Goal: Information Seeking & Learning: Learn about a topic

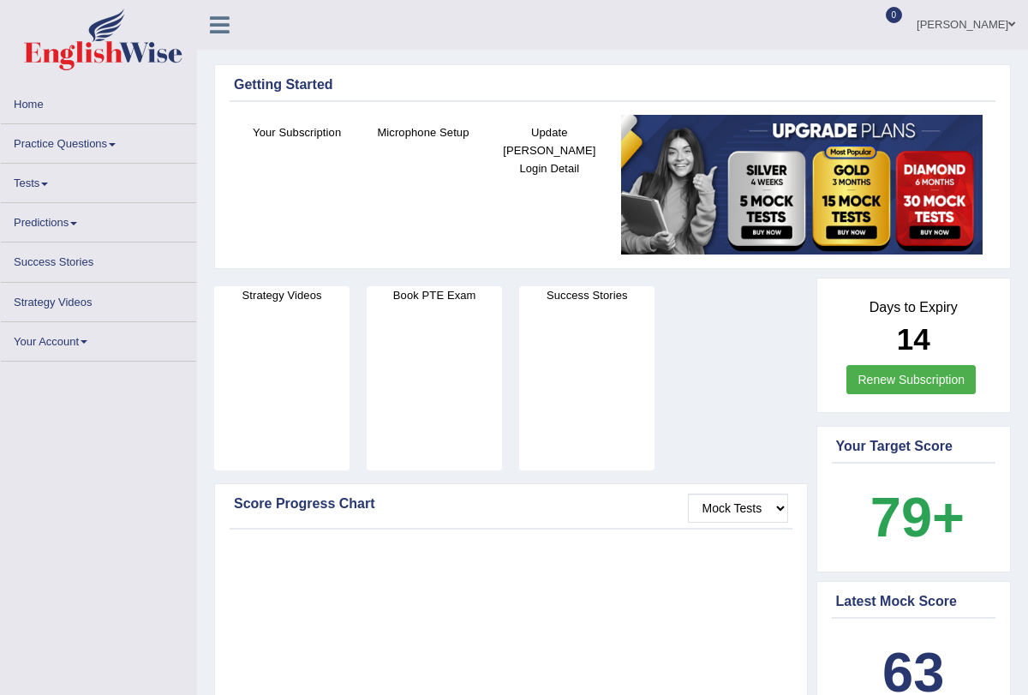
click at [116, 143] on span at bounding box center [112, 144] width 7 height 3
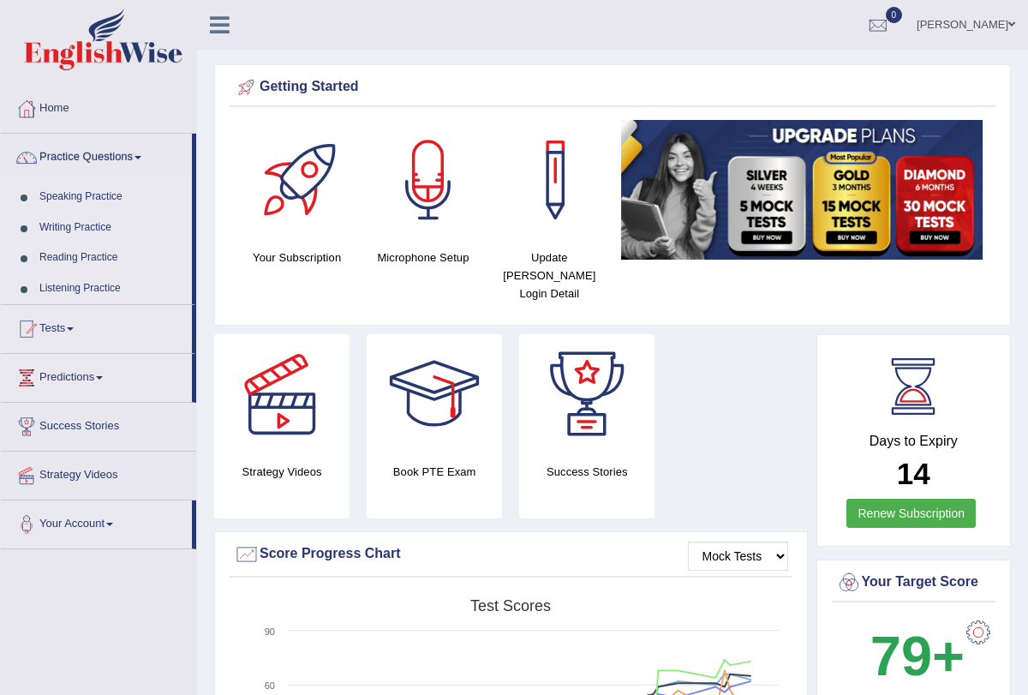
click at [102, 197] on link "Speaking Practice" at bounding box center [112, 197] width 160 height 31
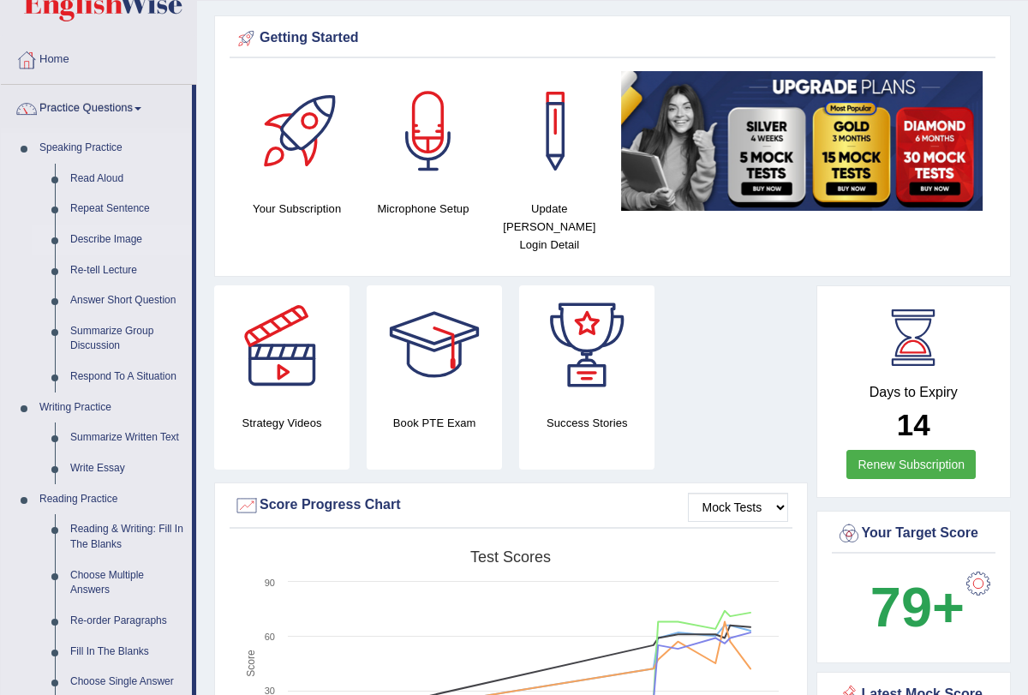
scroll to position [51, 0]
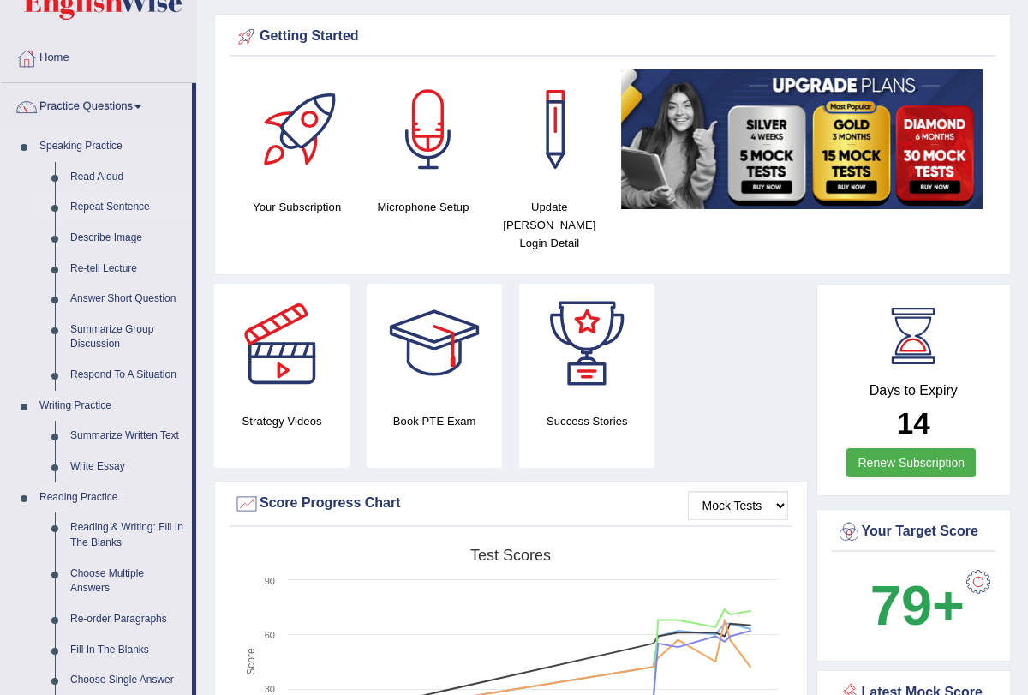
click at [118, 207] on link "Repeat Sentence" at bounding box center [127, 207] width 129 height 31
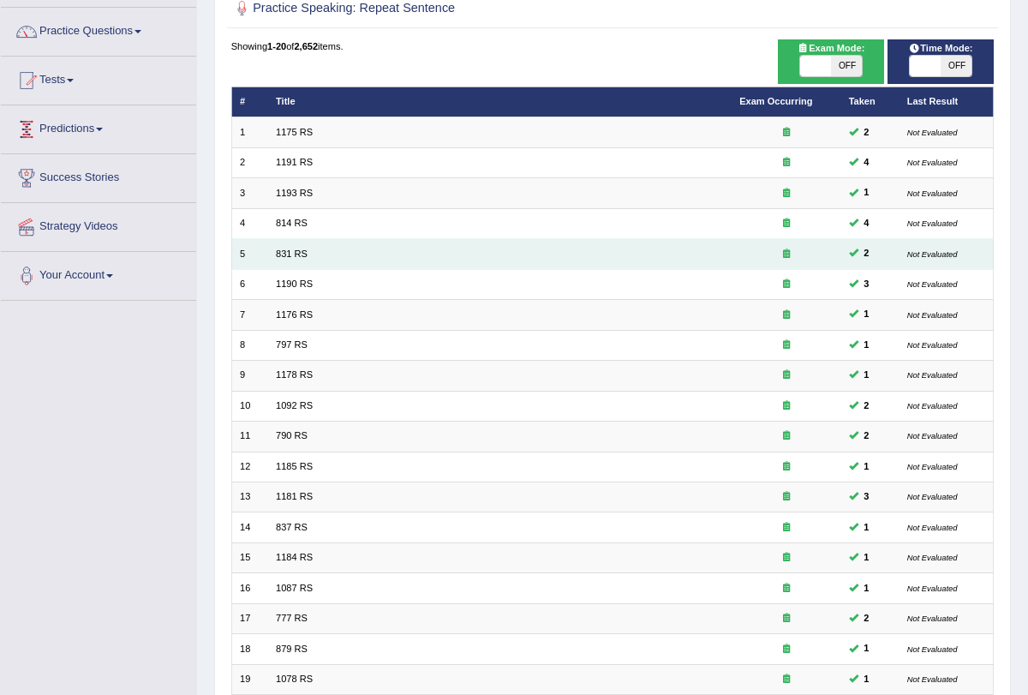
scroll to position [284, 0]
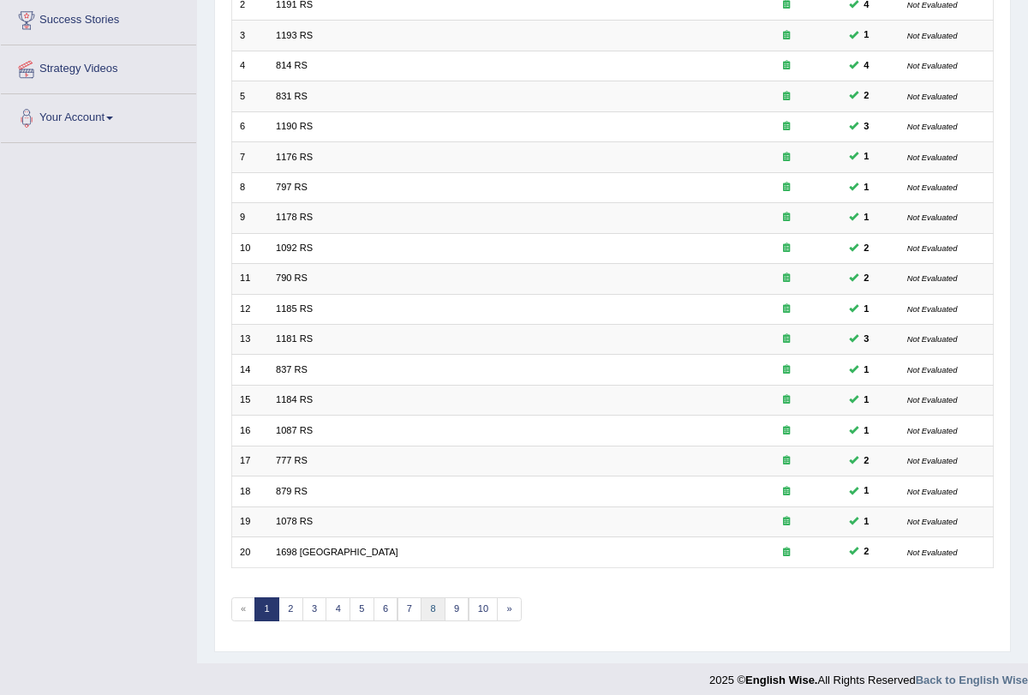
click at [421, 606] on link "8" at bounding box center [433, 609] width 25 height 24
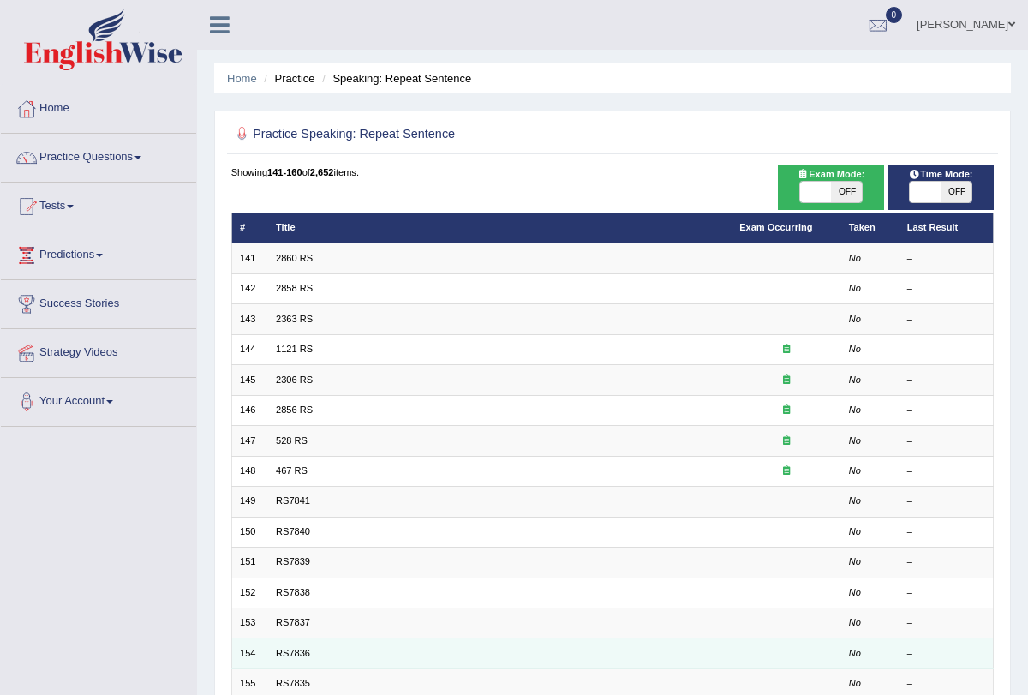
scroll to position [284, 0]
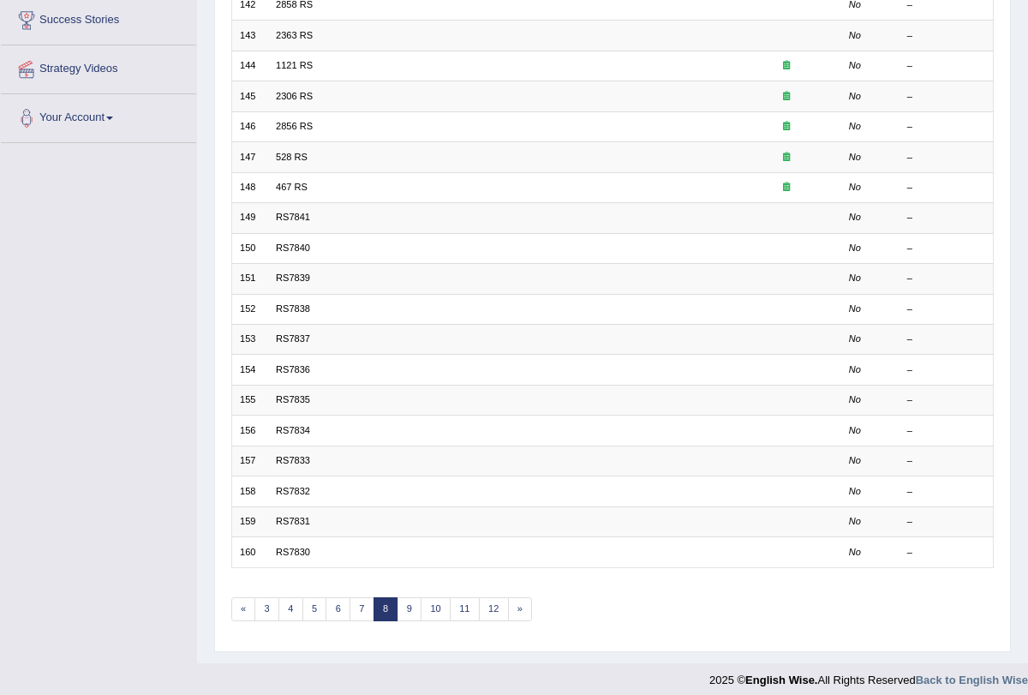
click at [351, 614] on div "Showing 141-160 of 2,652 items. # Title Exam Occurring Taken Last Result 141 28…" at bounding box center [613, 261] width 764 height 758
click at [353, 609] on link "7" at bounding box center [362, 609] width 25 height 24
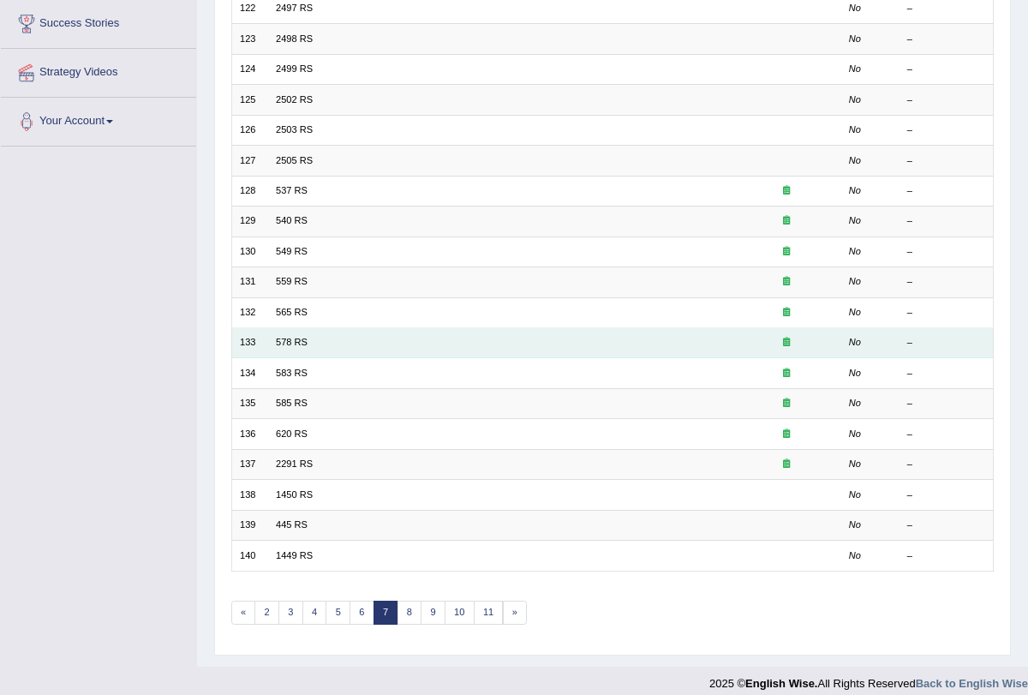
scroll to position [284, 0]
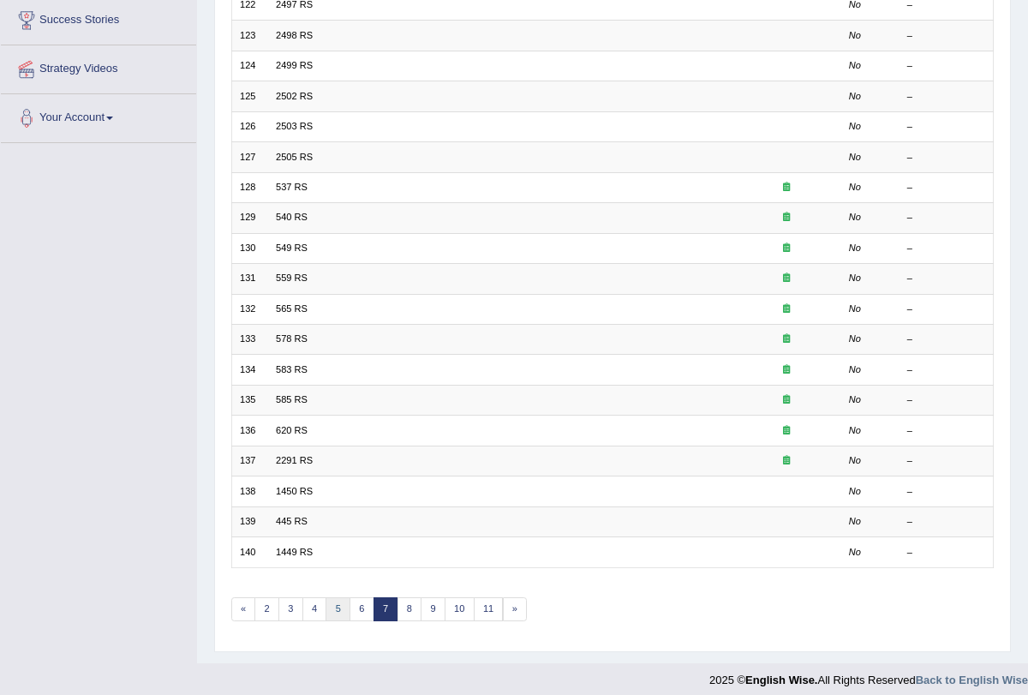
click at [343, 607] on link "5" at bounding box center [338, 609] width 25 height 24
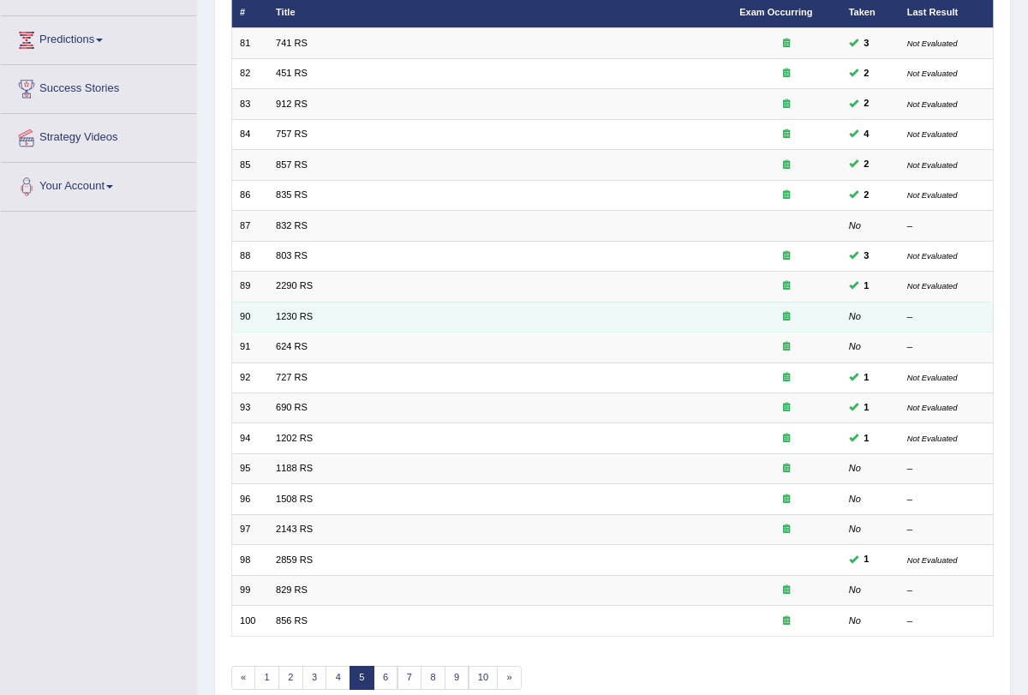
scroll to position [212, 0]
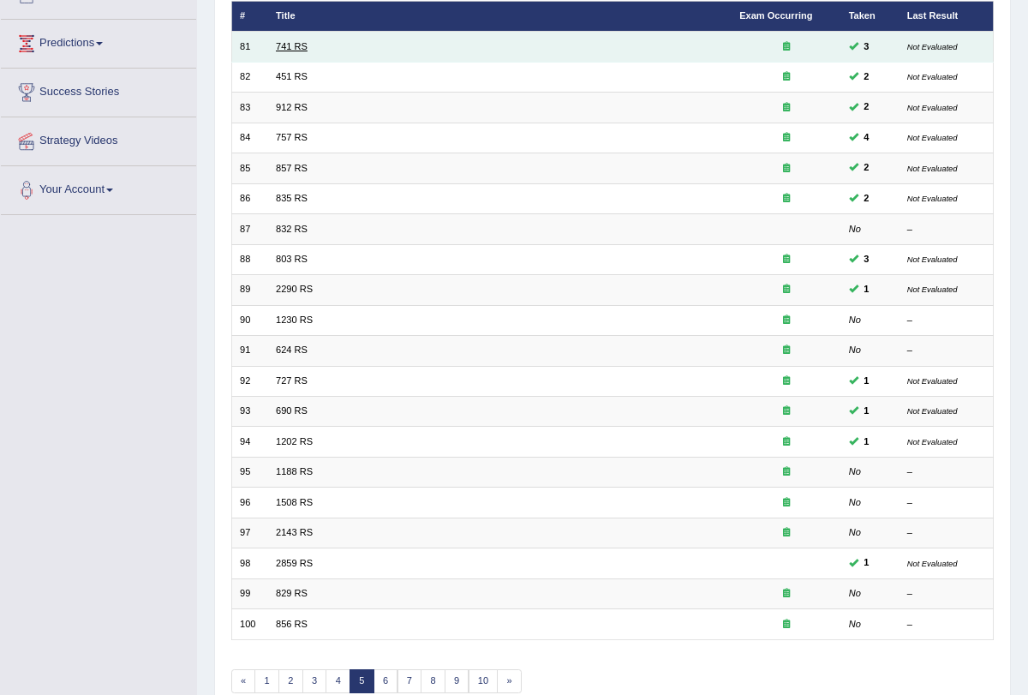
click at [297, 44] on link "741 RS" at bounding box center [292, 46] width 32 height 10
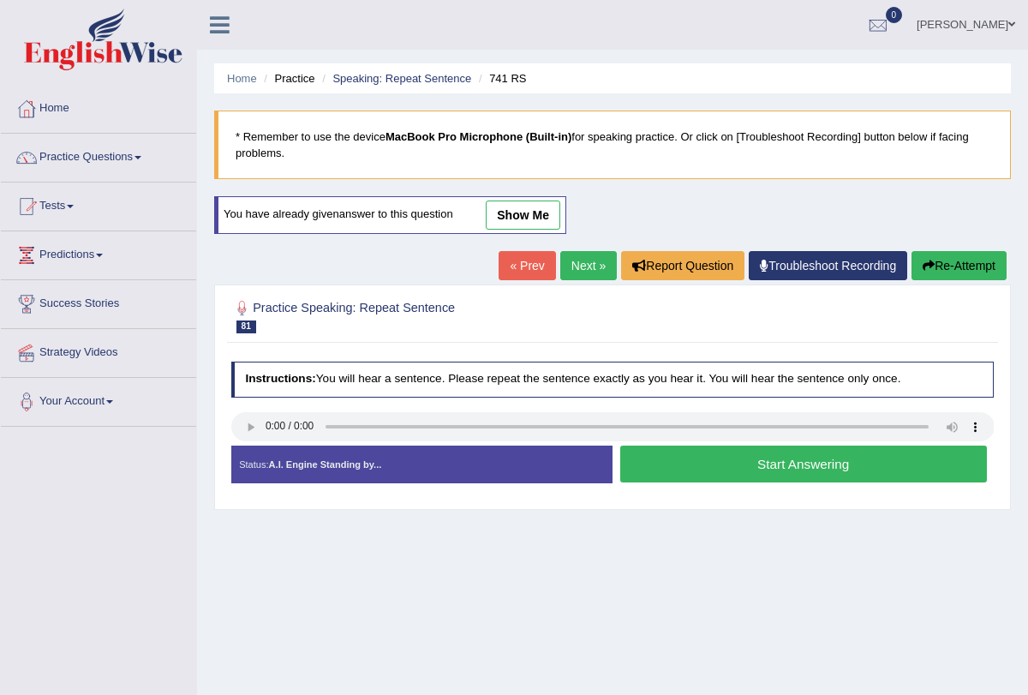
click at [560, 269] on link "Next »" at bounding box center [588, 265] width 57 height 29
click at [701, 450] on button "Start Answering" at bounding box center [803, 464] width 367 height 37
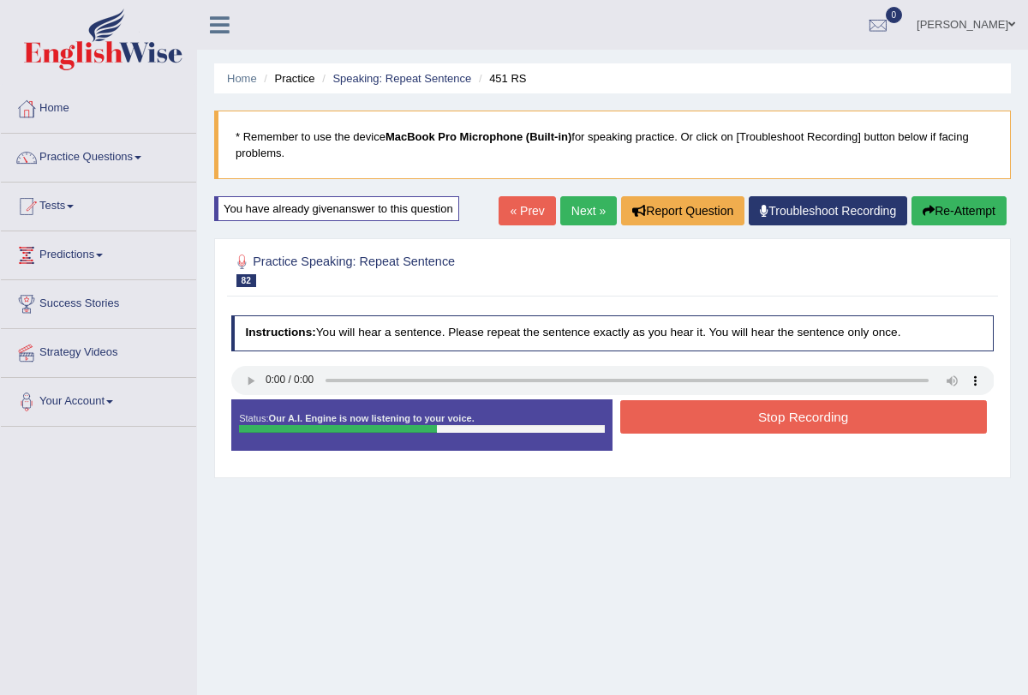
click at [701, 450] on div "Status: Our A.I. Engine is now listening to your voice. Start Answering Stop Re…" at bounding box center [613, 432] width 764 height 66
click at [746, 408] on button "Stop Recording" at bounding box center [803, 416] width 367 height 33
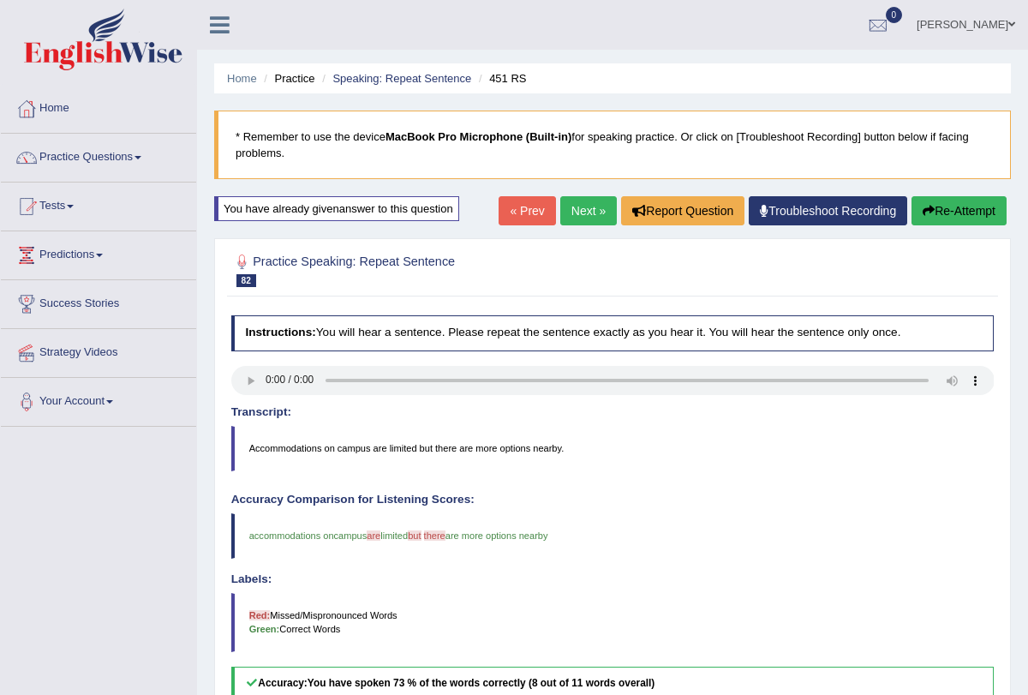
click at [575, 213] on link "Next »" at bounding box center [588, 210] width 57 height 29
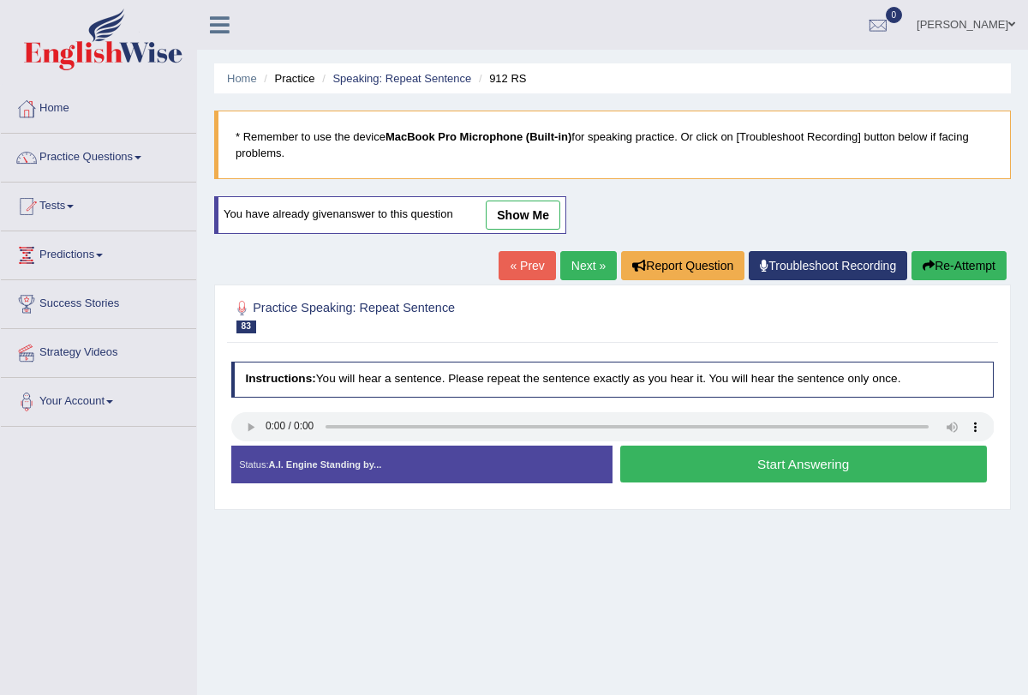
click at [704, 459] on button "Start Answering" at bounding box center [803, 464] width 367 height 37
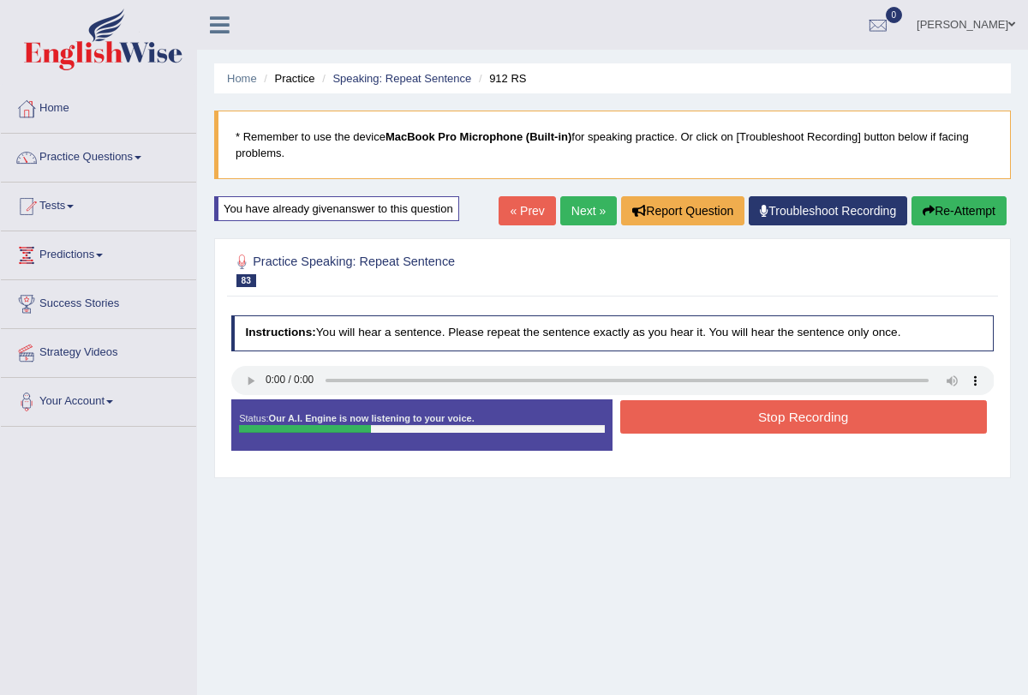
click at [708, 415] on button "Stop Recording" at bounding box center [803, 416] width 367 height 33
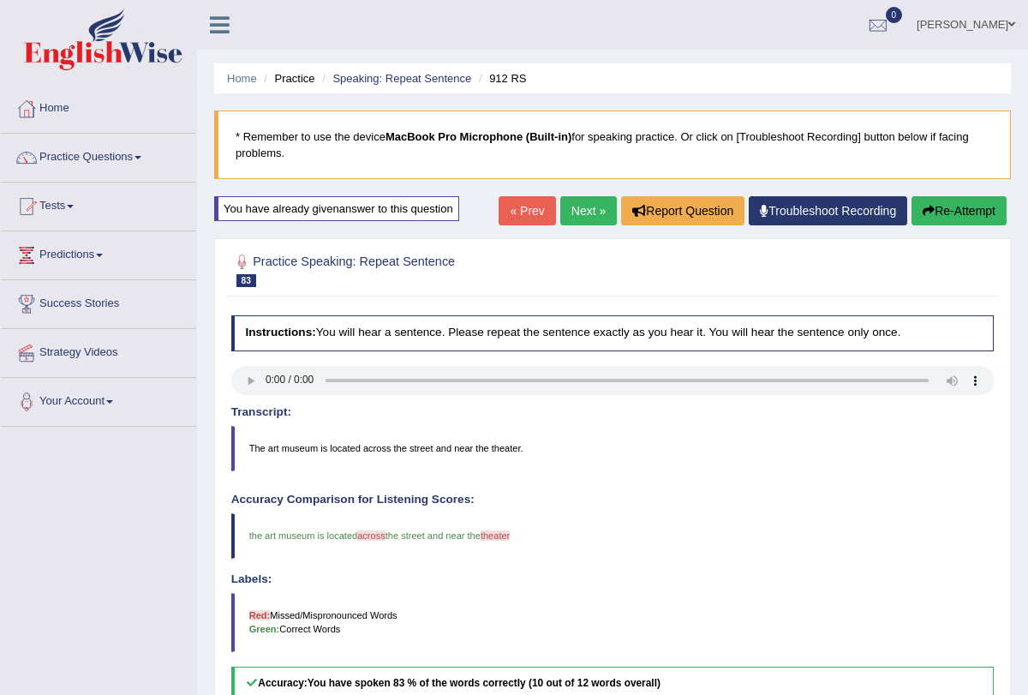
click at [576, 204] on link "Next »" at bounding box center [588, 210] width 57 height 29
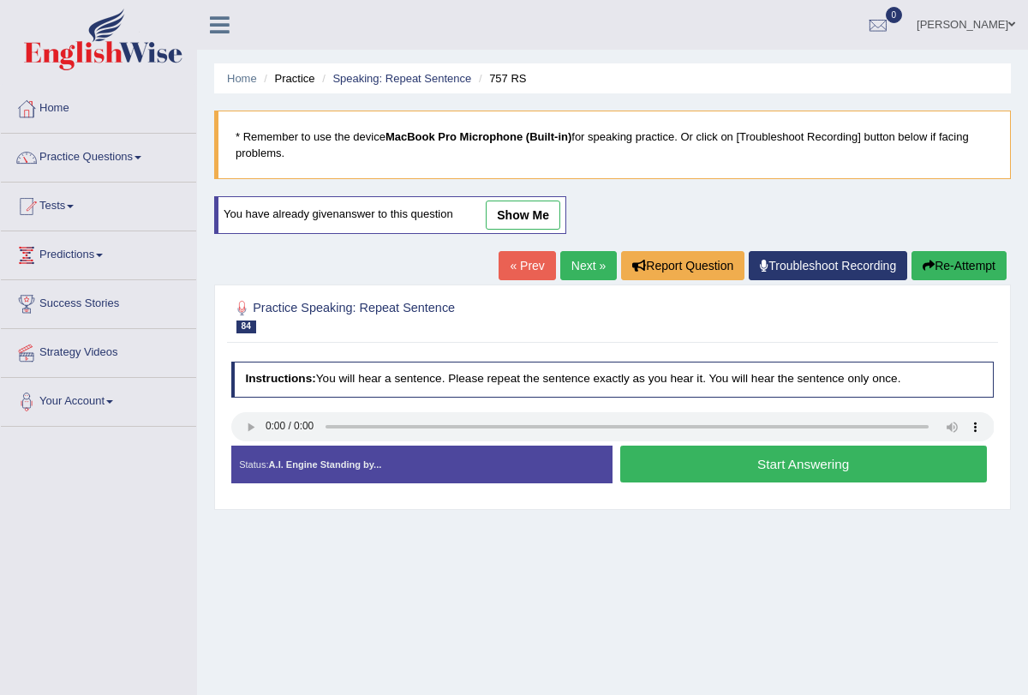
click at [652, 461] on button "Start Answering" at bounding box center [803, 464] width 367 height 37
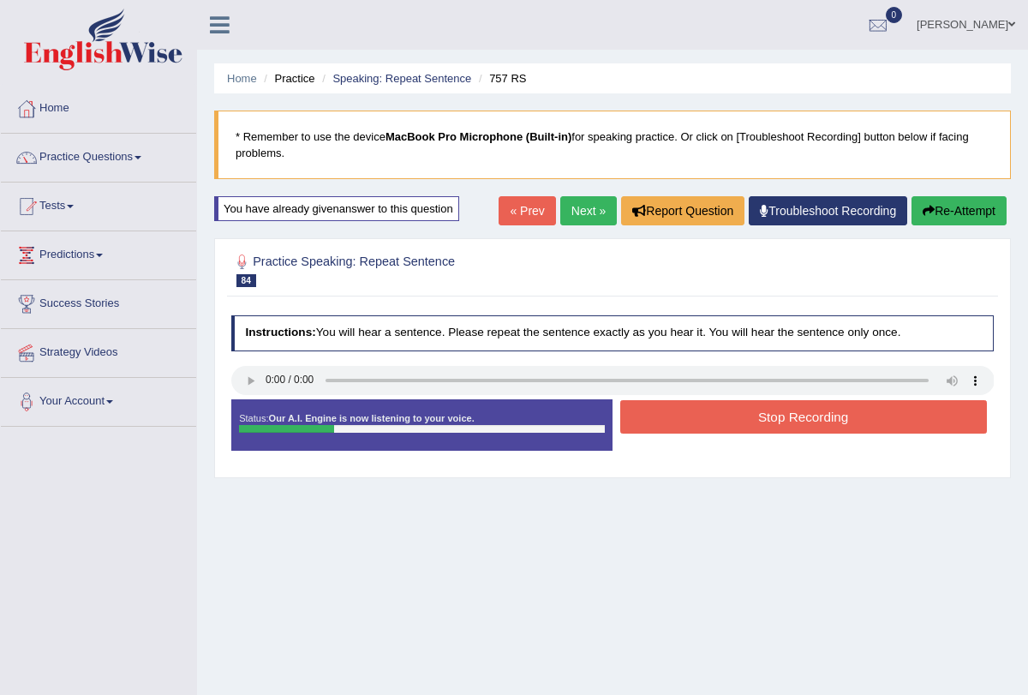
click at [662, 422] on button "Stop Recording" at bounding box center [803, 416] width 367 height 33
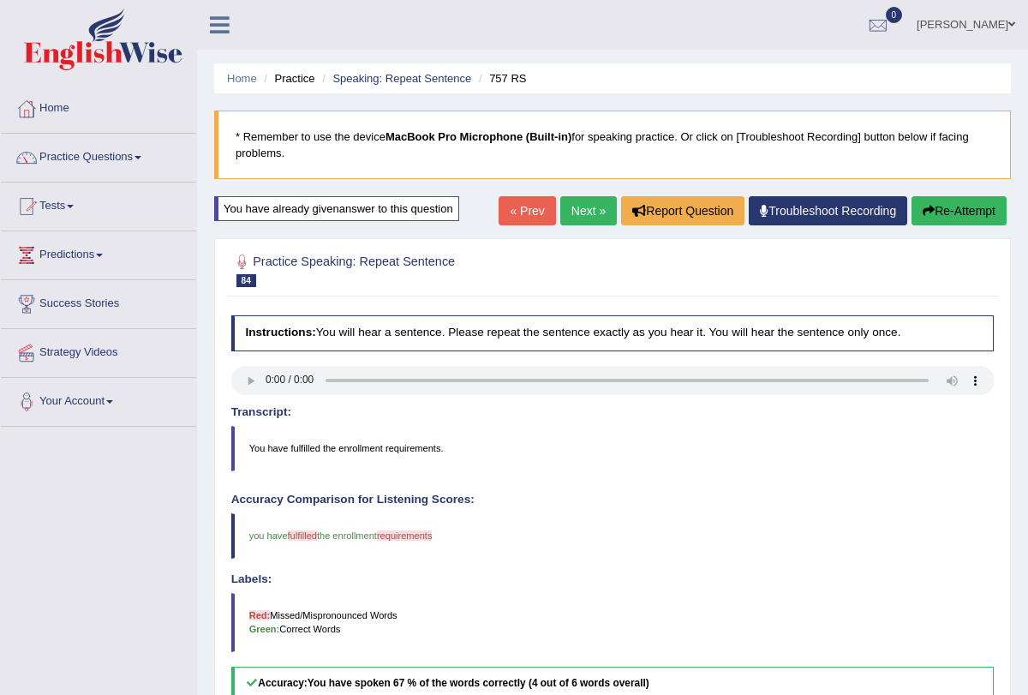
click at [573, 209] on link "Next »" at bounding box center [588, 210] width 57 height 29
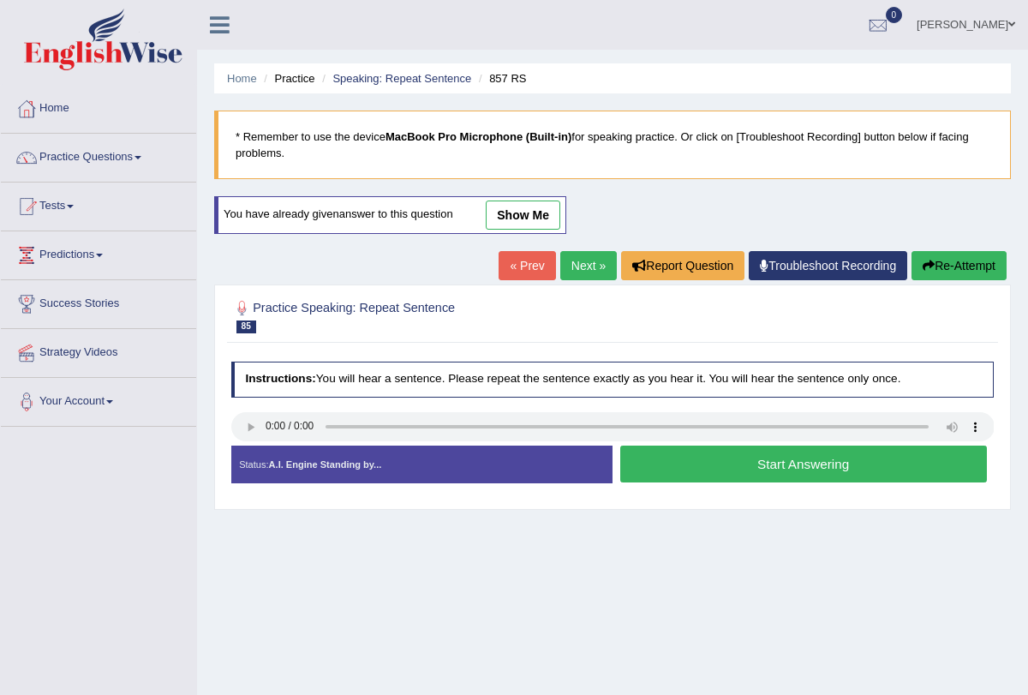
click at [699, 465] on button "Start Answering" at bounding box center [803, 464] width 367 height 37
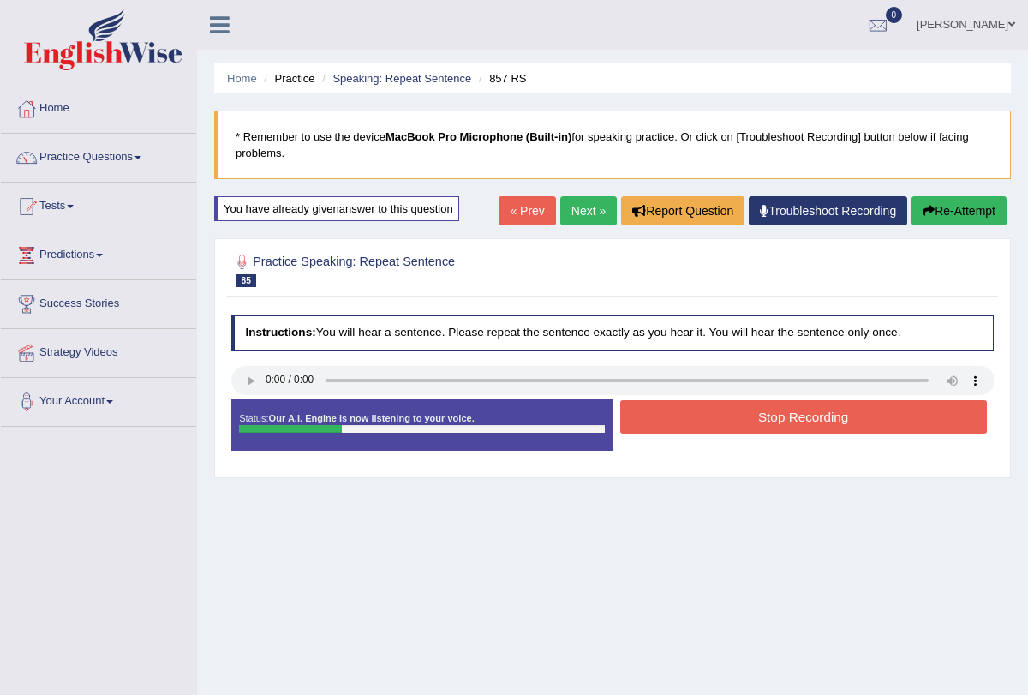
click at [697, 425] on button "Stop Recording" at bounding box center [803, 416] width 367 height 33
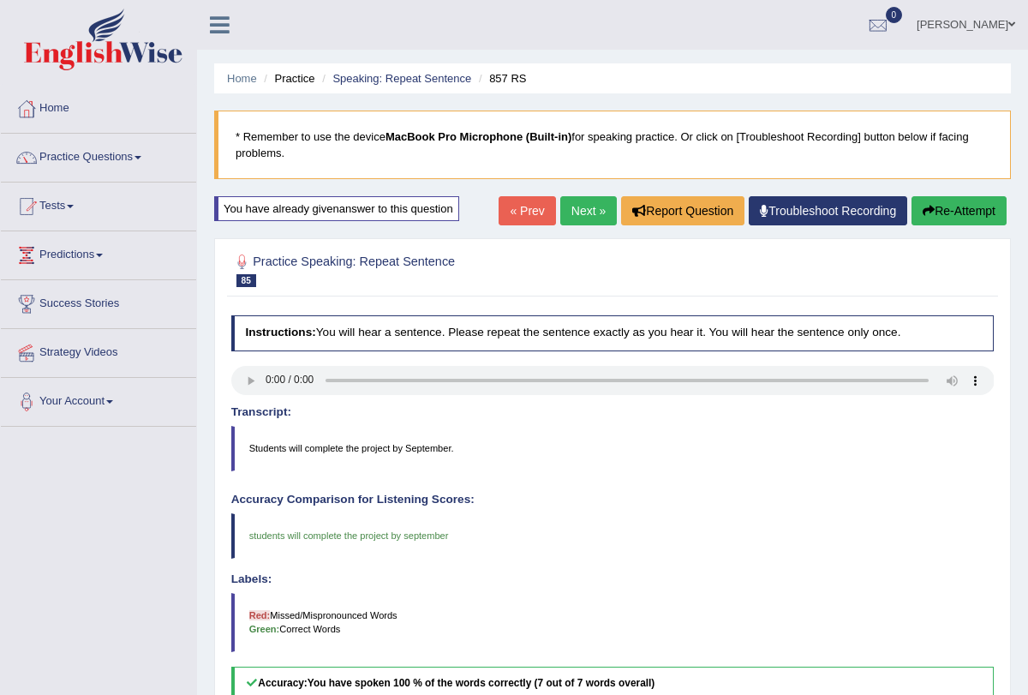
click at [579, 211] on link "Next »" at bounding box center [588, 210] width 57 height 29
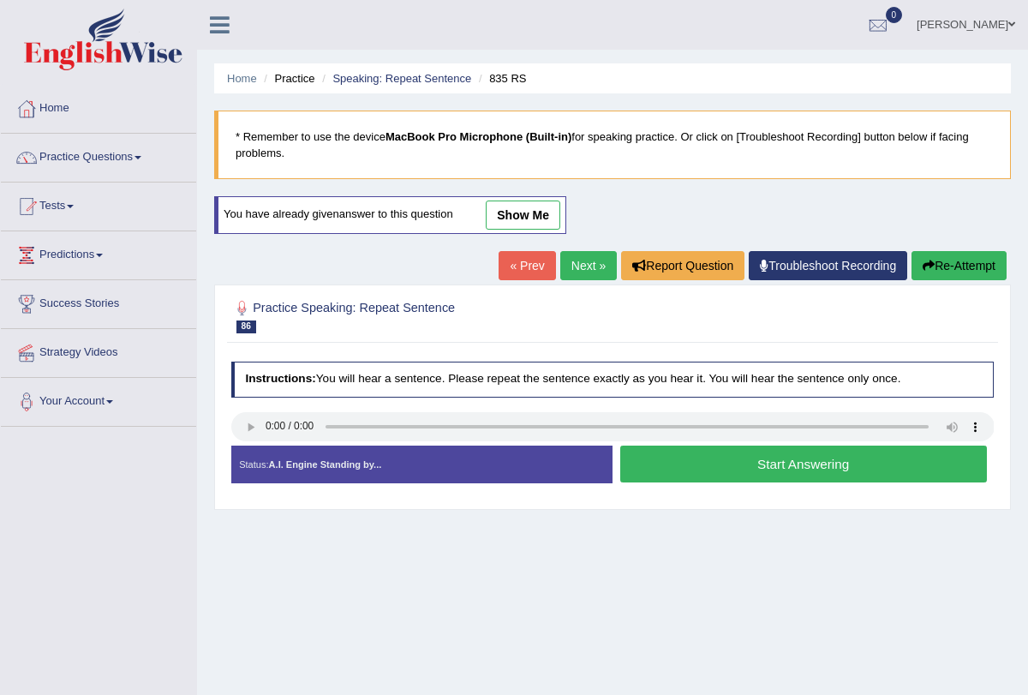
click at [672, 461] on button "Start Answering" at bounding box center [803, 464] width 367 height 37
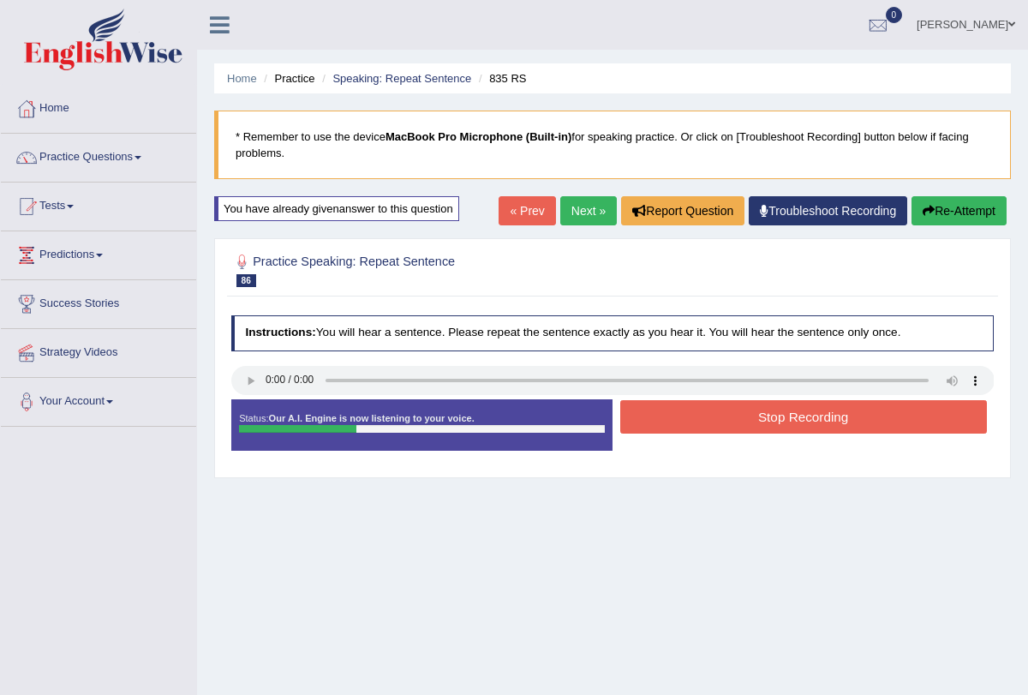
click at [681, 422] on button "Stop Recording" at bounding box center [803, 416] width 367 height 33
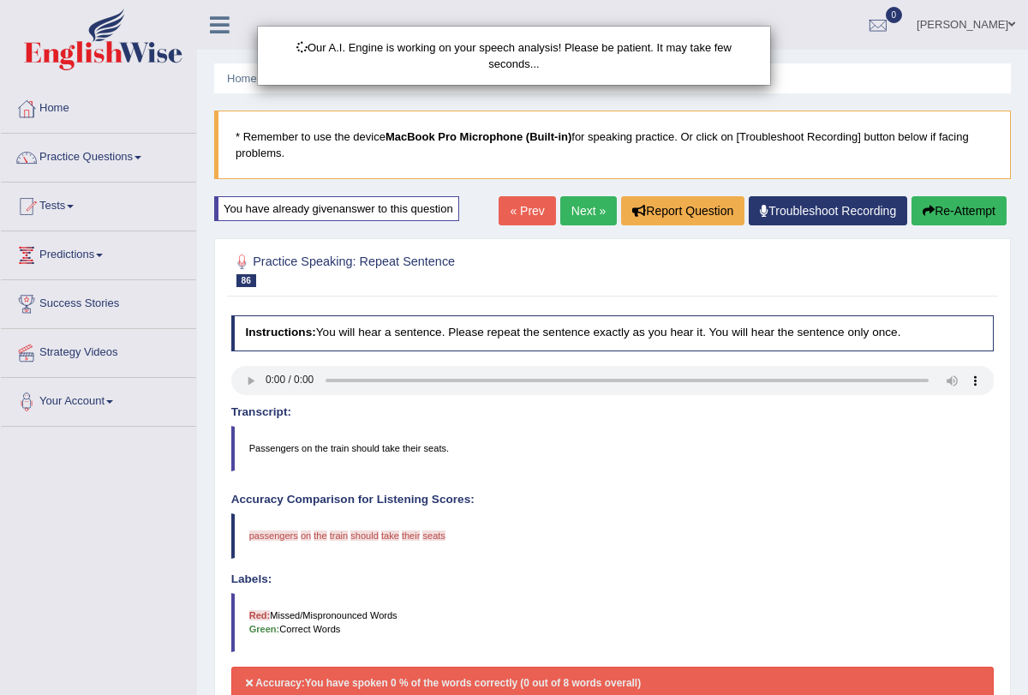
click at [575, 199] on link "Next »" at bounding box center [588, 210] width 57 height 29
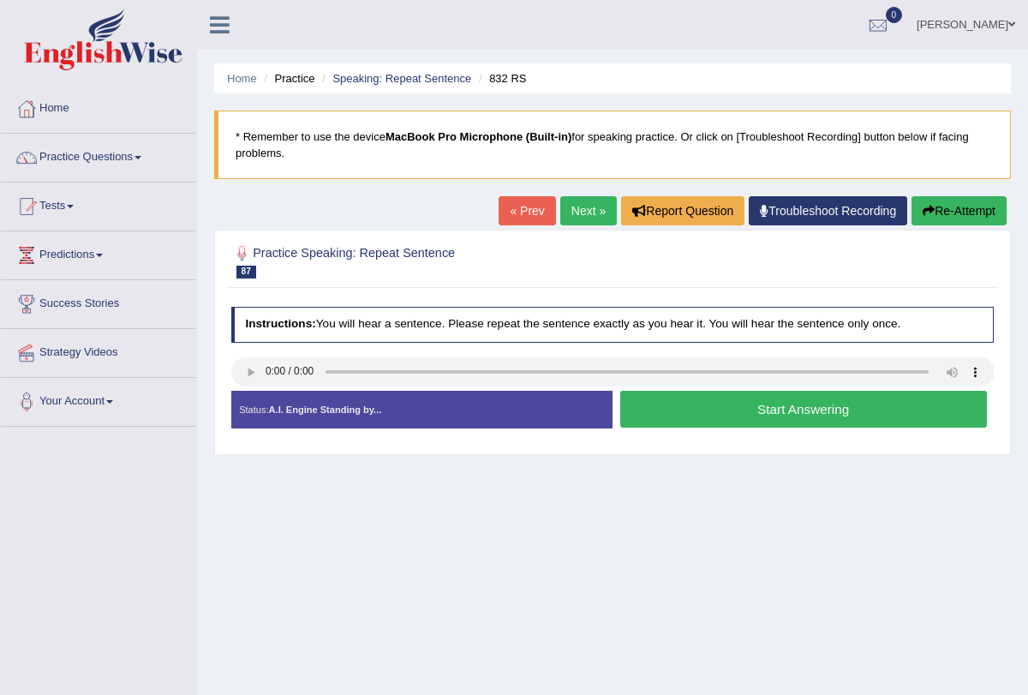
click at [576, 214] on link "Next »" at bounding box center [588, 210] width 57 height 29
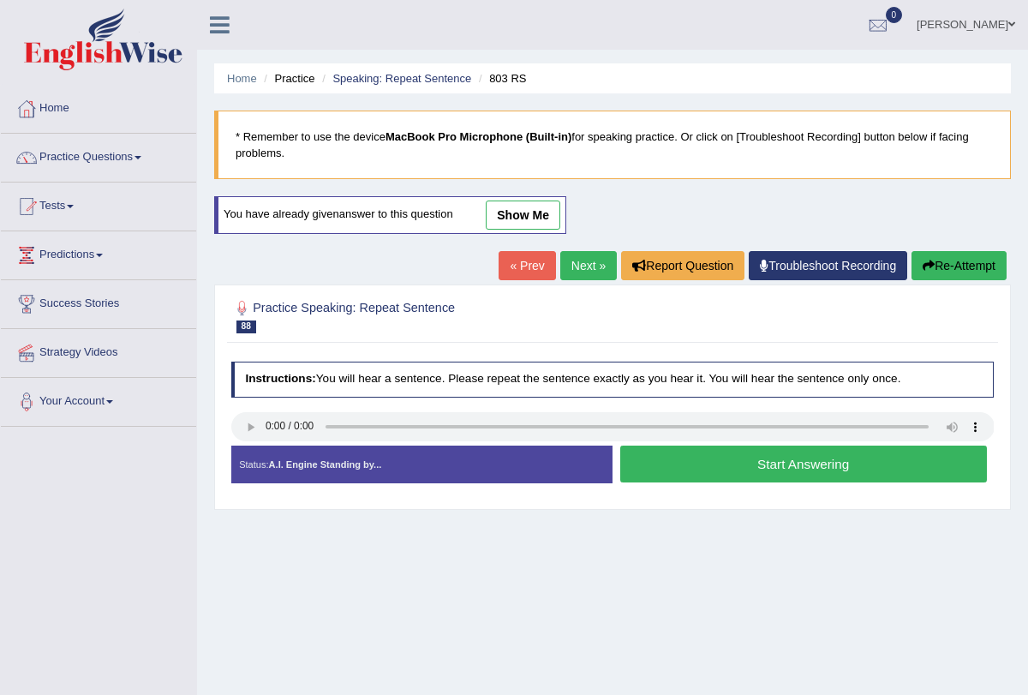
click at [704, 460] on button "Start Answering" at bounding box center [803, 464] width 367 height 37
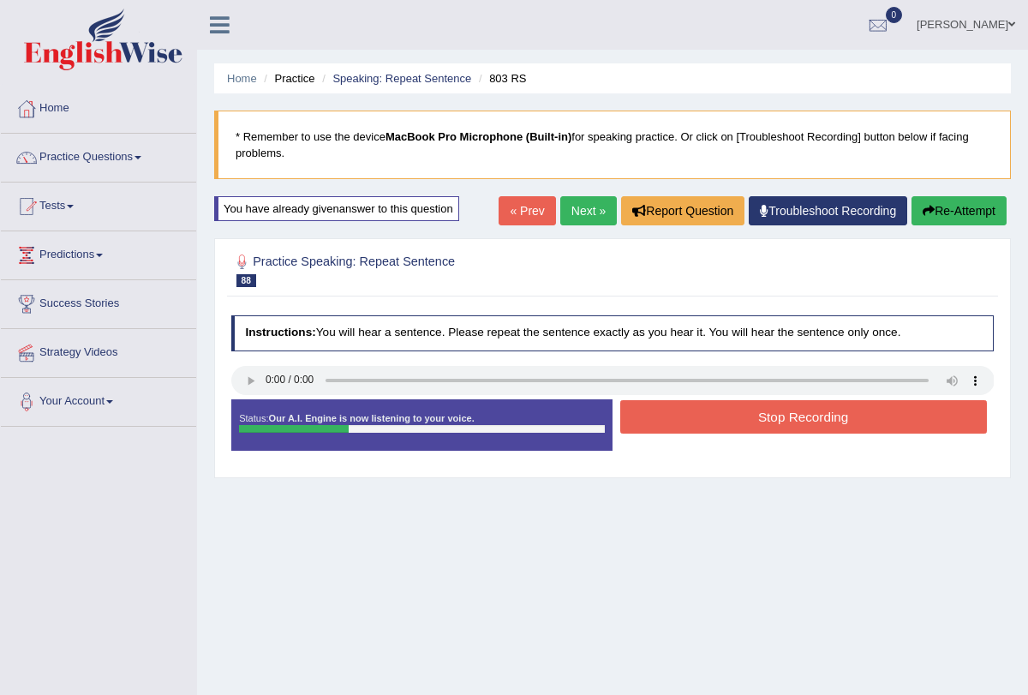
click at [709, 423] on button "Stop Recording" at bounding box center [803, 416] width 367 height 33
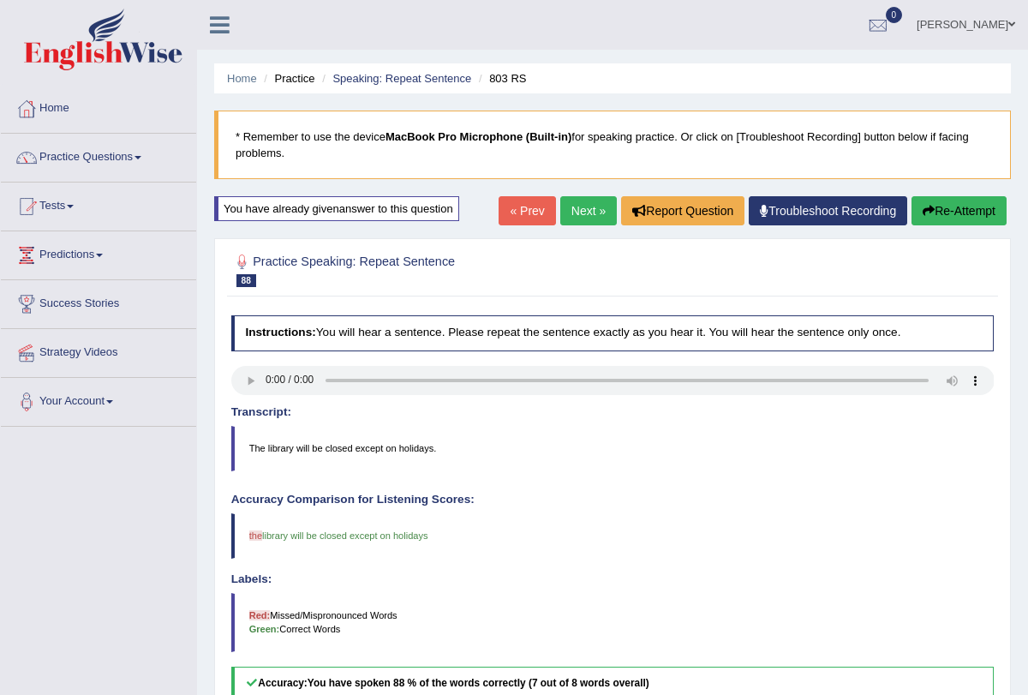
click at [584, 207] on link "Next »" at bounding box center [588, 210] width 57 height 29
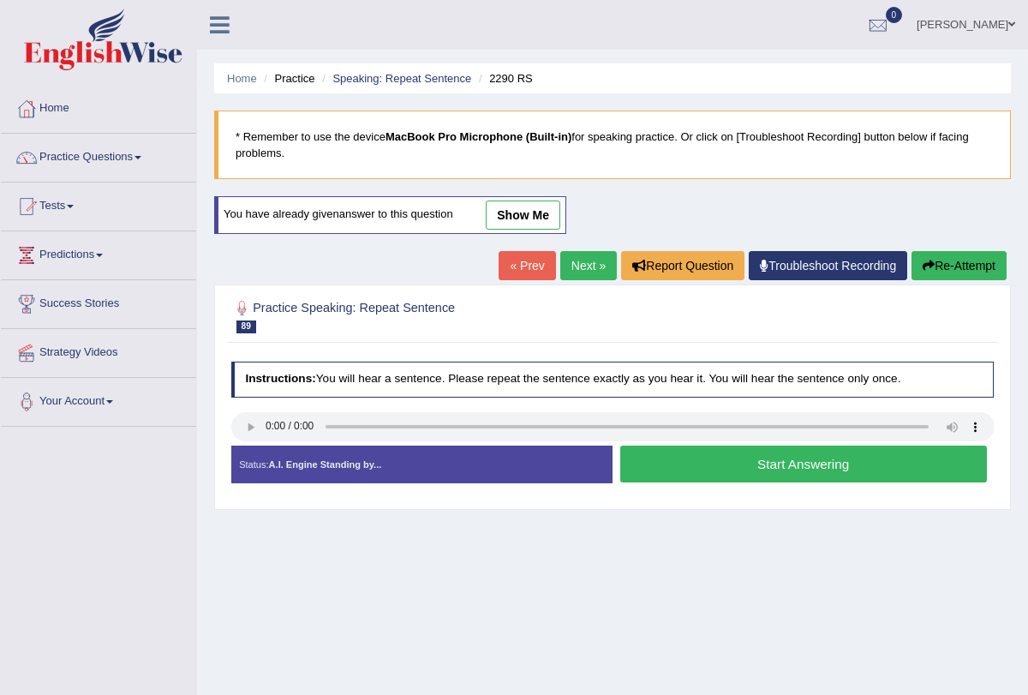
click at [701, 459] on button "Start Answering" at bounding box center [803, 464] width 367 height 37
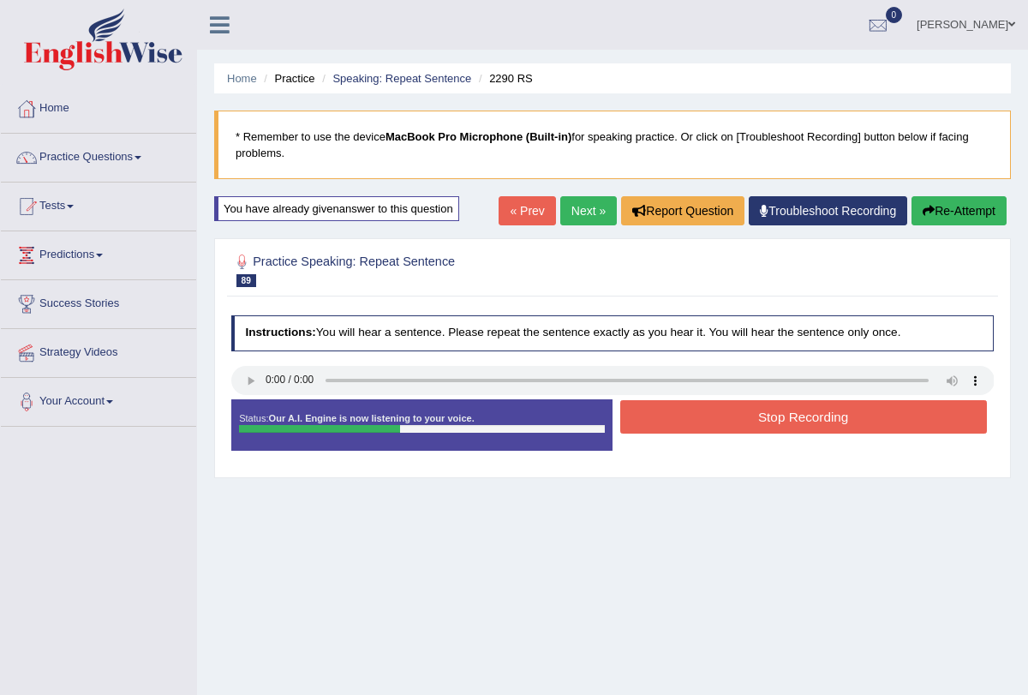
click at [691, 410] on button "Stop Recording" at bounding box center [803, 416] width 367 height 33
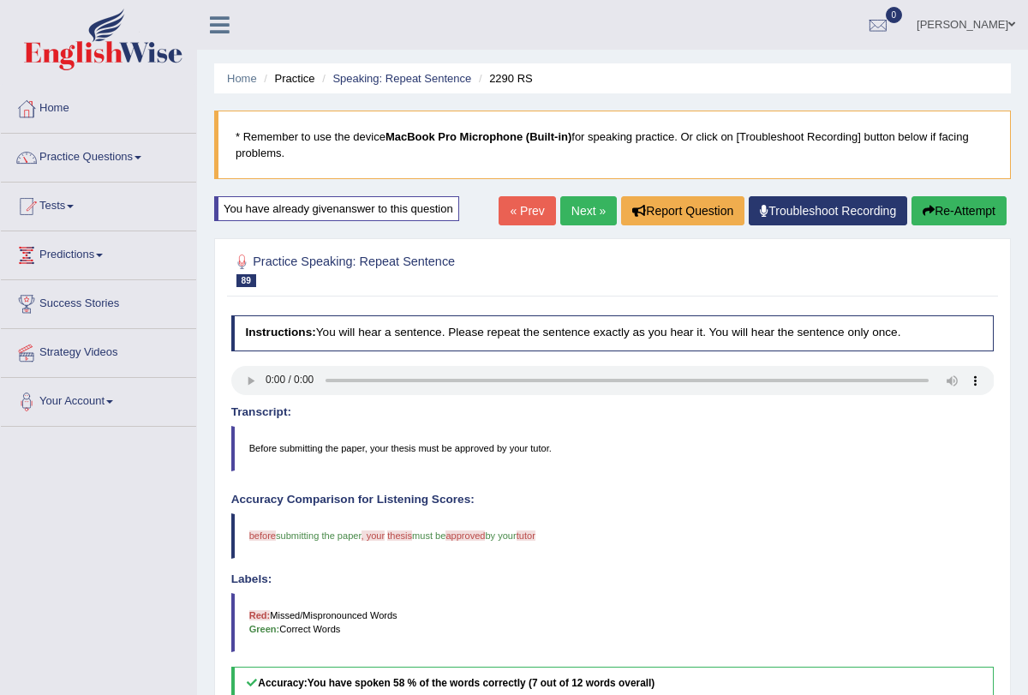
click at [590, 209] on link "Next »" at bounding box center [588, 210] width 57 height 29
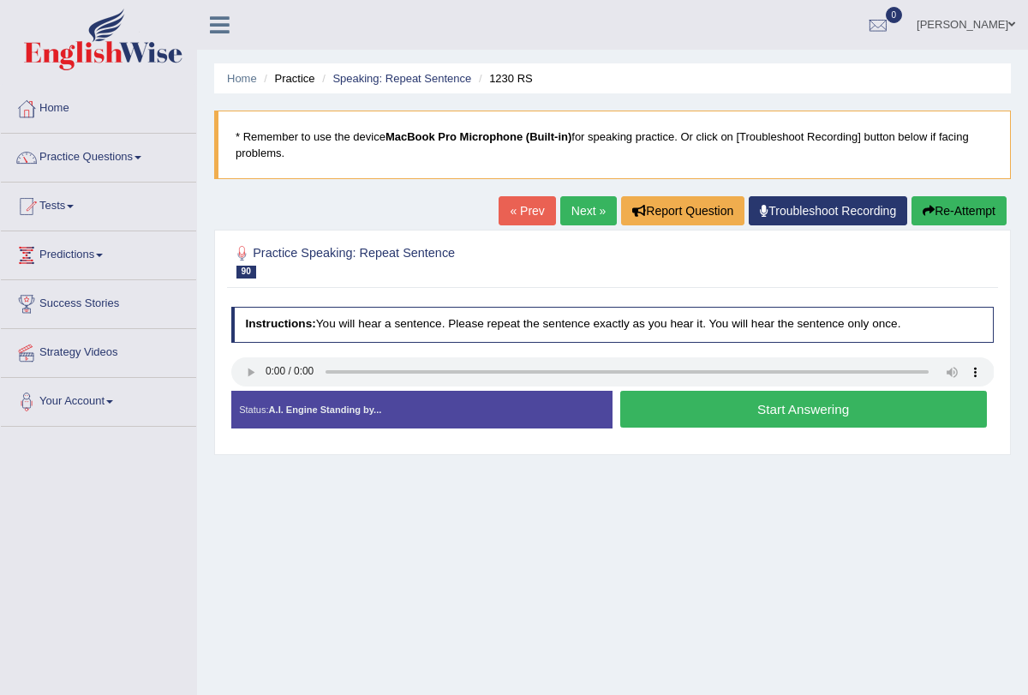
click at [698, 410] on button "Start Answering" at bounding box center [803, 409] width 367 height 37
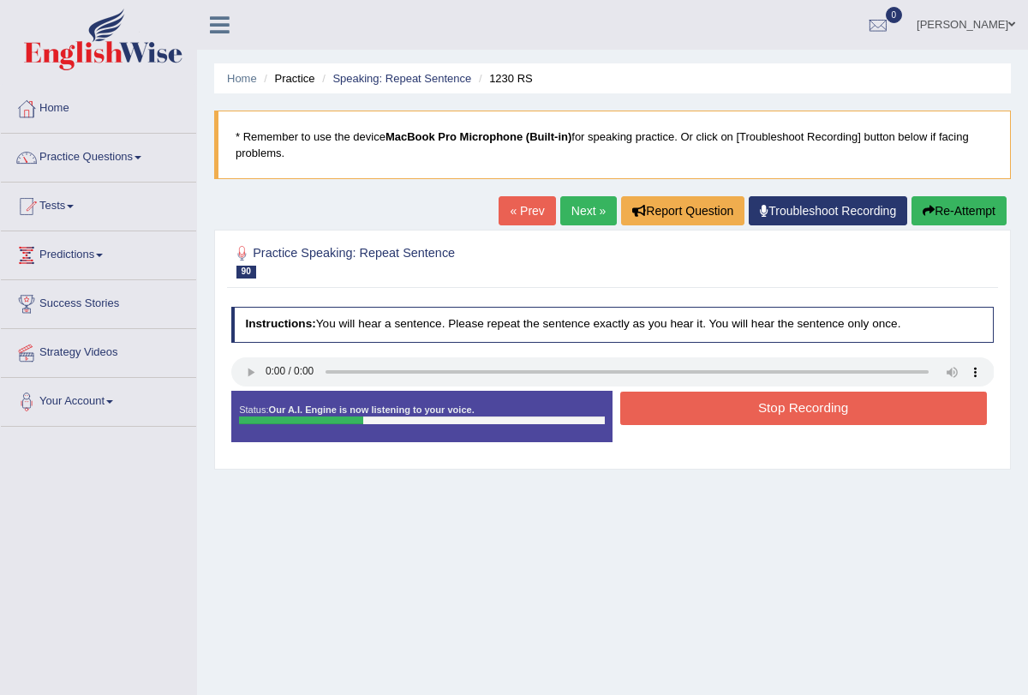
click at [698, 410] on button "Stop Recording" at bounding box center [803, 408] width 367 height 33
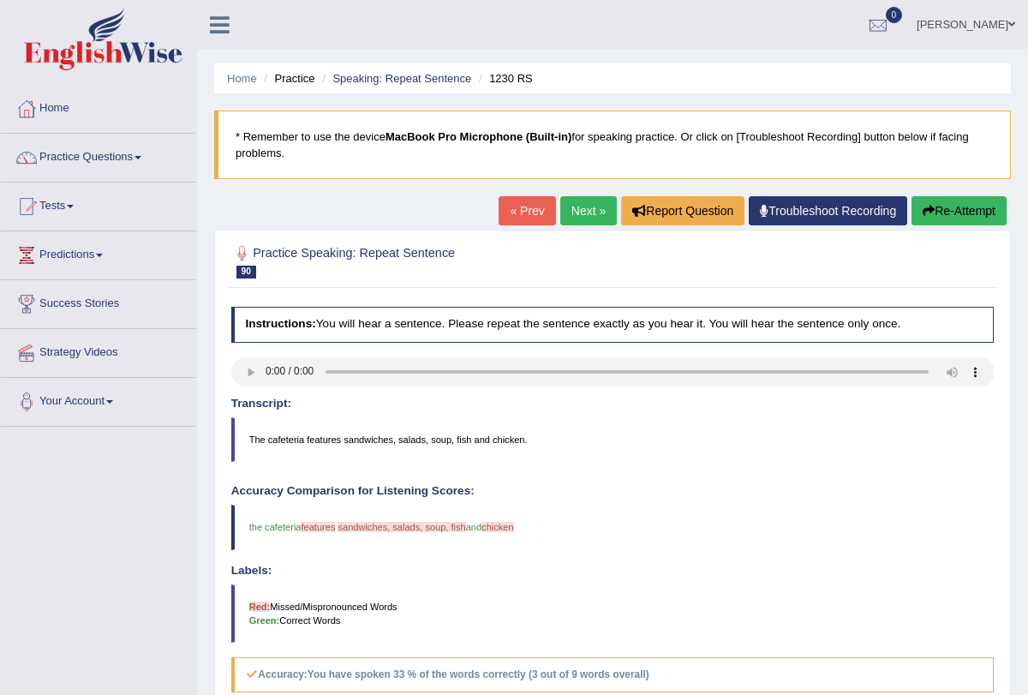
click at [944, 204] on button "Re-Attempt" at bounding box center [959, 210] width 95 height 29
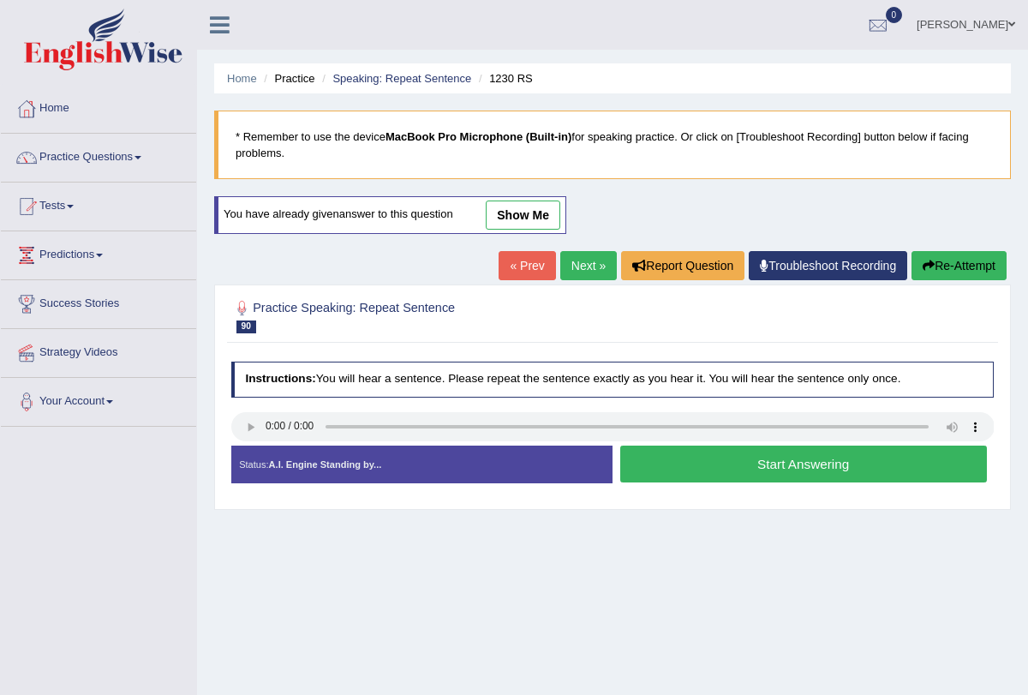
click at [694, 463] on button "Start Answering" at bounding box center [803, 464] width 367 height 37
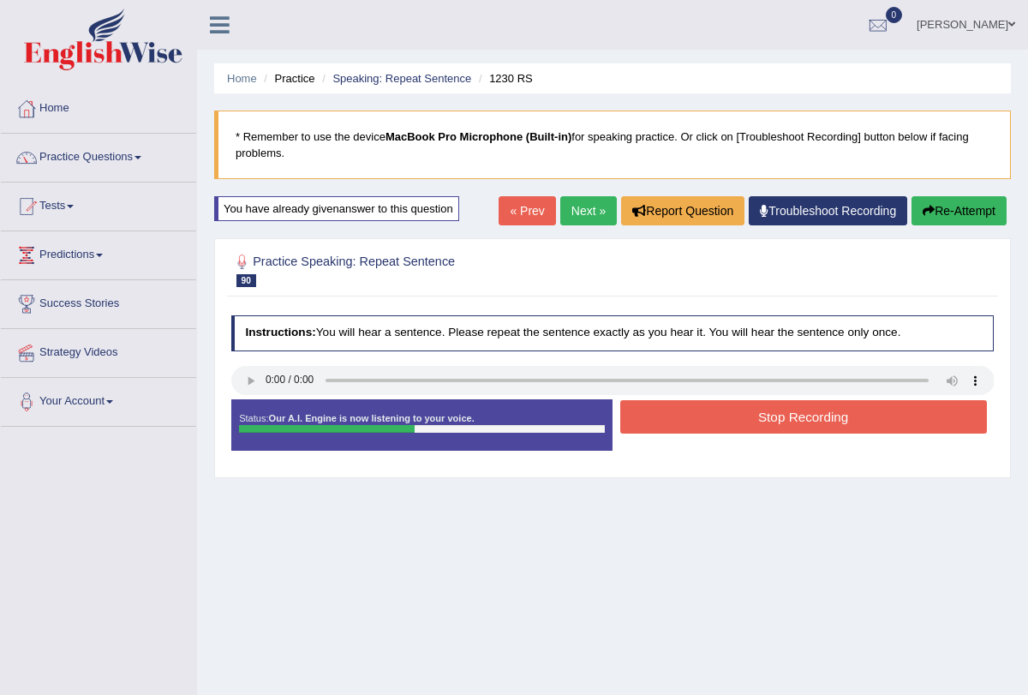
click at [695, 411] on button "Stop Recording" at bounding box center [803, 416] width 367 height 33
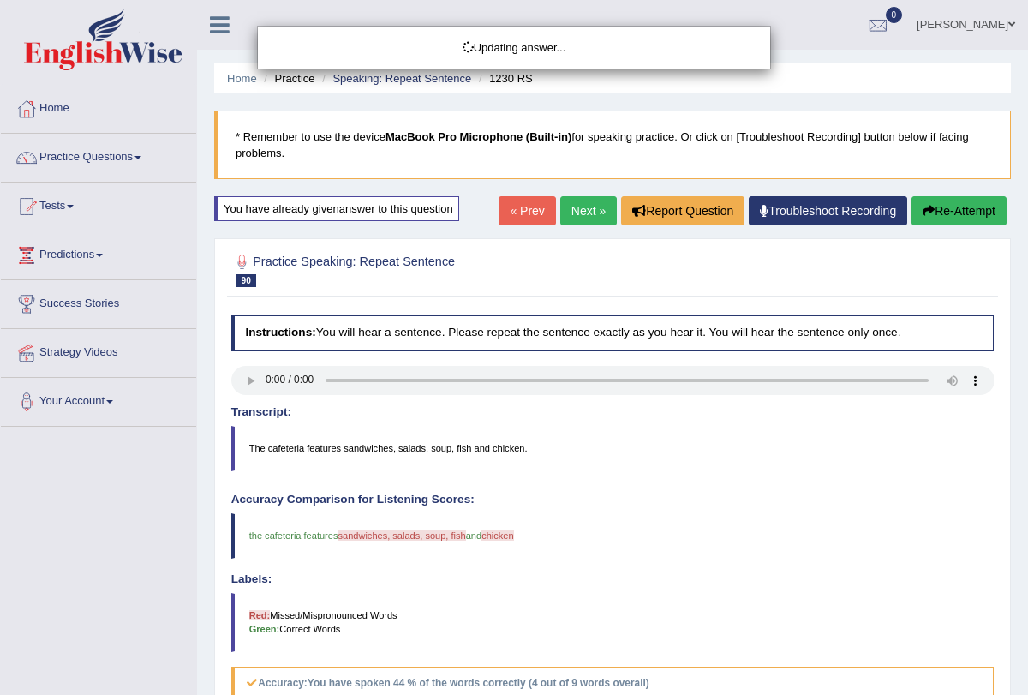
click at [574, 208] on div "Updating answer..." at bounding box center [514, 347] width 1028 height 695
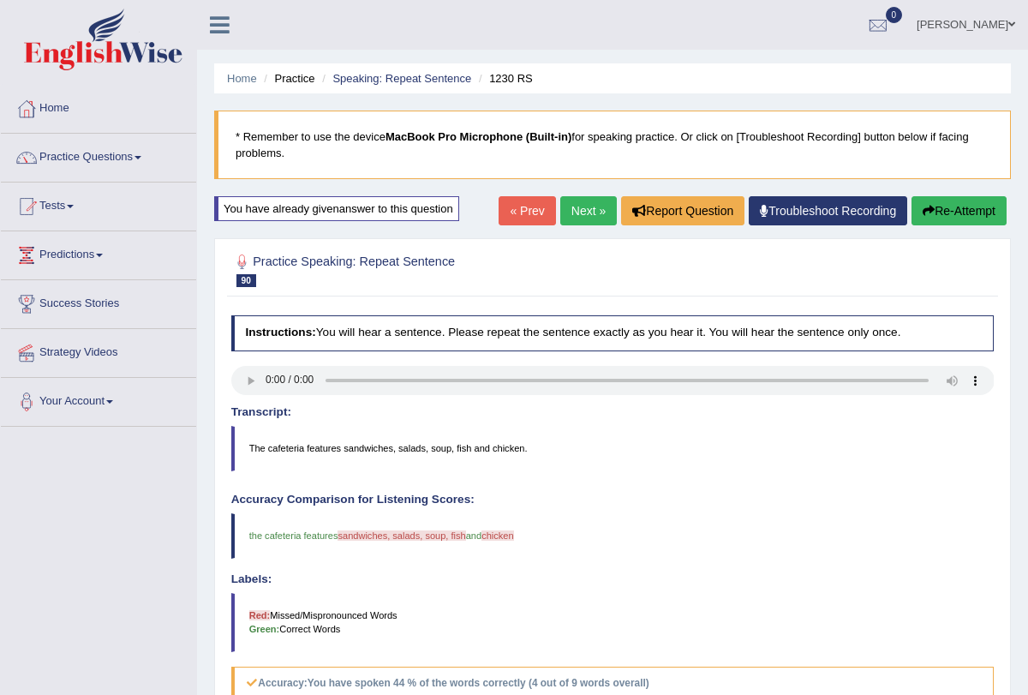
click at [573, 212] on link "Next »" at bounding box center [588, 210] width 57 height 29
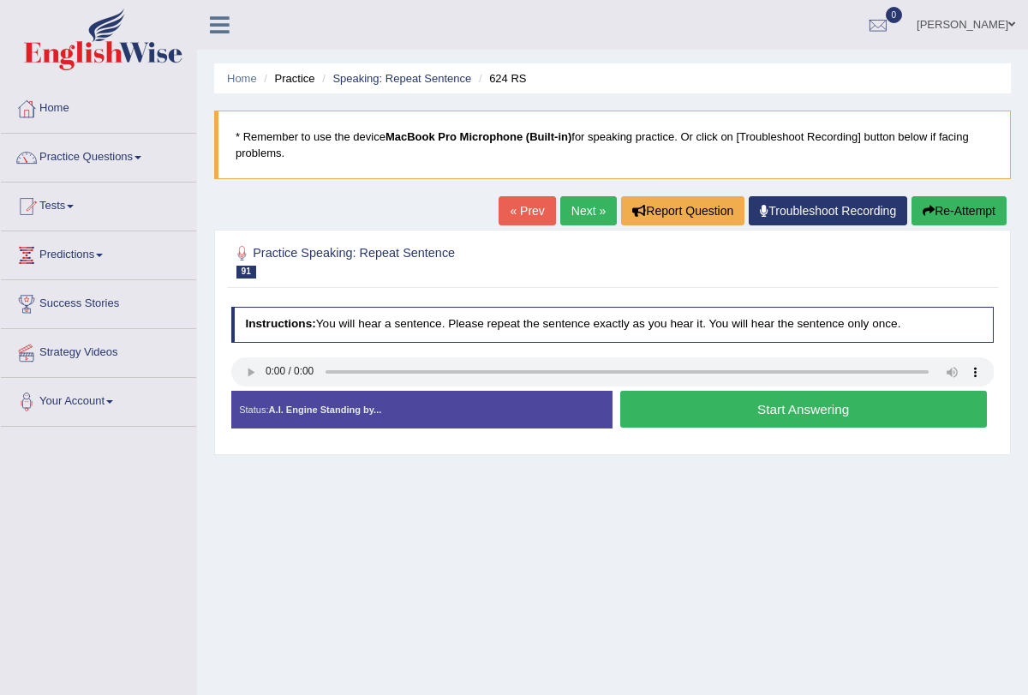
click at [649, 407] on button "Start Answering" at bounding box center [803, 409] width 367 height 37
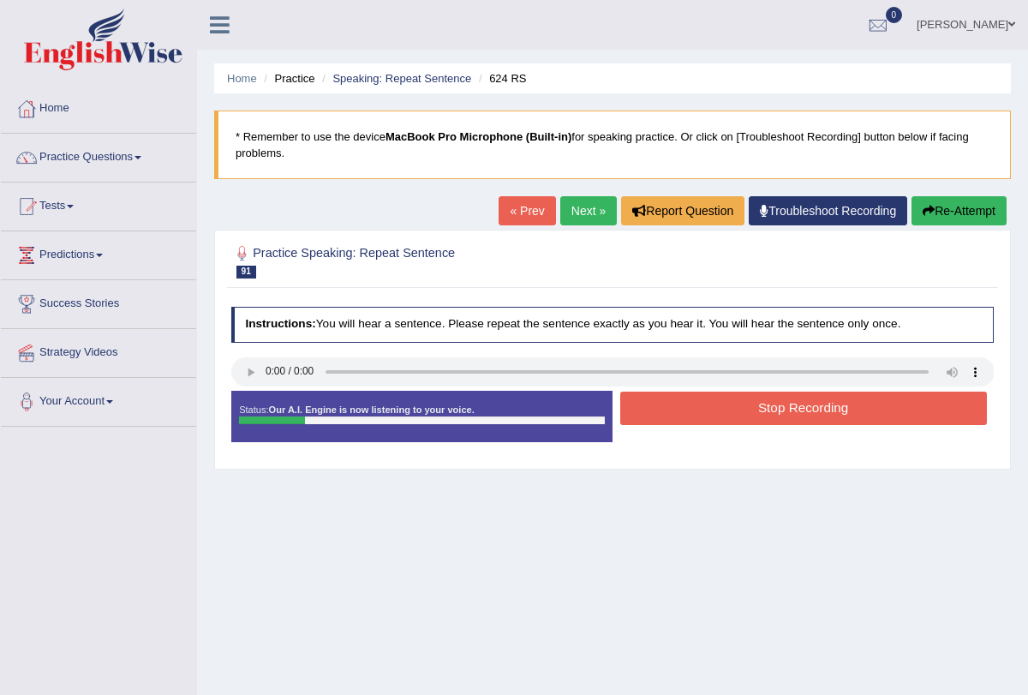
click at [687, 412] on button "Stop Recording" at bounding box center [803, 408] width 367 height 33
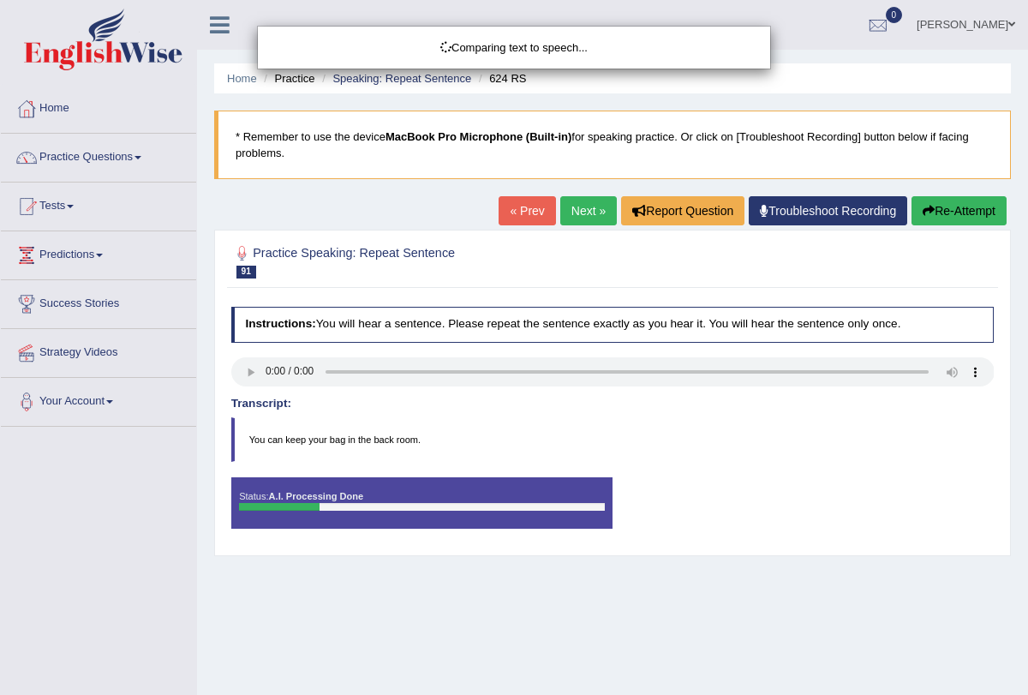
click at [593, 213] on link "Next »" at bounding box center [588, 210] width 57 height 29
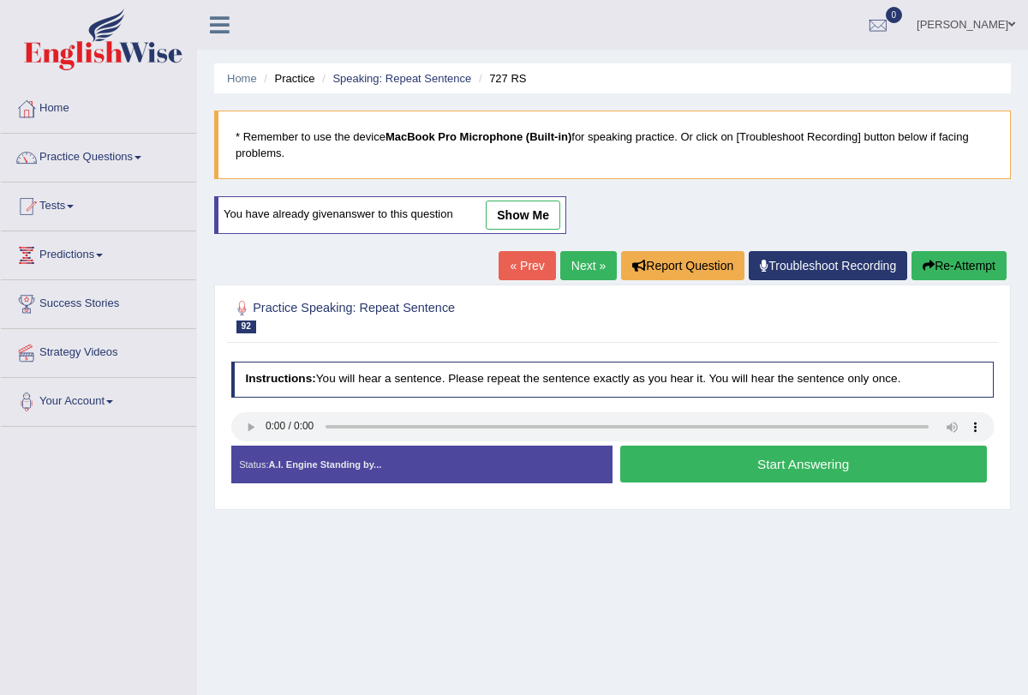
click at [706, 464] on button "Start Answering" at bounding box center [803, 464] width 367 height 37
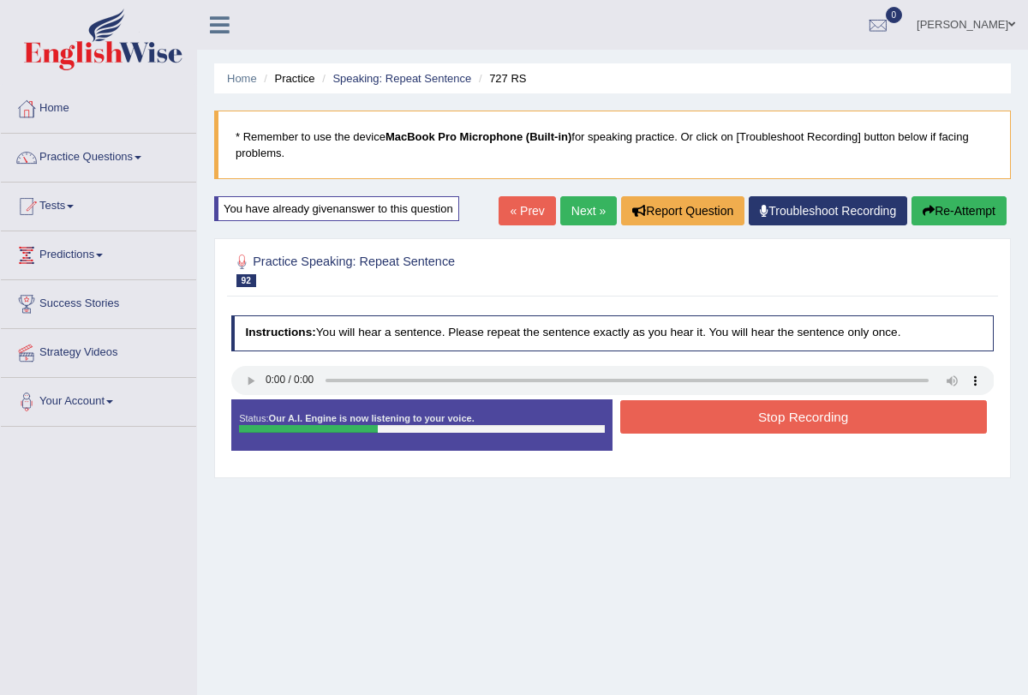
click at [714, 428] on button "Stop Recording" at bounding box center [803, 416] width 367 height 33
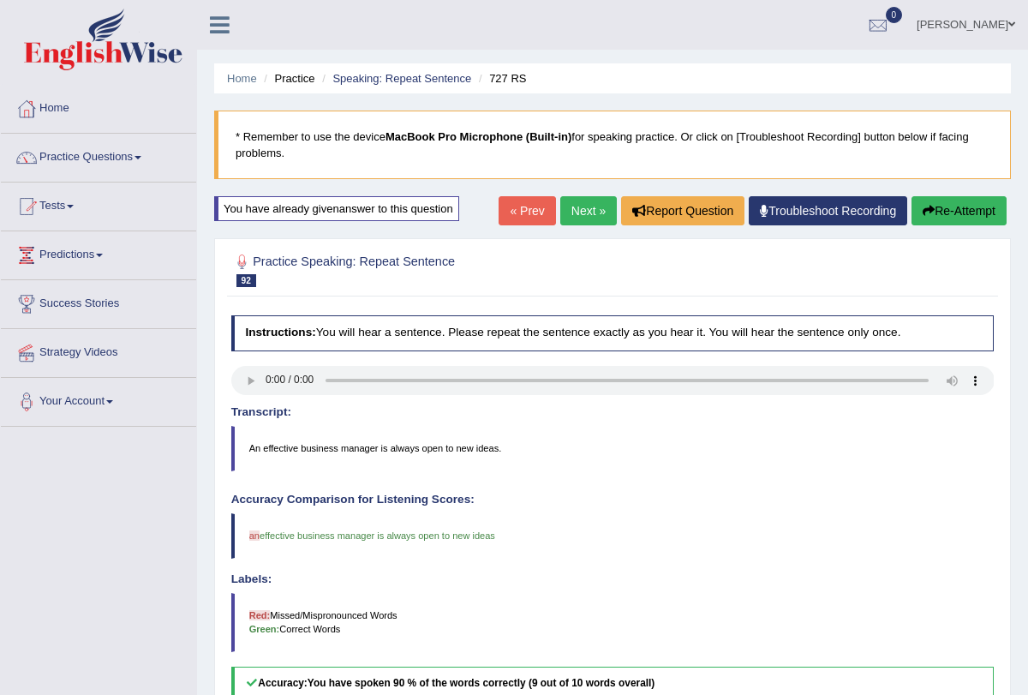
click at [588, 213] on link "Next »" at bounding box center [588, 210] width 57 height 29
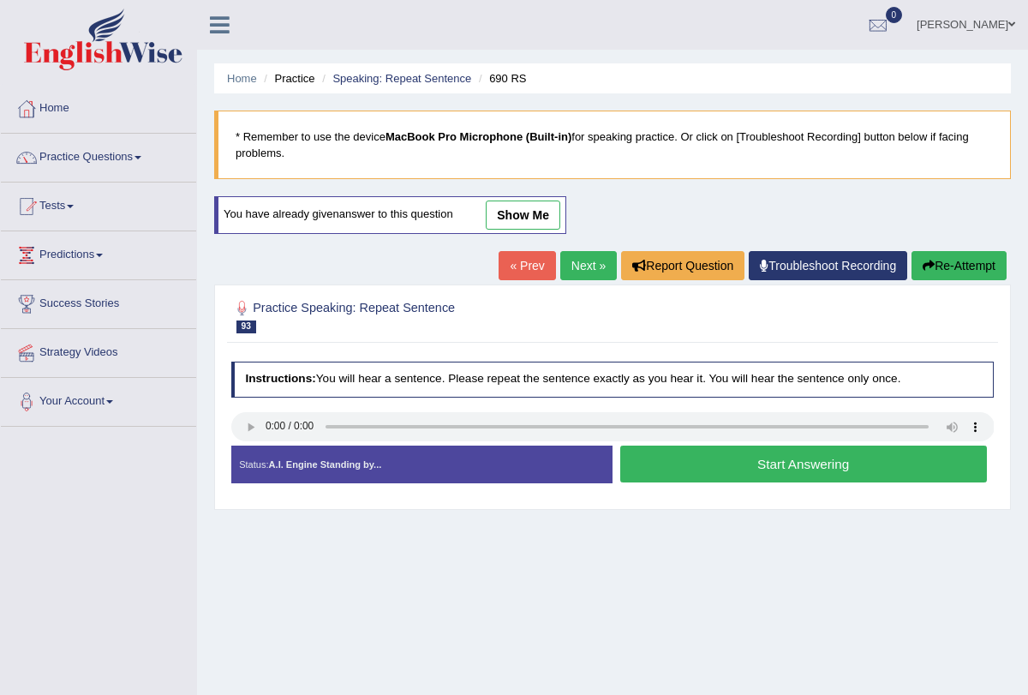
click at [655, 452] on button "Start Answering" at bounding box center [803, 464] width 367 height 37
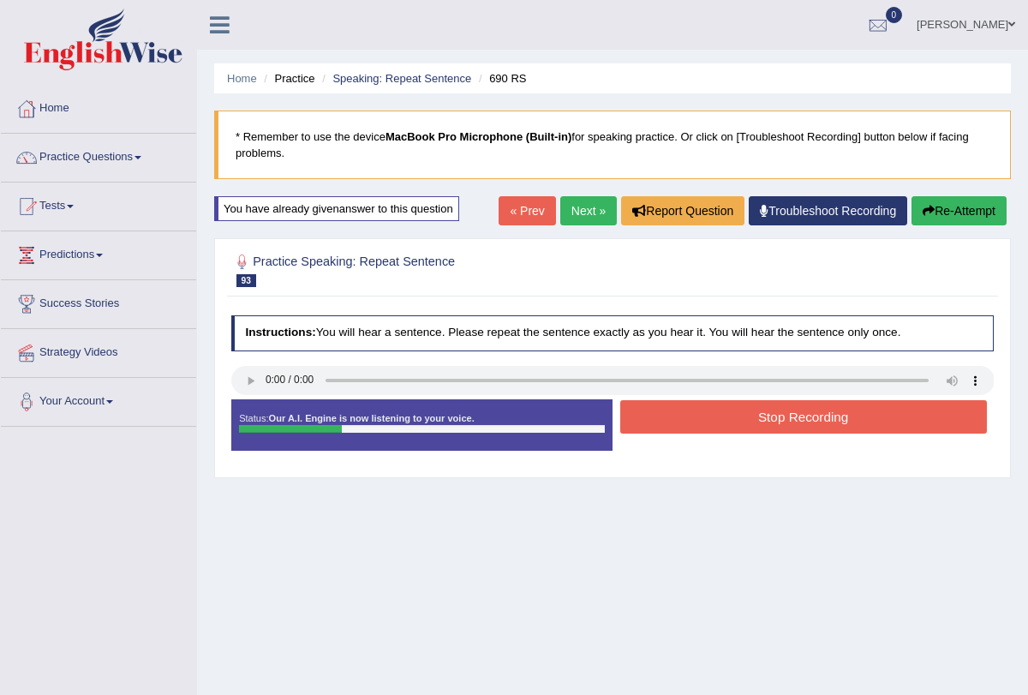
click at [685, 409] on button "Stop Recording" at bounding box center [803, 416] width 367 height 33
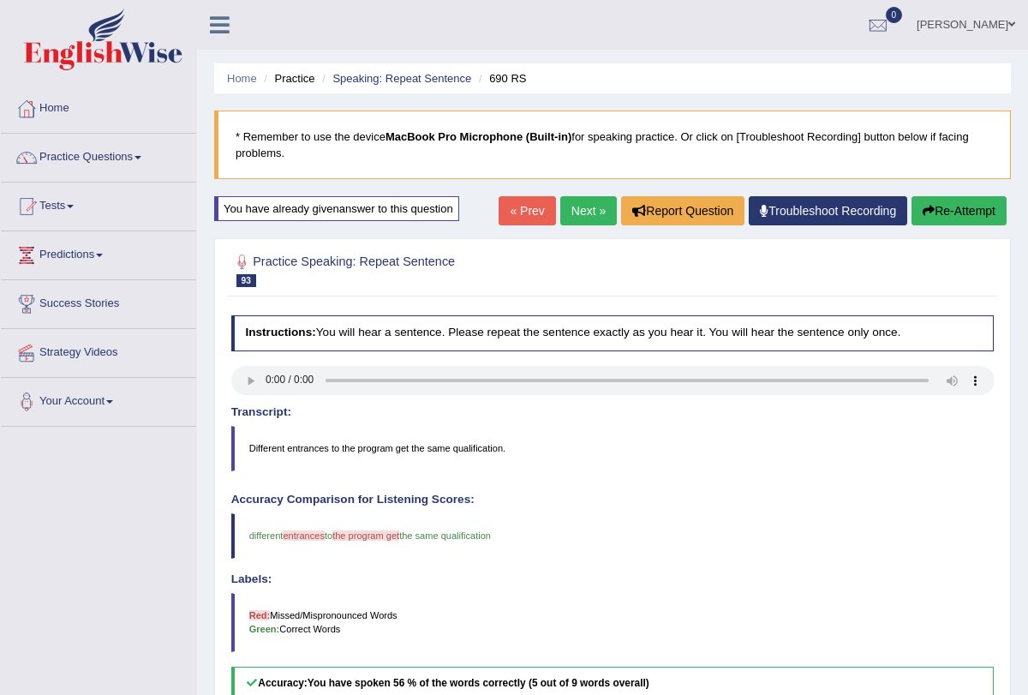
click at [572, 207] on link "Next »" at bounding box center [588, 210] width 57 height 29
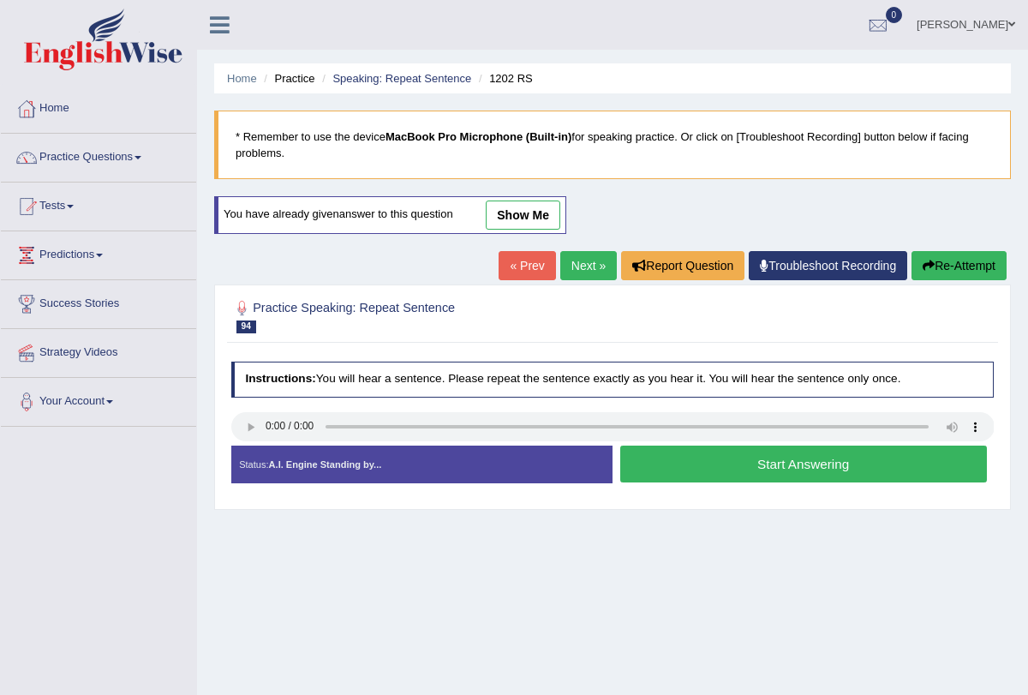
click at [708, 464] on button "Start Answering" at bounding box center [803, 464] width 367 height 37
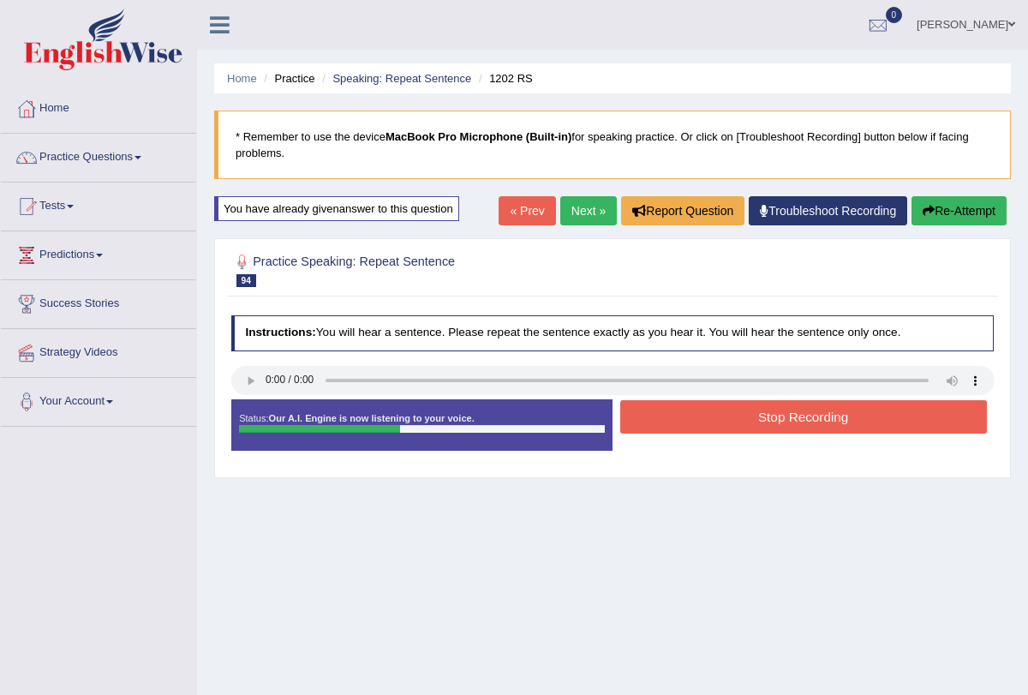
click at [705, 409] on button "Stop Recording" at bounding box center [803, 416] width 367 height 33
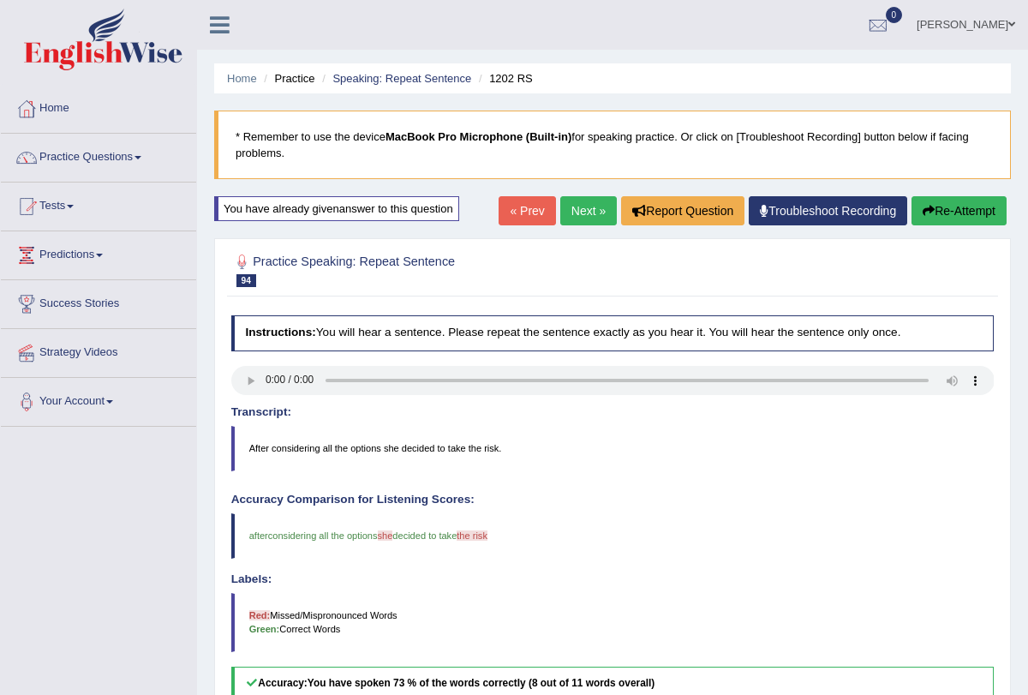
click at [575, 203] on link "Next »" at bounding box center [588, 210] width 57 height 29
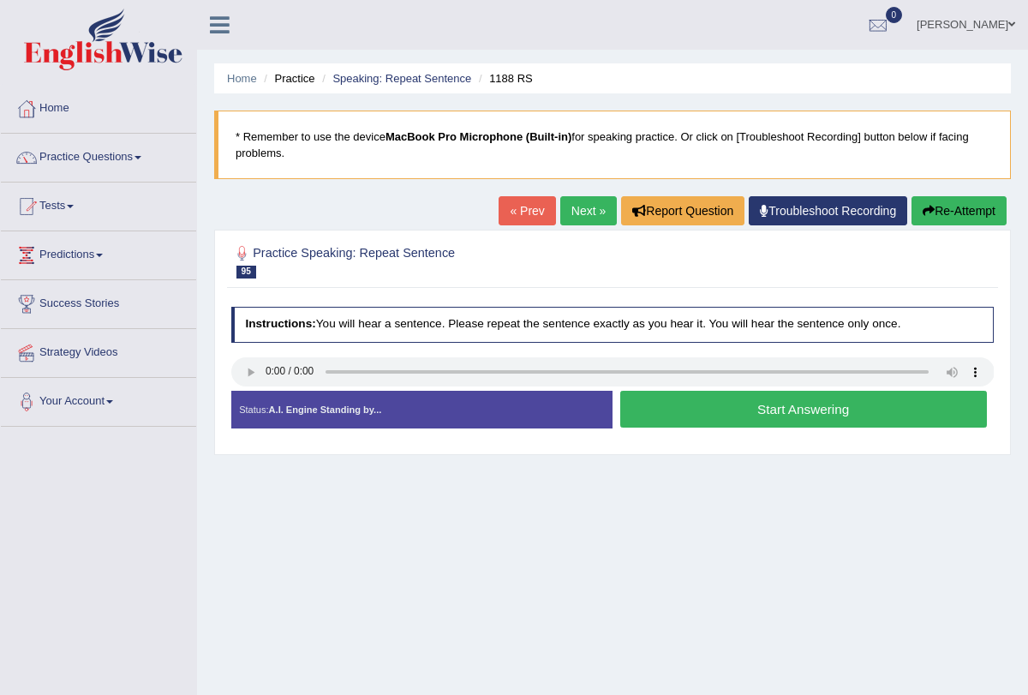
click at [665, 415] on button "Start Answering" at bounding box center [803, 409] width 367 height 37
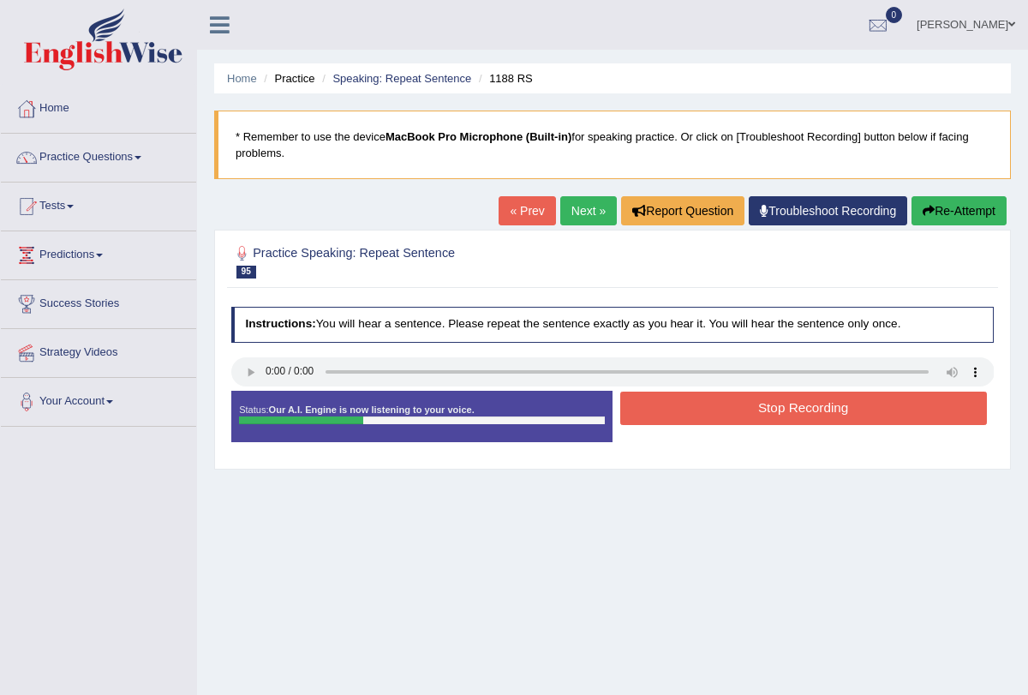
click at [665, 412] on button "Stop Recording" at bounding box center [803, 408] width 367 height 33
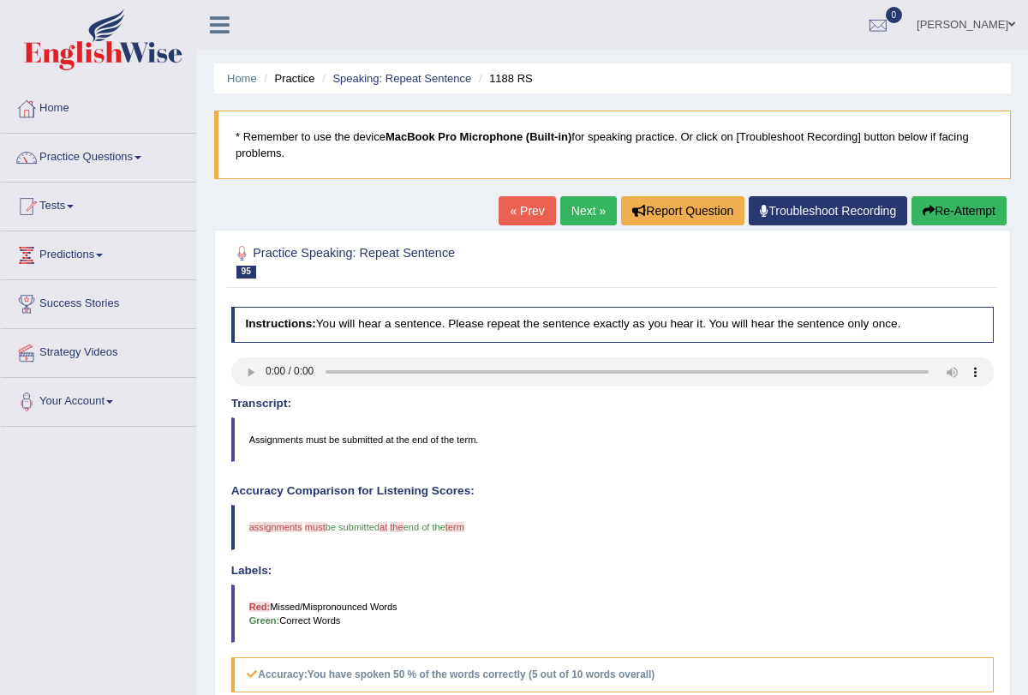
click at [571, 215] on link "Next »" at bounding box center [588, 210] width 57 height 29
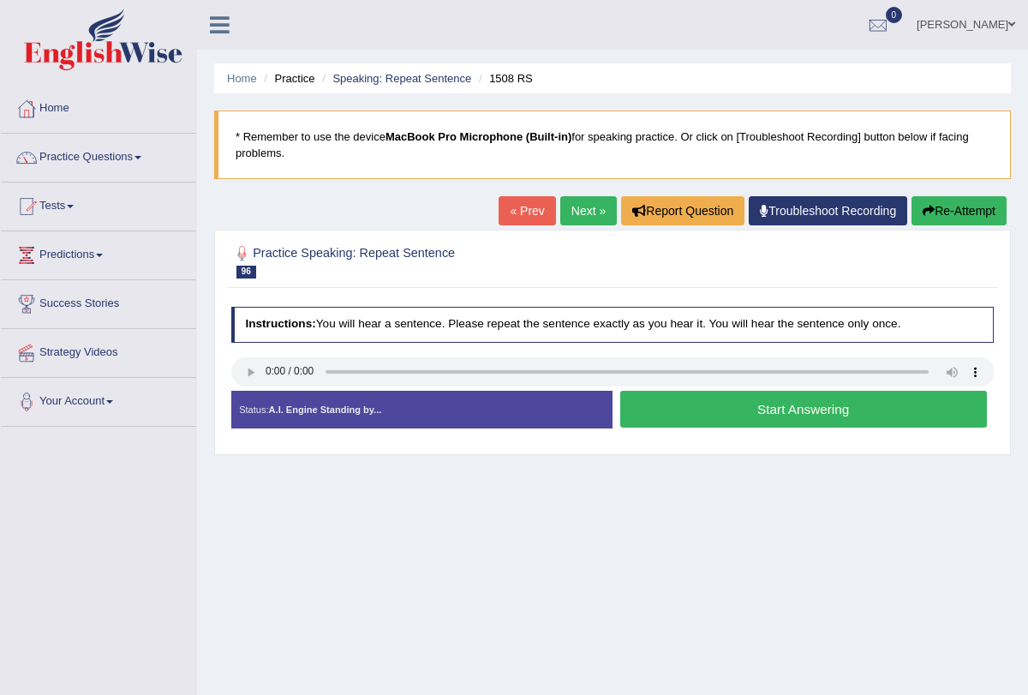
click at [668, 405] on button "Start Answering" at bounding box center [803, 409] width 367 height 37
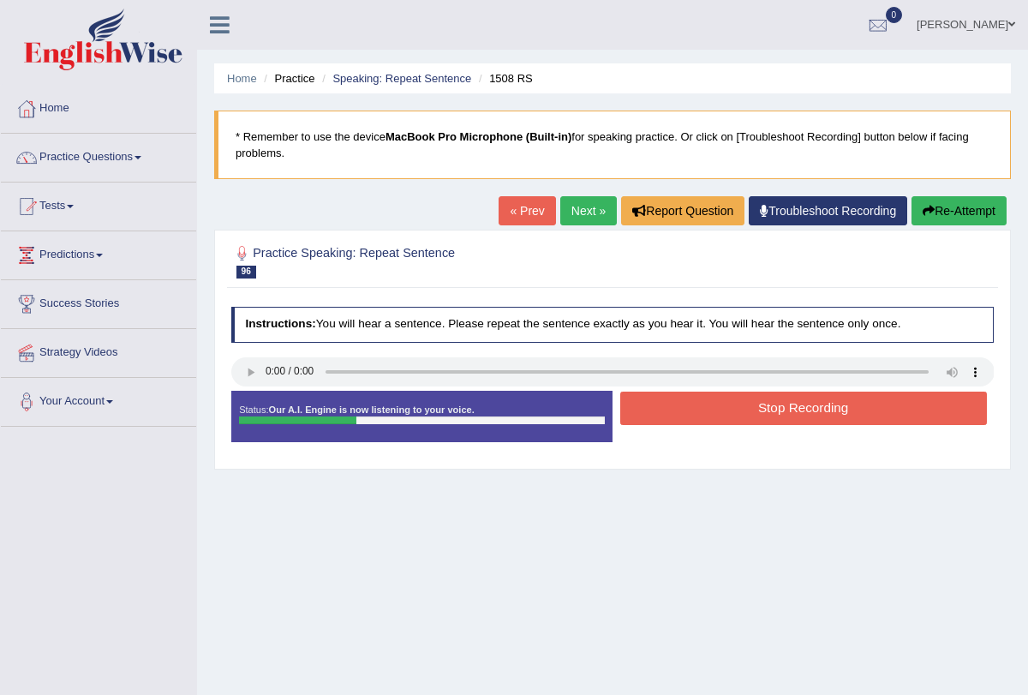
click at [668, 405] on button "Stop Recording" at bounding box center [803, 408] width 367 height 33
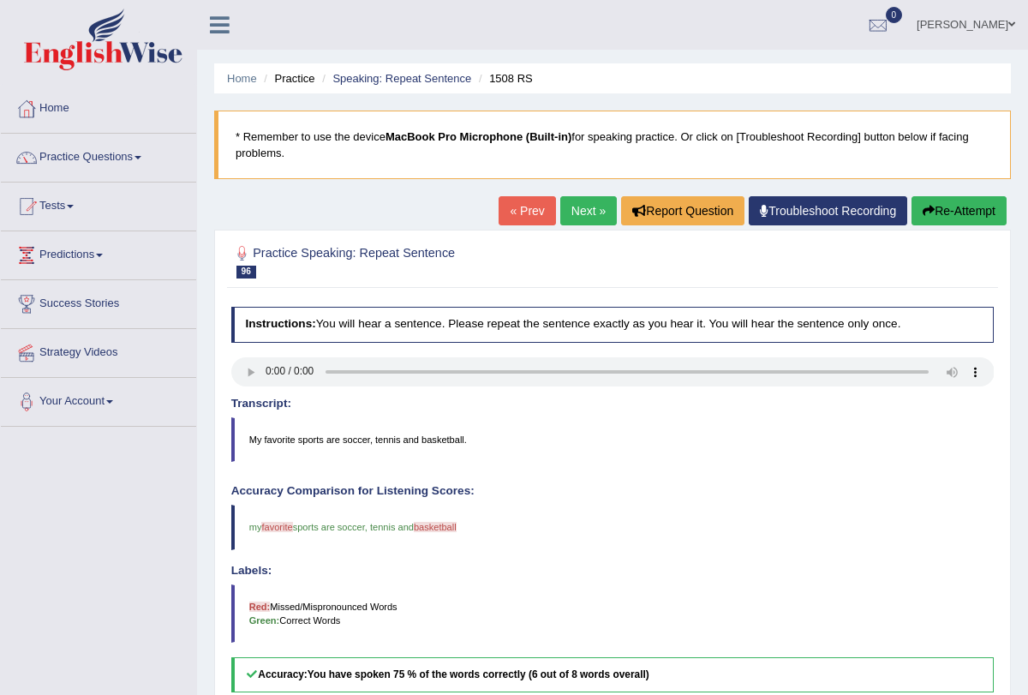
click at [566, 220] on link "Next »" at bounding box center [588, 210] width 57 height 29
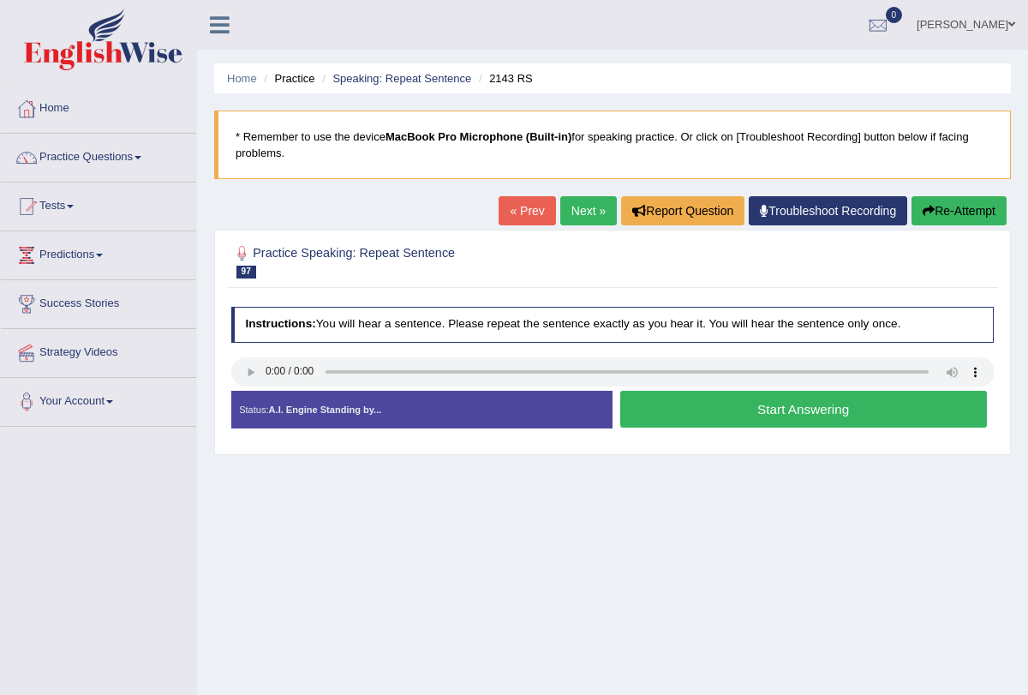
click at [678, 413] on button "Start Answering" at bounding box center [803, 409] width 367 height 37
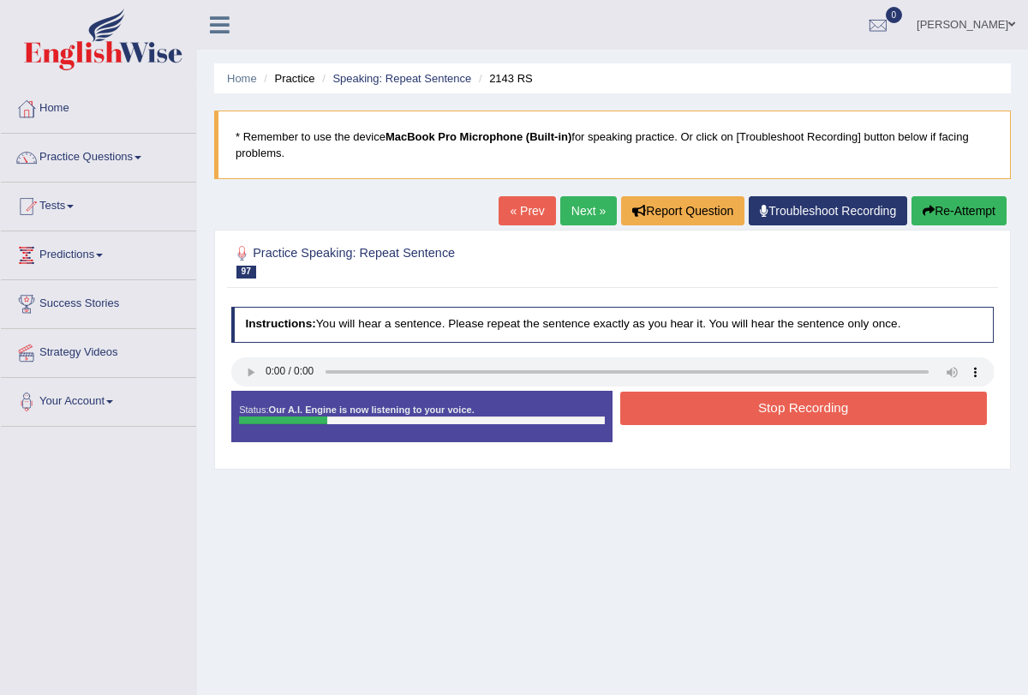
click at [678, 413] on button "Stop Recording" at bounding box center [803, 408] width 367 height 33
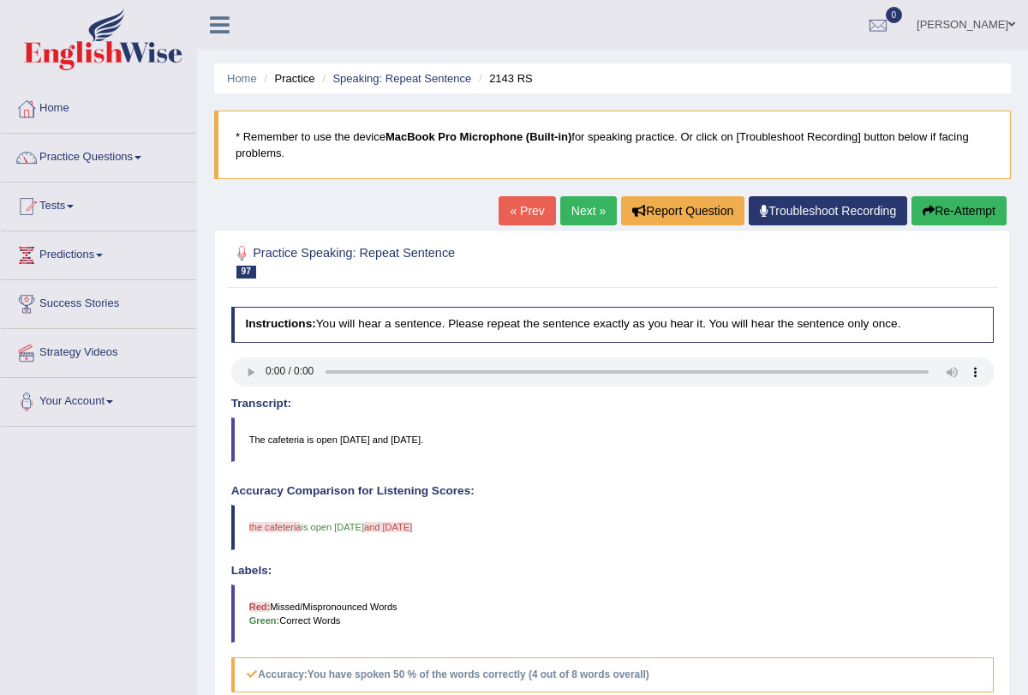
click at [560, 215] on link "Next »" at bounding box center [588, 210] width 57 height 29
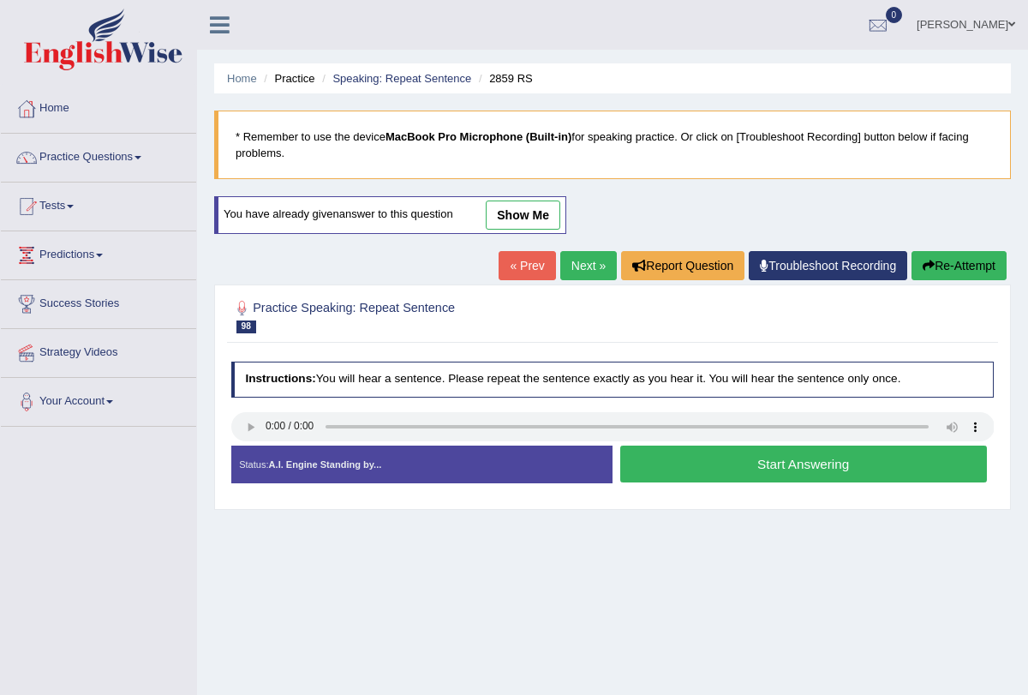
click at [683, 463] on button "Start Answering" at bounding box center [803, 464] width 367 height 37
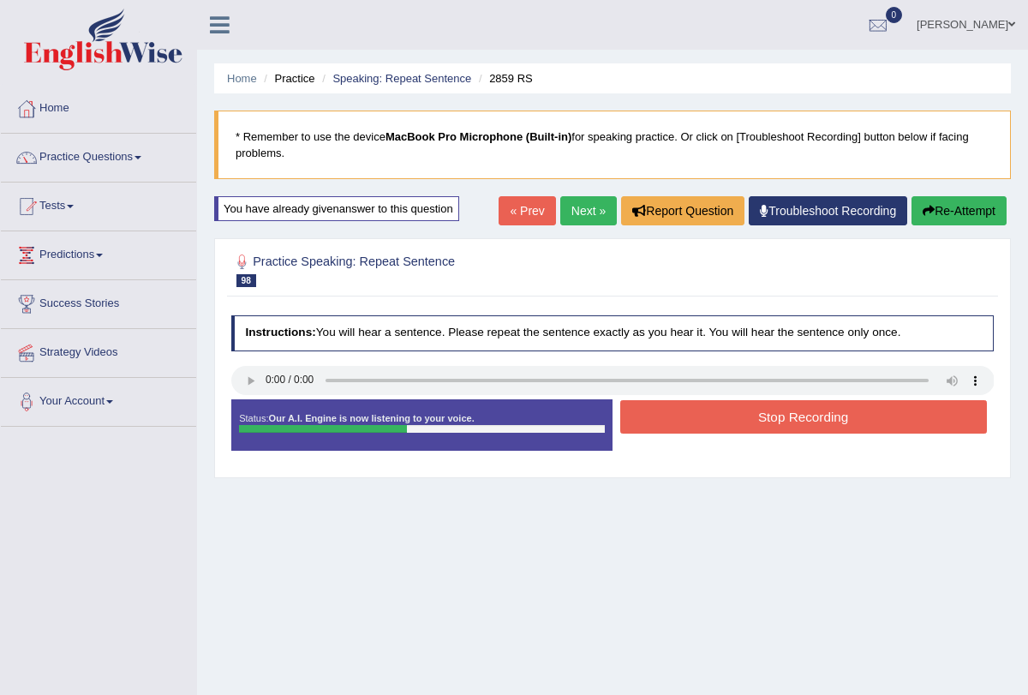
click at [684, 417] on button "Stop Recording" at bounding box center [803, 416] width 367 height 33
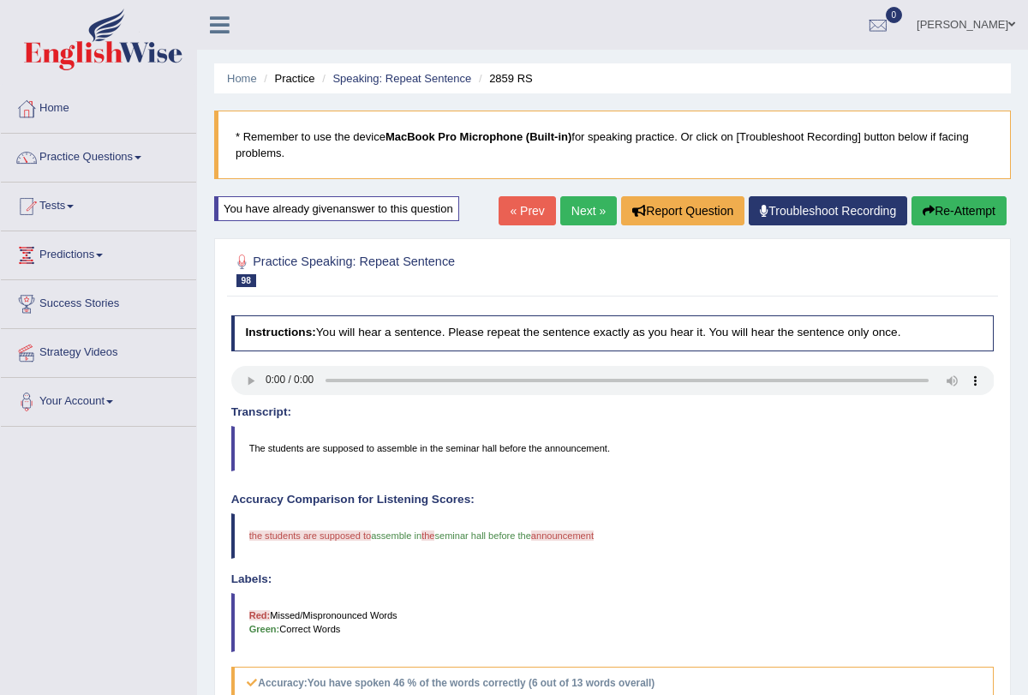
click at [953, 208] on button "Re-Attempt" at bounding box center [959, 210] width 95 height 29
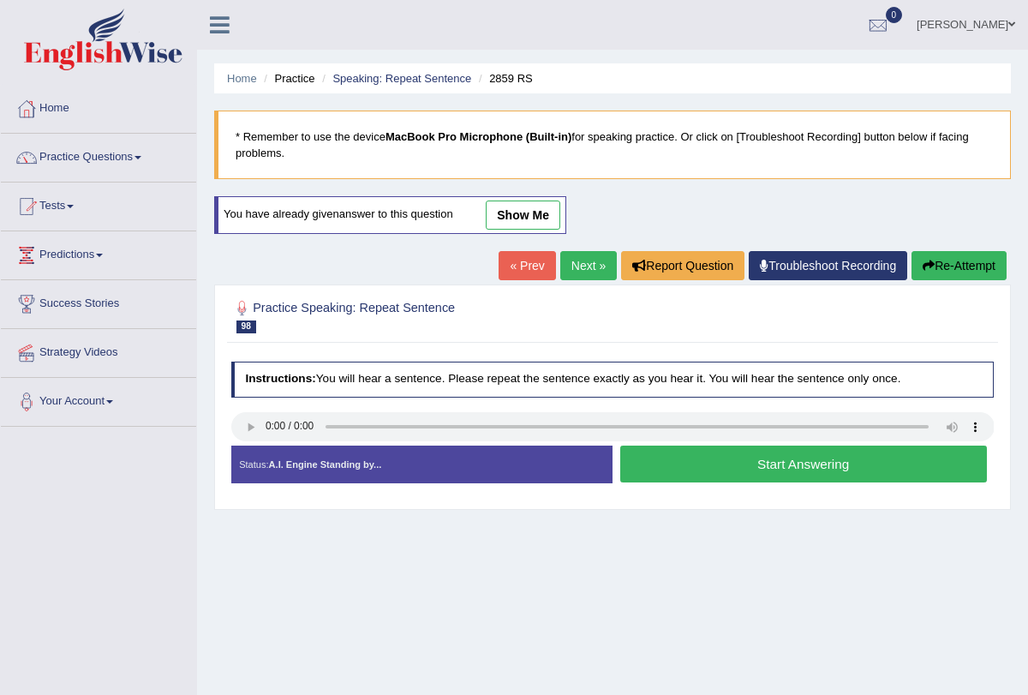
click at [866, 455] on button "Start Answering" at bounding box center [803, 464] width 367 height 37
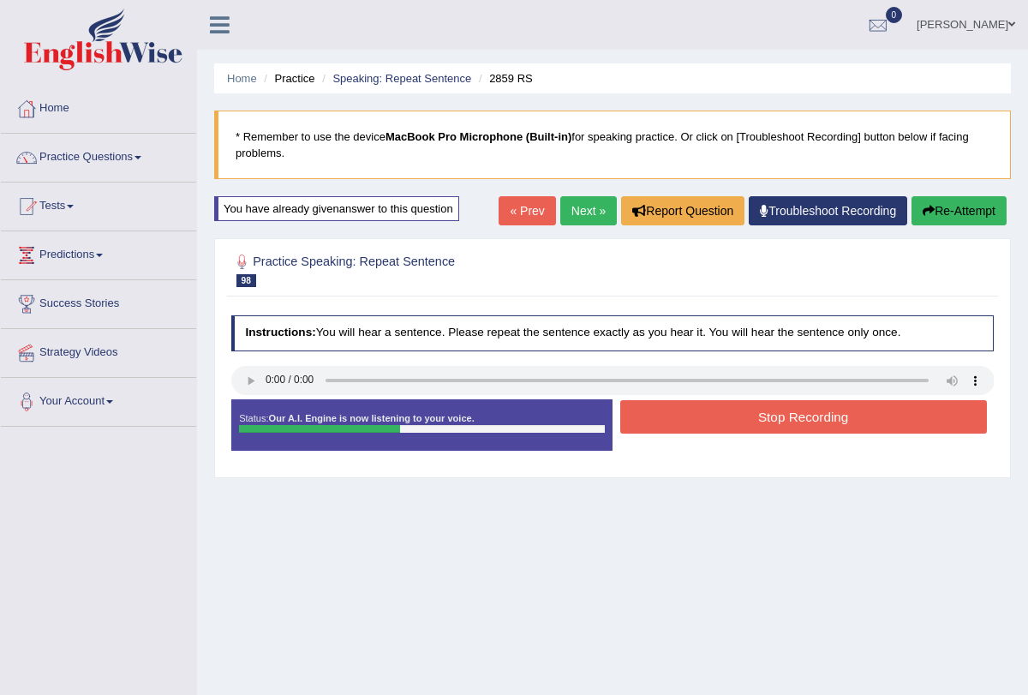
click at [829, 410] on button "Stop Recording" at bounding box center [803, 416] width 367 height 33
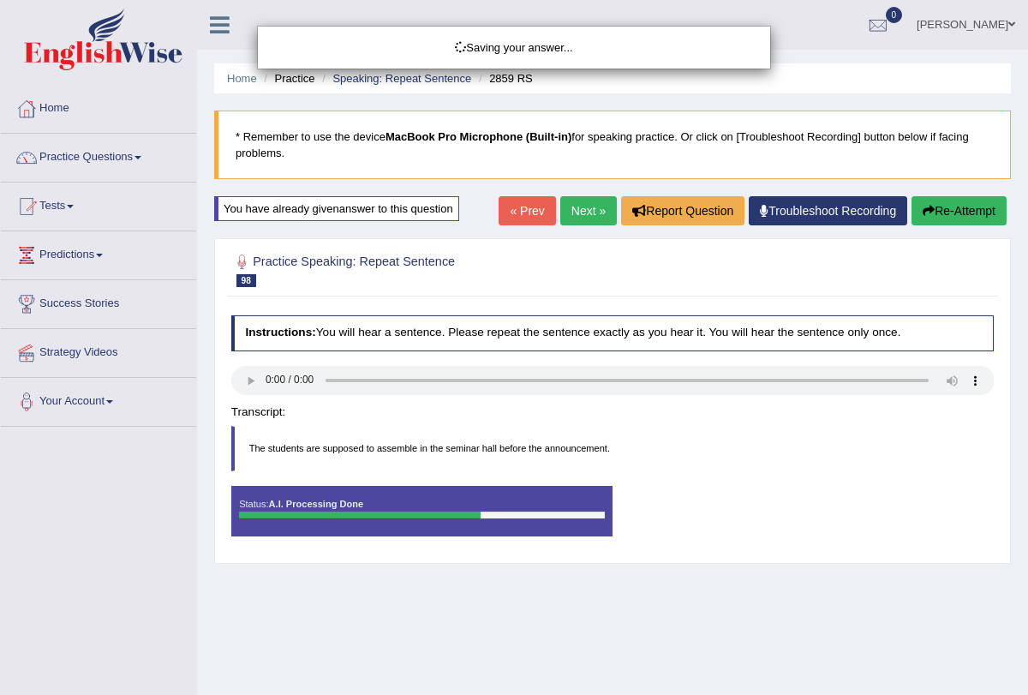
click at [578, 223] on div "Saving your answer..." at bounding box center [514, 347] width 1028 height 695
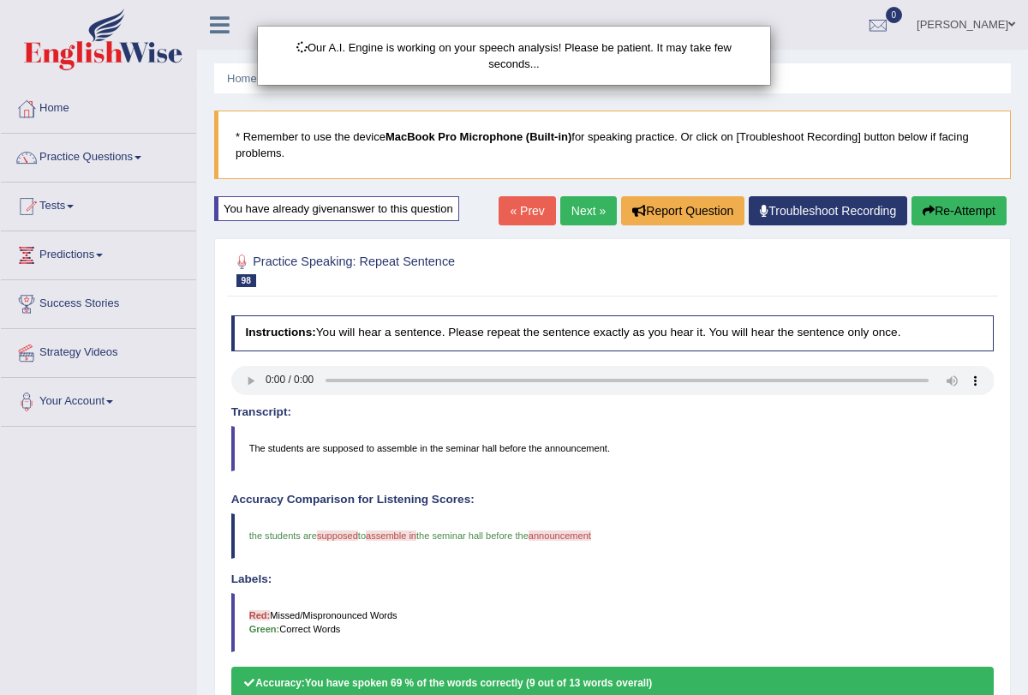
click at [575, 210] on div "Our A.I. Engine is working on your speech analysis! Please be patient. It may t…" at bounding box center [514, 347] width 1028 height 695
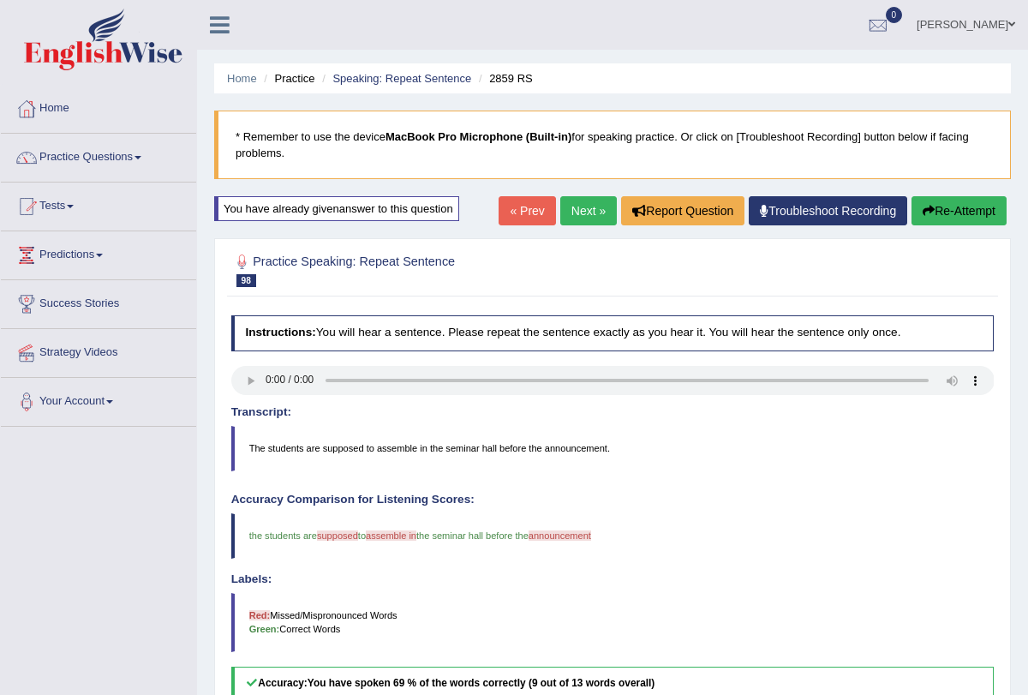
click at [570, 213] on link "Next »" at bounding box center [588, 210] width 57 height 29
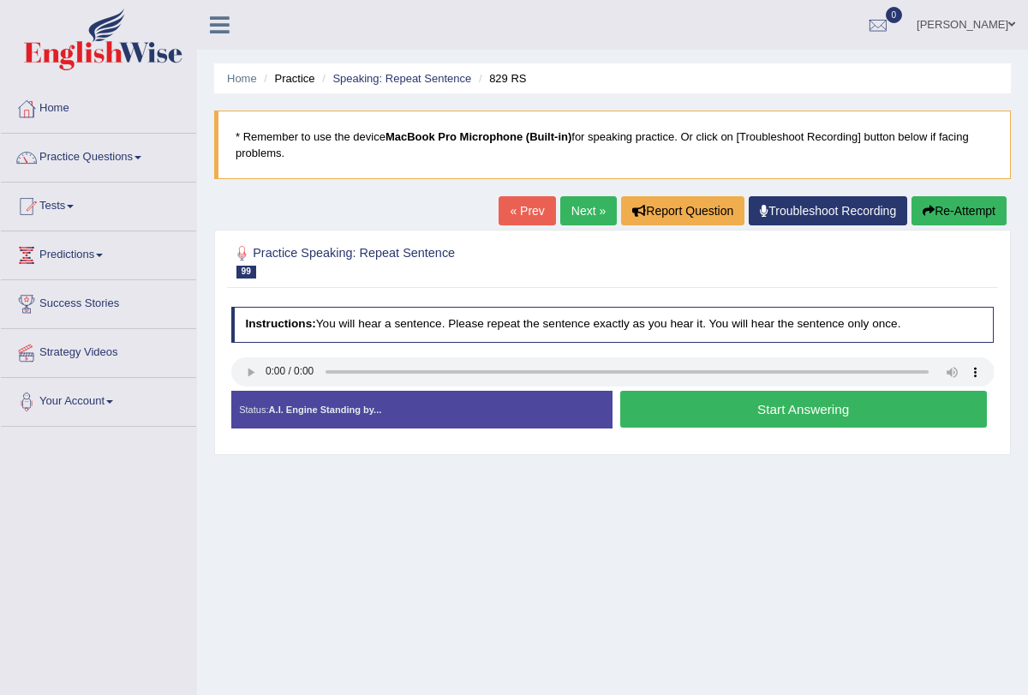
click at [703, 405] on button "Start Answering" at bounding box center [803, 409] width 367 height 37
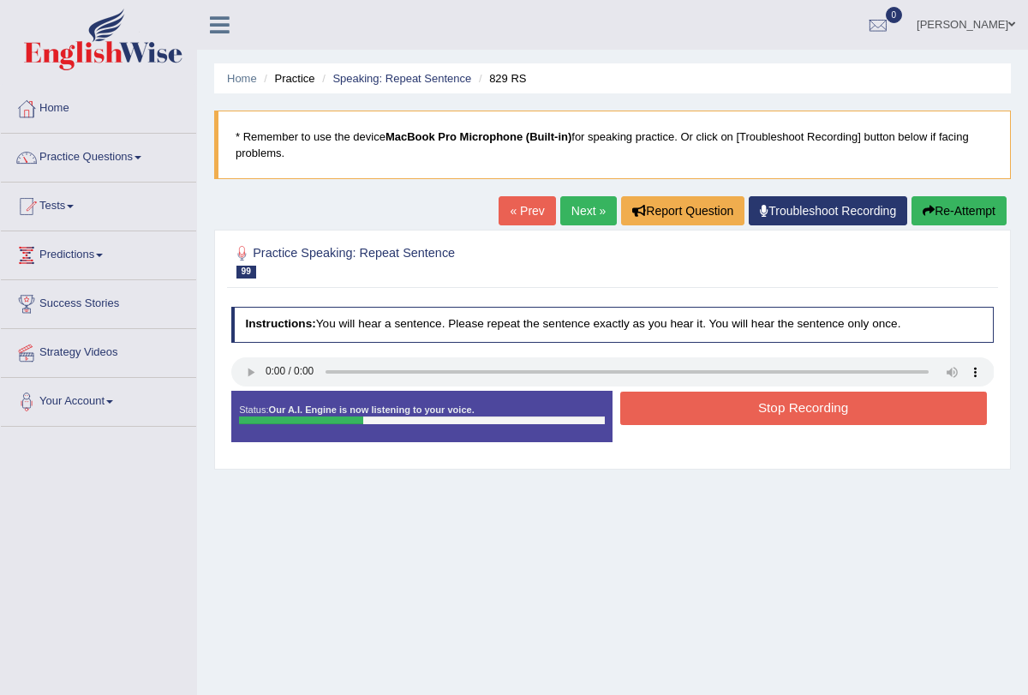
click at [703, 405] on button "Stop Recording" at bounding box center [803, 408] width 367 height 33
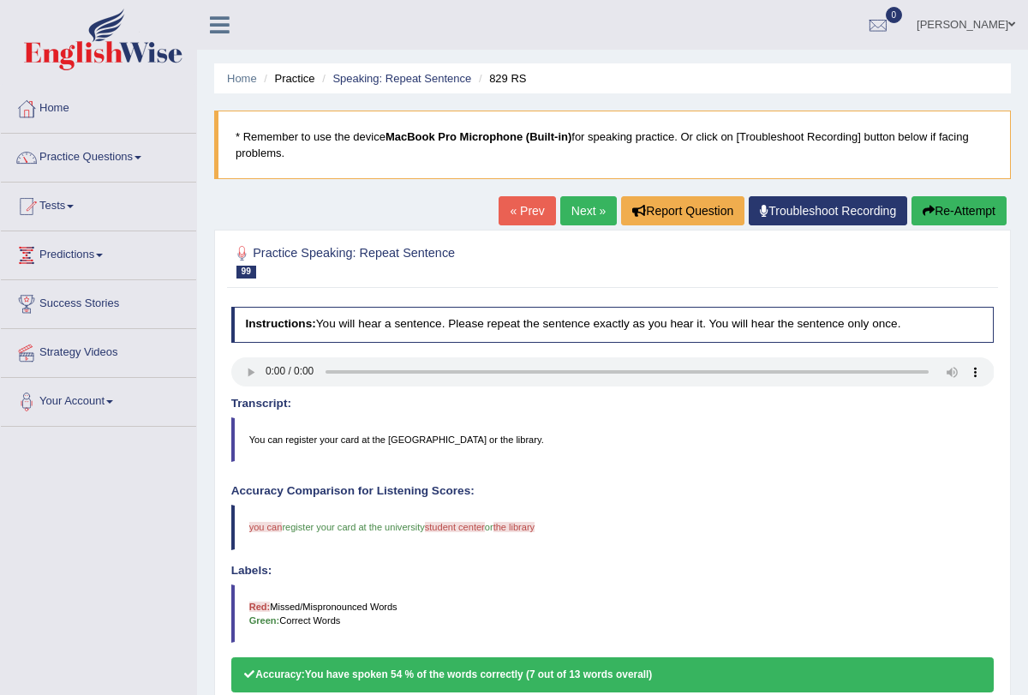
click at [0, 0] on div "Our A.I. Engine is working on your speech analysis! Please be patient. It may t…" at bounding box center [0, 0] width 0 height 0
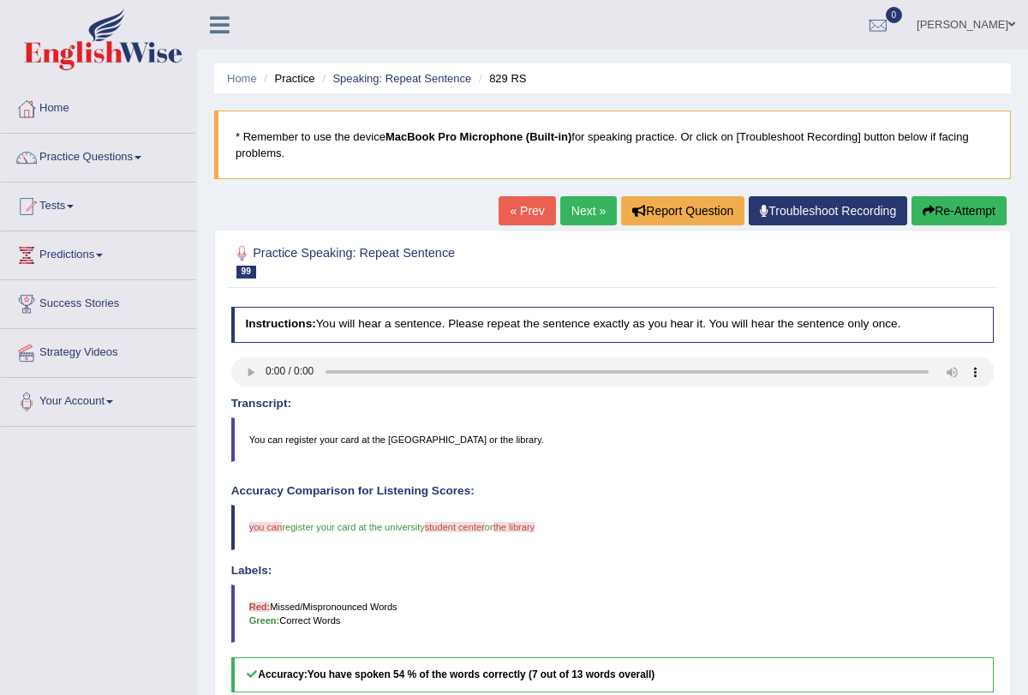
click at [585, 212] on link "Next »" at bounding box center [588, 210] width 57 height 29
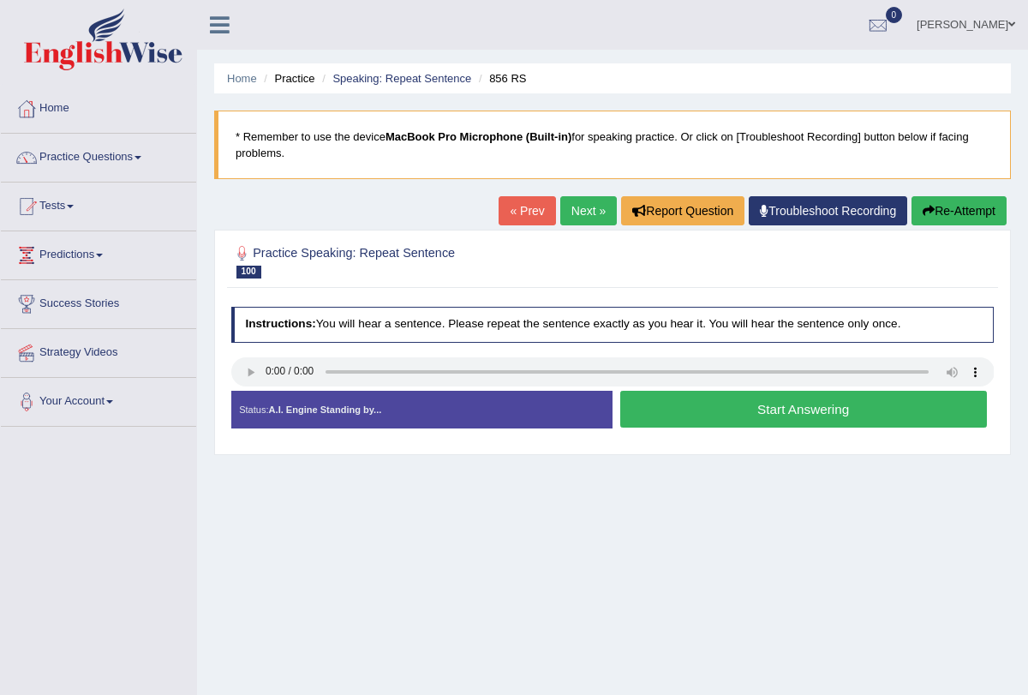
click at [705, 406] on button "Start Answering" at bounding box center [803, 409] width 367 height 37
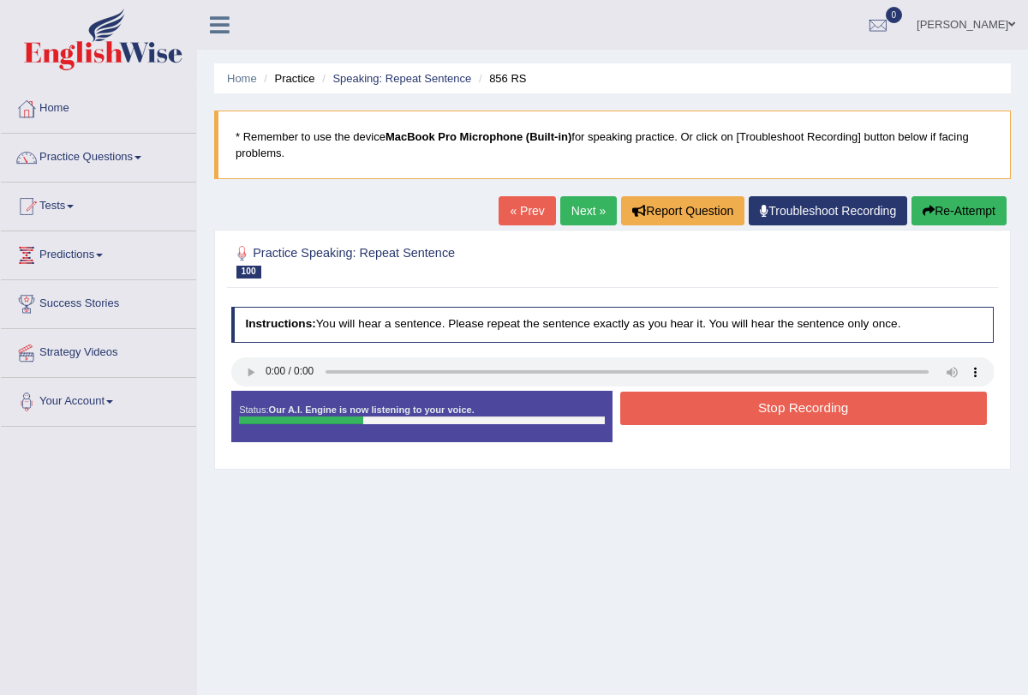
click at [709, 394] on button "Stop Recording" at bounding box center [803, 408] width 367 height 33
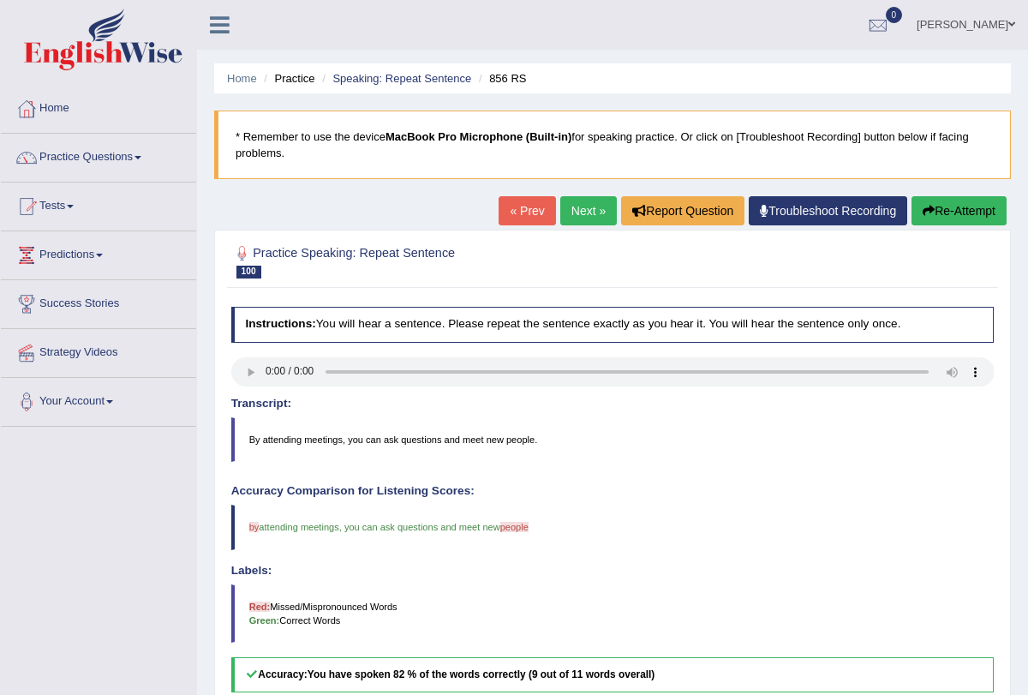
click at [585, 210] on link "Next »" at bounding box center [588, 210] width 57 height 29
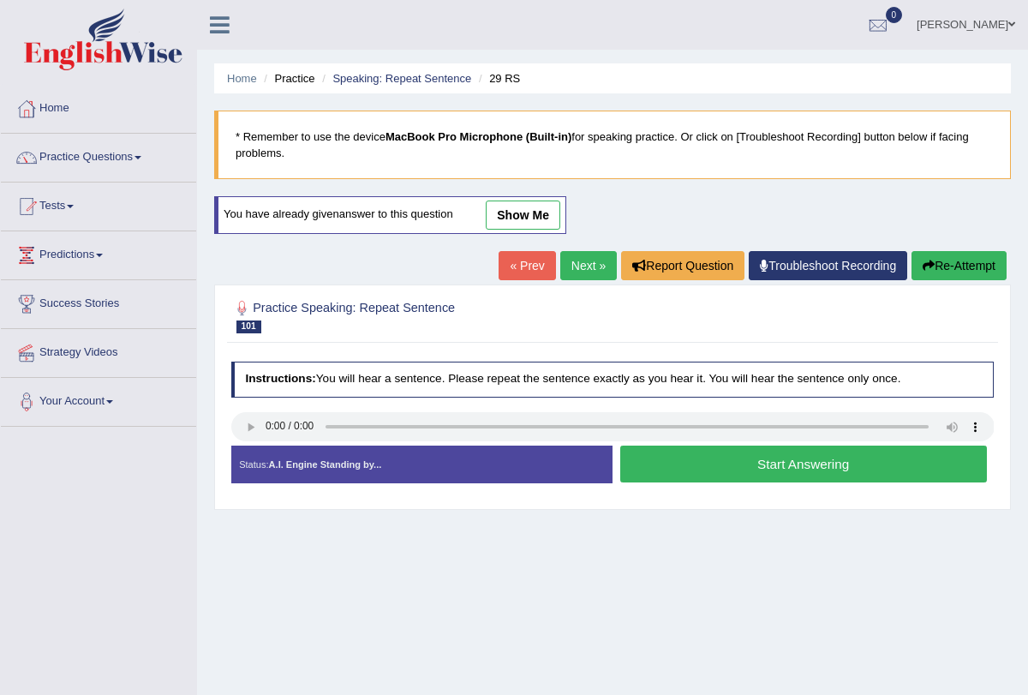
click at [655, 464] on button "Start Answering" at bounding box center [803, 464] width 367 height 37
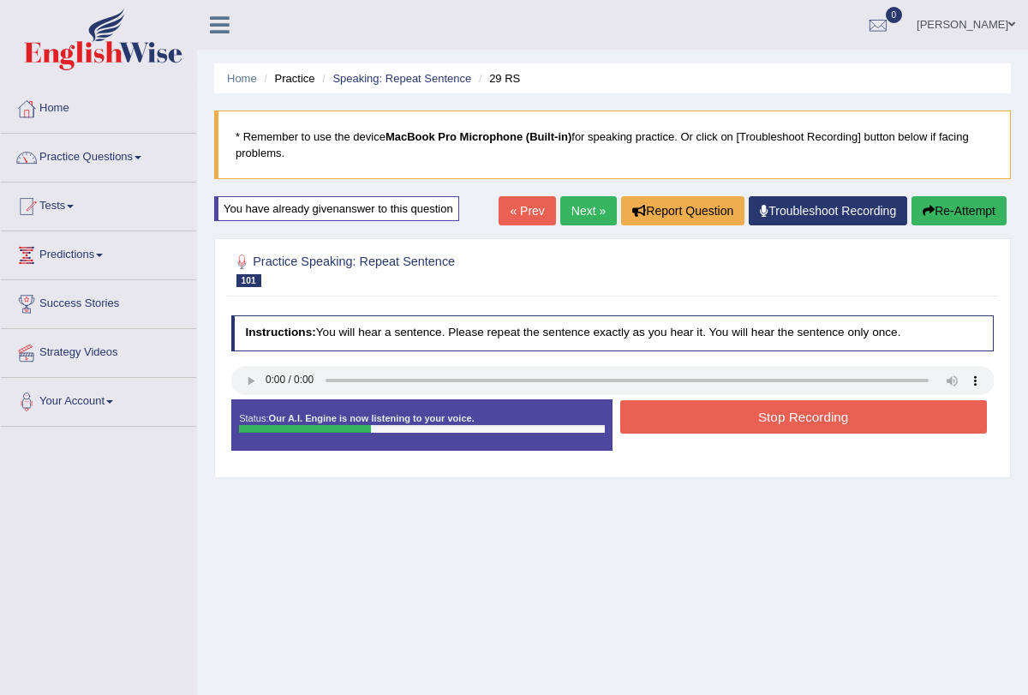
click at [681, 424] on button "Stop Recording" at bounding box center [803, 416] width 367 height 33
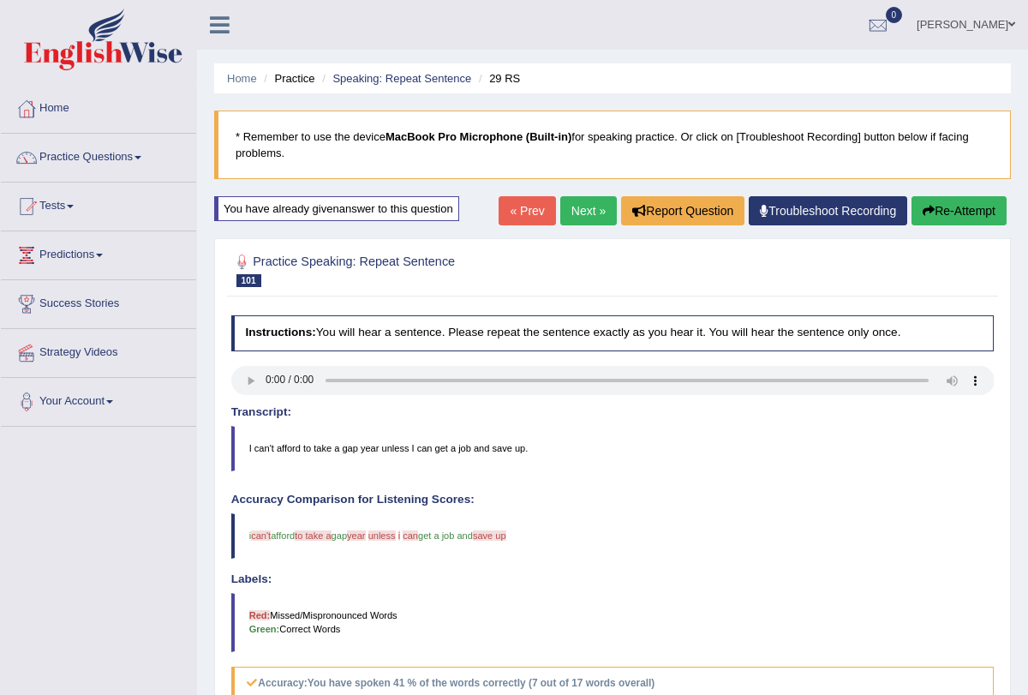
click at [948, 212] on button "Re-Attempt" at bounding box center [959, 210] width 95 height 29
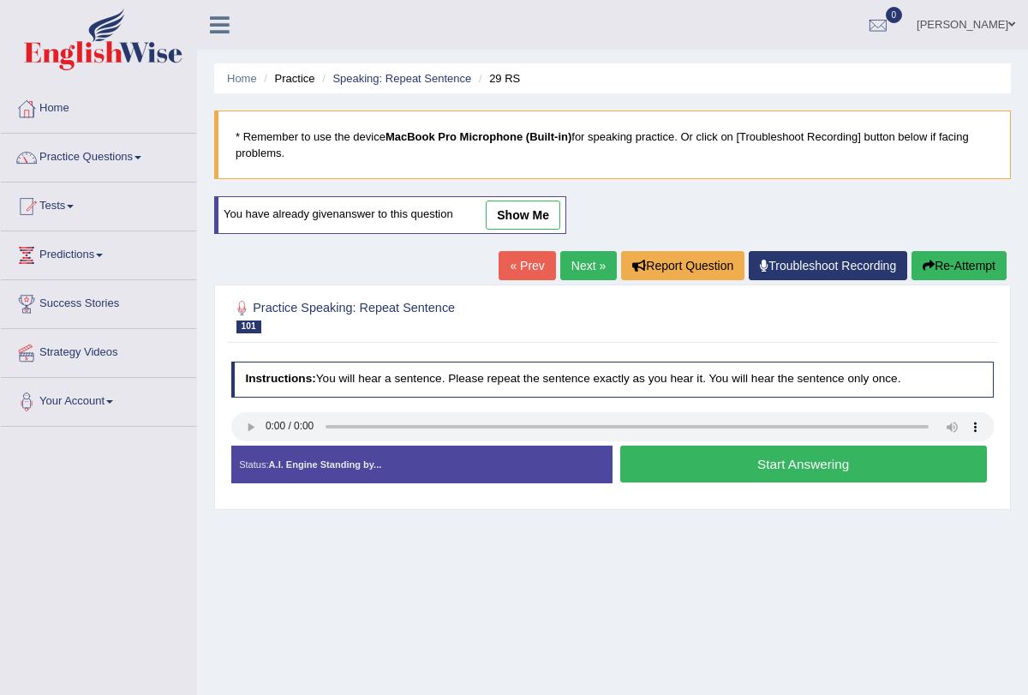
click at [679, 464] on button "Start Answering" at bounding box center [803, 464] width 367 height 37
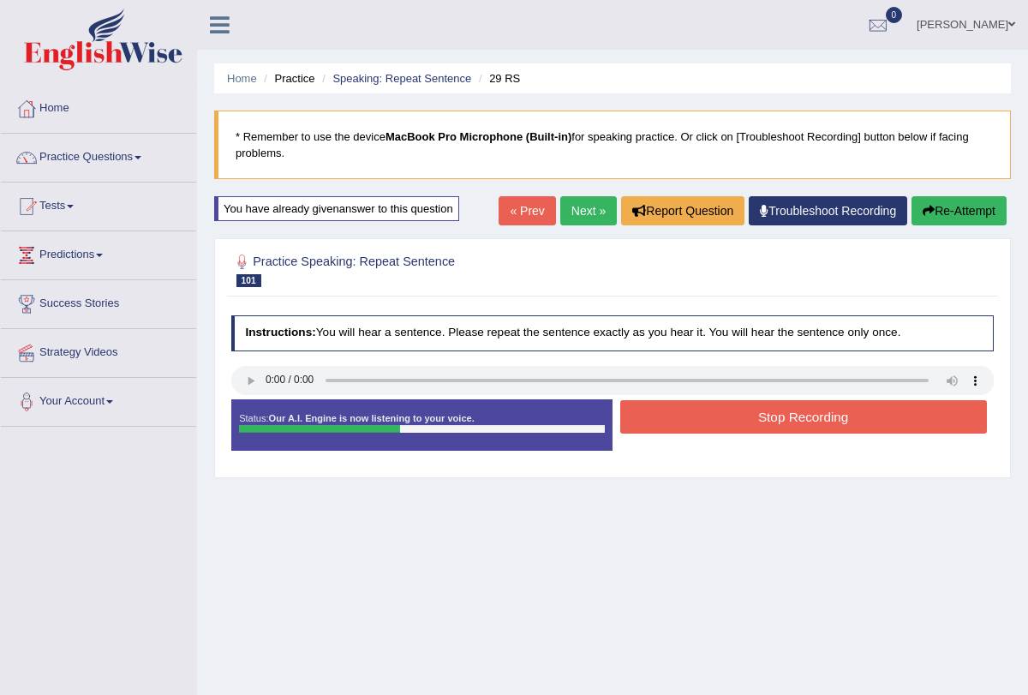
click at [684, 400] on button "Stop Recording" at bounding box center [803, 416] width 367 height 33
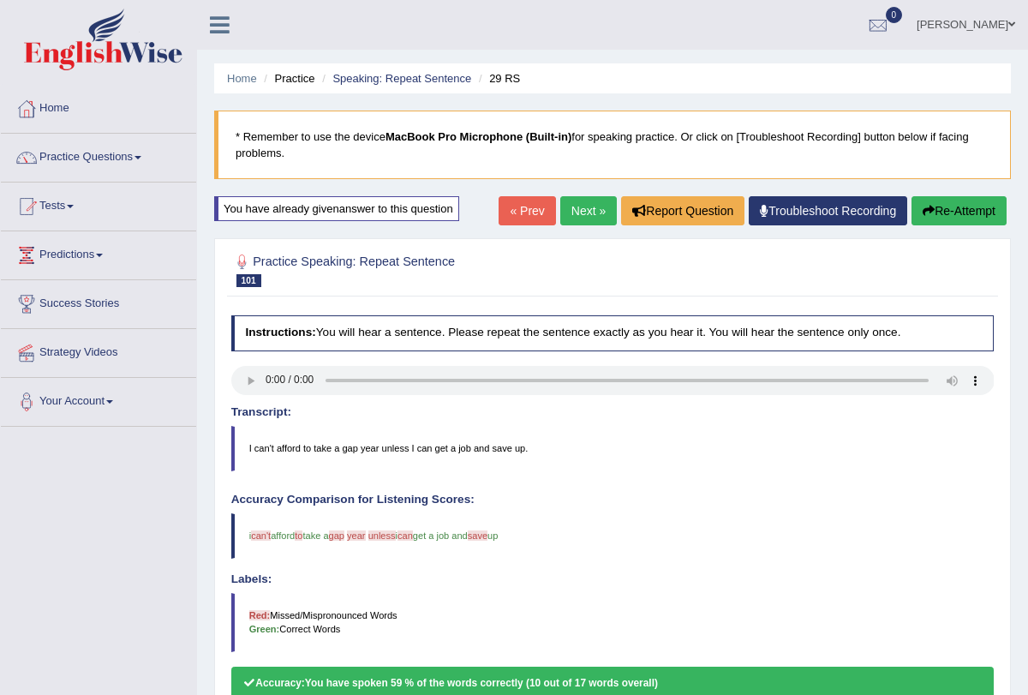
click at [584, 215] on body "Toggle navigation Home Practice Questions Speaking Practice Read Aloud Repeat S…" at bounding box center [514, 347] width 1028 height 695
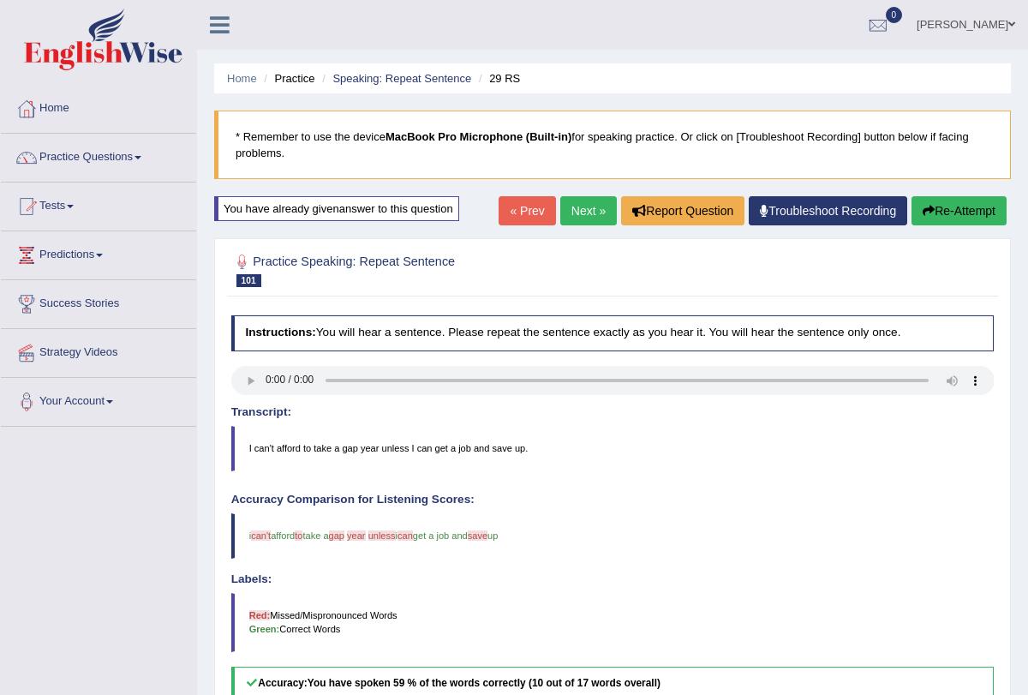
click at [573, 213] on link "Next »" at bounding box center [588, 210] width 57 height 29
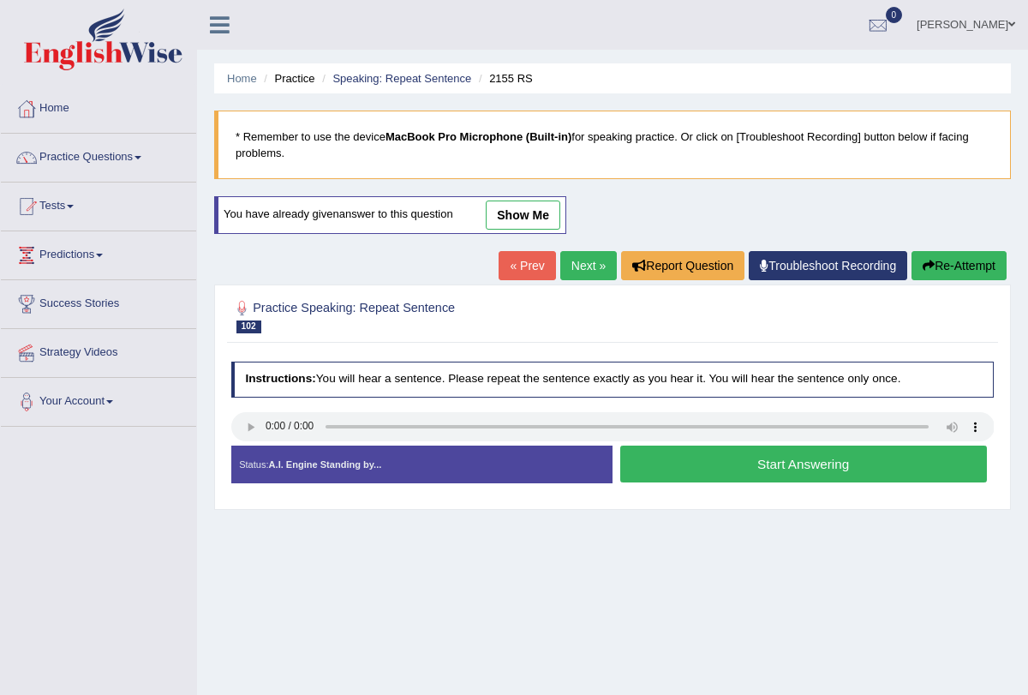
click at [754, 463] on button "Start Answering" at bounding box center [803, 464] width 367 height 37
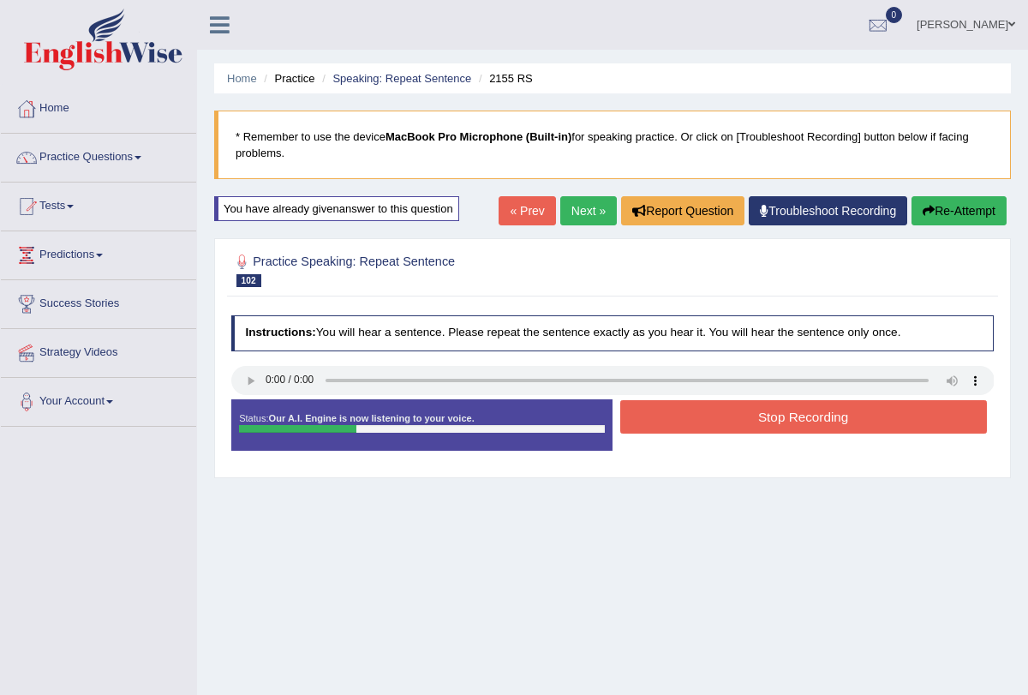
click at [746, 423] on button "Stop Recording" at bounding box center [803, 416] width 367 height 33
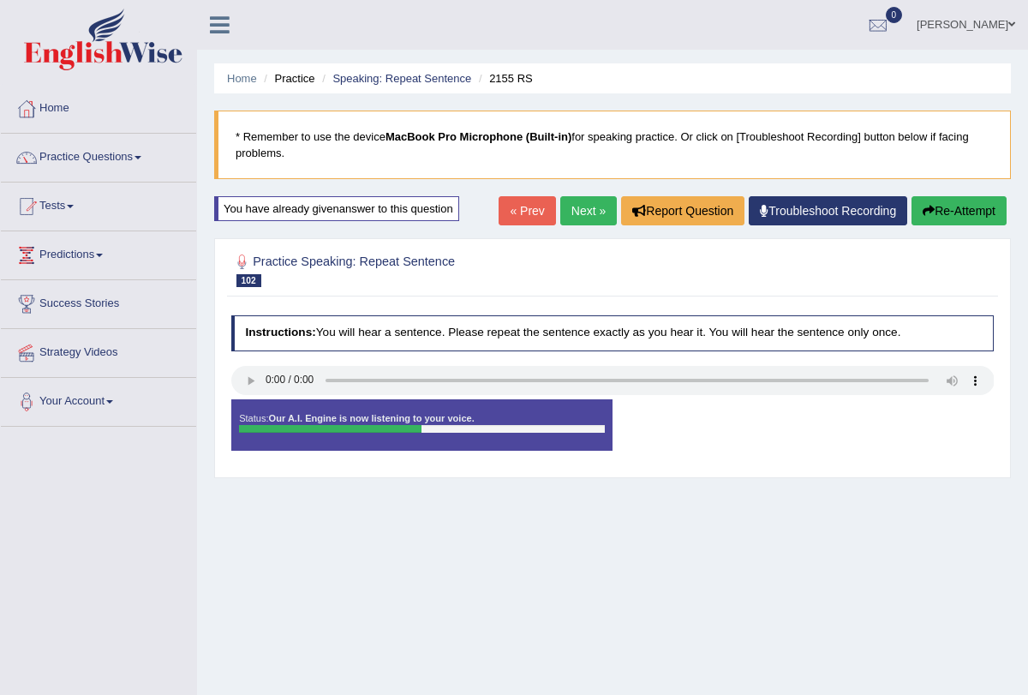
click at [572, 205] on link "Next »" at bounding box center [588, 210] width 57 height 29
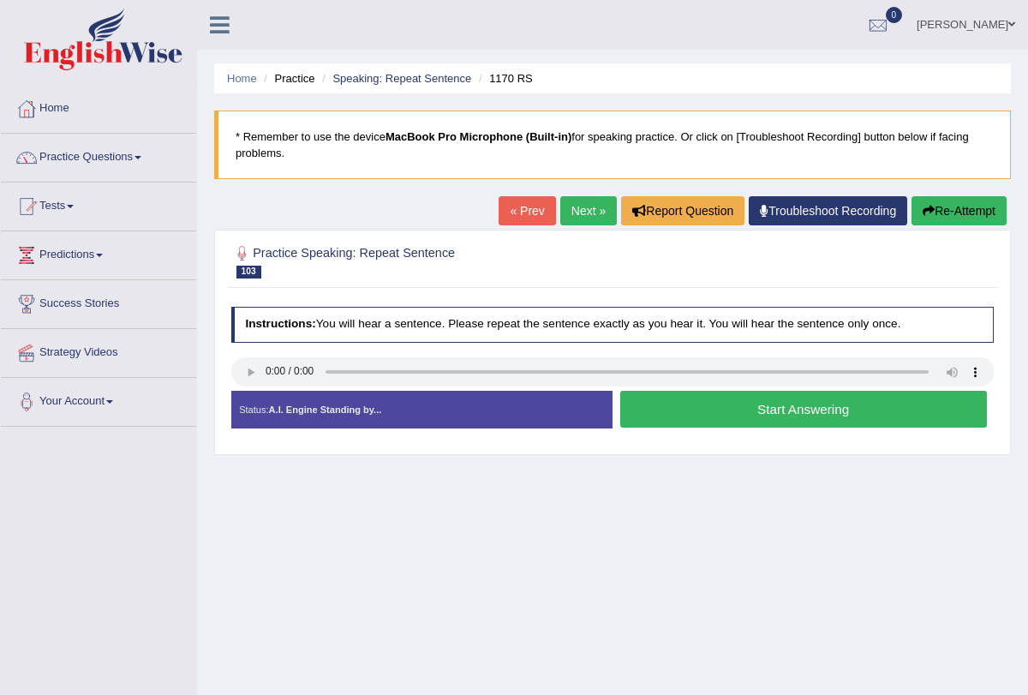
click at [676, 403] on button "Start Answering" at bounding box center [803, 409] width 367 height 37
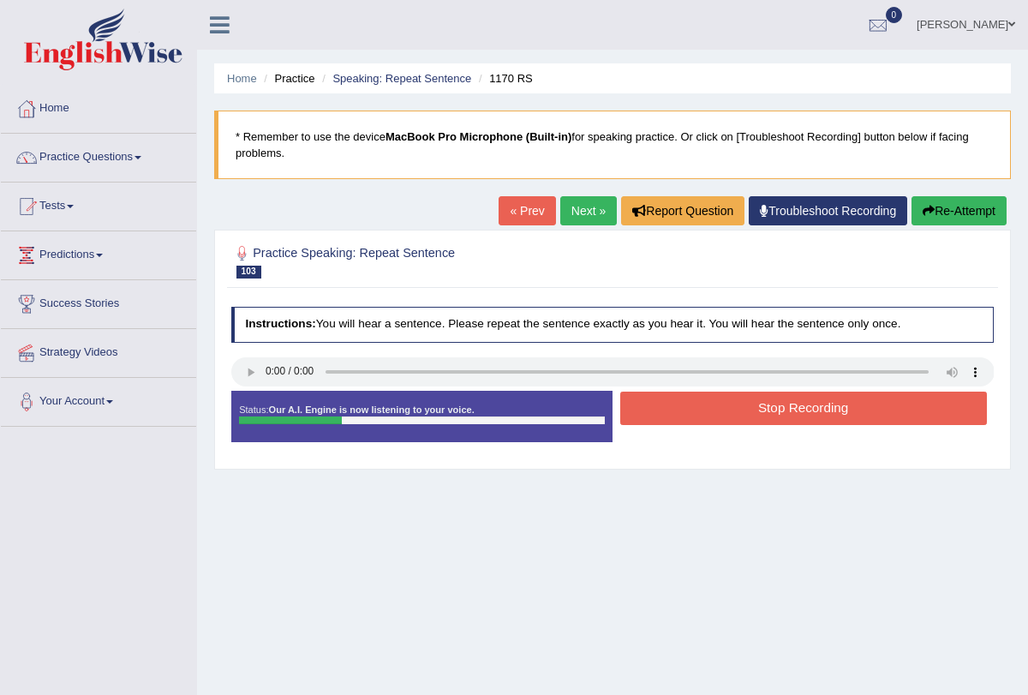
click at [675, 410] on button "Stop Recording" at bounding box center [803, 408] width 367 height 33
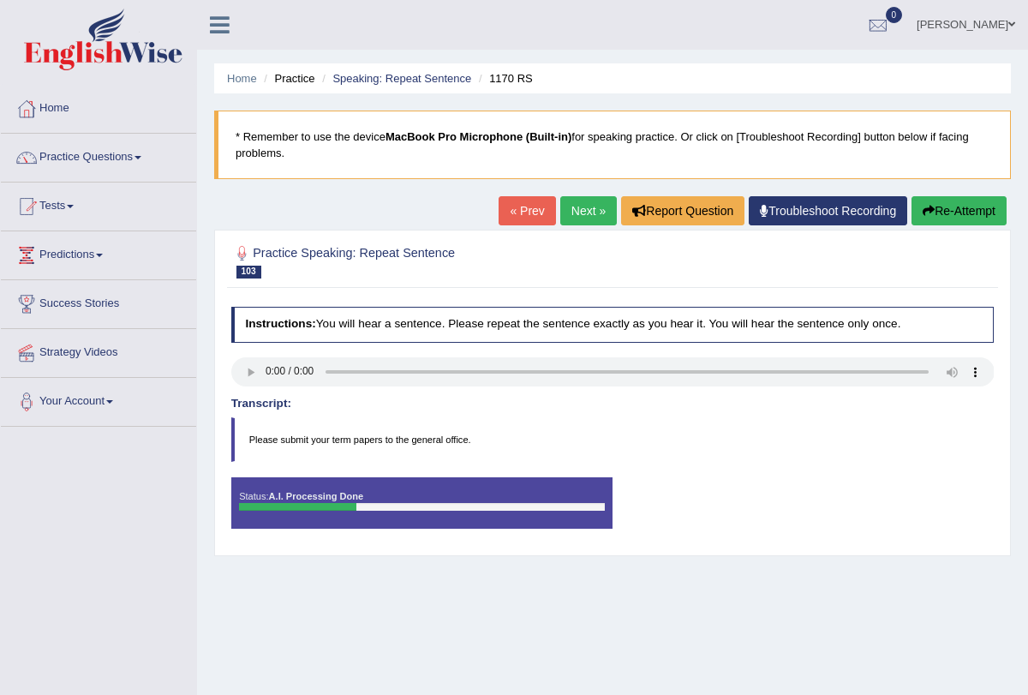
click at [0, 0] on div "Comparing text to speech..." at bounding box center [0, 0] width 0 height 0
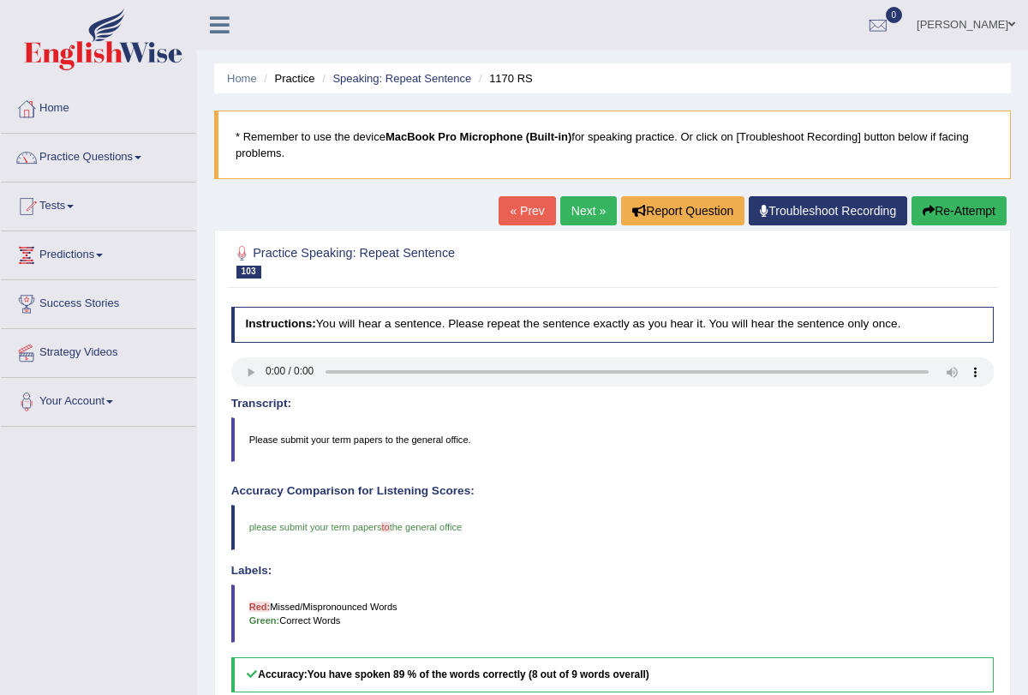
click at [590, 202] on link "Next »" at bounding box center [588, 210] width 57 height 29
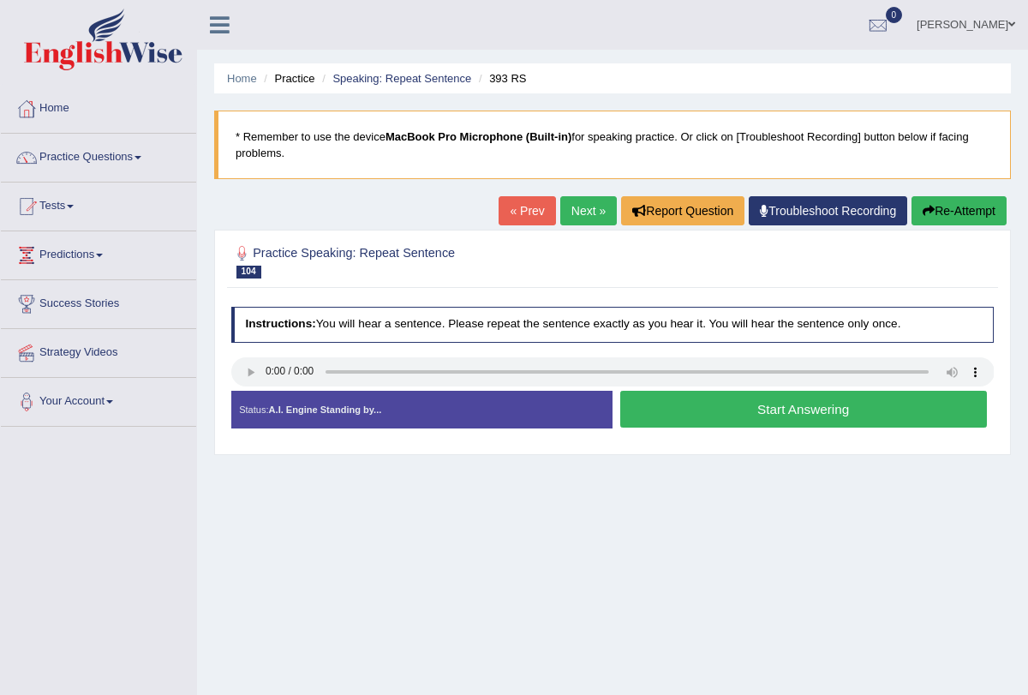
click at [683, 404] on button "Start Answering" at bounding box center [803, 409] width 367 height 37
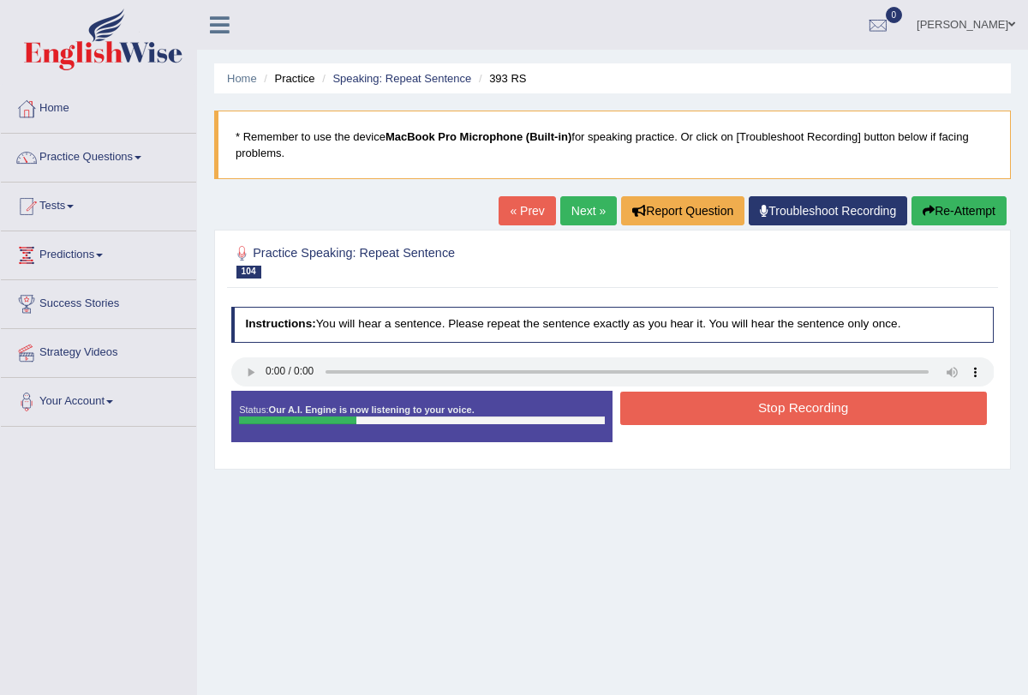
click at [683, 404] on button "Stop Recording" at bounding box center [803, 408] width 367 height 33
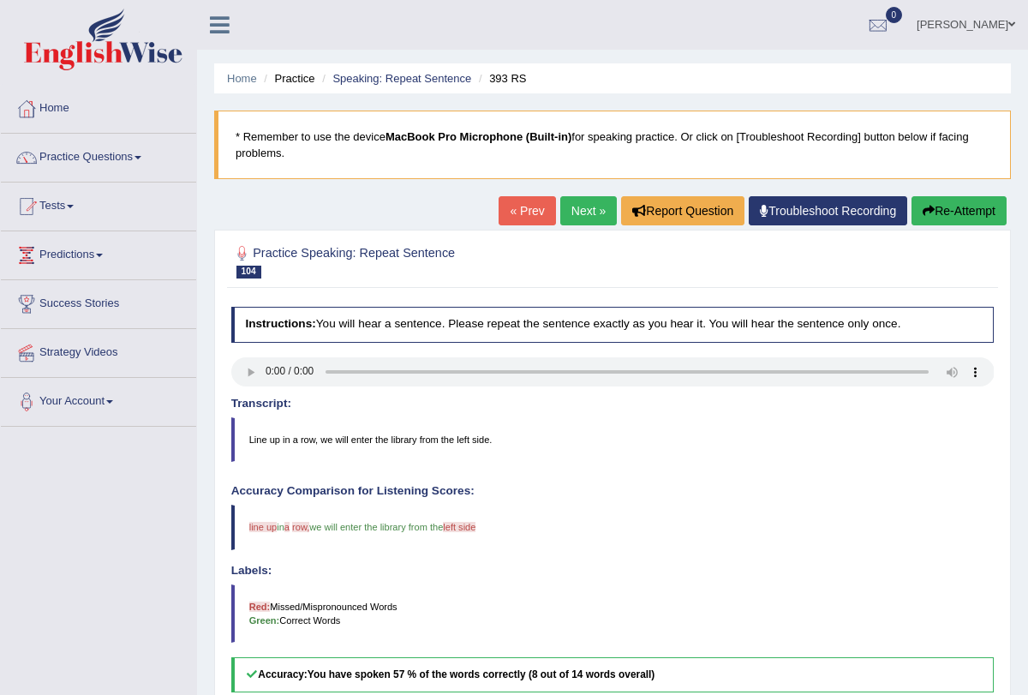
click at [569, 220] on link "Next »" at bounding box center [588, 210] width 57 height 29
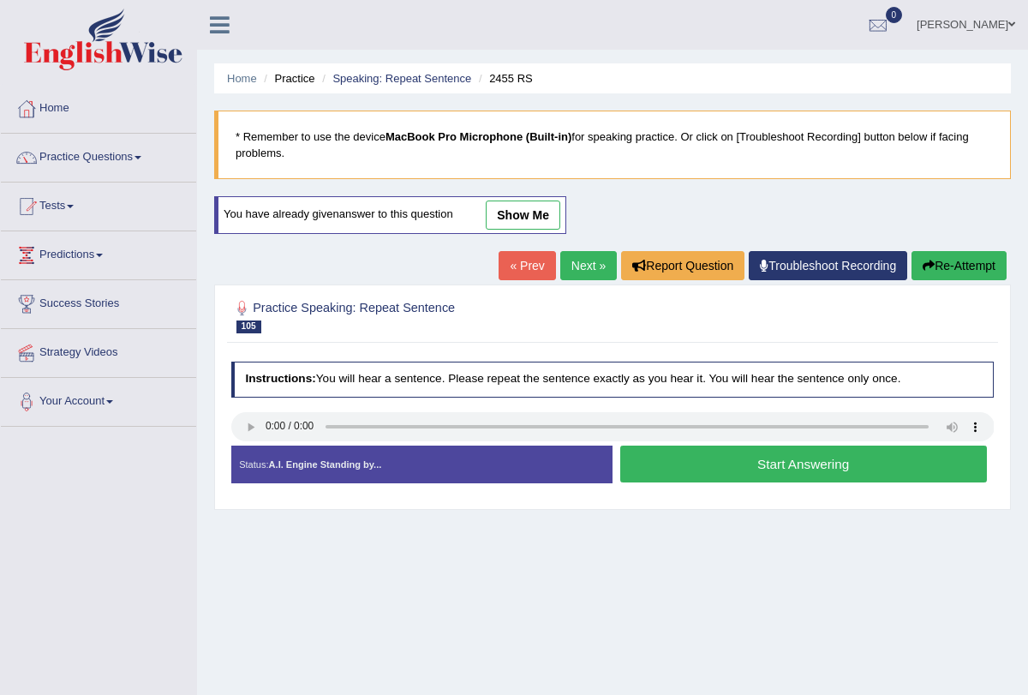
click at [735, 464] on button "Start Answering" at bounding box center [803, 464] width 367 height 37
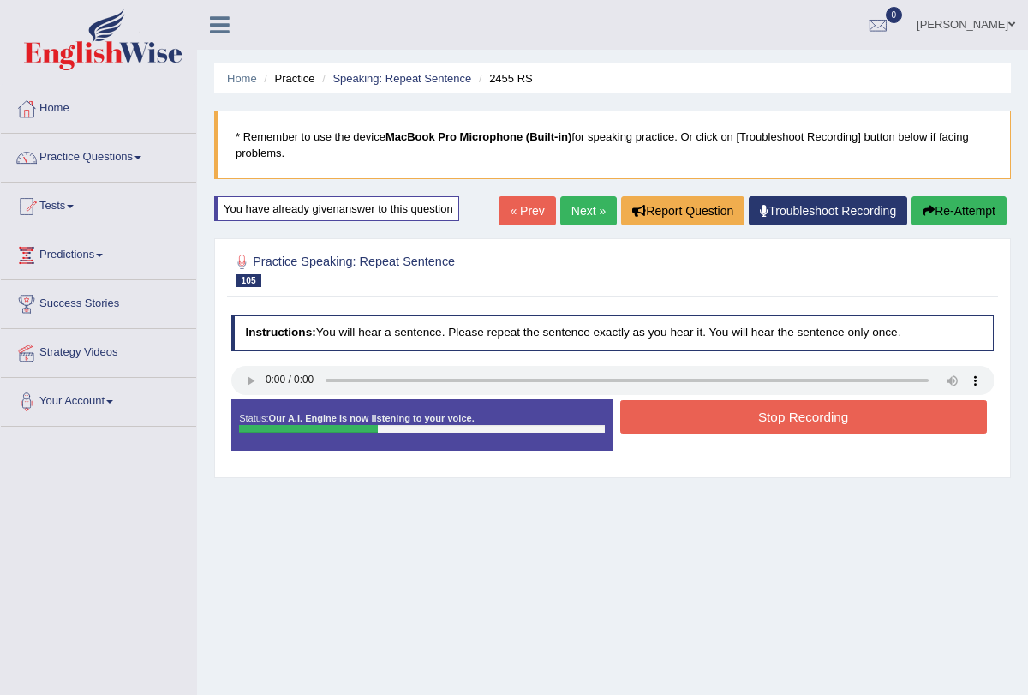
click at [720, 416] on button "Stop Recording" at bounding box center [803, 416] width 367 height 33
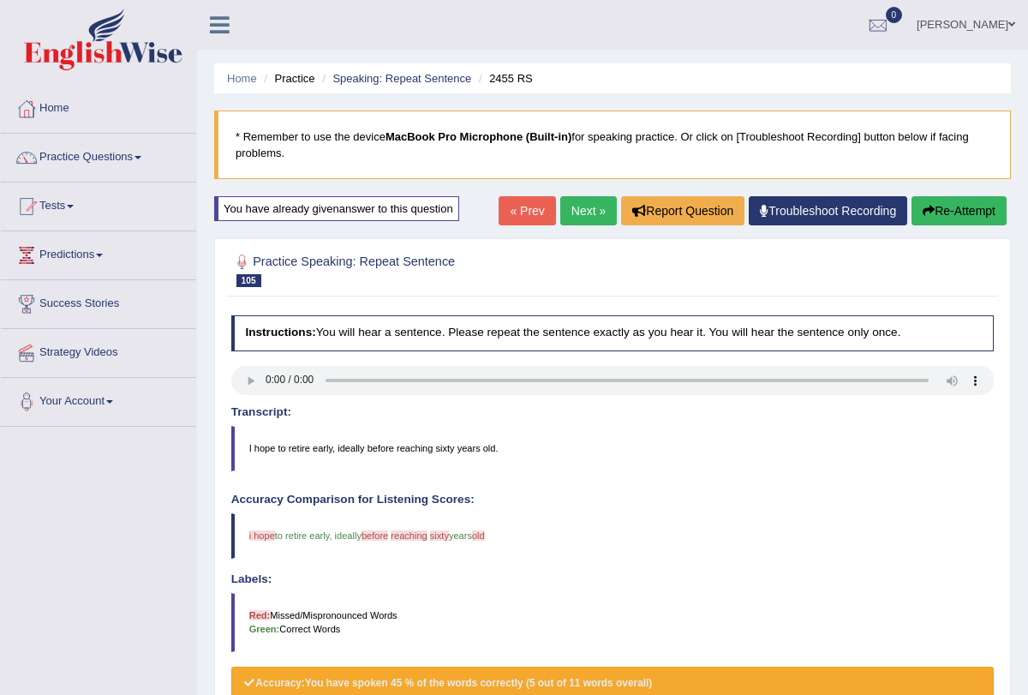
click at [569, 215] on body "Toggle navigation Home Practice Questions Speaking Practice Read Aloud Repeat S…" at bounding box center [514, 347] width 1028 height 695
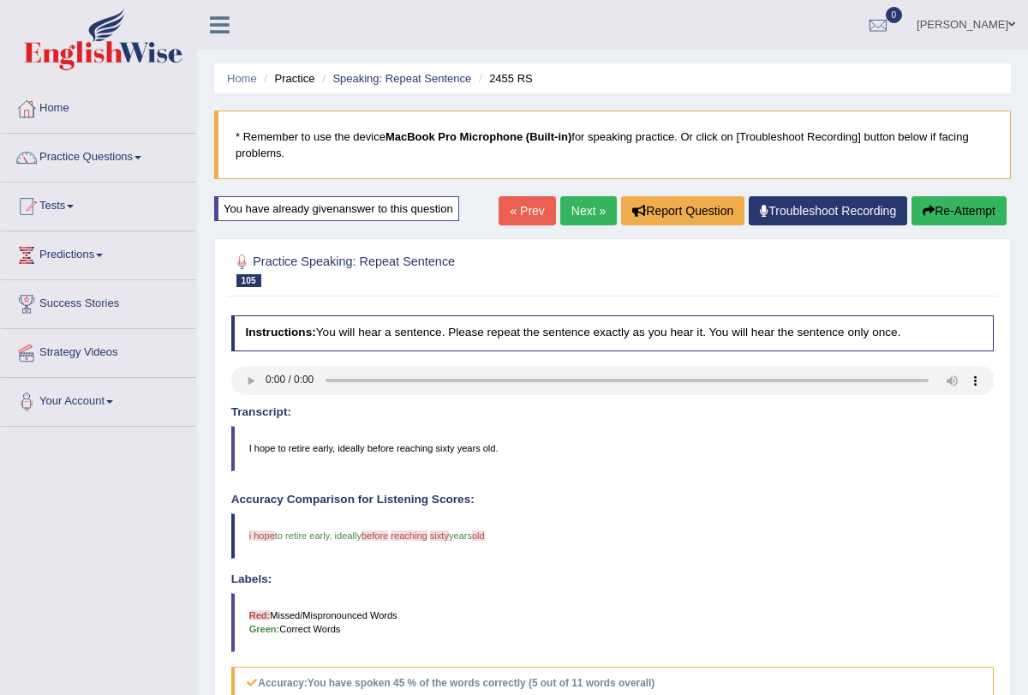
click at [578, 213] on link "Next »" at bounding box center [588, 210] width 57 height 29
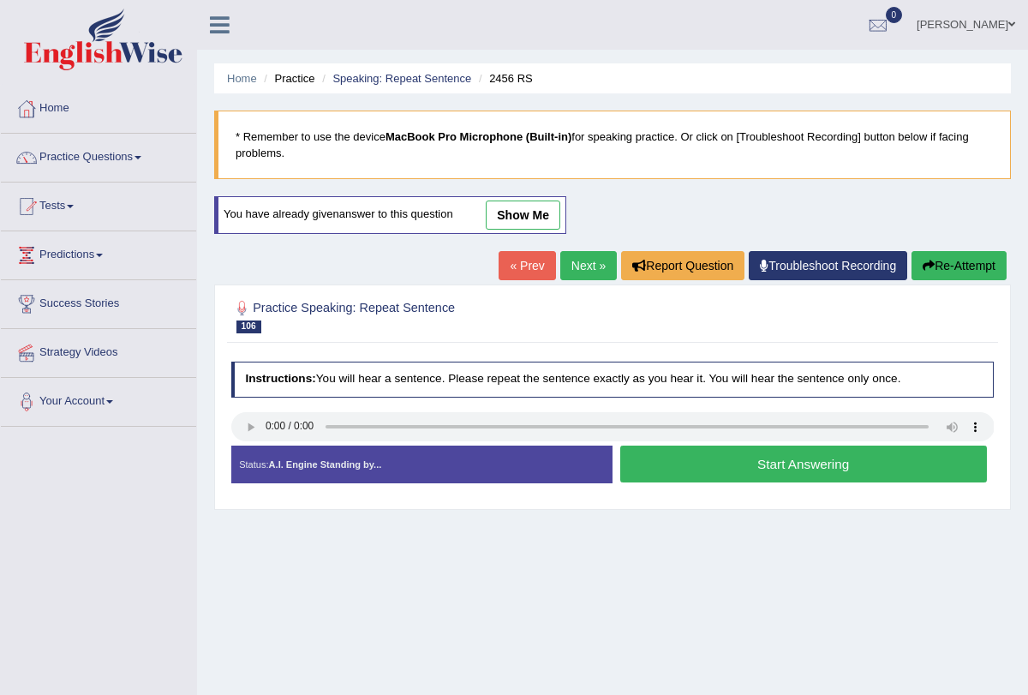
click at [697, 466] on button "Start Answering" at bounding box center [803, 464] width 367 height 37
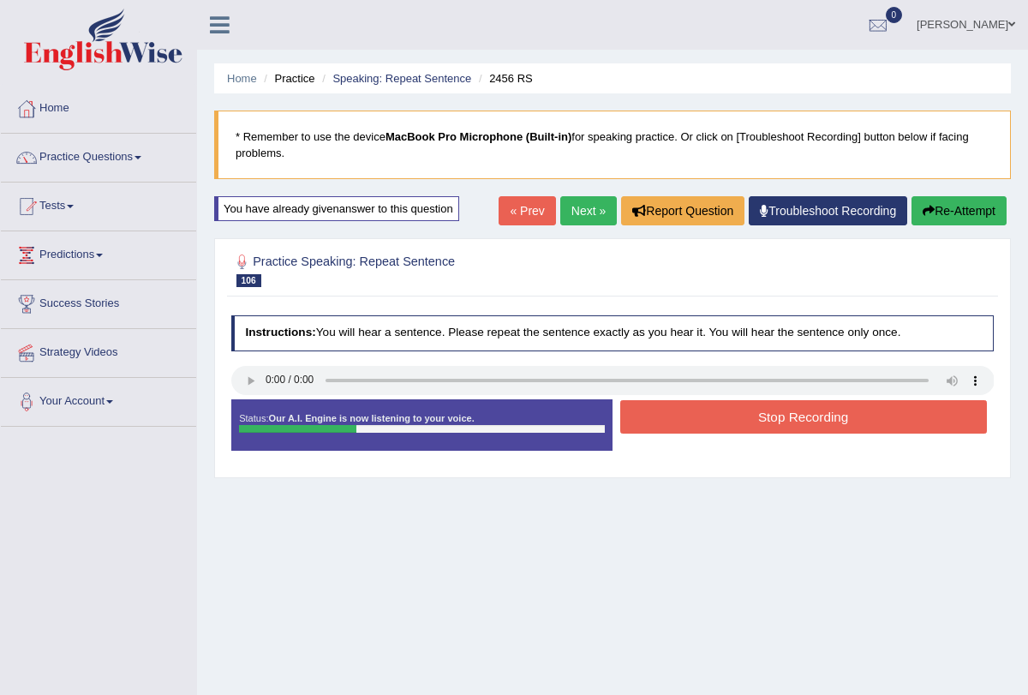
click at [697, 421] on button "Stop Recording" at bounding box center [803, 416] width 367 height 33
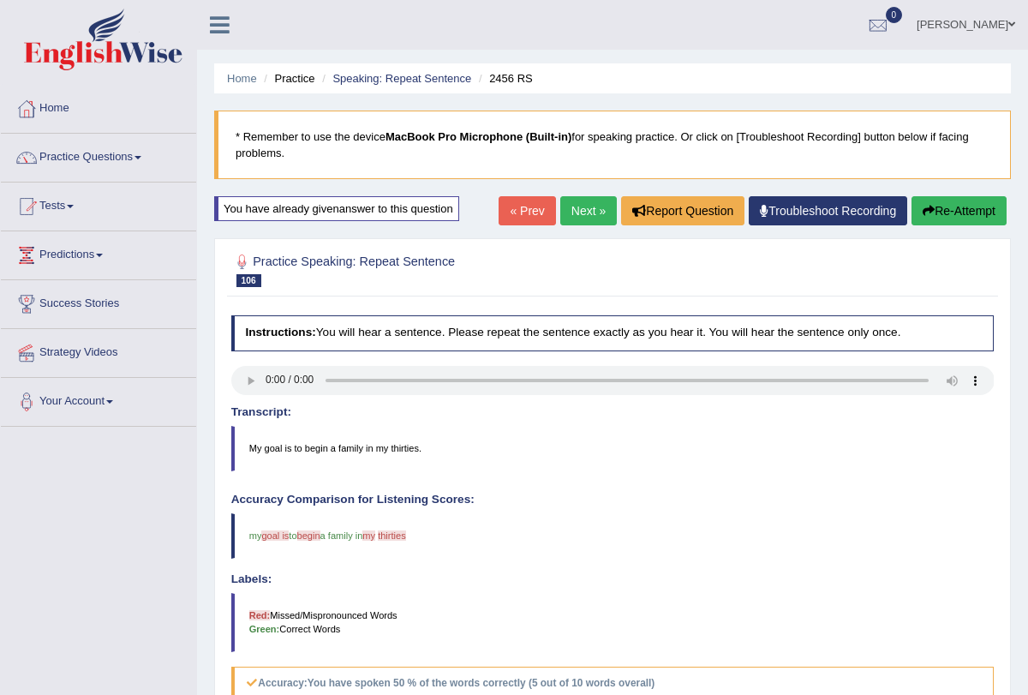
click at [575, 211] on link "Next »" at bounding box center [588, 210] width 57 height 29
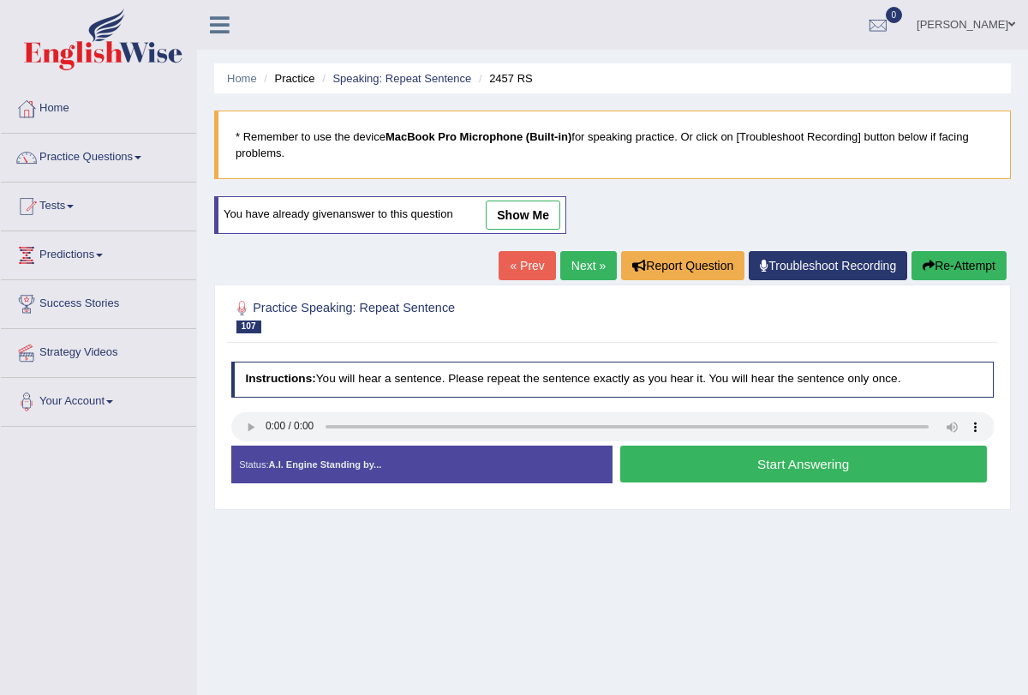
click at [657, 473] on button "Start Answering" at bounding box center [803, 464] width 367 height 37
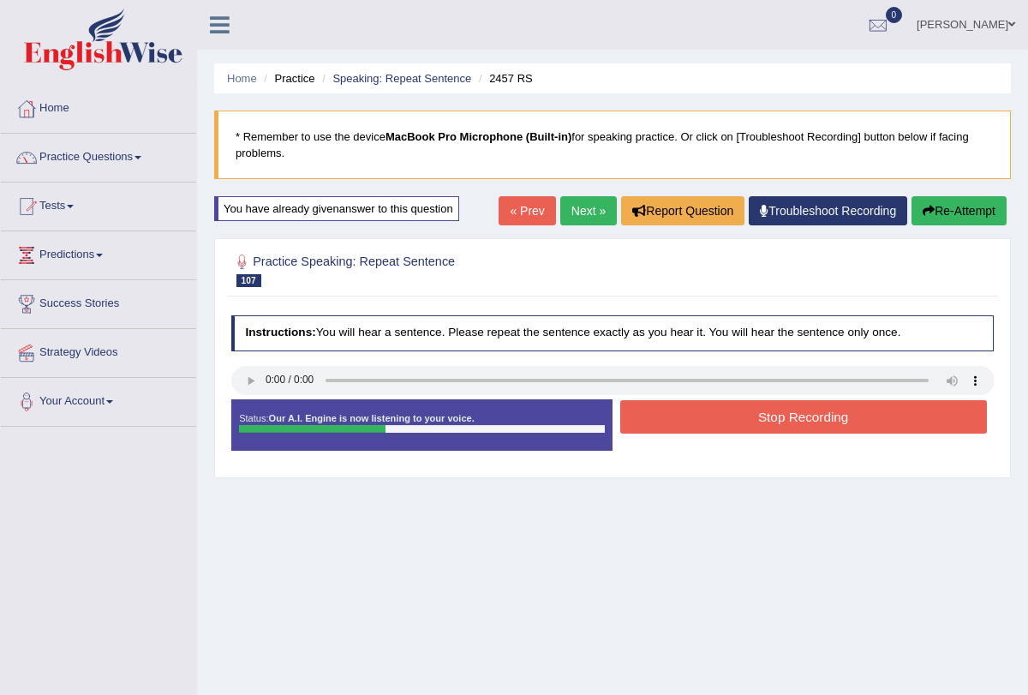
click at [673, 409] on button "Stop Recording" at bounding box center [803, 416] width 367 height 33
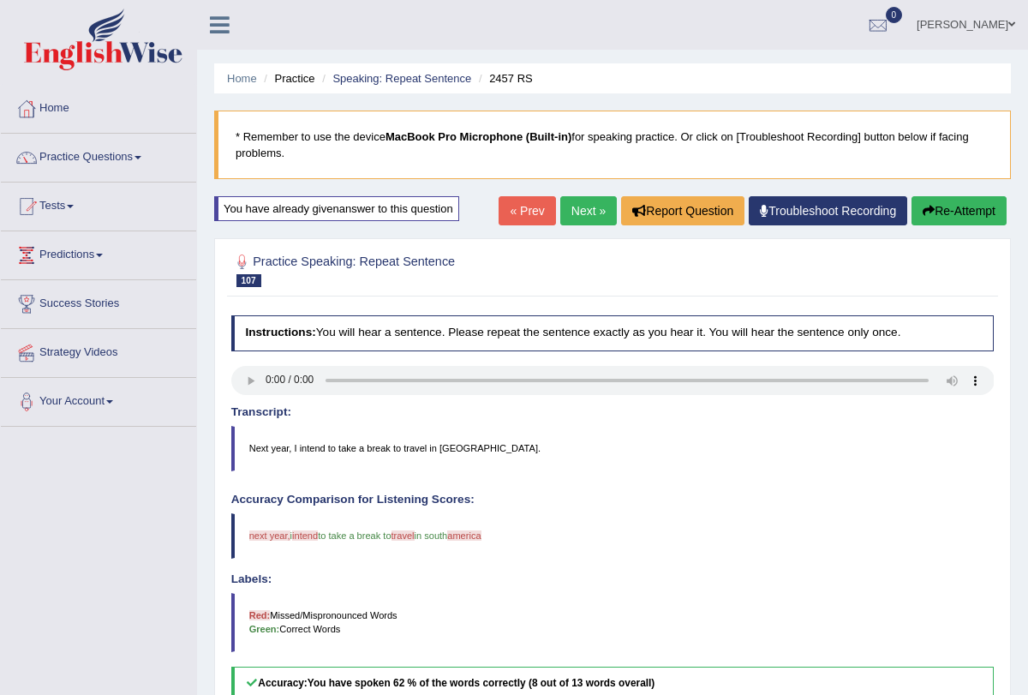
click at [574, 212] on link "Next »" at bounding box center [588, 210] width 57 height 29
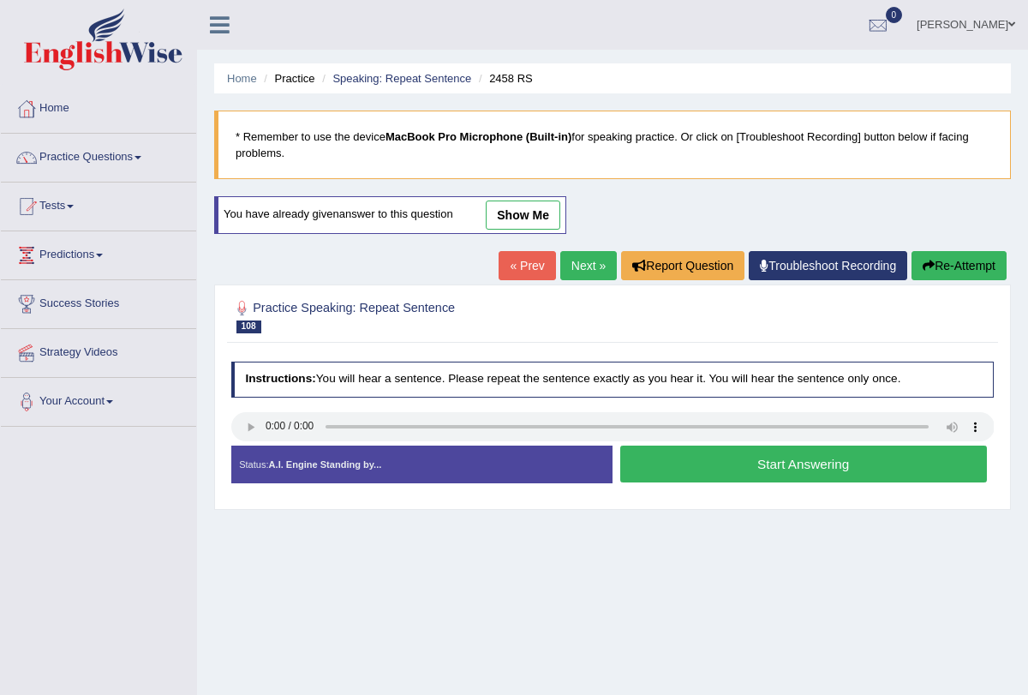
click at [656, 466] on button "Start Answering" at bounding box center [803, 464] width 367 height 37
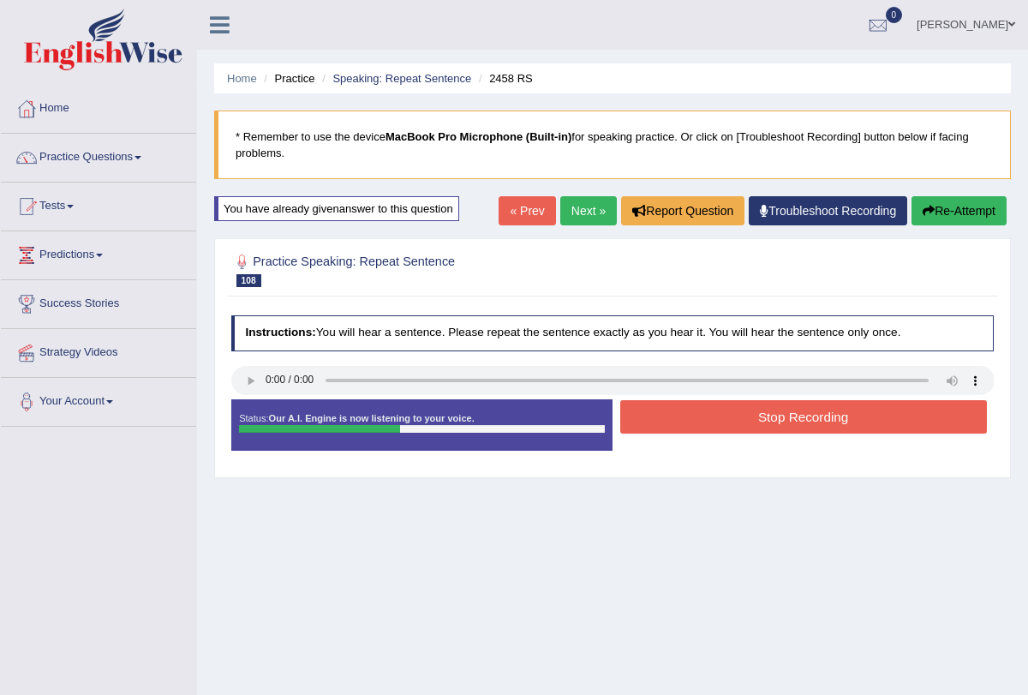
click at [682, 426] on button "Stop Recording" at bounding box center [803, 416] width 367 height 33
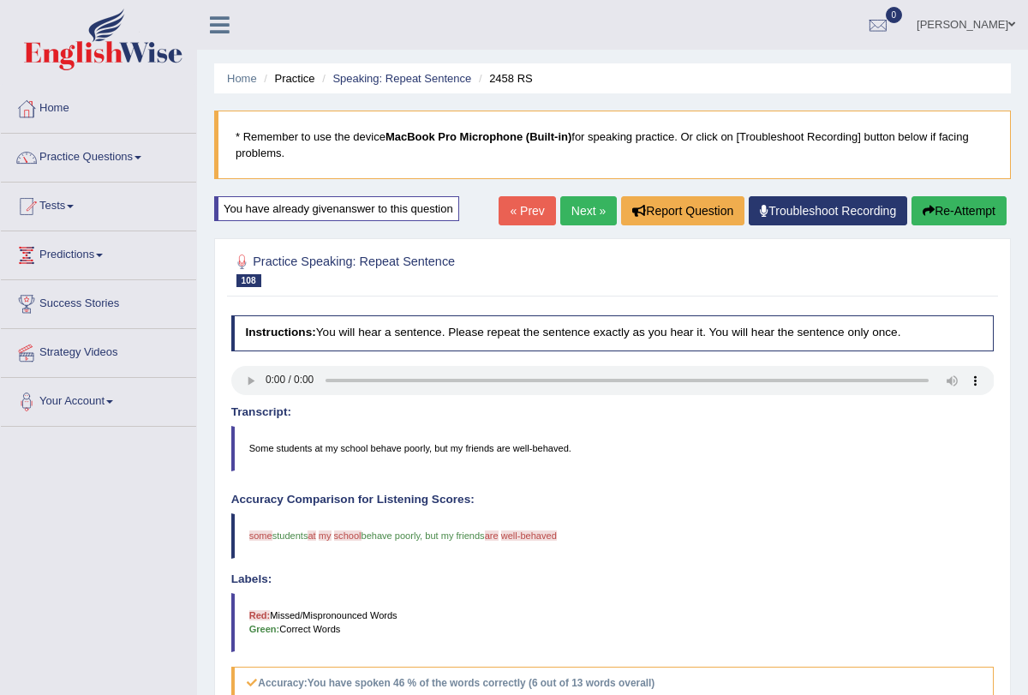
click at [940, 213] on button "Re-Attempt" at bounding box center [959, 210] width 95 height 29
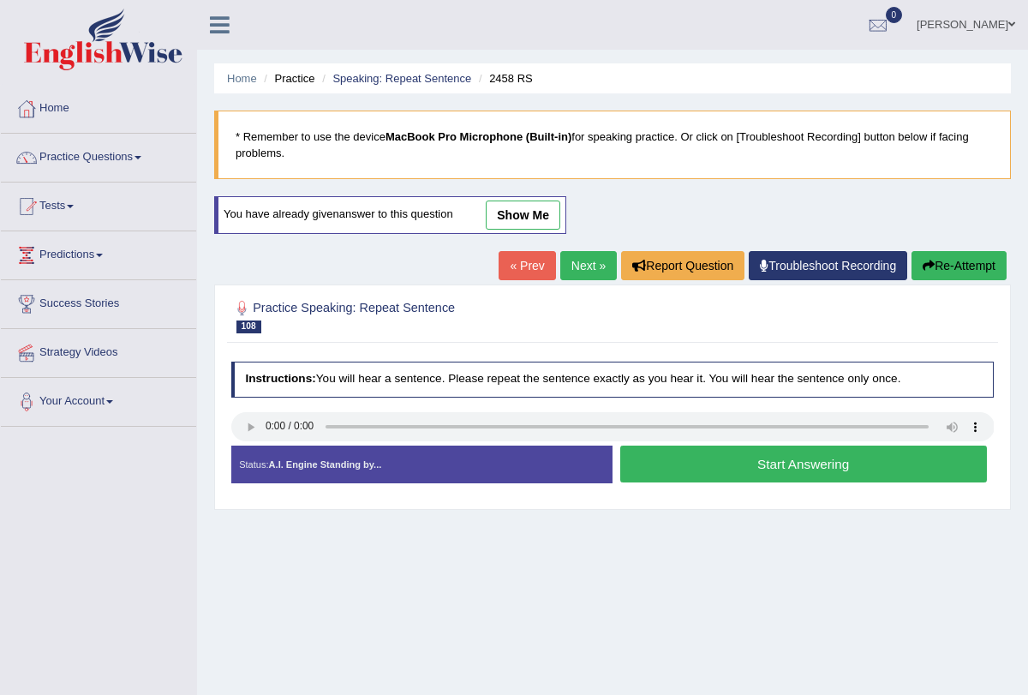
click at [669, 454] on button "Start Answering" at bounding box center [803, 464] width 367 height 37
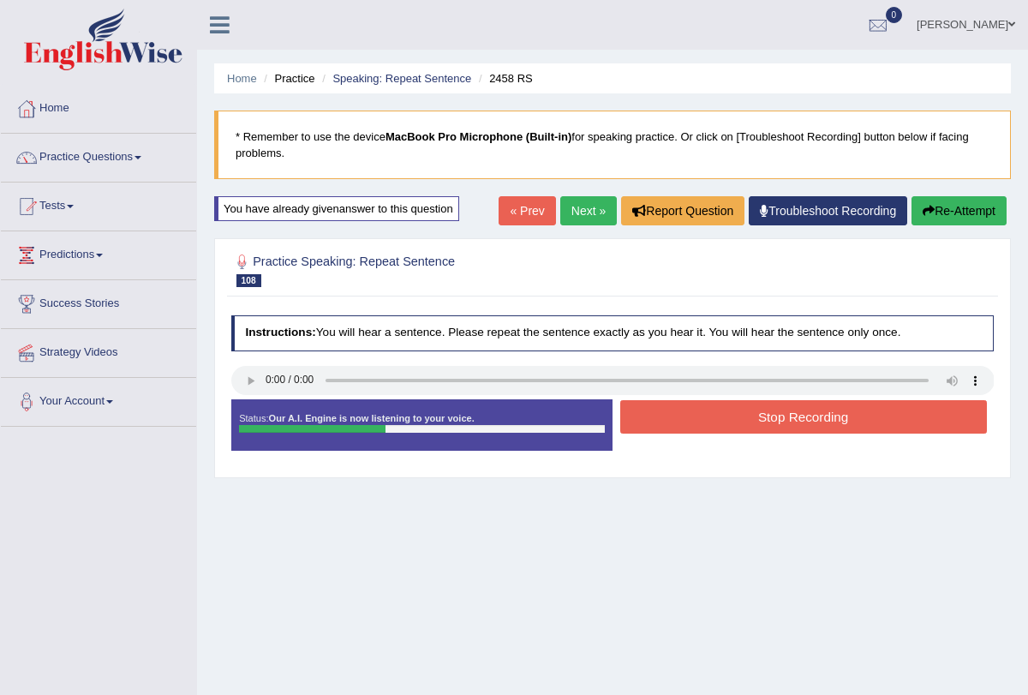
click at [685, 420] on button "Stop Recording" at bounding box center [803, 416] width 367 height 33
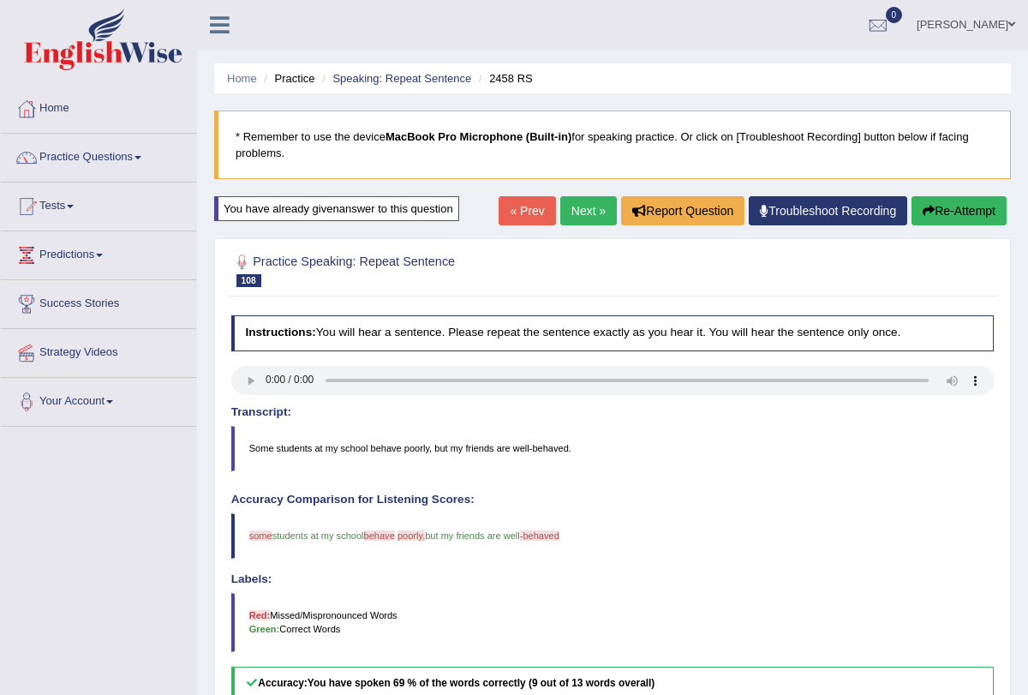
click at [576, 203] on link "Next »" at bounding box center [588, 210] width 57 height 29
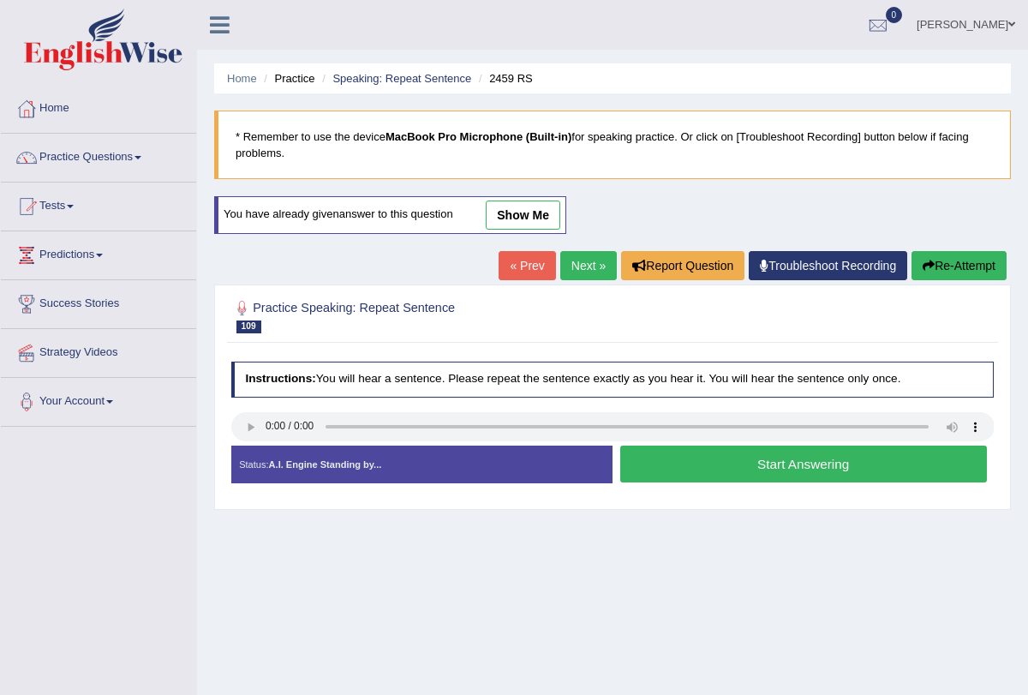
click at [705, 468] on button "Start Answering" at bounding box center [803, 464] width 367 height 37
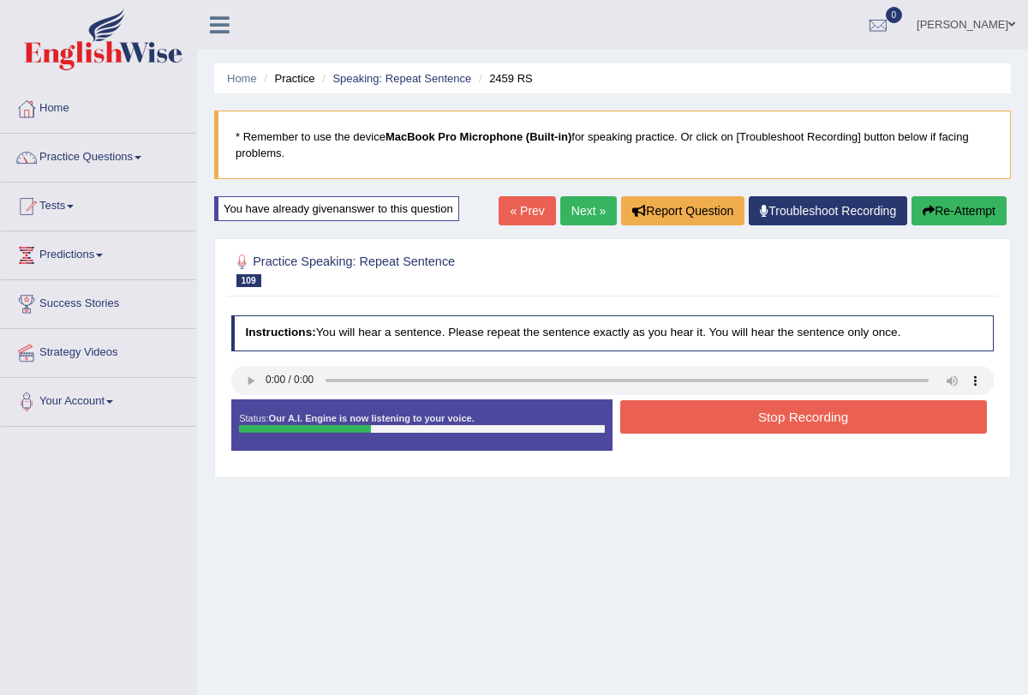
click at [722, 424] on button "Stop Recording" at bounding box center [803, 416] width 367 height 33
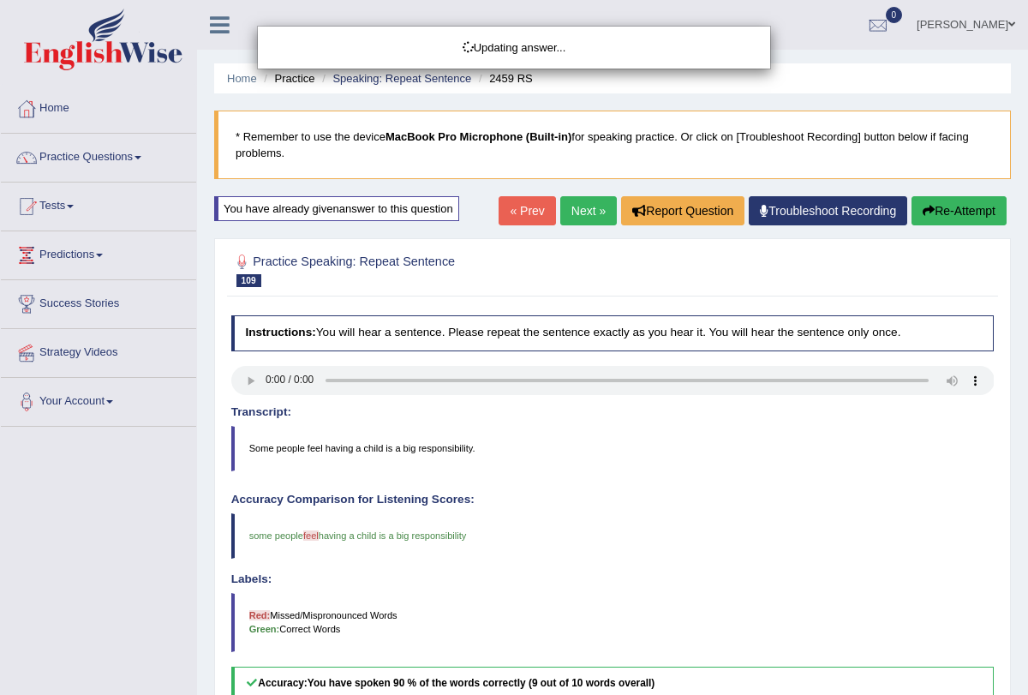
click at [565, 207] on link "Next »" at bounding box center [588, 210] width 57 height 29
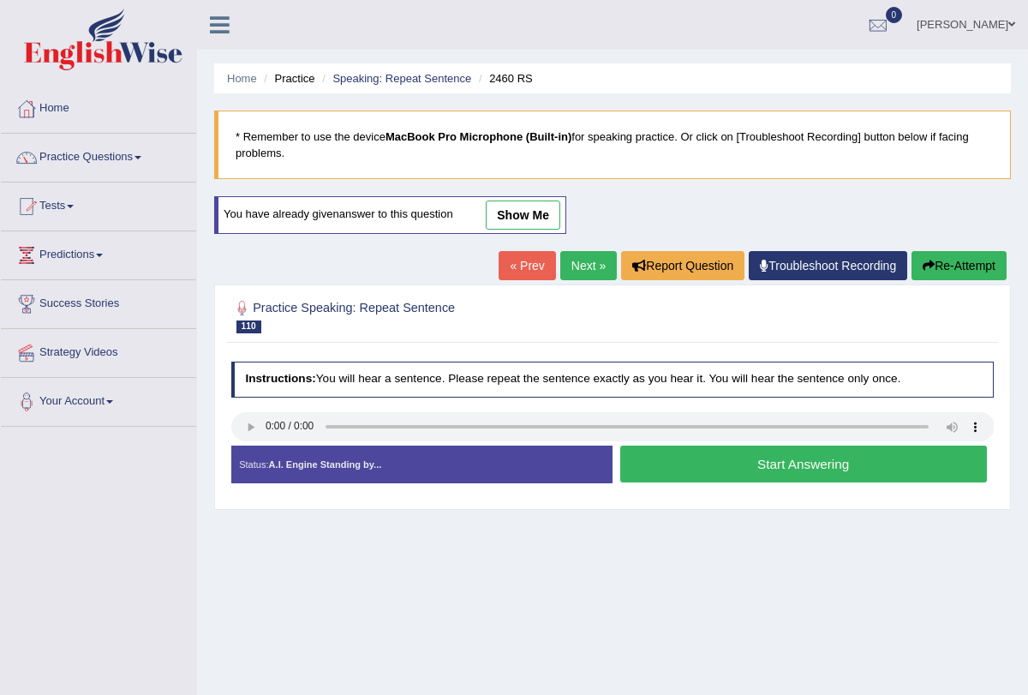
click at [707, 456] on button "Start Answering" at bounding box center [803, 464] width 367 height 37
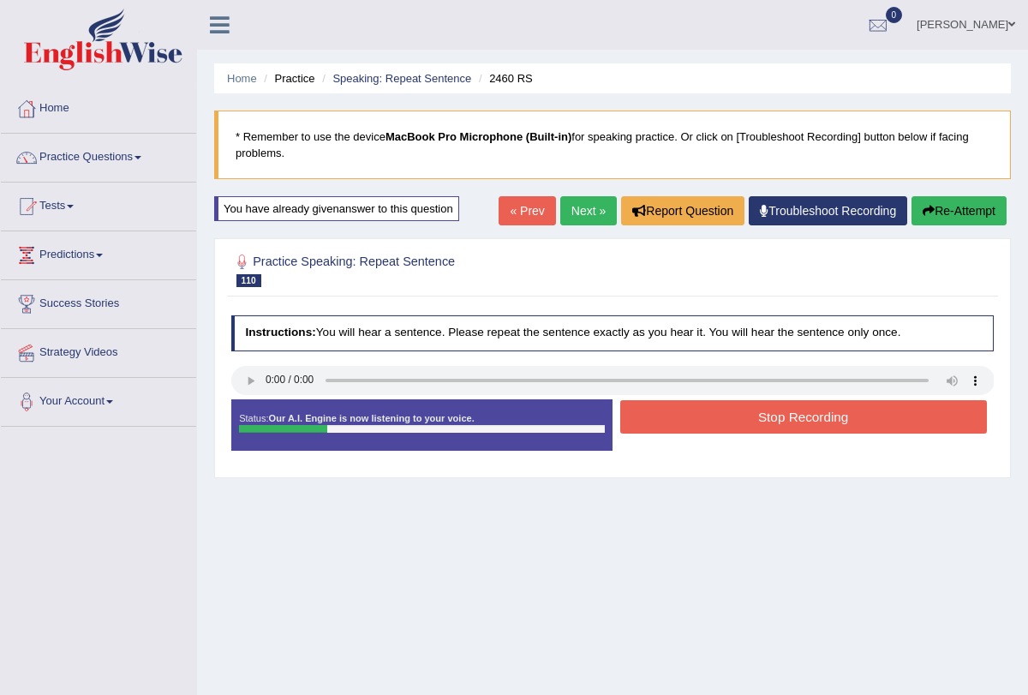
click at [671, 417] on button "Stop Recording" at bounding box center [803, 416] width 367 height 33
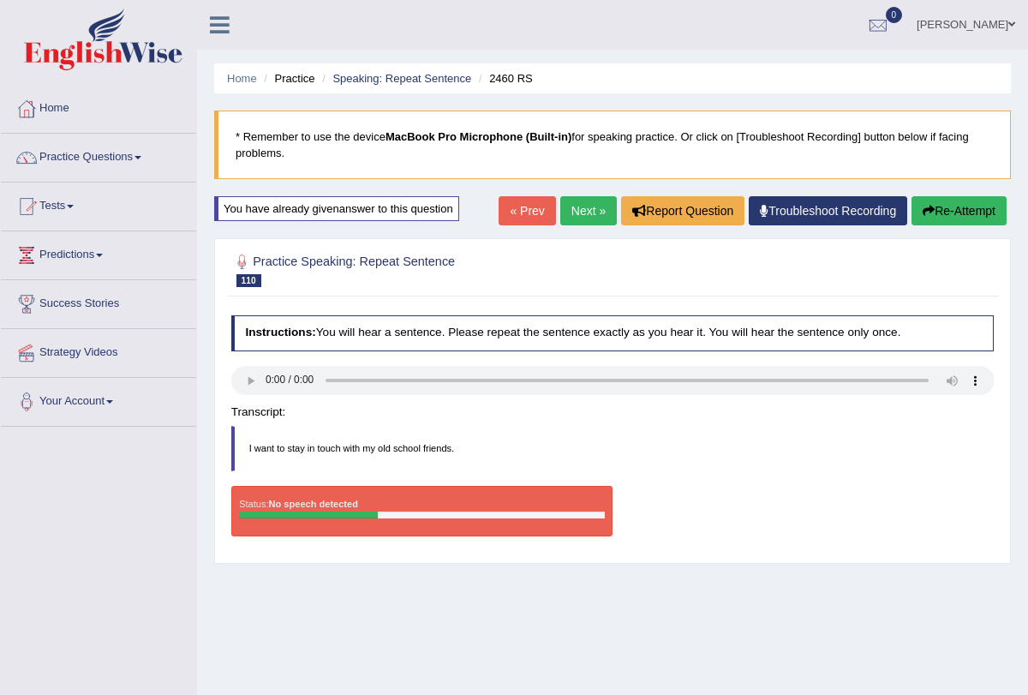
click at [574, 215] on link "Next »" at bounding box center [588, 210] width 57 height 29
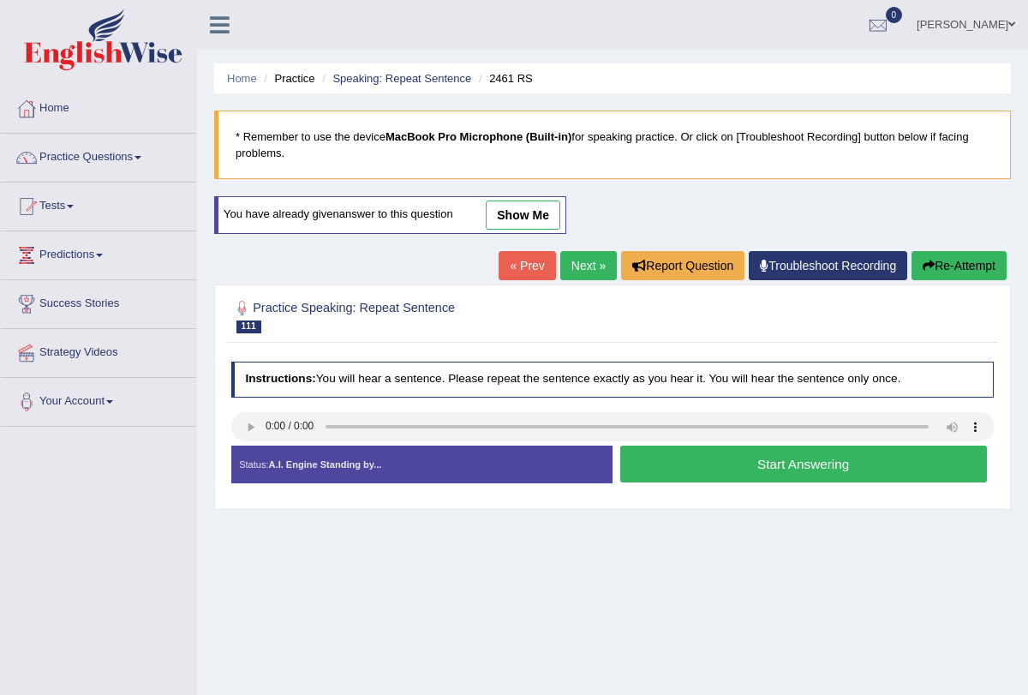
click at [746, 467] on button "Start Answering" at bounding box center [803, 464] width 367 height 37
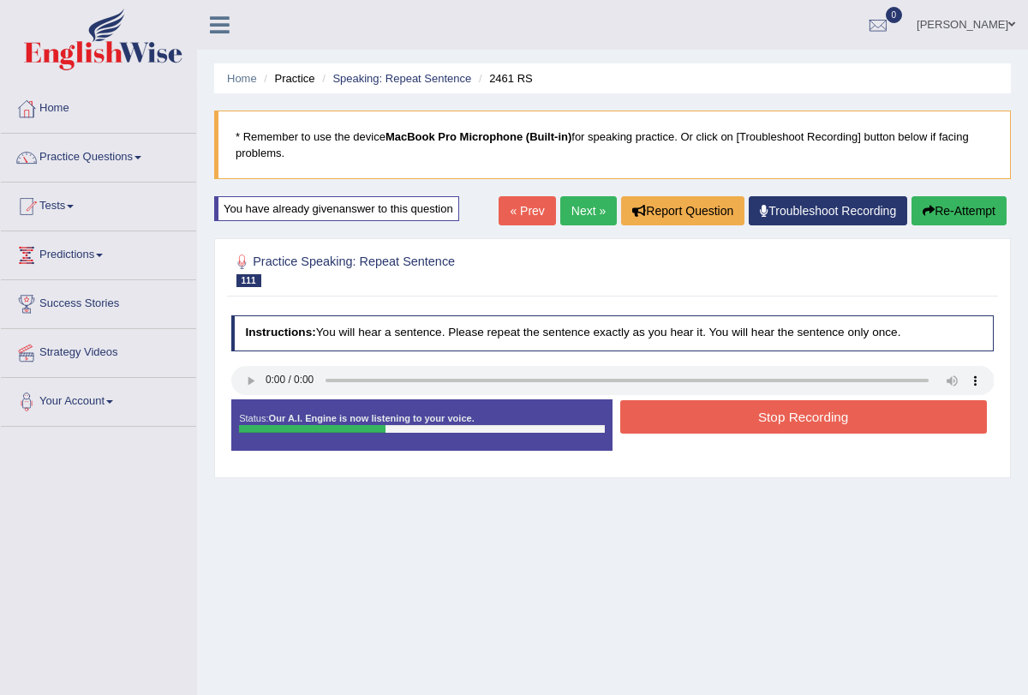
click at [738, 422] on button "Stop Recording" at bounding box center [803, 416] width 367 height 33
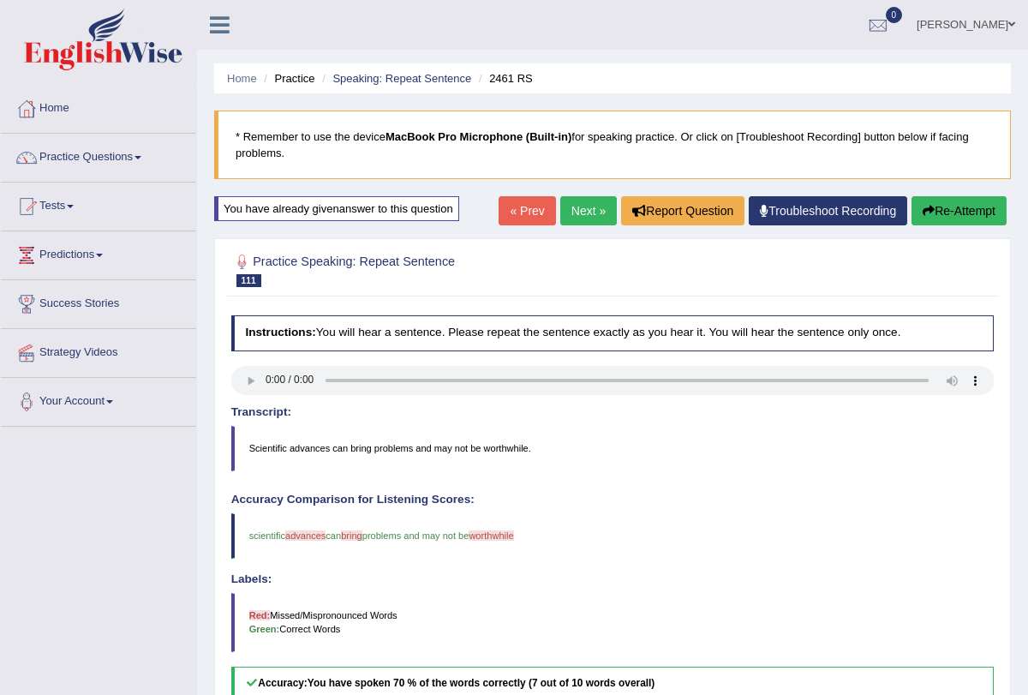
click at [571, 220] on link "Next »" at bounding box center [588, 210] width 57 height 29
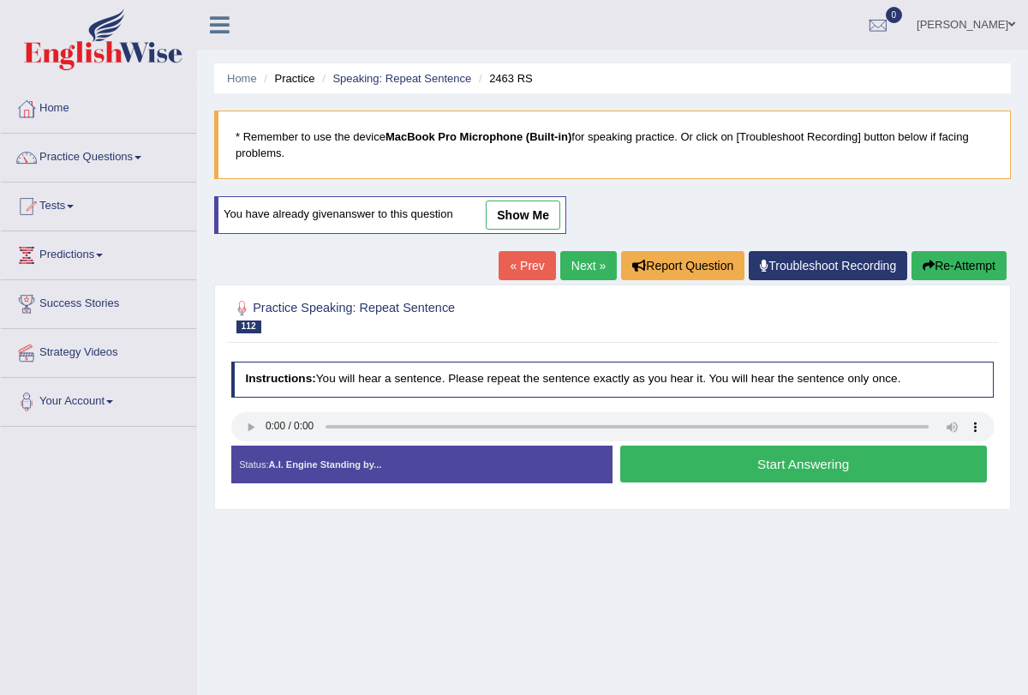
click at [721, 462] on button "Start Answering" at bounding box center [803, 464] width 367 height 37
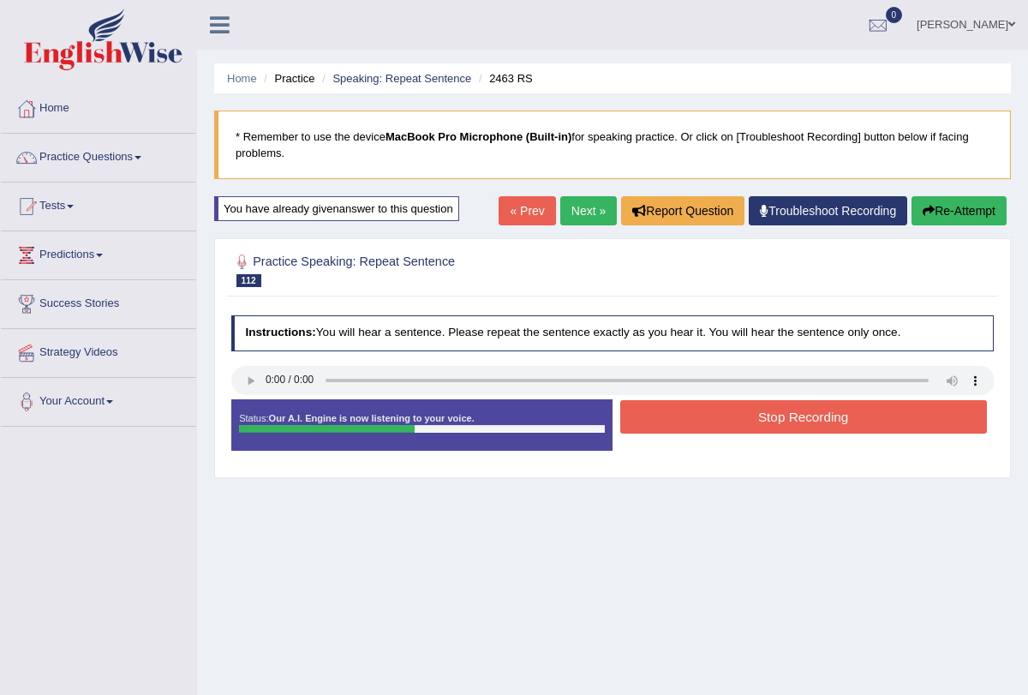
click at [721, 410] on button "Stop Recording" at bounding box center [803, 416] width 367 height 33
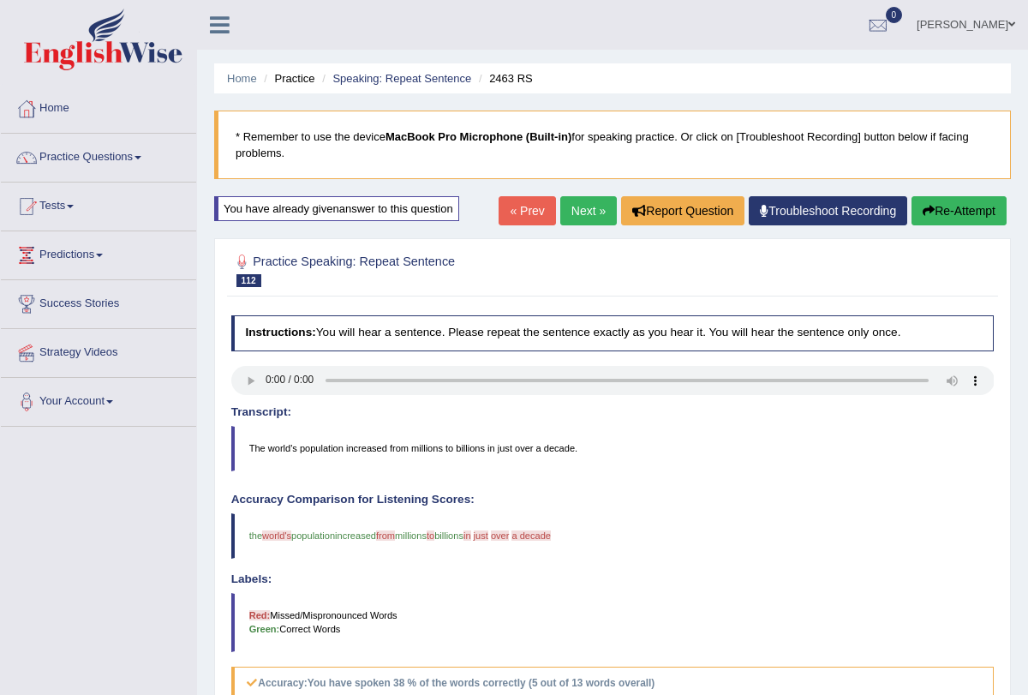
click at [582, 207] on link "Next »" at bounding box center [588, 210] width 57 height 29
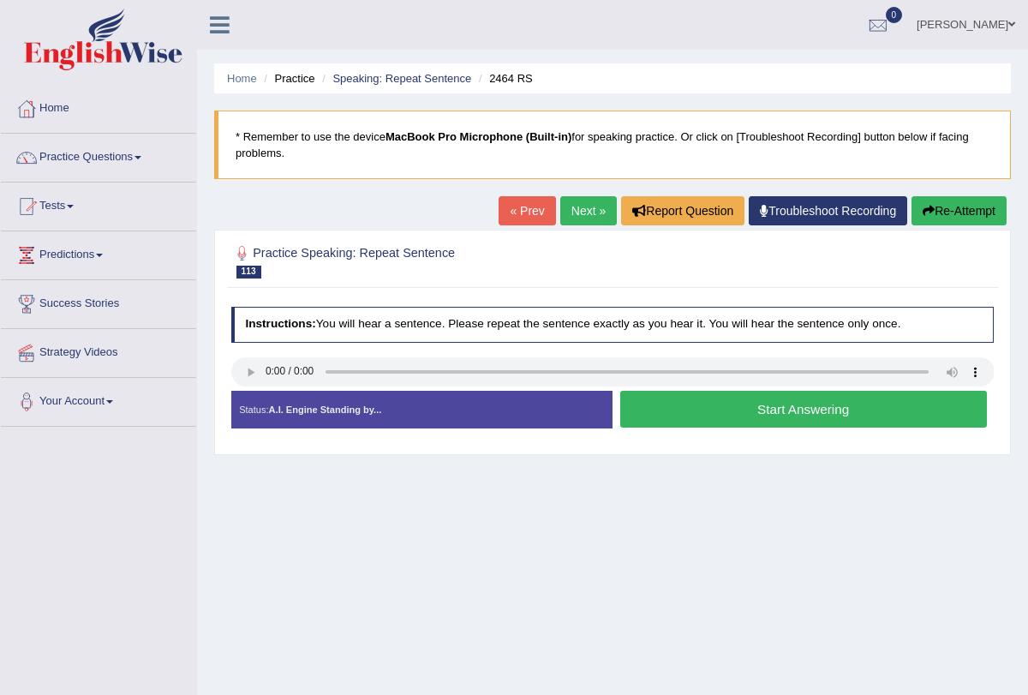
click at [680, 409] on button "Start Answering" at bounding box center [803, 409] width 367 height 37
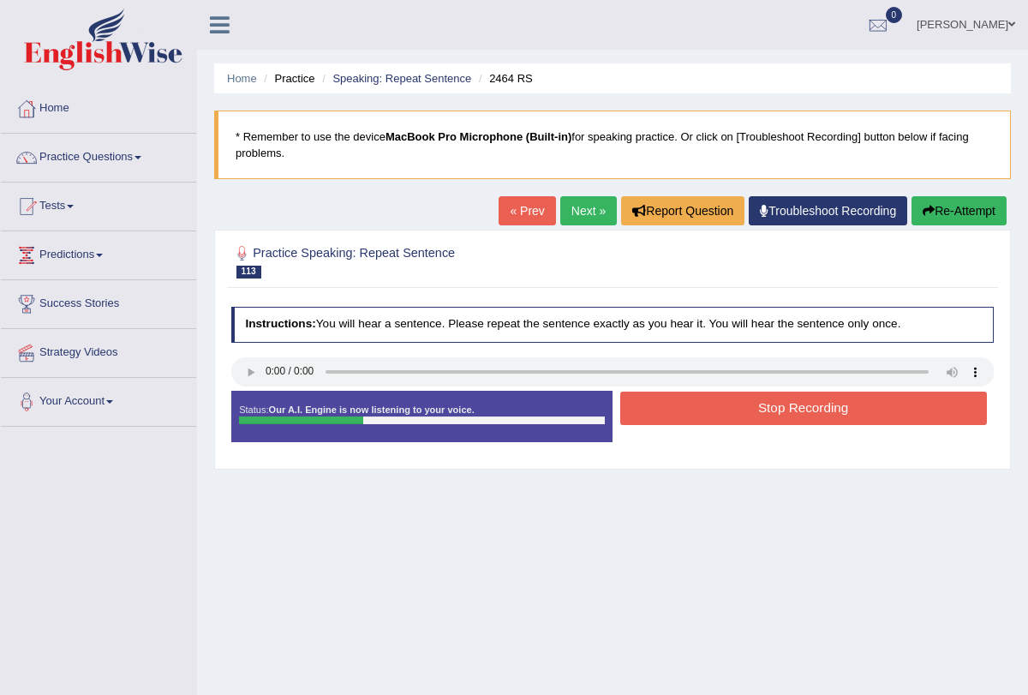
click at [680, 409] on button "Stop Recording" at bounding box center [803, 408] width 367 height 33
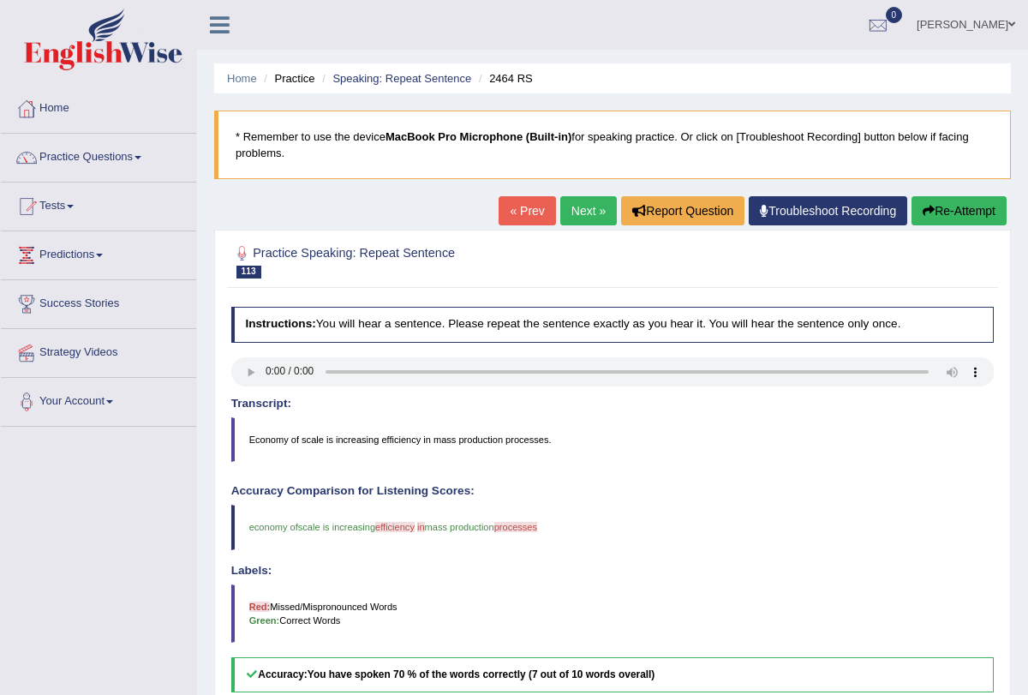
click at [951, 211] on button "Re-Attempt" at bounding box center [959, 210] width 95 height 29
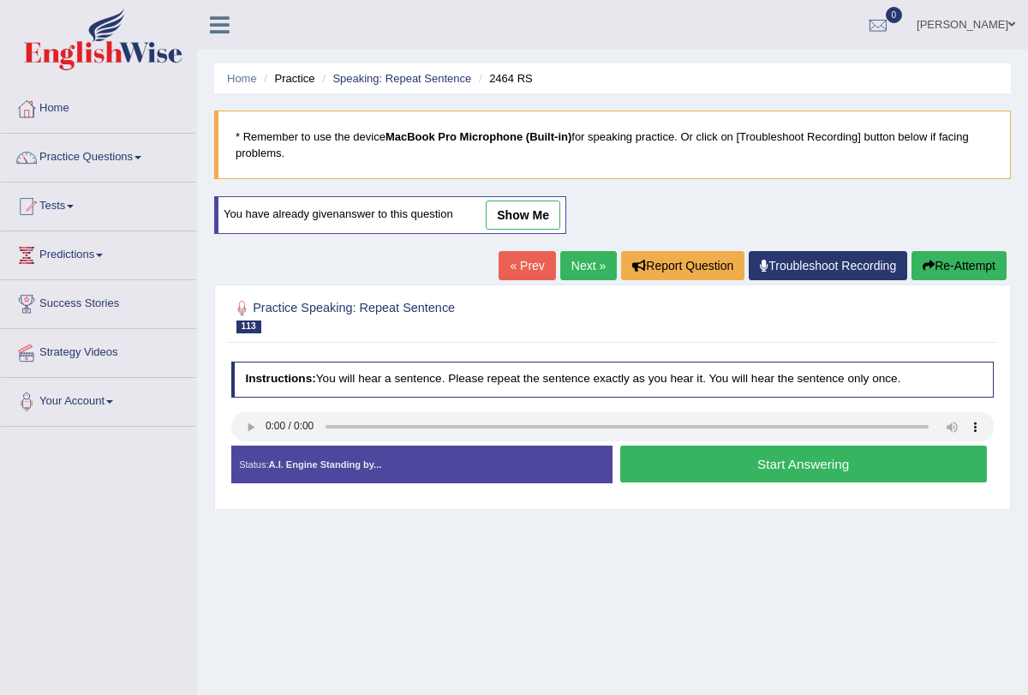
click at [682, 454] on button "Start Answering" at bounding box center [803, 464] width 367 height 37
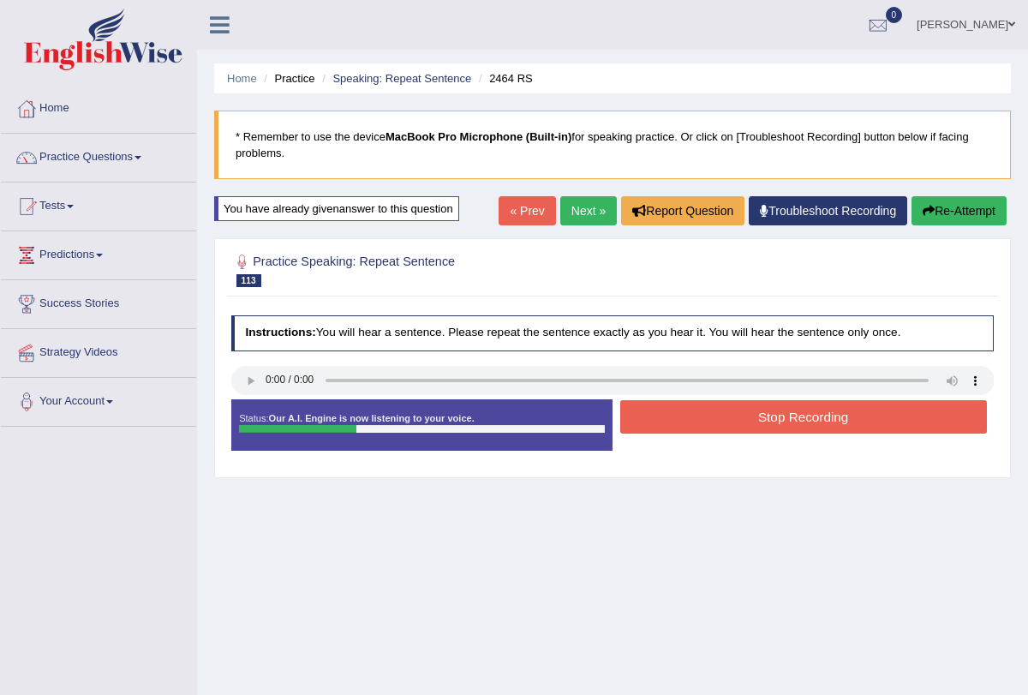
click at [694, 414] on button "Stop Recording" at bounding box center [803, 416] width 367 height 33
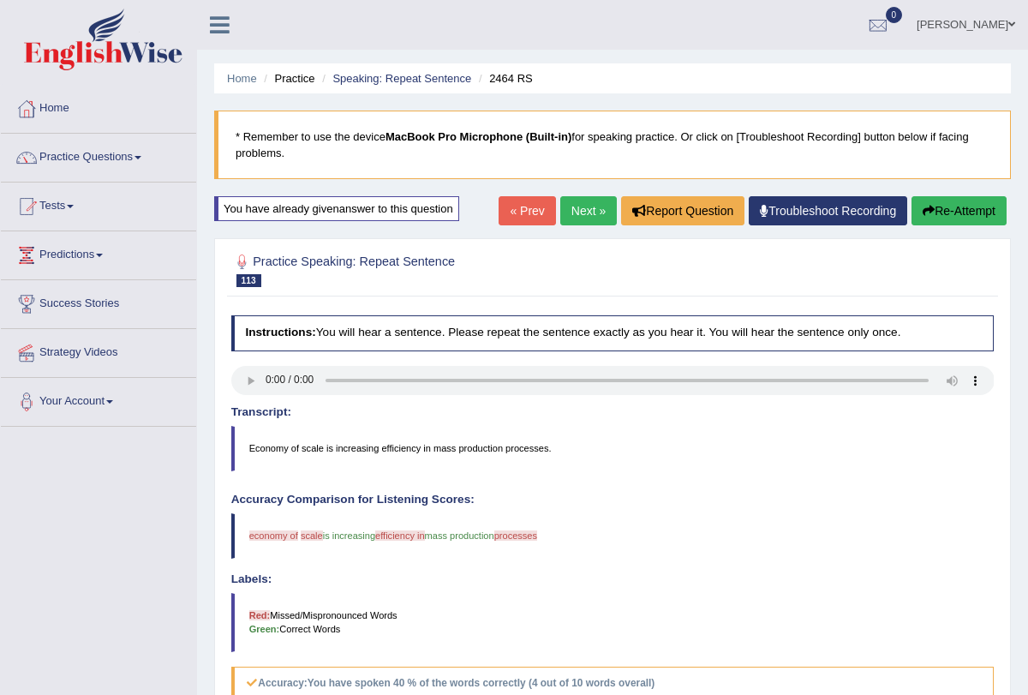
click at [577, 203] on link "Next »" at bounding box center [588, 210] width 57 height 29
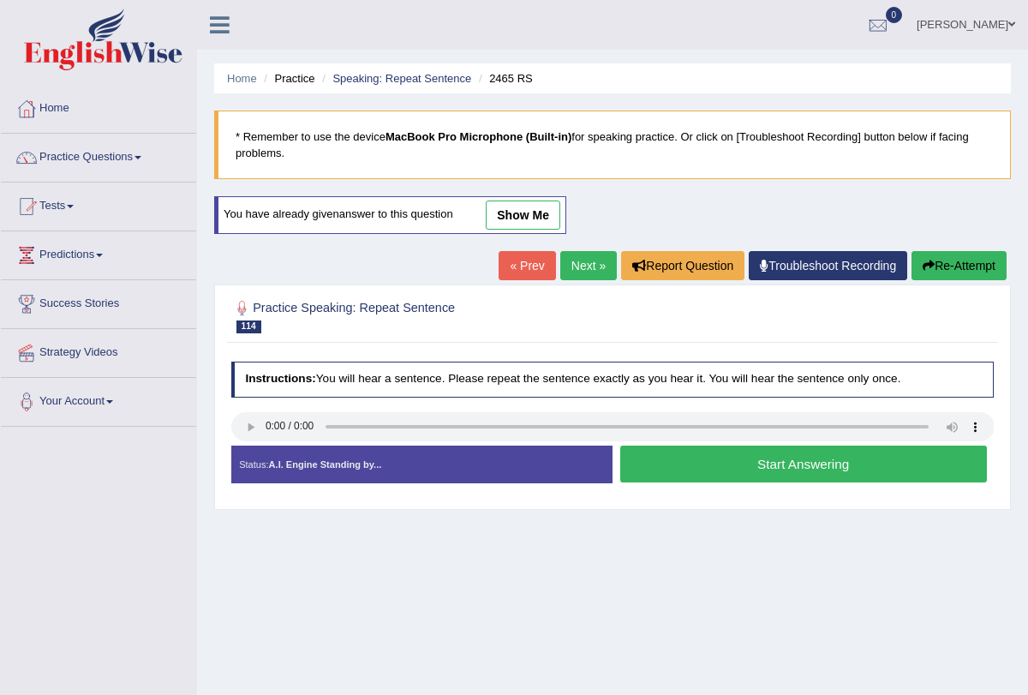
click at [704, 473] on button "Start Answering" at bounding box center [803, 464] width 367 height 37
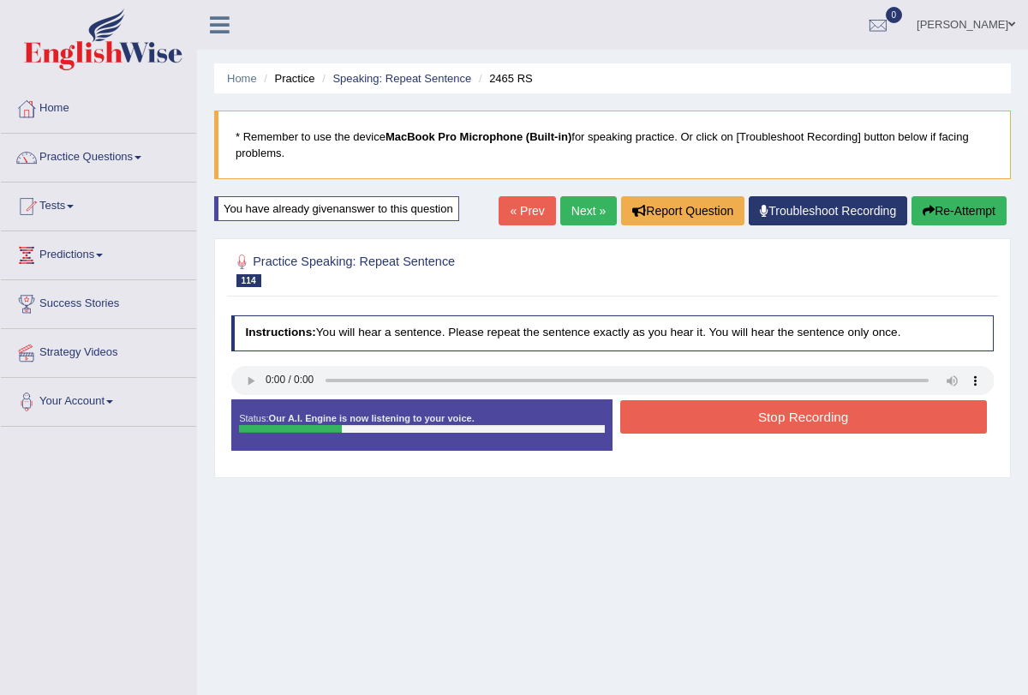
click at [723, 410] on button "Stop Recording" at bounding box center [803, 416] width 367 height 33
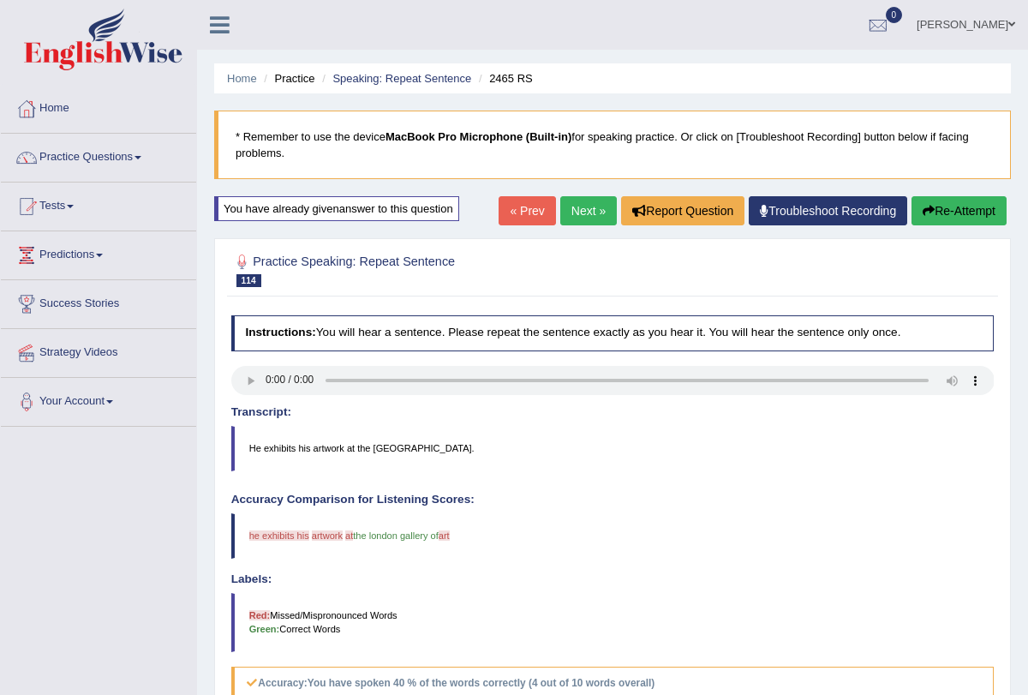
click at [964, 204] on button "Re-Attempt" at bounding box center [959, 210] width 95 height 29
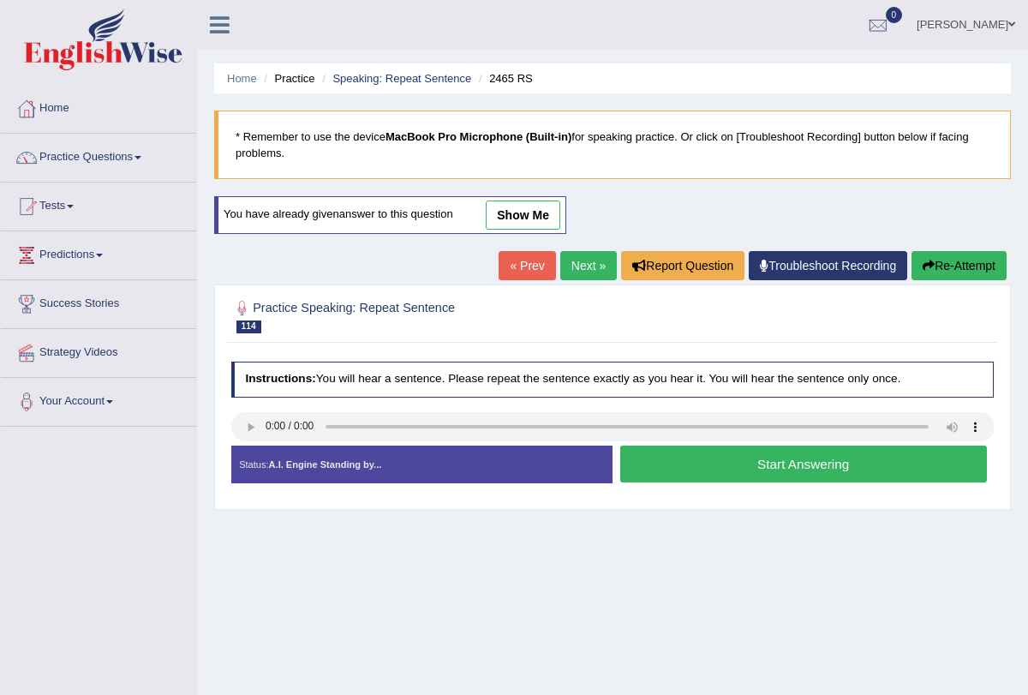
click at [726, 461] on button "Start Answering" at bounding box center [803, 464] width 367 height 37
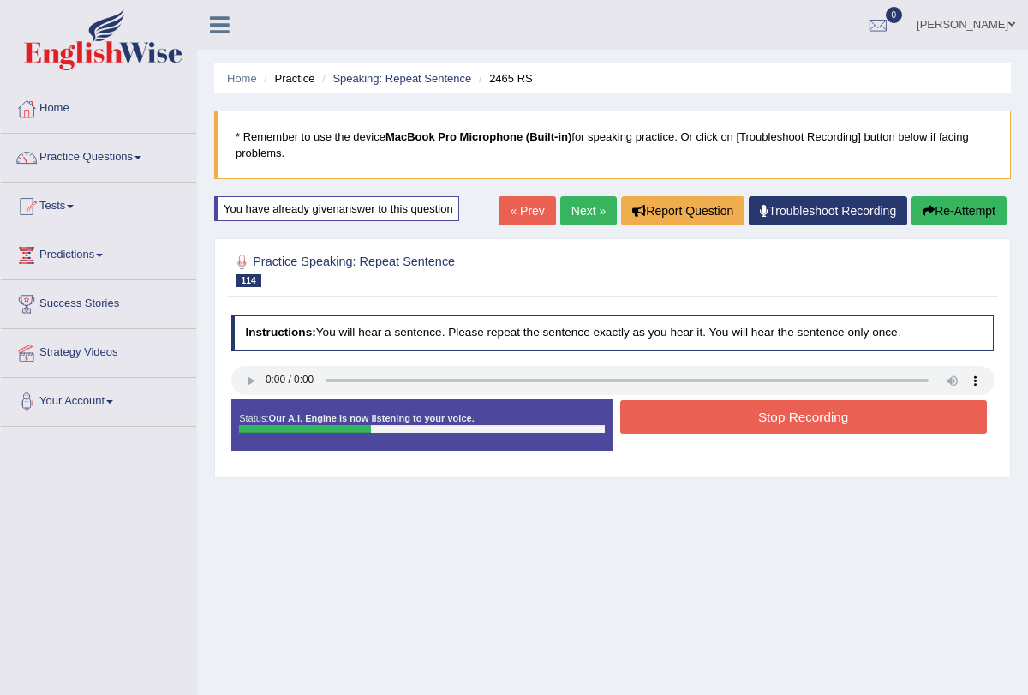
click at [734, 421] on button "Stop Recording" at bounding box center [803, 416] width 367 height 33
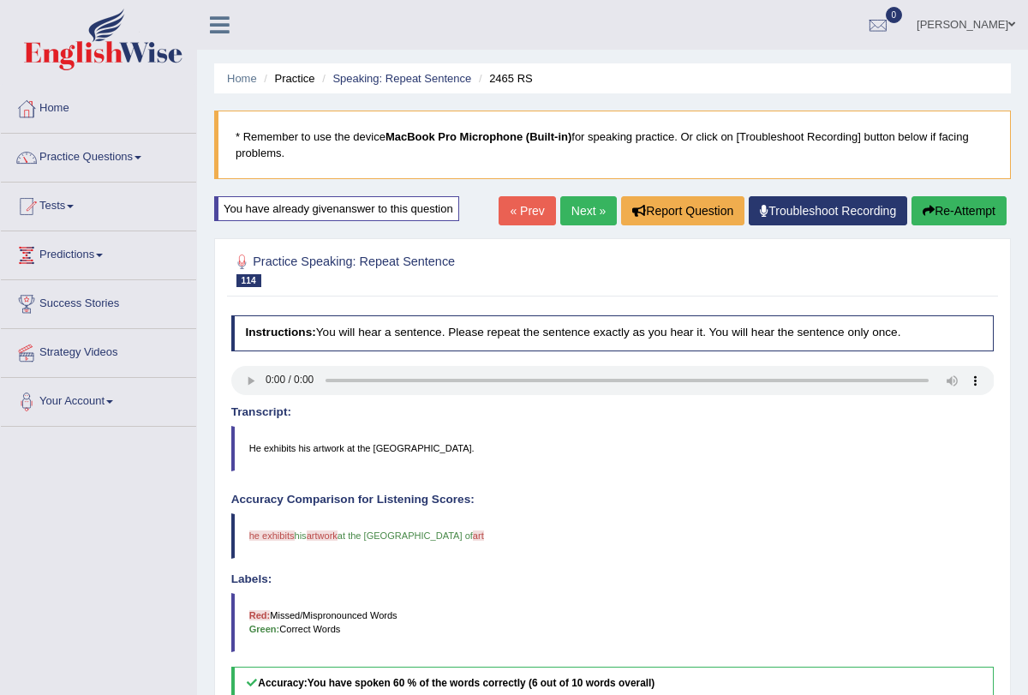
click at [572, 209] on link "Next »" at bounding box center [588, 210] width 57 height 29
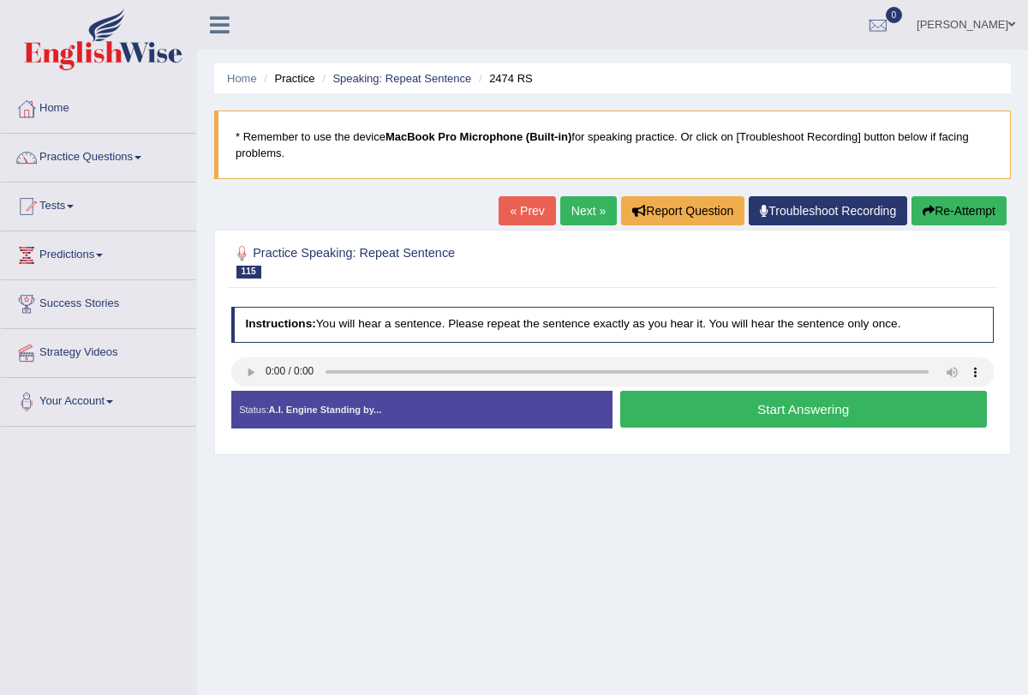
click at [690, 404] on button "Start Answering" at bounding box center [803, 409] width 367 height 37
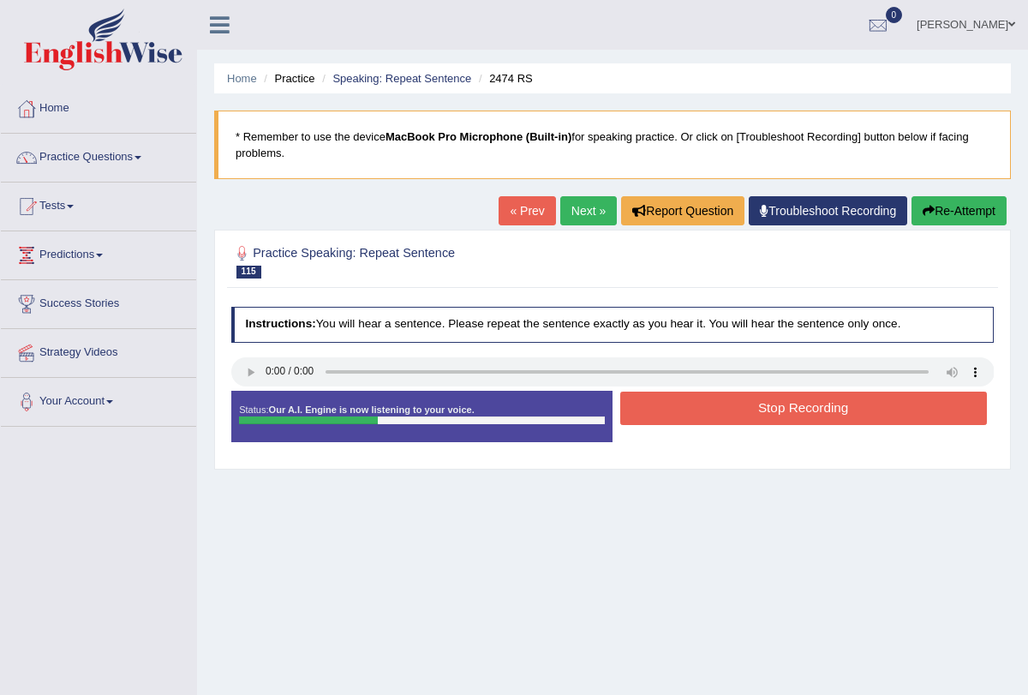
click at [690, 404] on button "Stop Recording" at bounding box center [803, 408] width 367 height 33
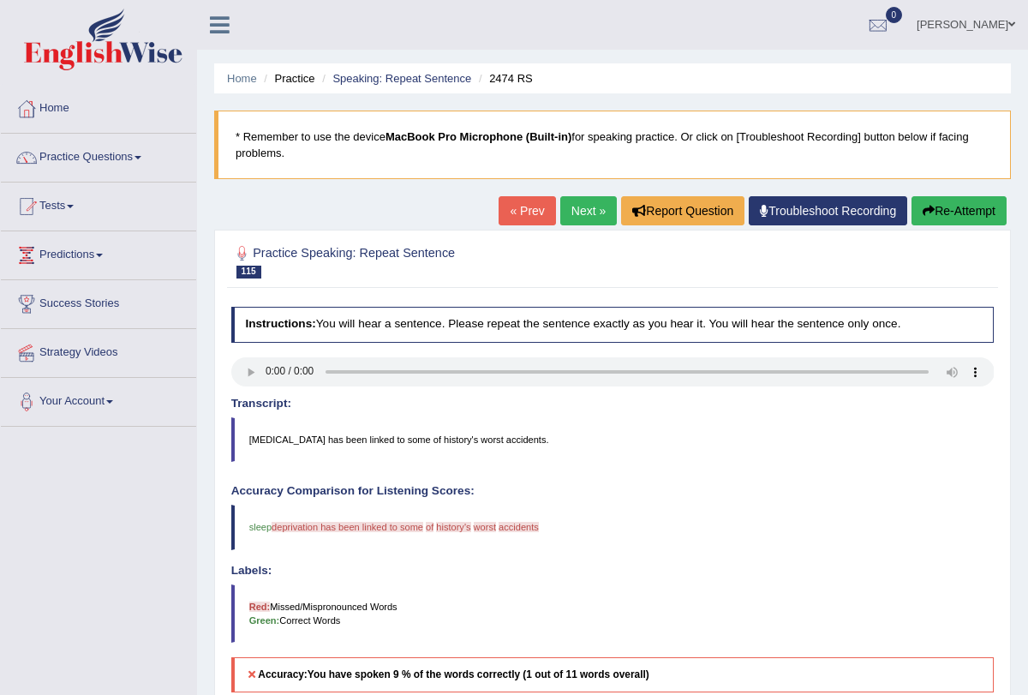
click at [935, 204] on button "Re-Attempt" at bounding box center [959, 210] width 95 height 29
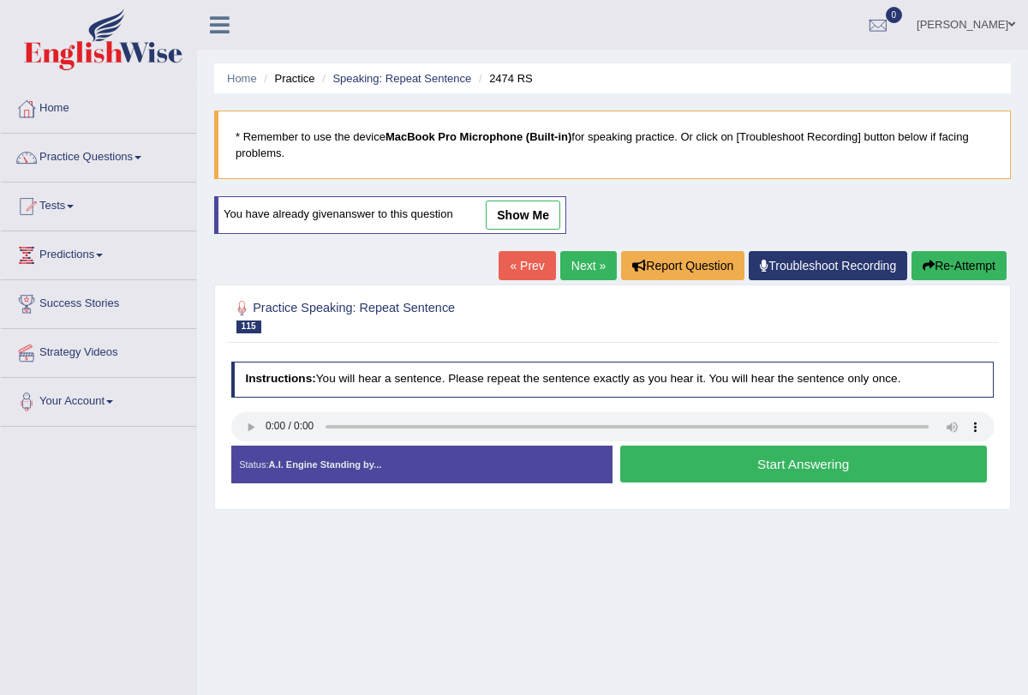
click at [692, 464] on button "Start Answering" at bounding box center [803, 464] width 367 height 37
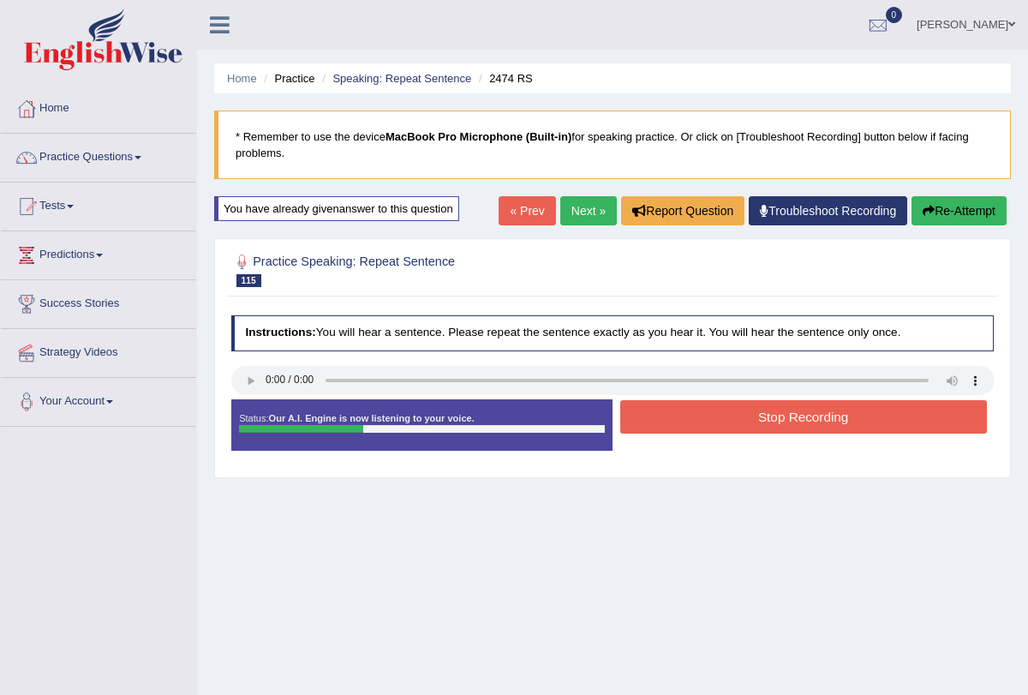
click at [710, 416] on button "Stop Recording" at bounding box center [803, 416] width 367 height 33
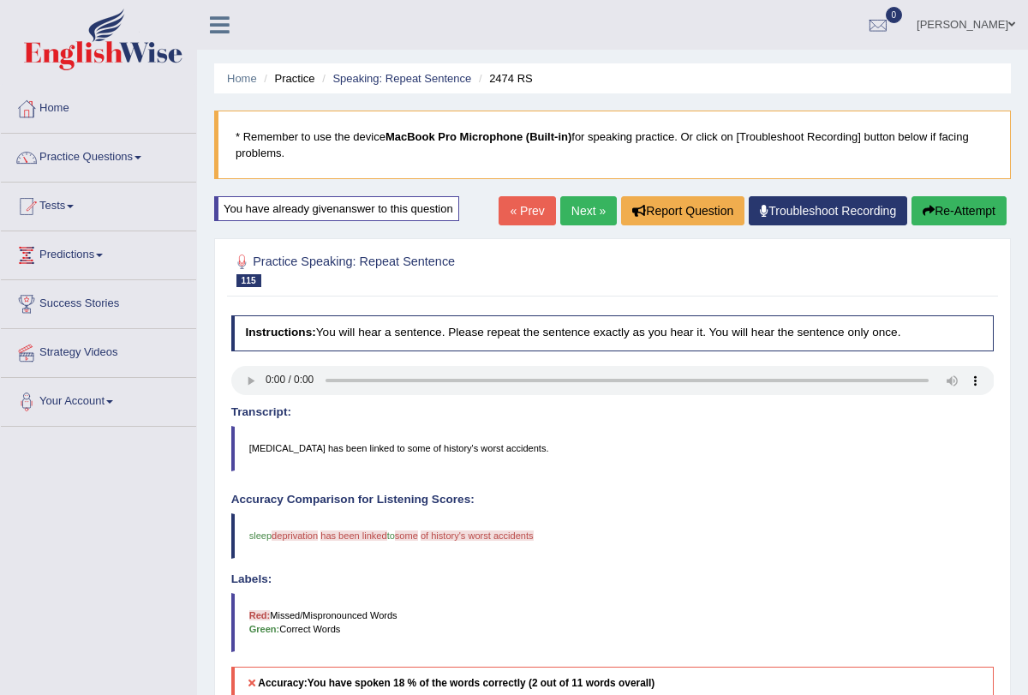
click at [950, 221] on button "Re-Attempt" at bounding box center [959, 210] width 95 height 29
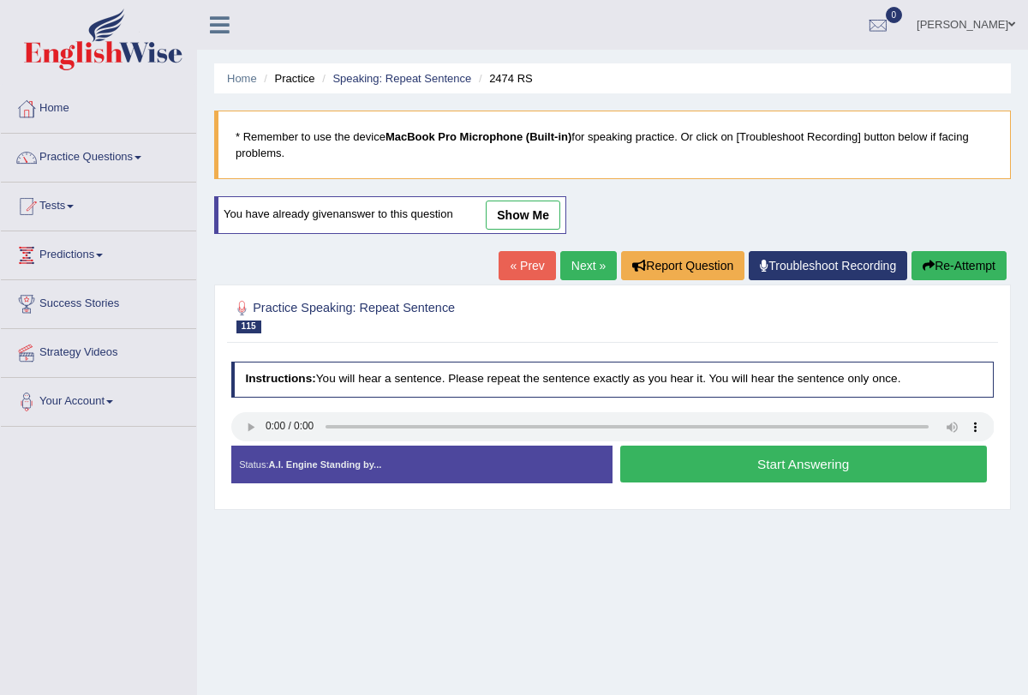
click at [760, 452] on button "Start Answering" at bounding box center [803, 464] width 367 height 37
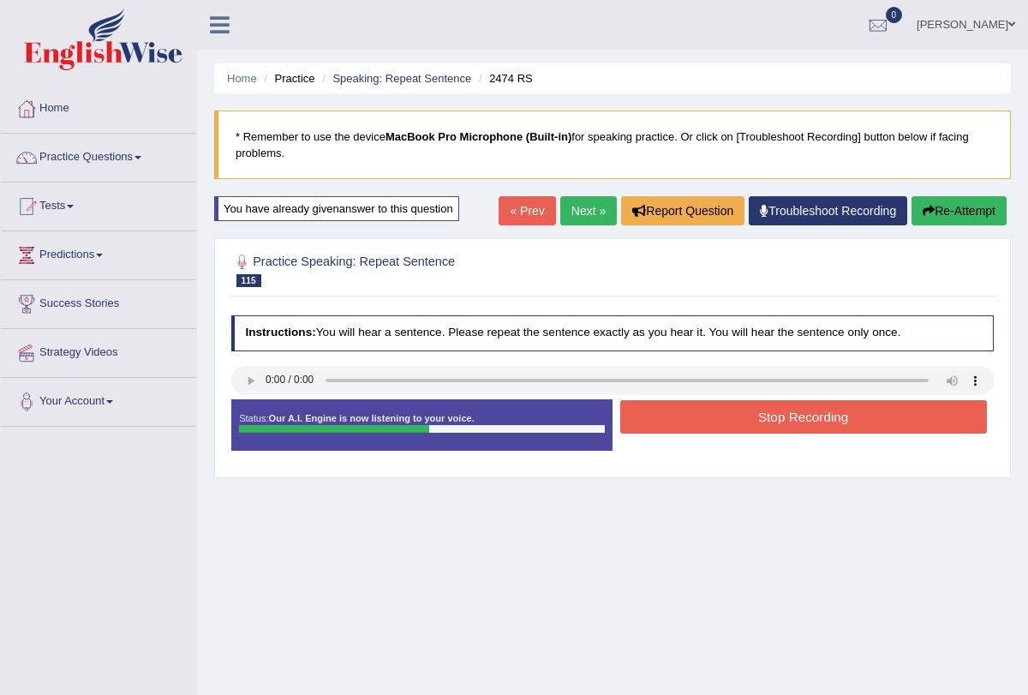
click at [761, 416] on button "Stop Recording" at bounding box center [803, 416] width 367 height 33
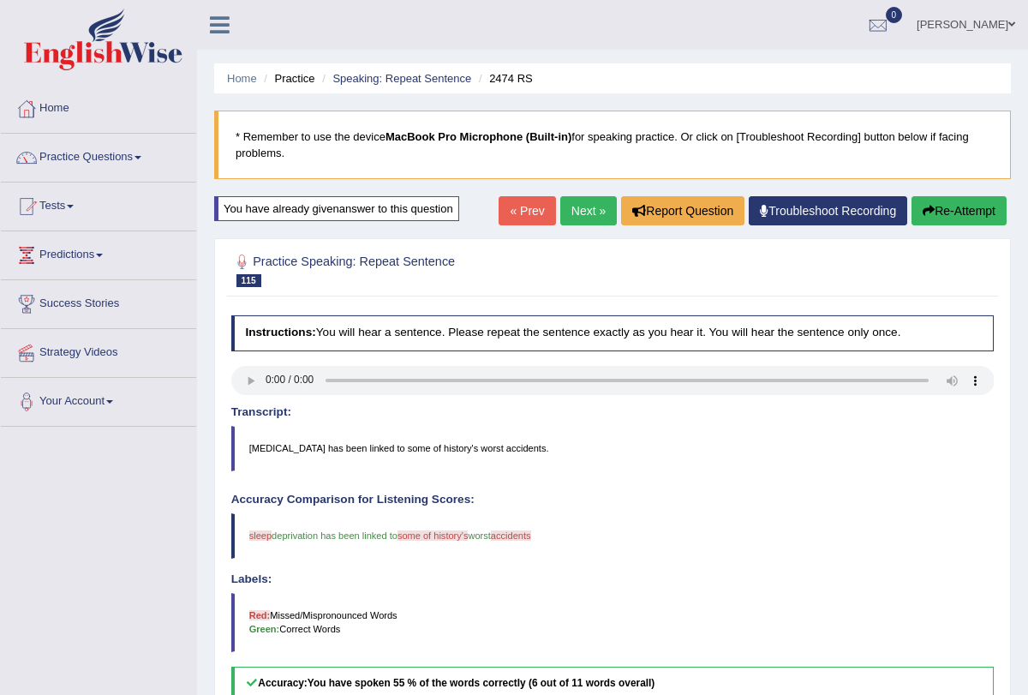
click at [935, 211] on button "Re-Attempt" at bounding box center [959, 210] width 95 height 29
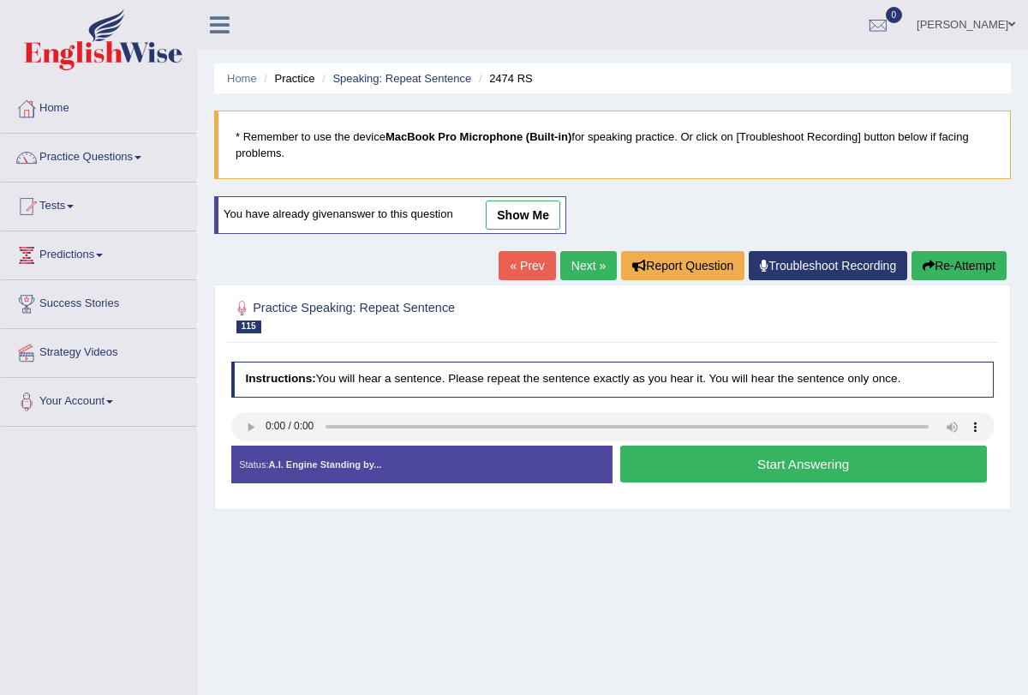
click at [707, 459] on button "Start Answering" at bounding box center [803, 464] width 367 height 37
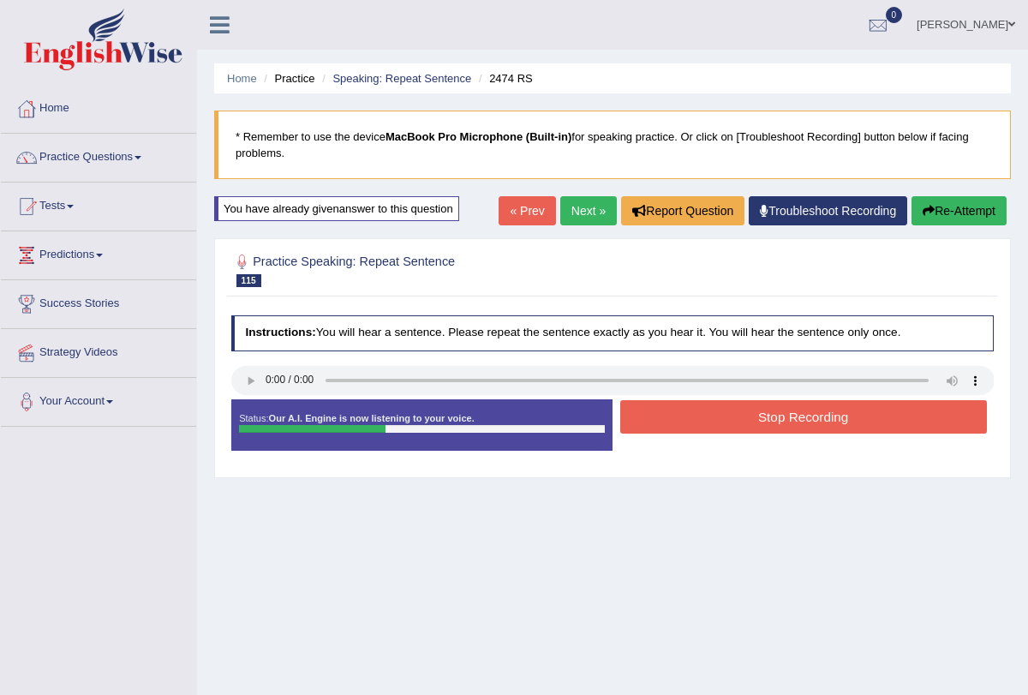
click at [705, 414] on button "Stop Recording" at bounding box center [803, 416] width 367 height 33
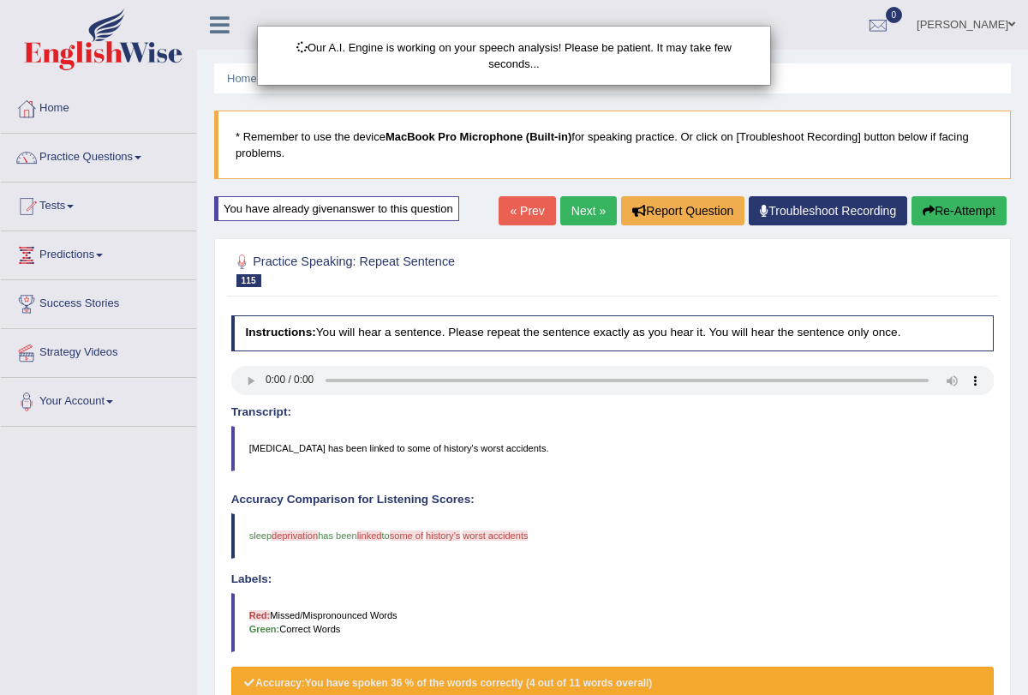
click at [572, 215] on div "Our A.I. Engine is working on your speech analysis! Please be patient. It may t…" at bounding box center [514, 347] width 1028 height 695
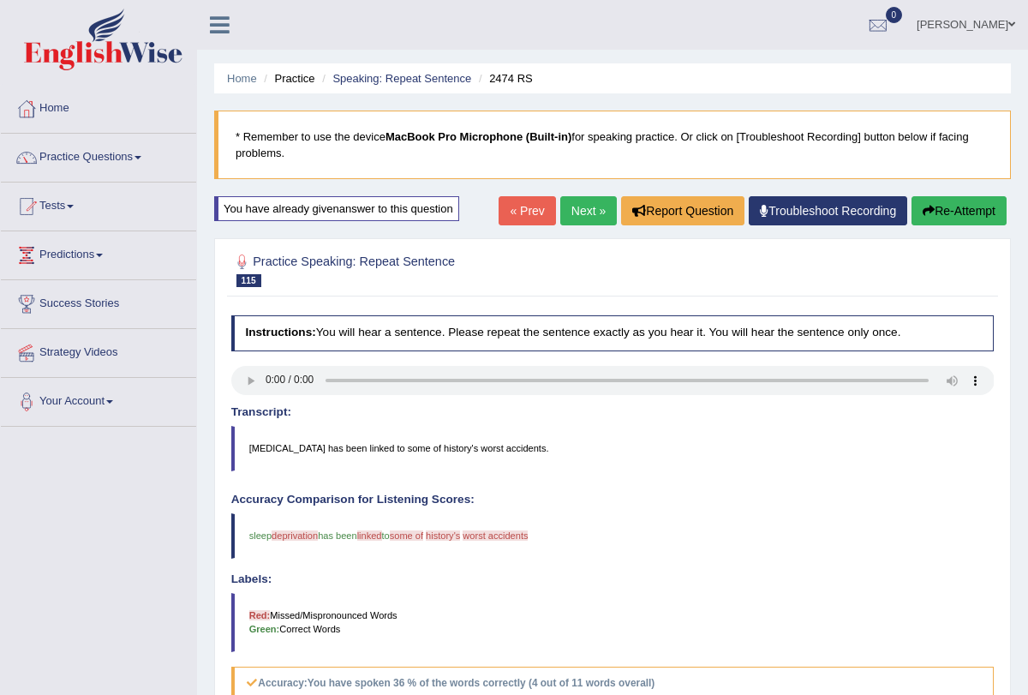
click at [582, 209] on link "Next »" at bounding box center [588, 210] width 57 height 29
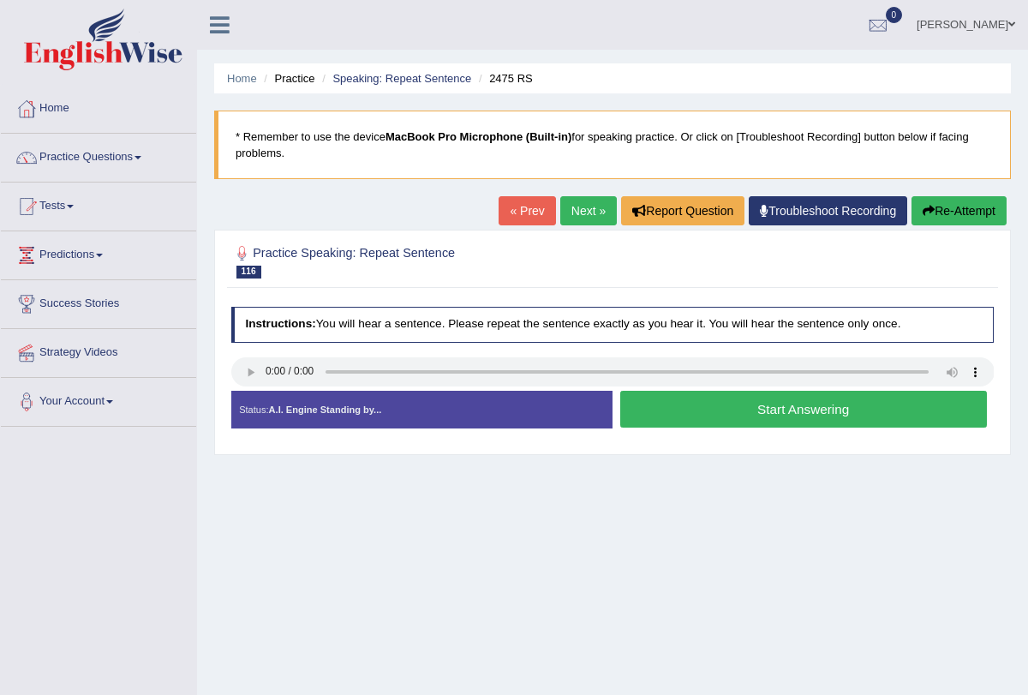
click at [685, 398] on button "Start Answering" at bounding box center [803, 409] width 367 height 37
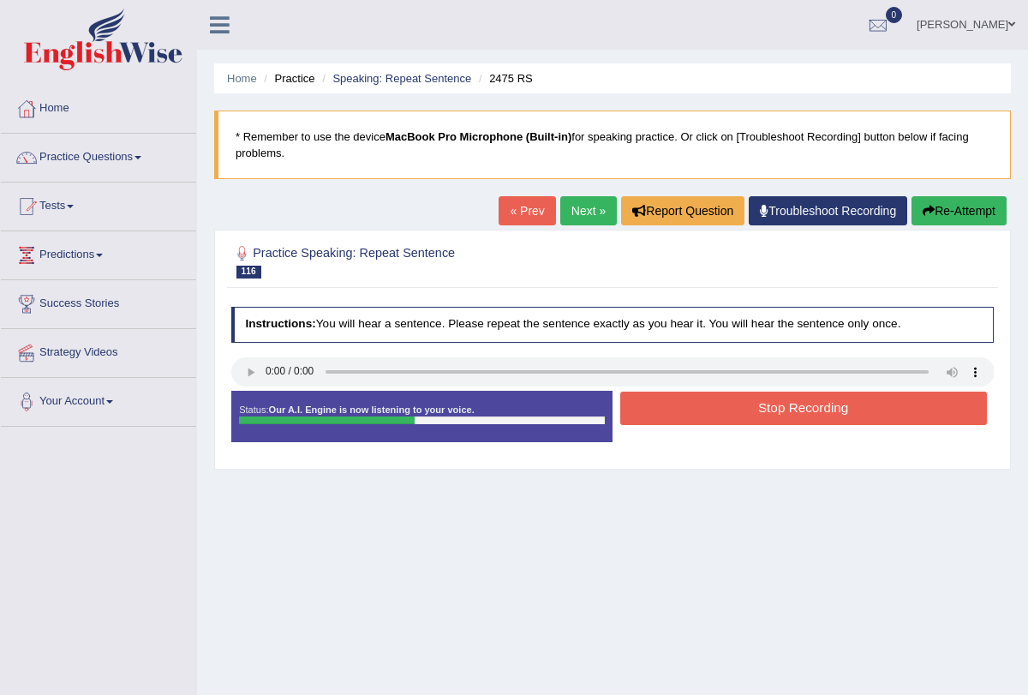
click at [685, 398] on button "Stop Recording" at bounding box center [803, 408] width 367 height 33
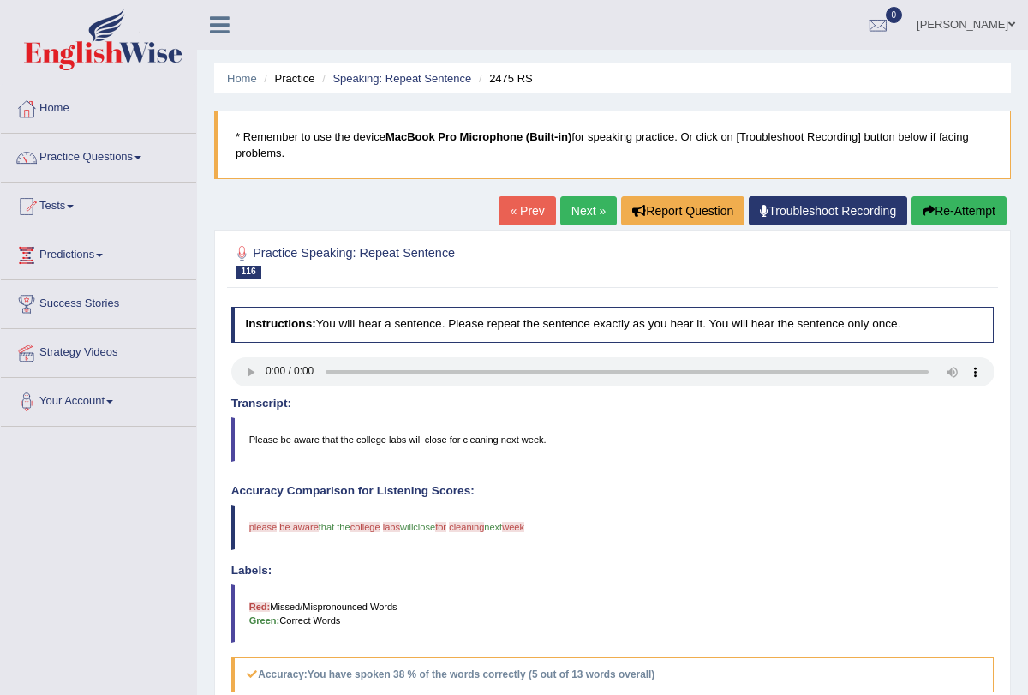
click at [578, 217] on link "Next »" at bounding box center [588, 210] width 57 height 29
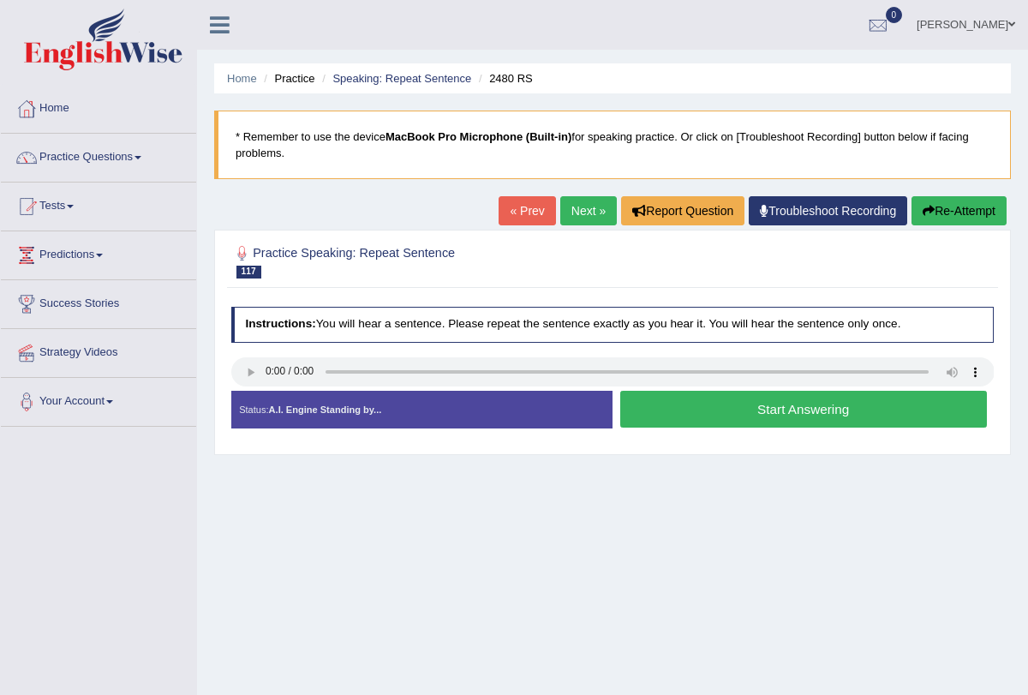
click at [704, 408] on button "Start Answering" at bounding box center [803, 409] width 367 height 37
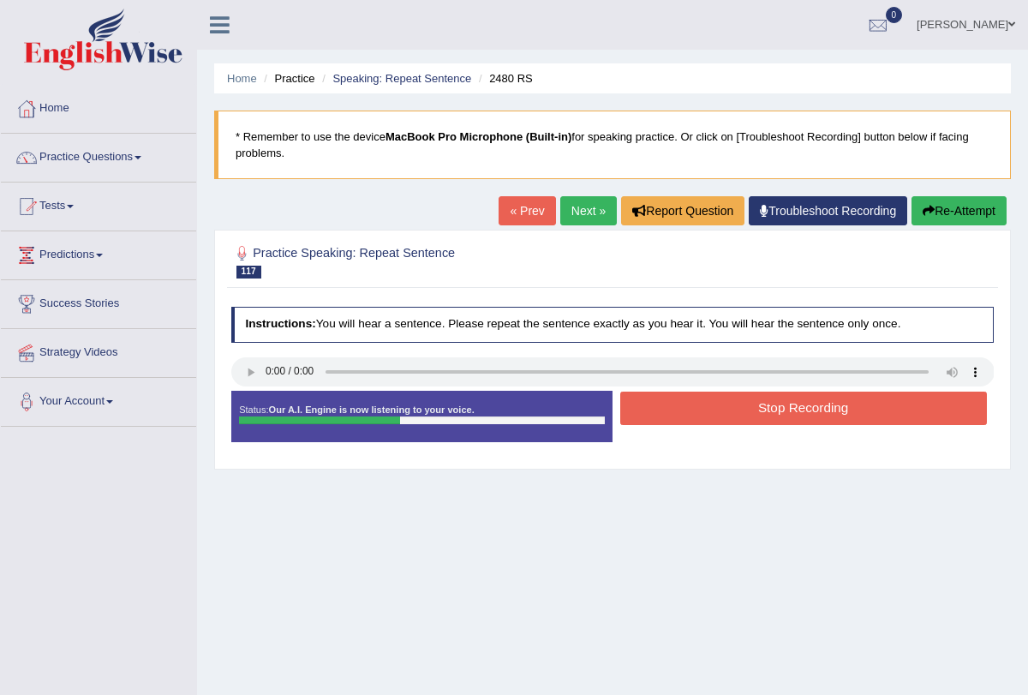
click at [703, 403] on button "Stop Recording" at bounding box center [803, 408] width 367 height 33
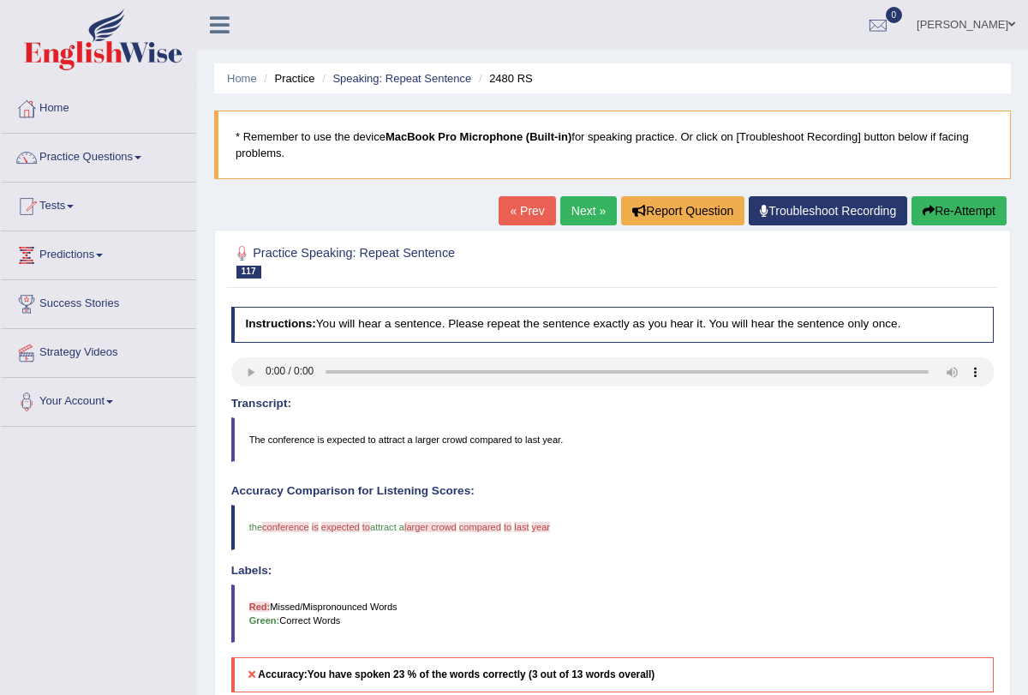
click at [956, 214] on button "Re-Attempt" at bounding box center [959, 210] width 95 height 29
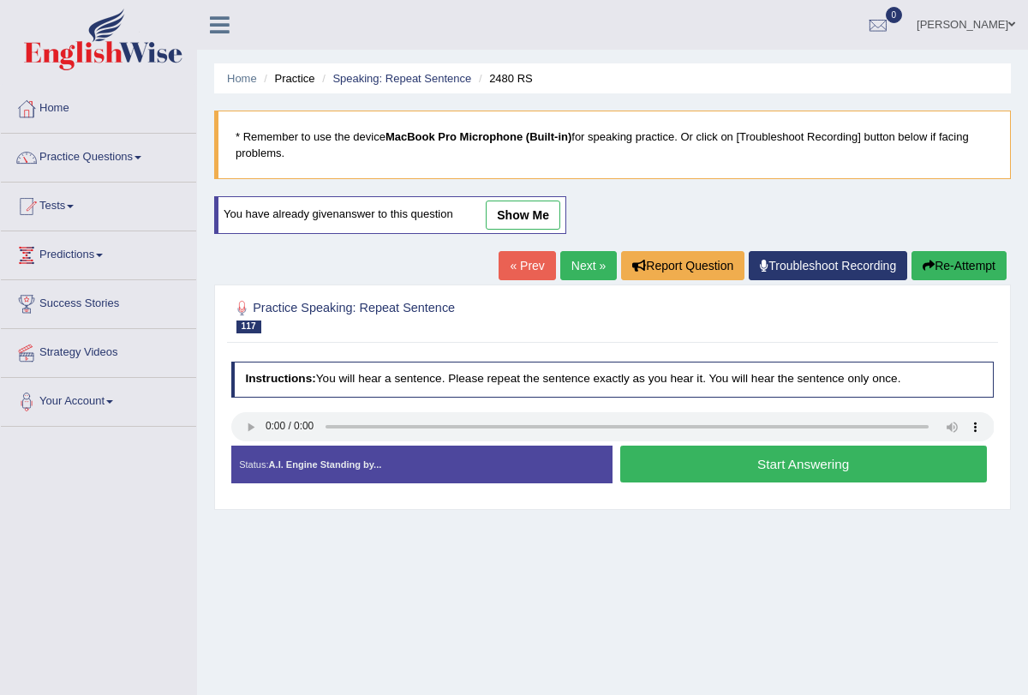
click at [781, 462] on button "Start Answering" at bounding box center [803, 464] width 367 height 37
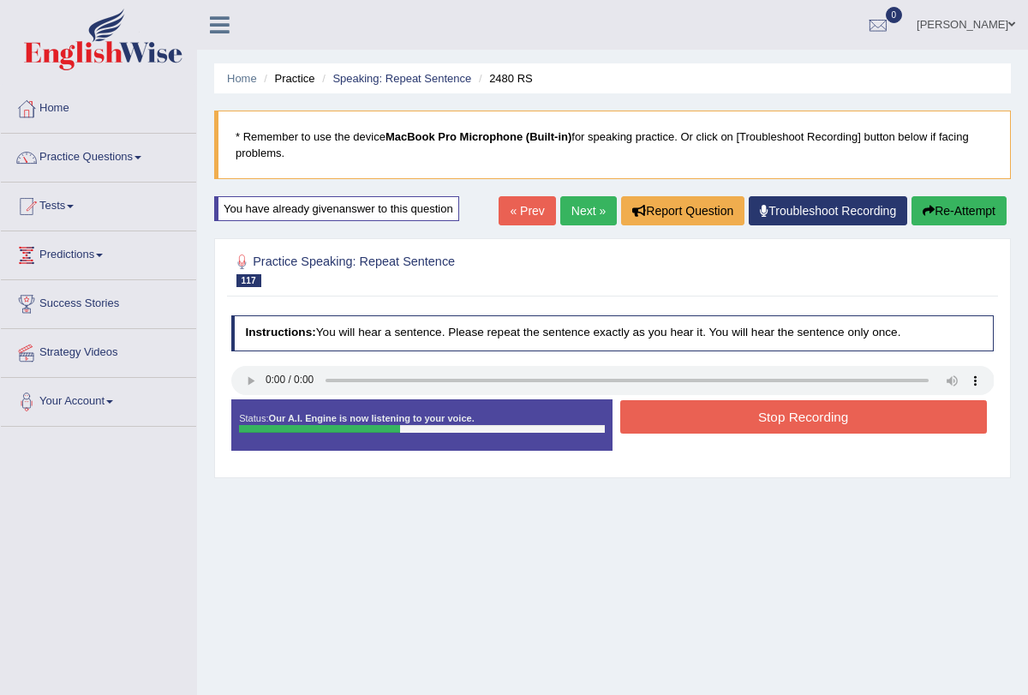
click at [770, 404] on button "Stop Recording" at bounding box center [803, 416] width 367 height 33
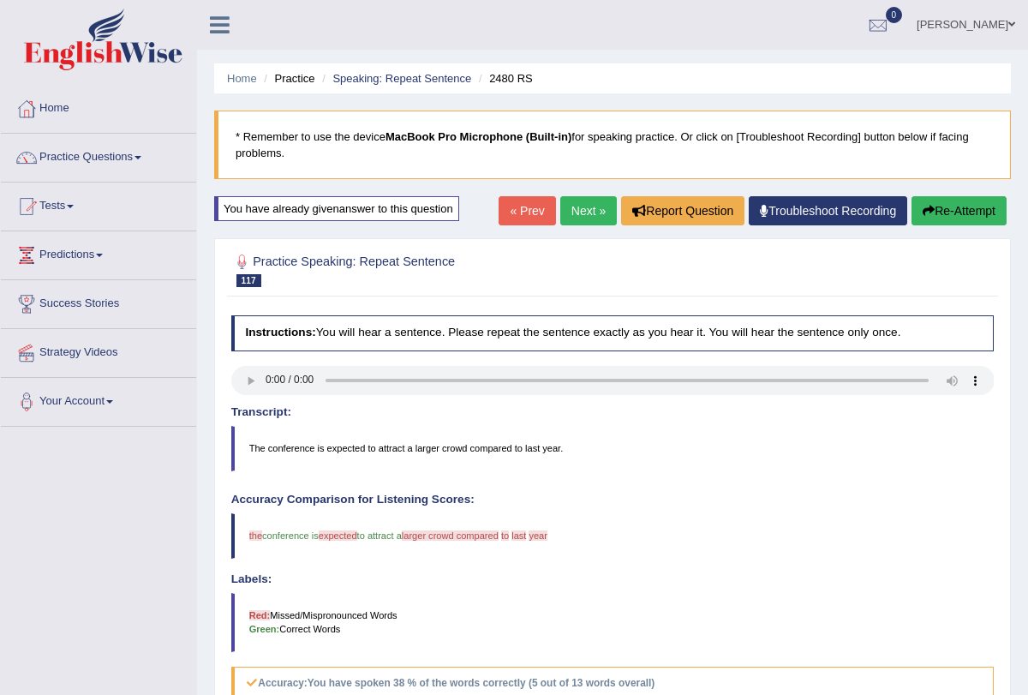
click at [945, 218] on button "Re-Attempt" at bounding box center [959, 210] width 95 height 29
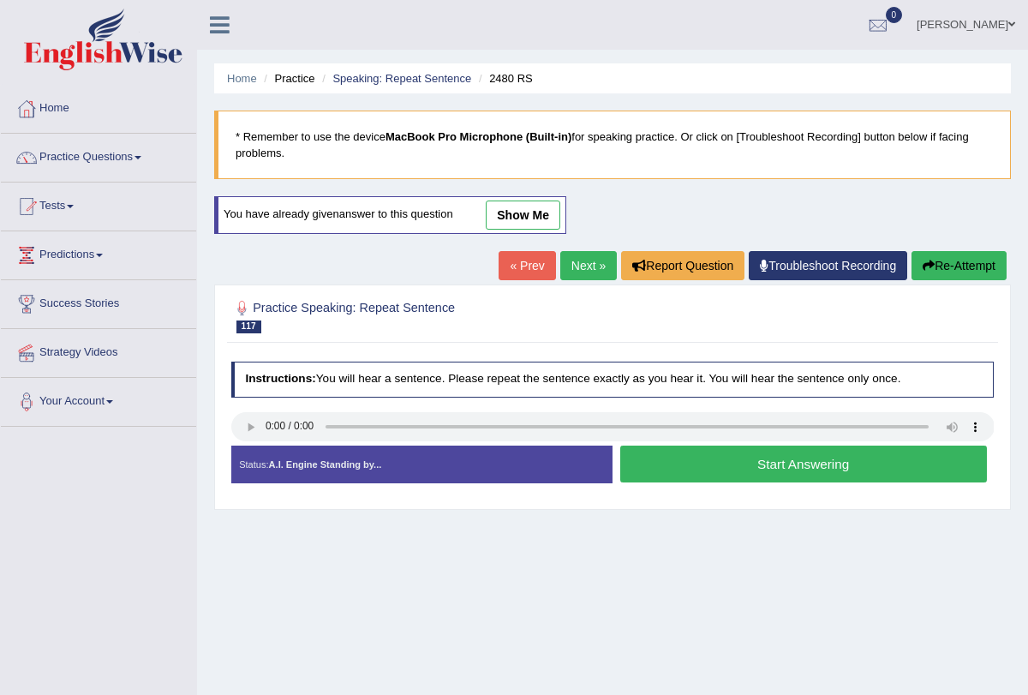
click at [633, 452] on button "Start Answering" at bounding box center [803, 464] width 367 height 37
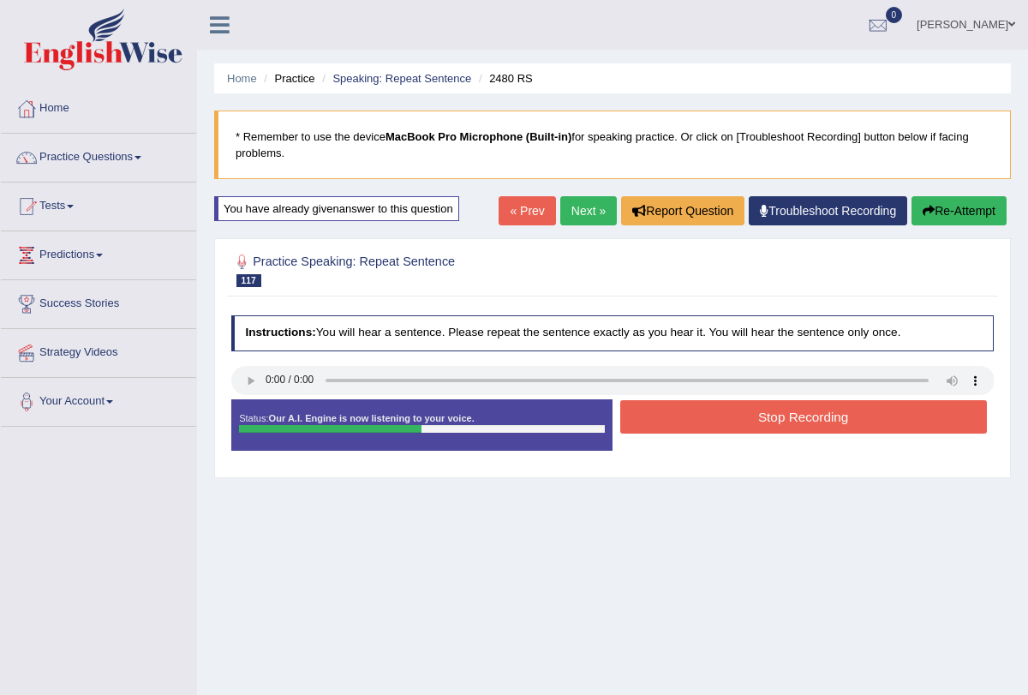
click at [703, 401] on button "Stop Recording" at bounding box center [803, 416] width 367 height 33
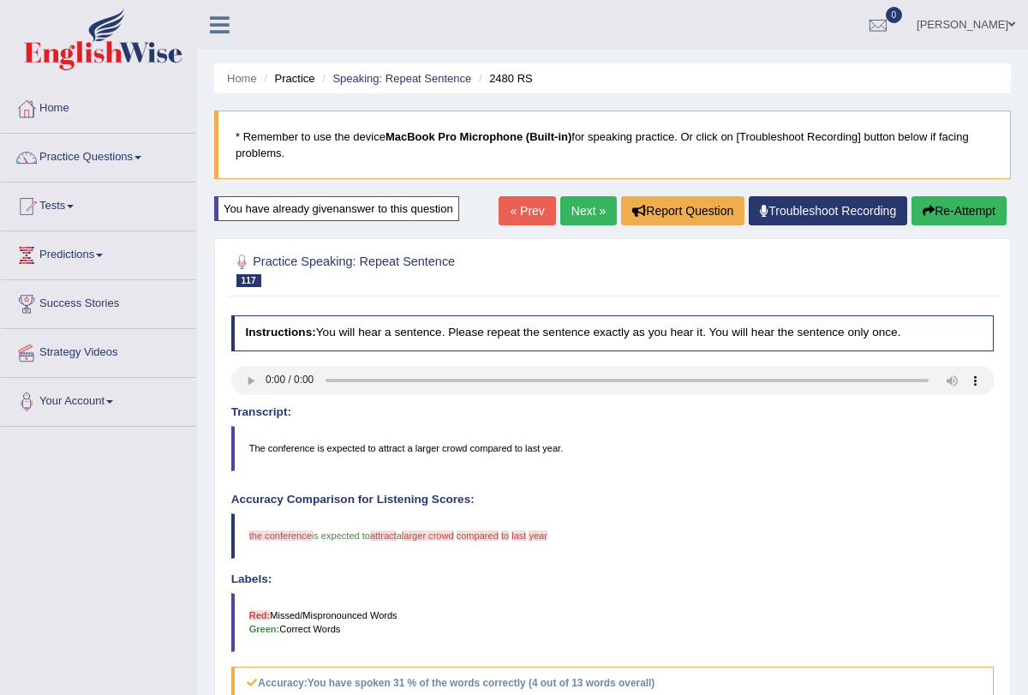
click at [919, 223] on button "Re-Attempt" at bounding box center [959, 210] width 95 height 29
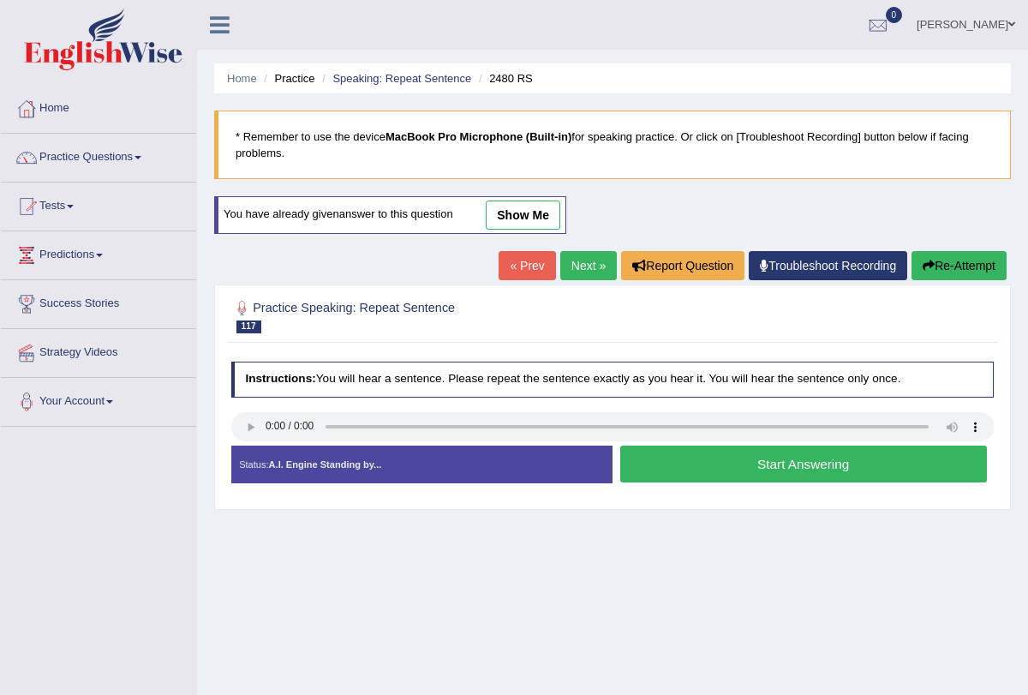
click at [698, 469] on button "Start Answering" at bounding box center [803, 464] width 367 height 37
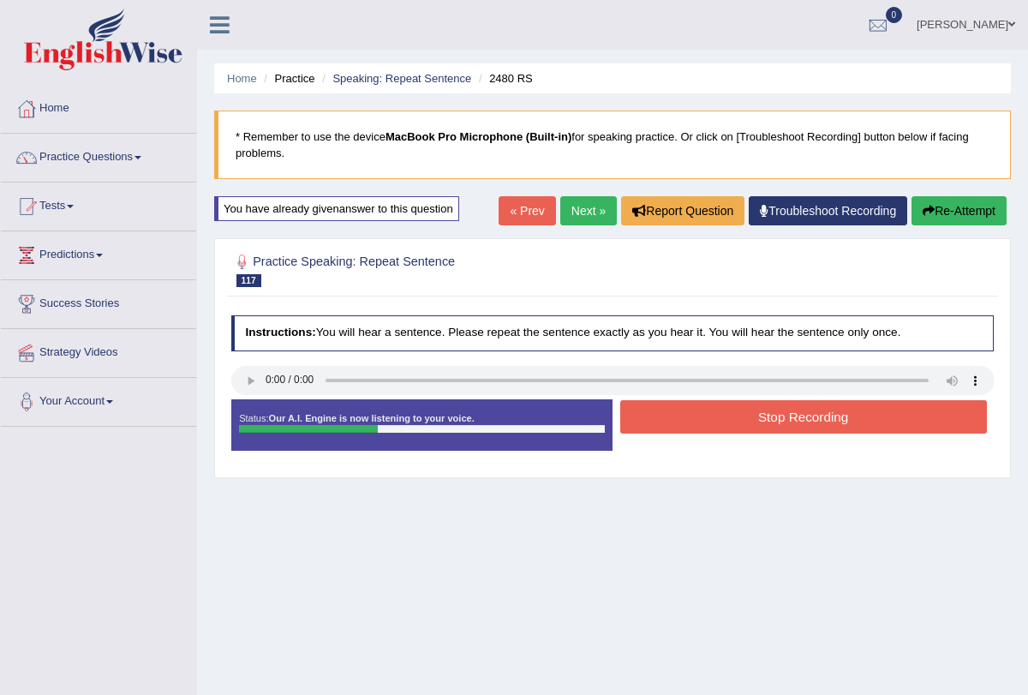
click at [703, 428] on button "Stop Recording" at bounding box center [803, 416] width 367 height 33
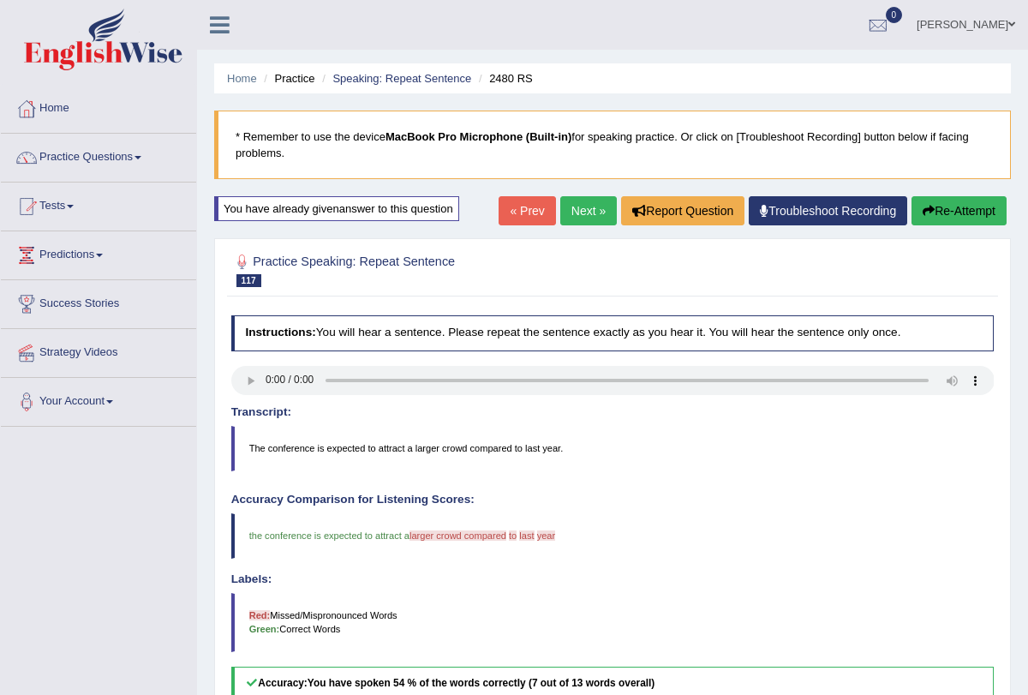
click at [586, 214] on link "Next »" at bounding box center [588, 210] width 57 height 29
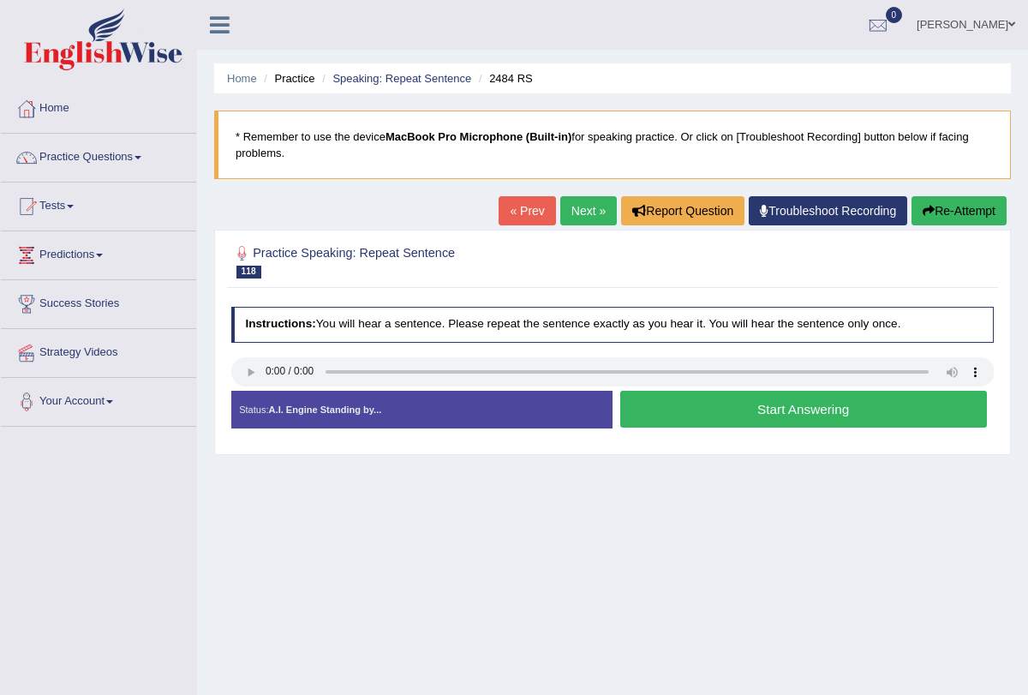
click at [693, 413] on button "Start Answering" at bounding box center [803, 409] width 367 height 37
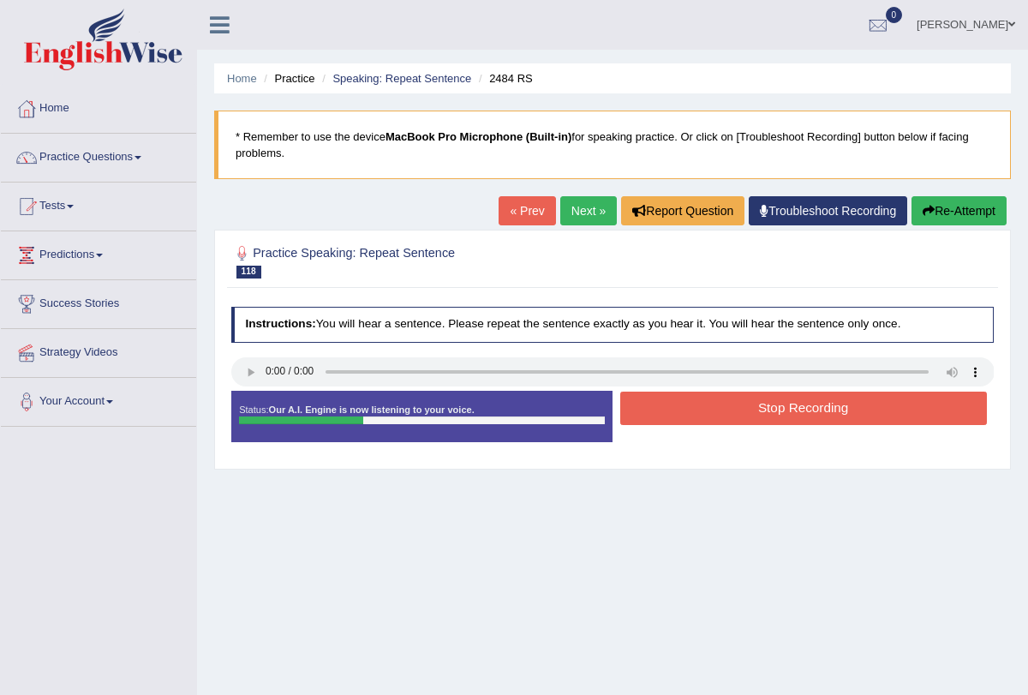
click at [696, 406] on button "Stop Recording" at bounding box center [803, 408] width 367 height 33
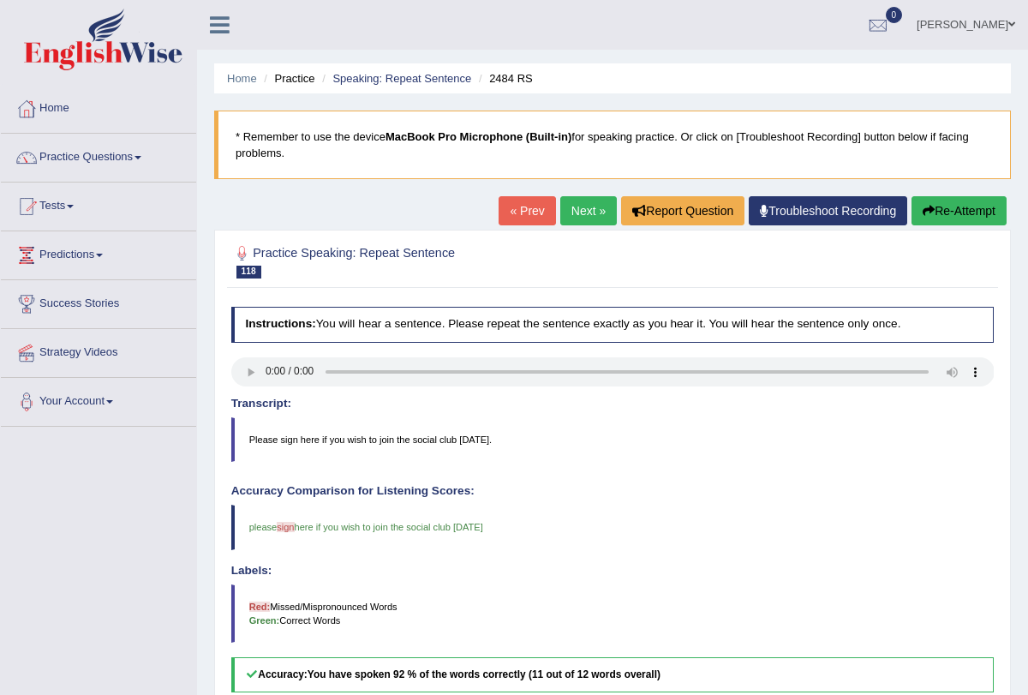
click at [581, 217] on link "Next »" at bounding box center [588, 210] width 57 height 29
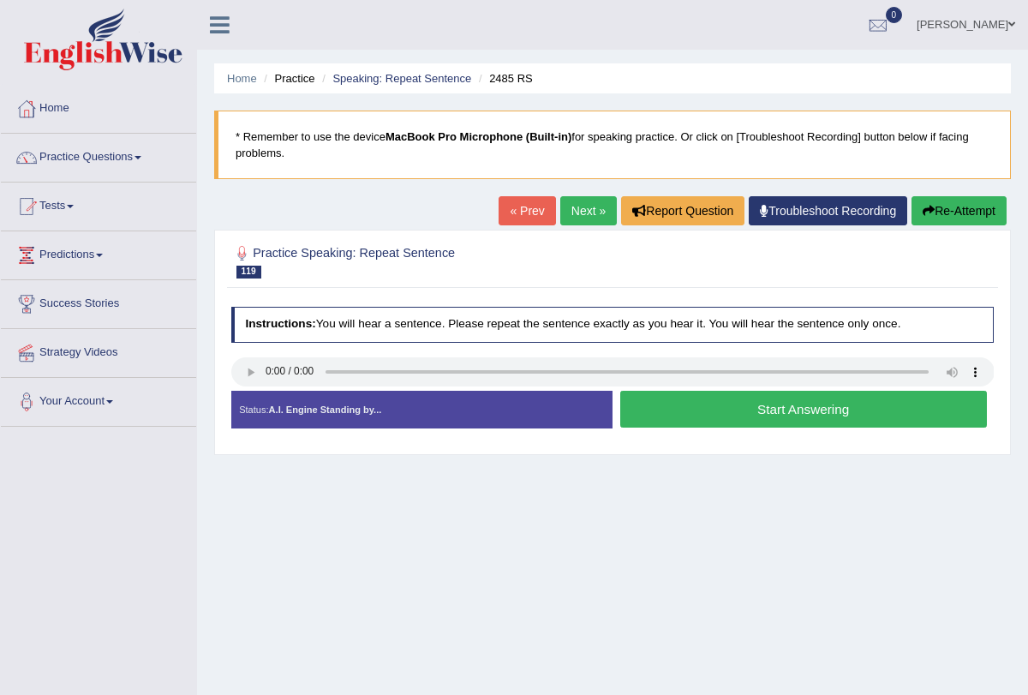
click at [685, 401] on button "Start Answering" at bounding box center [803, 409] width 367 height 37
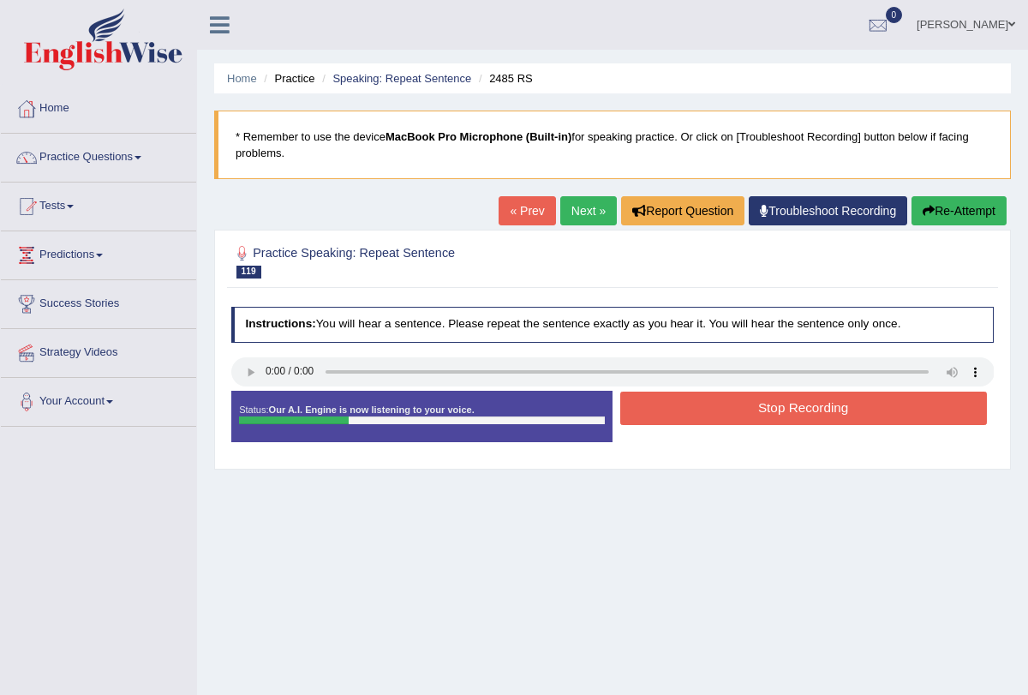
click at [685, 401] on button "Stop Recording" at bounding box center [803, 408] width 367 height 33
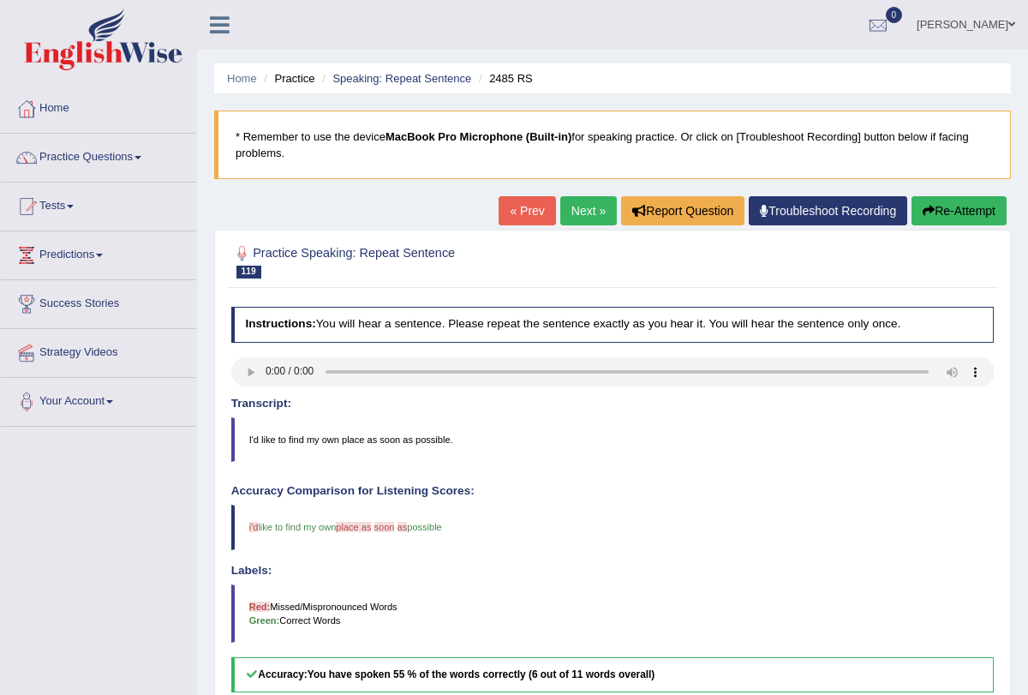
click at [576, 213] on link "Next »" at bounding box center [588, 210] width 57 height 29
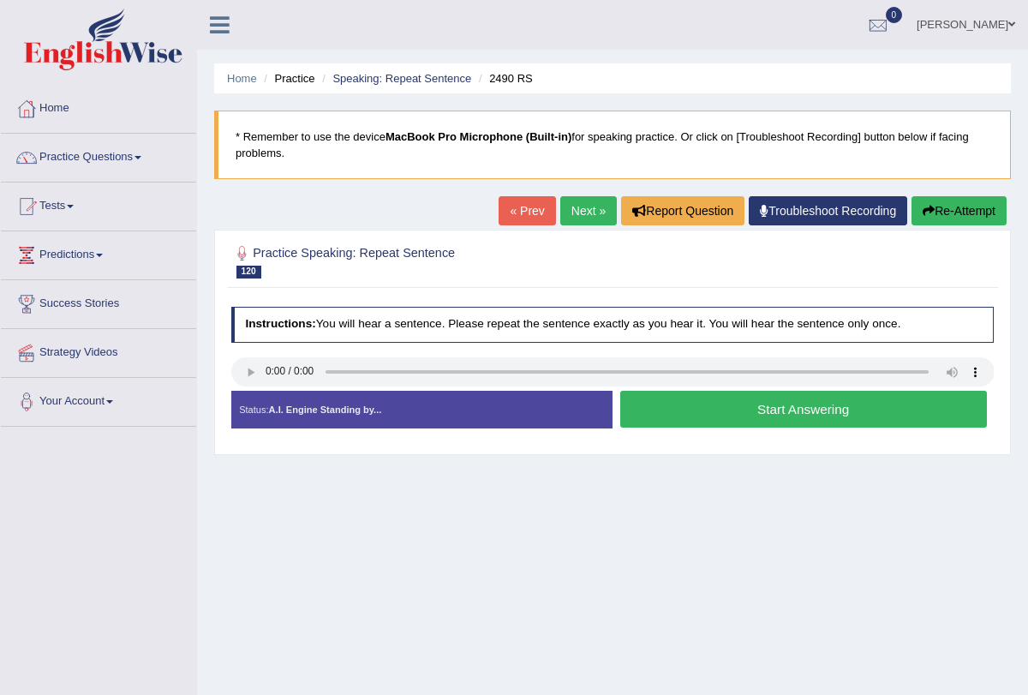
click at [671, 401] on button "Start Answering" at bounding box center [803, 409] width 367 height 37
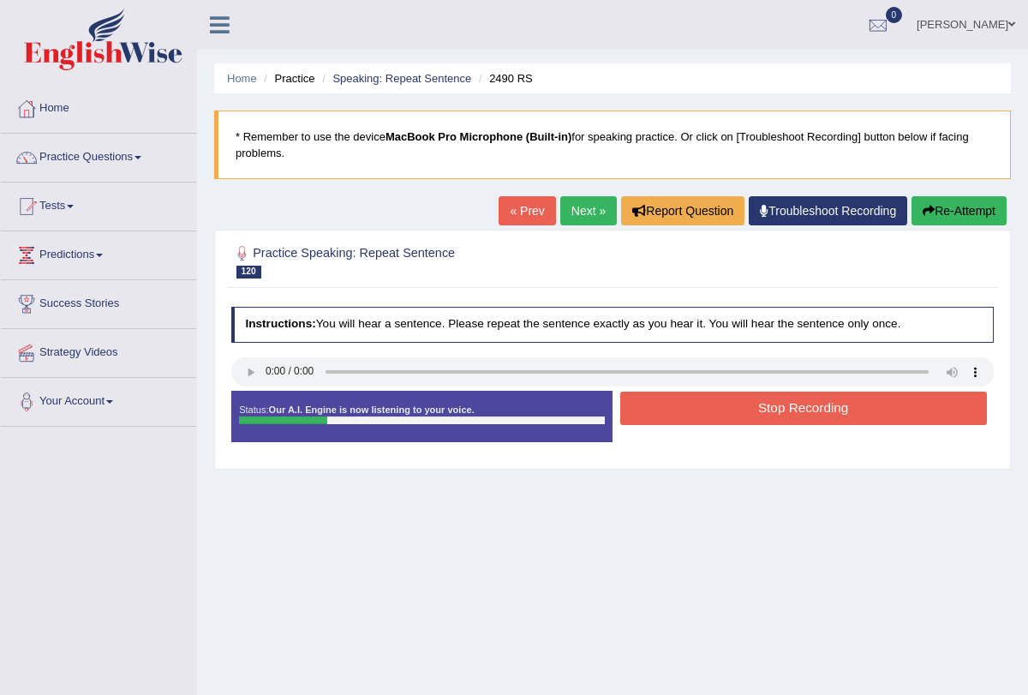
click at [671, 401] on button "Stop Recording" at bounding box center [803, 408] width 367 height 33
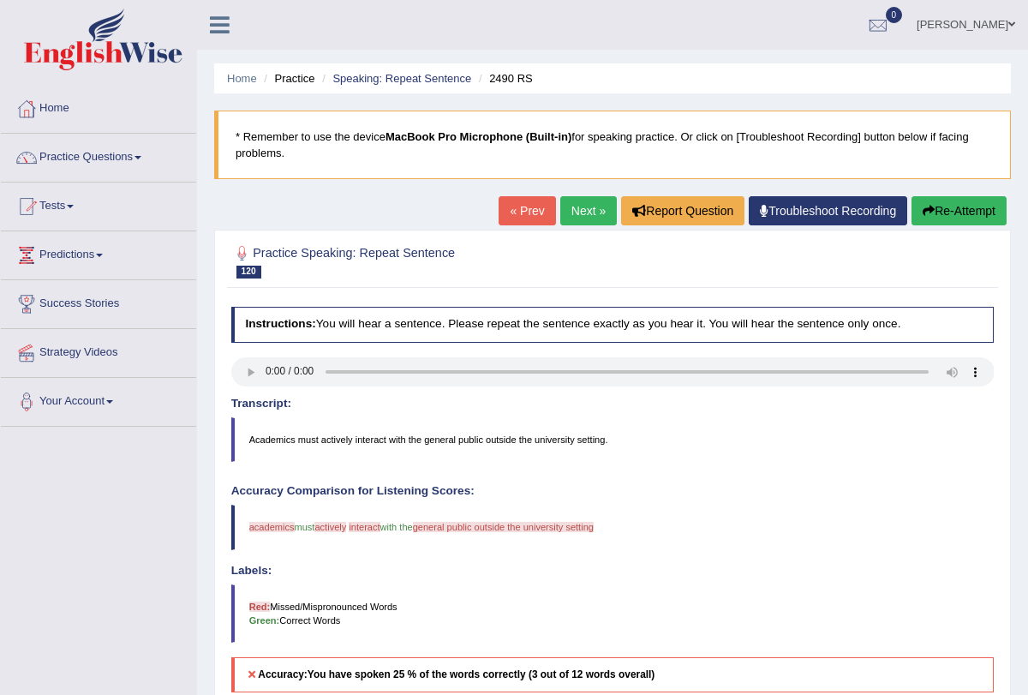
click at [955, 203] on button "Re-Attempt" at bounding box center [959, 210] width 95 height 29
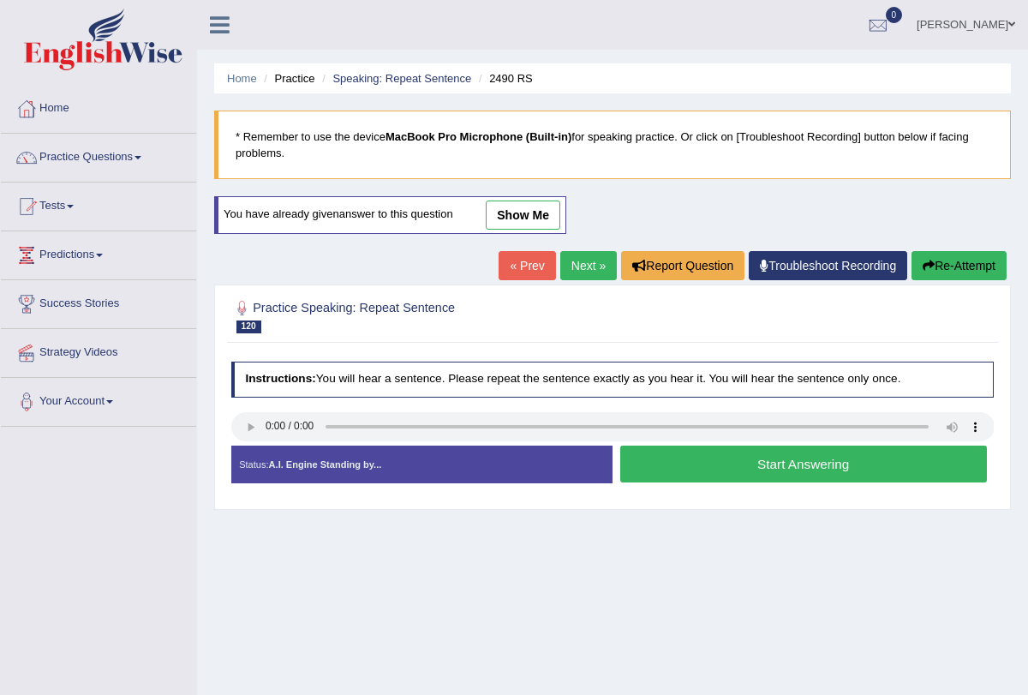
click at [683, 464] on button "Start Answering" at bounding box center [803, 464] width 367 height 37
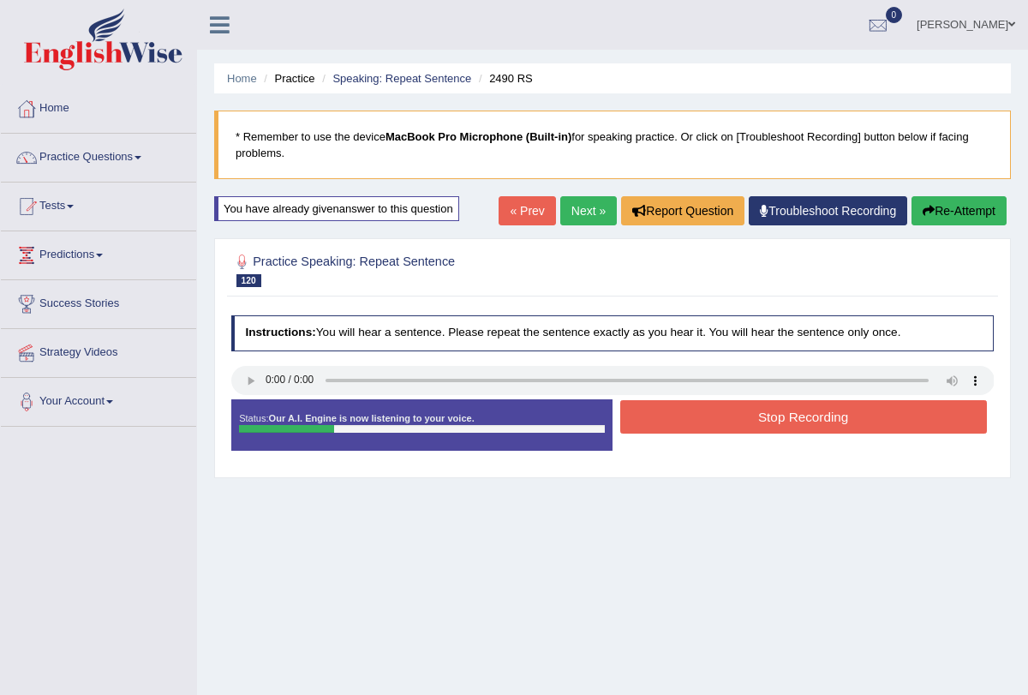
click at [691, 416] on button "Stop Recording" at bounding box center [803, 416] width 367 height 33
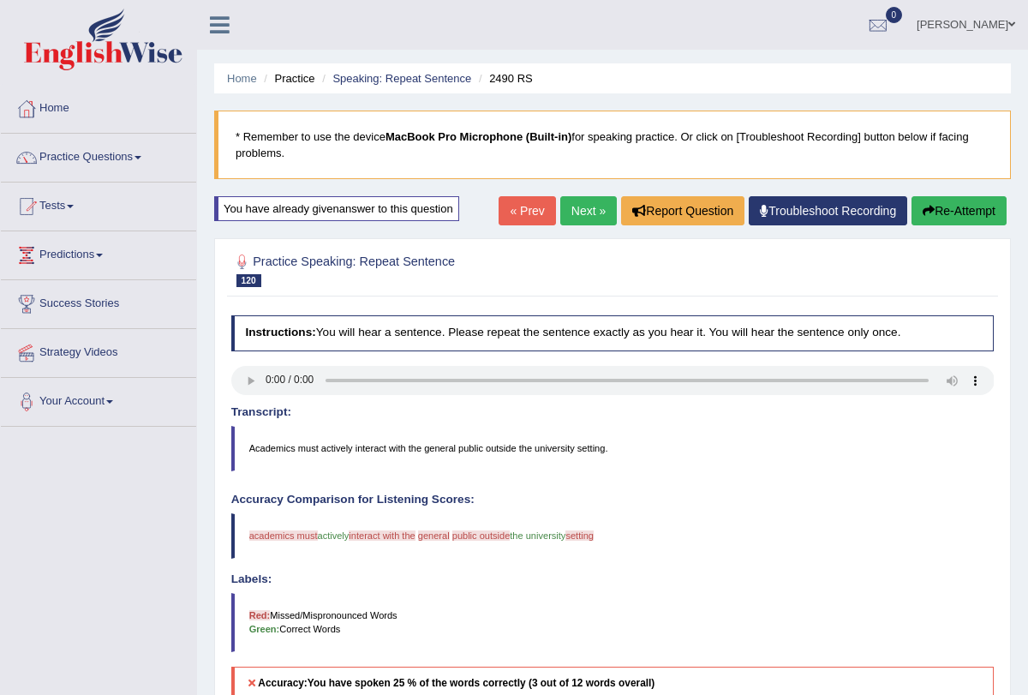
click at [936, 207] on button "Re-Attempt" at bounding box center [959, 210] width 95 height 29
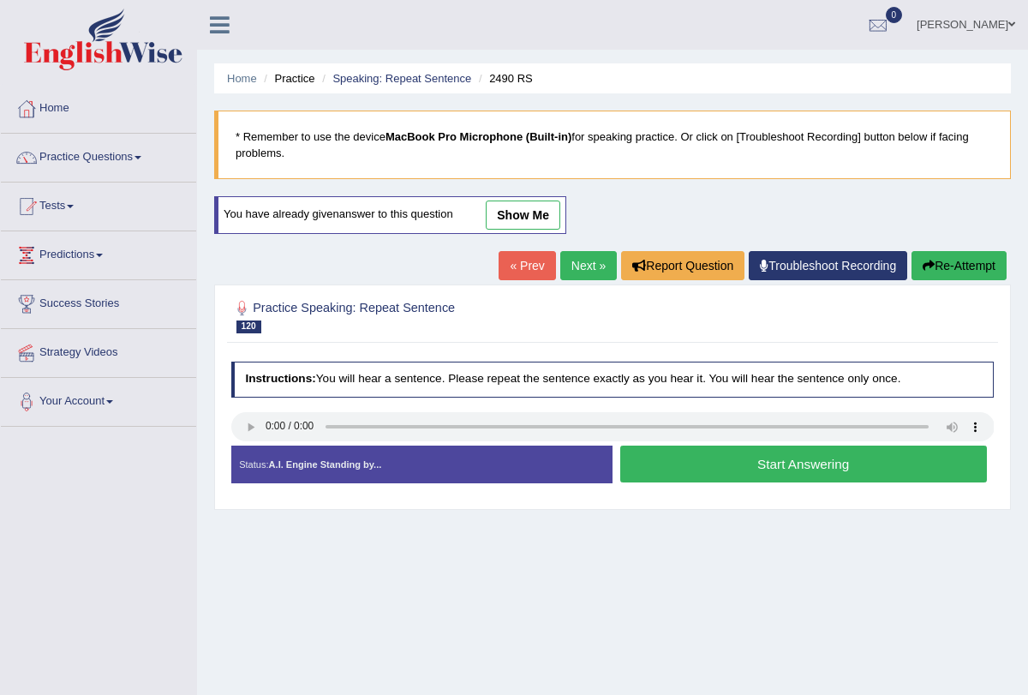
click at [736, 459] on button "Start Answering" at bounding box center [803, 464] width 367 height 37
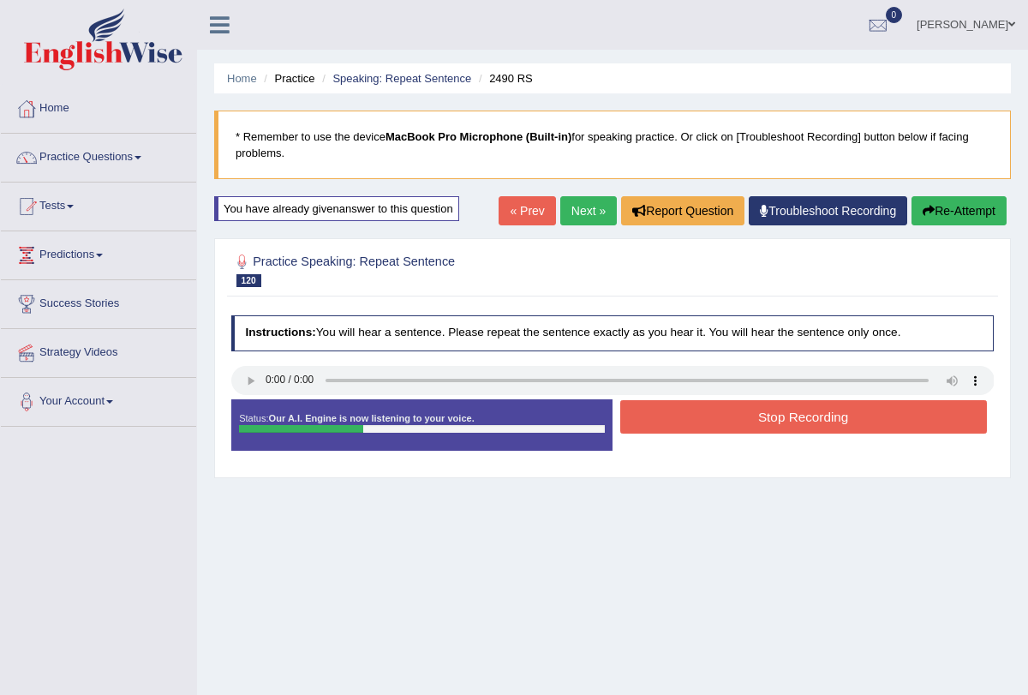
click at [731, 424] on button "Stop Recording" at bounding box center [803, 416] width 367 height 33
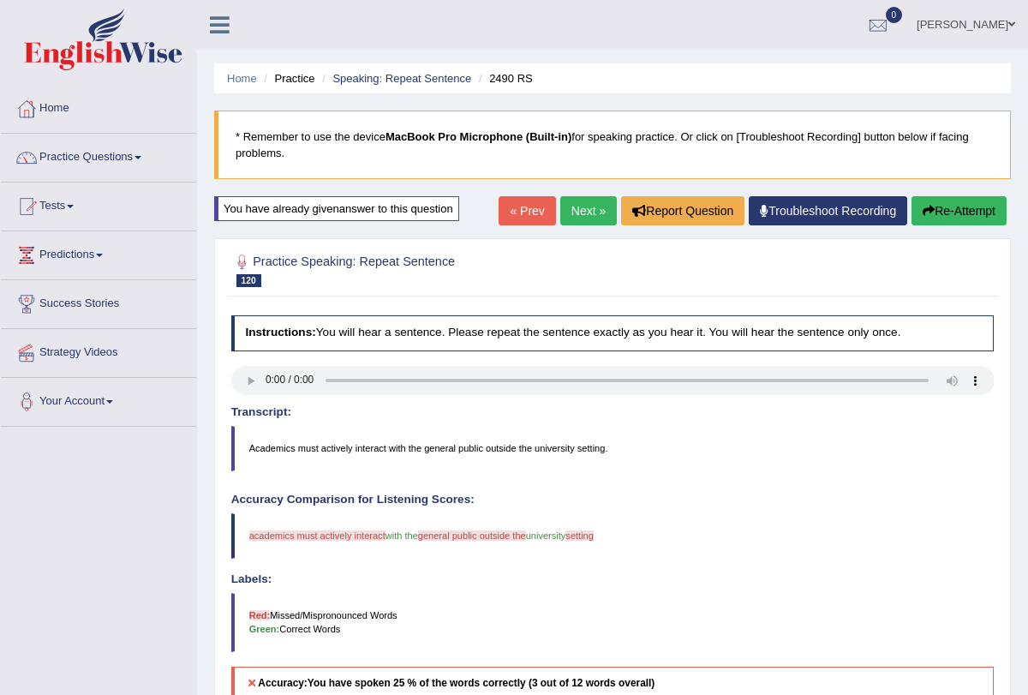
click at [926, 209] on icon "button" at bounding box center [929, 211] width 12 height 12
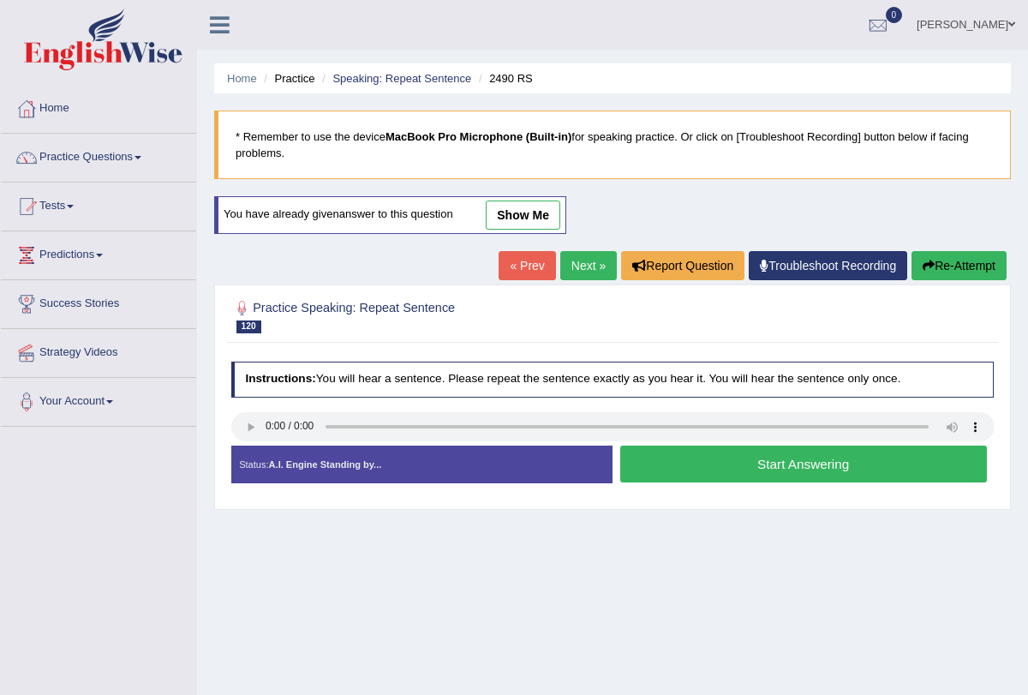
click at [665, 468] on button "Start Answering" at bounding box center [803, 464] width 367 height 37
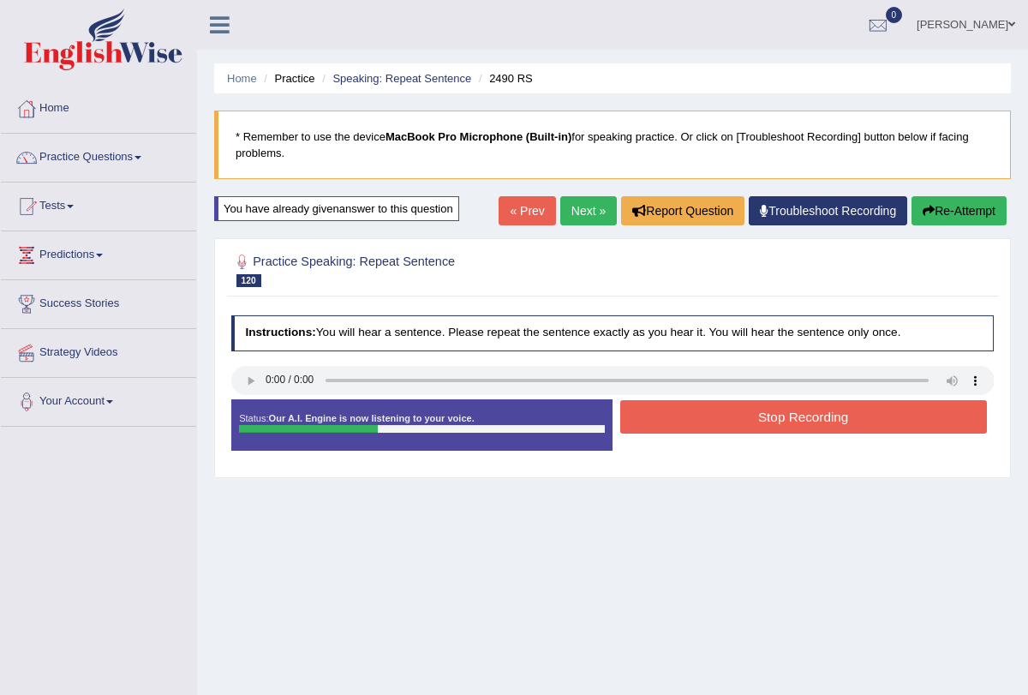
click at [682, 410] on button "Stop Recording" at bounding box center [803, 416] width 367 height 33
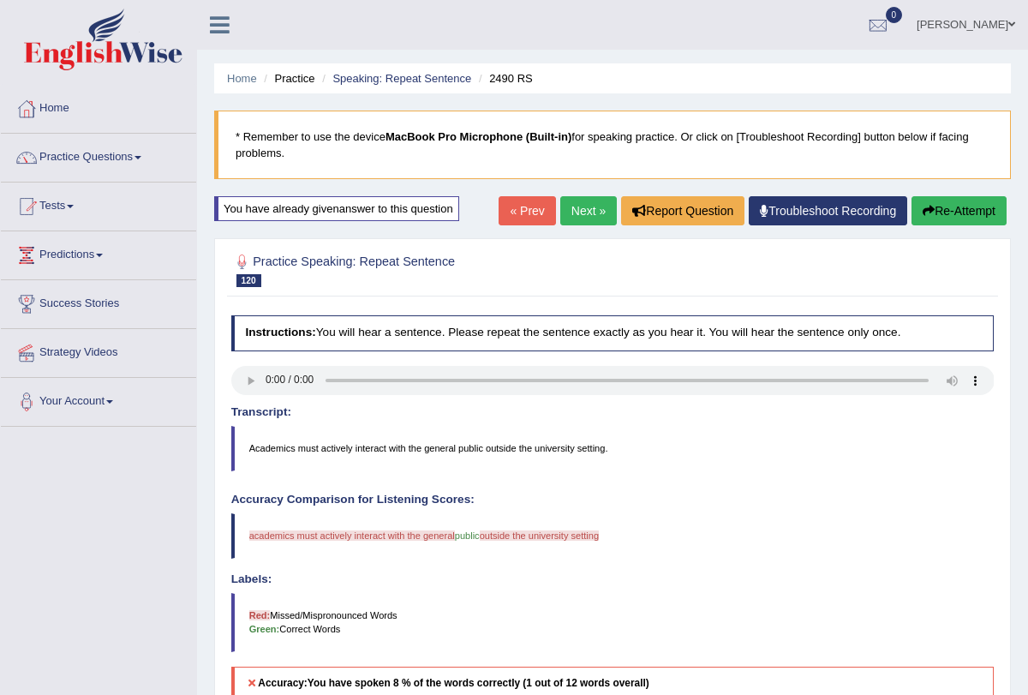
click at [923, 213] on icon "button" at bounding box center [929, 211] width 12 height 12
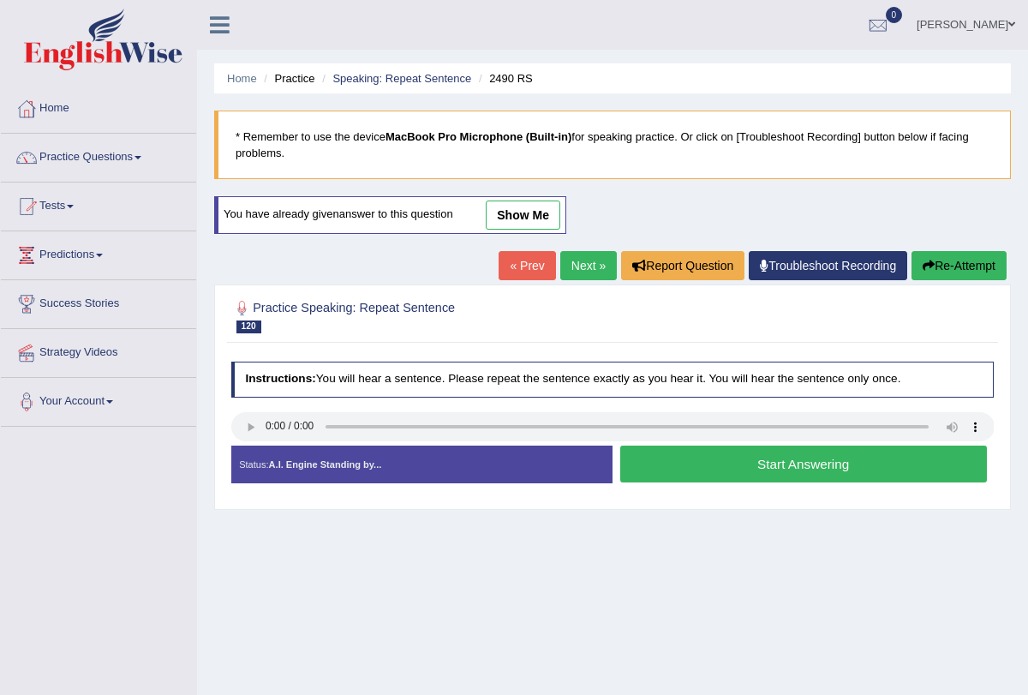
click at [654, 470] on button "Start Answering" at bounding box center [803, 464] width 367 height 37
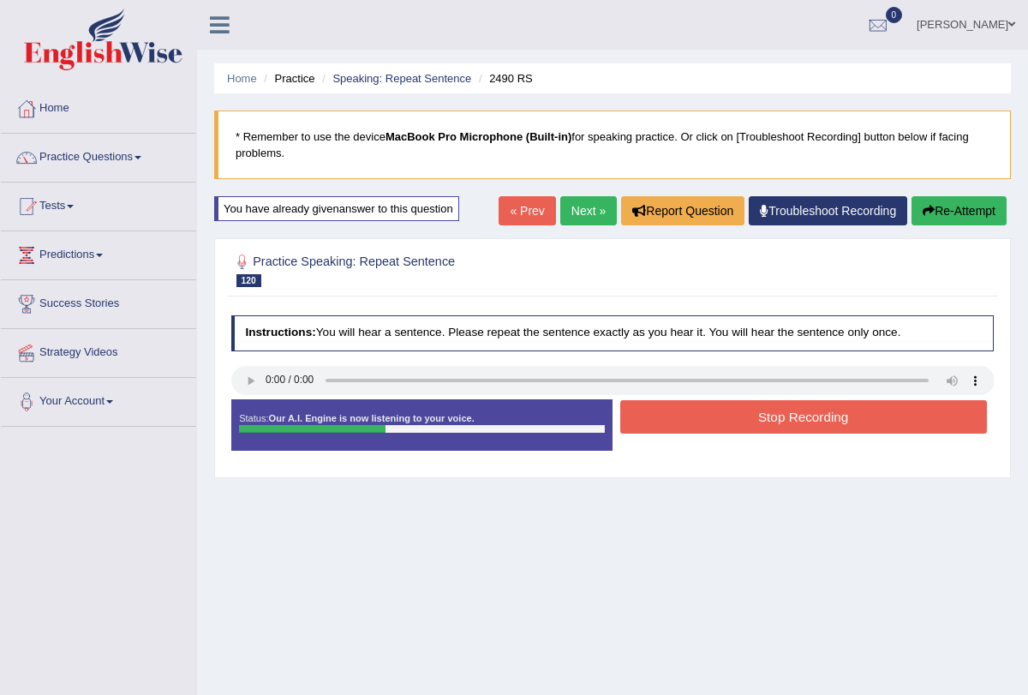
click at [659, 416] on button "Stop Recording" at bounding box center [803, 416] width 367 height 33
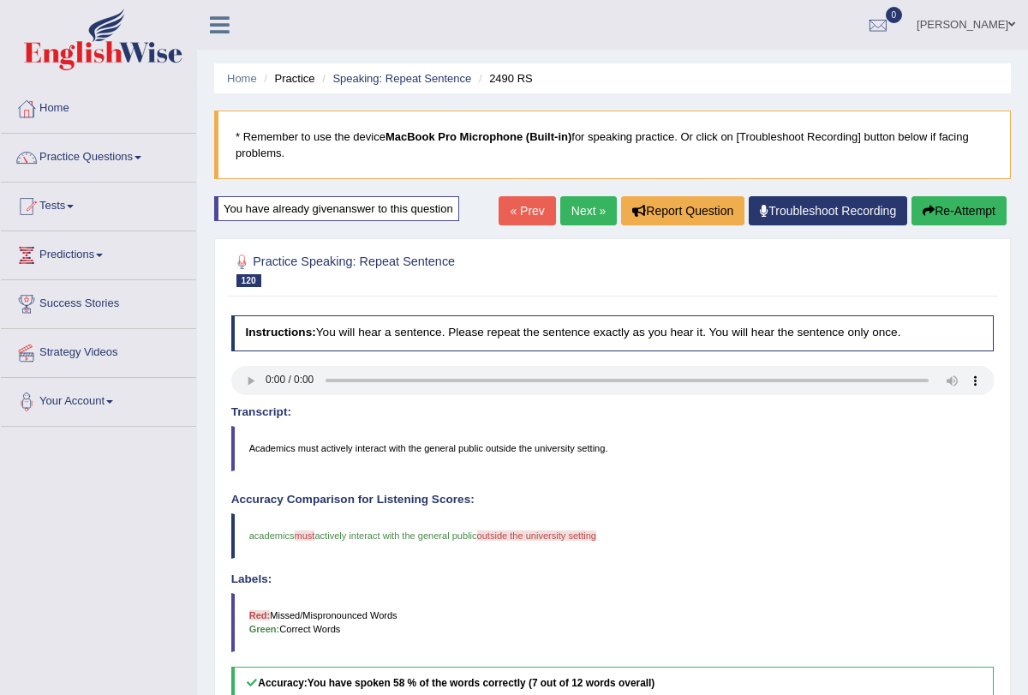
click at [581, 205] on link "Next »" at bounding box center [588, 210] width 57 height 29
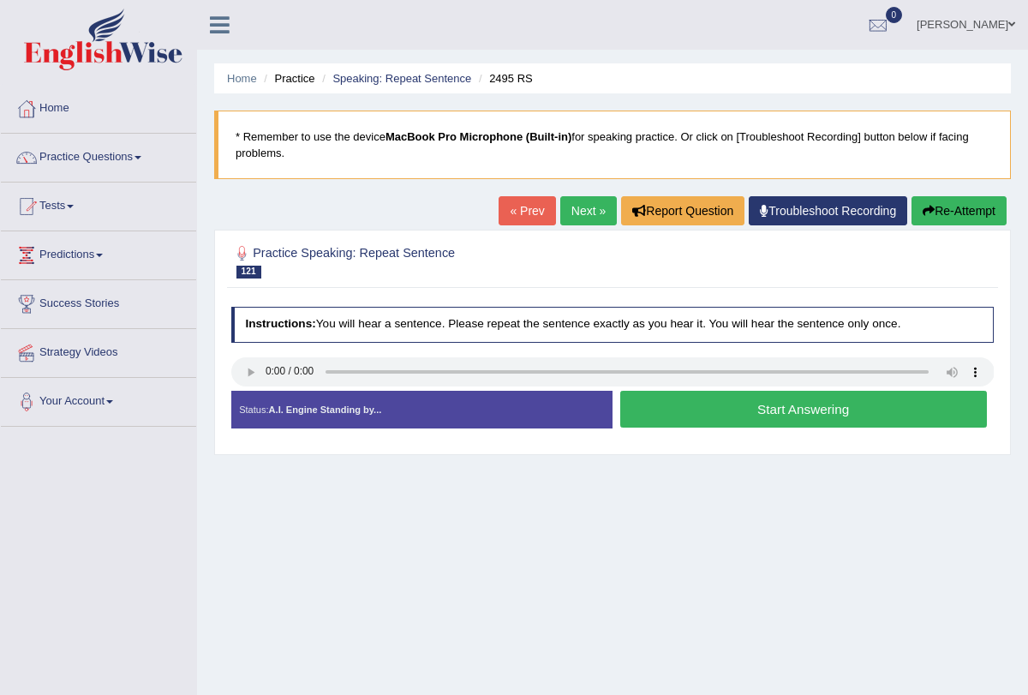
click at [708, 406] on button "Start Answering" at bounding box center [803, 409] width 367 height 37
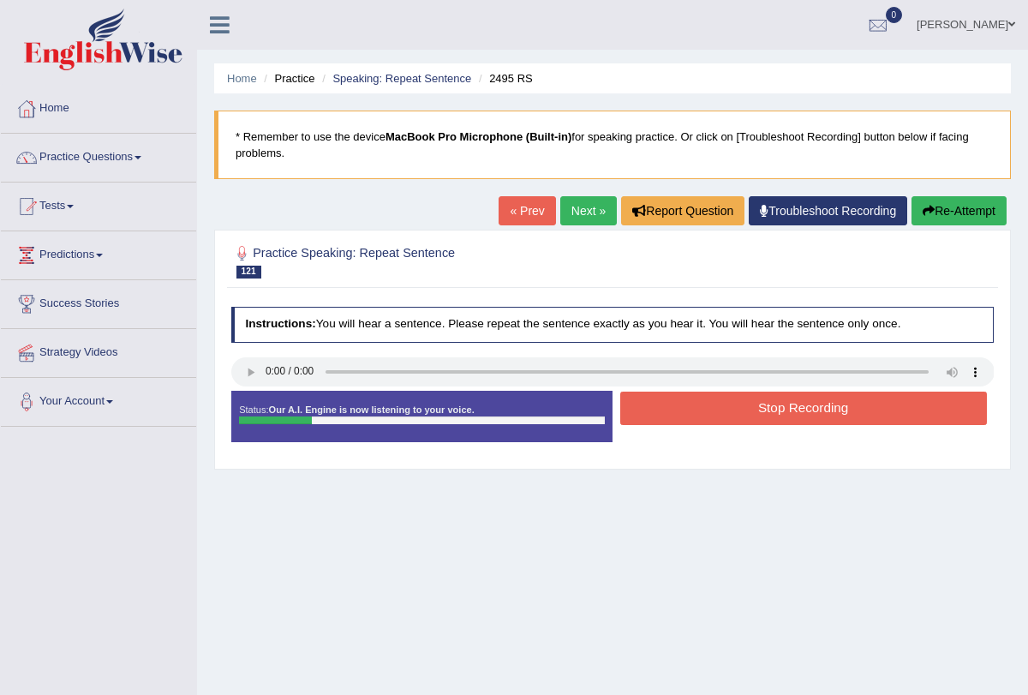
click at [708, 406] on button "Stop Recording" at bounding box center [803, 408] width 367 height 33
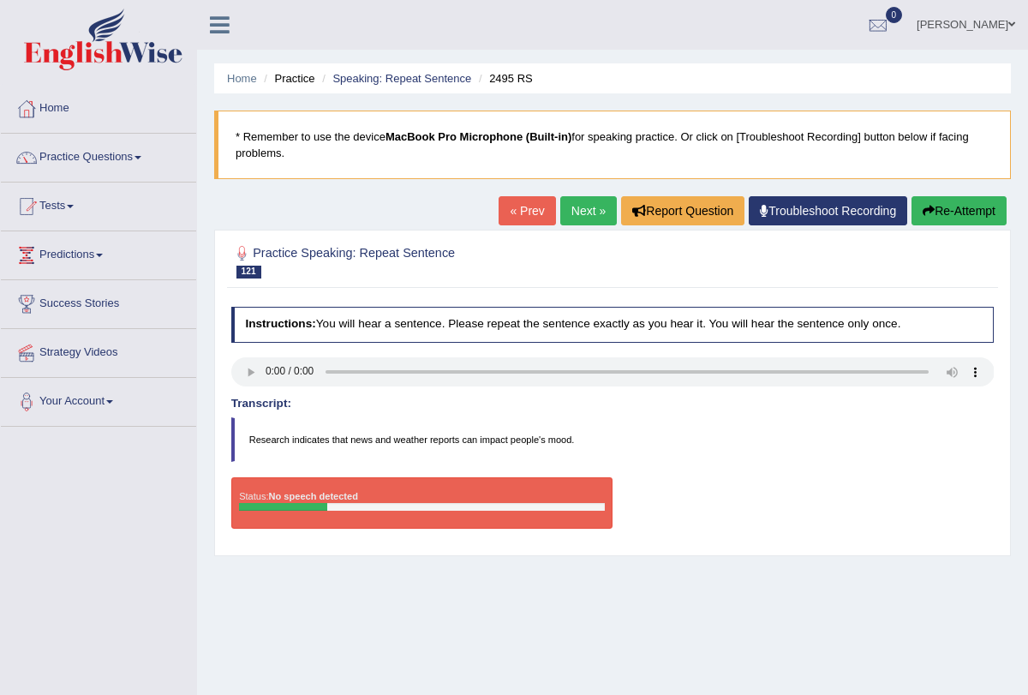
click at [938, 206] on button "Re-Attempt" at bounding box center [959, 210] width 95 height 29
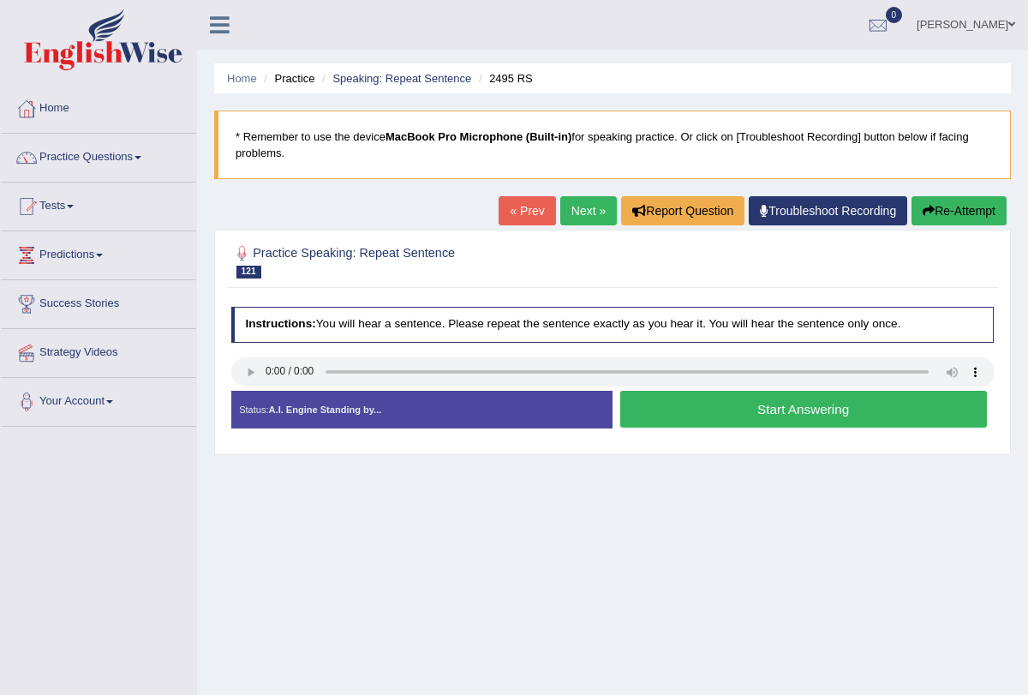
click at [668, 411] on button "Start Answering" at bounding box center [803, 409] width 367 height 37
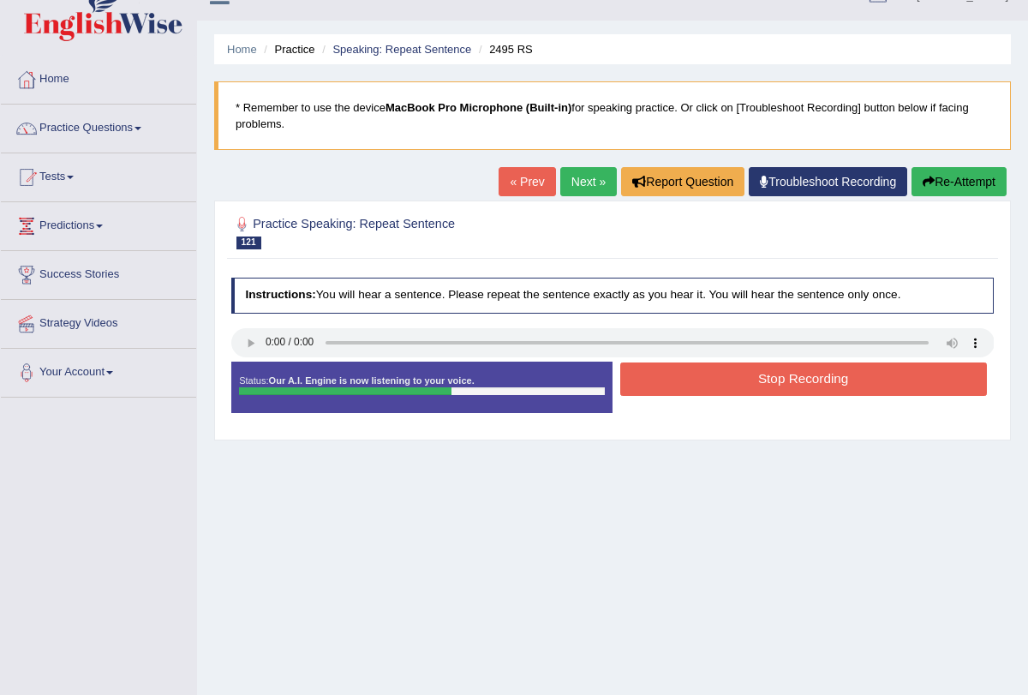
scroll to position [47, 0]
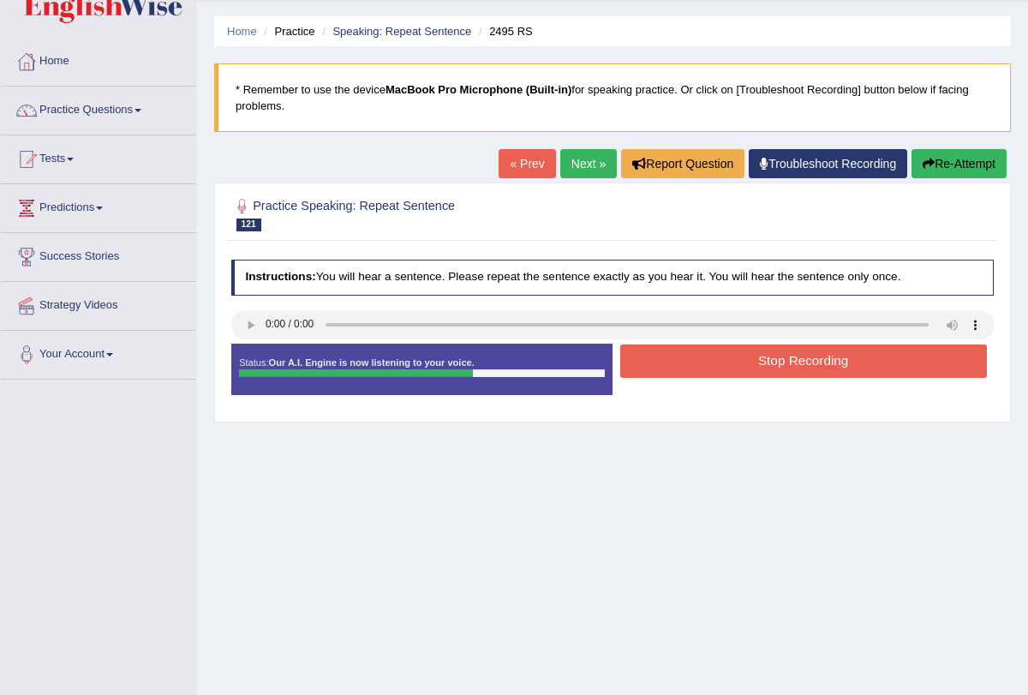
click at [676, 359] on button "Stop Recording" at bounding box center [803, 361] width 367 height 33
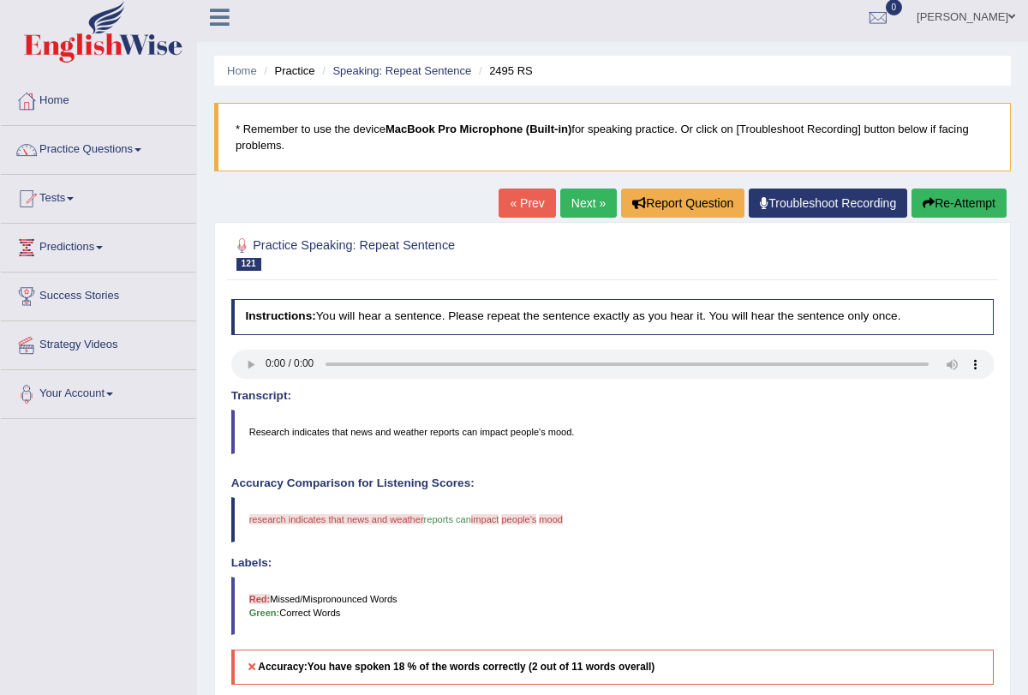
scroll to position [0, 0]
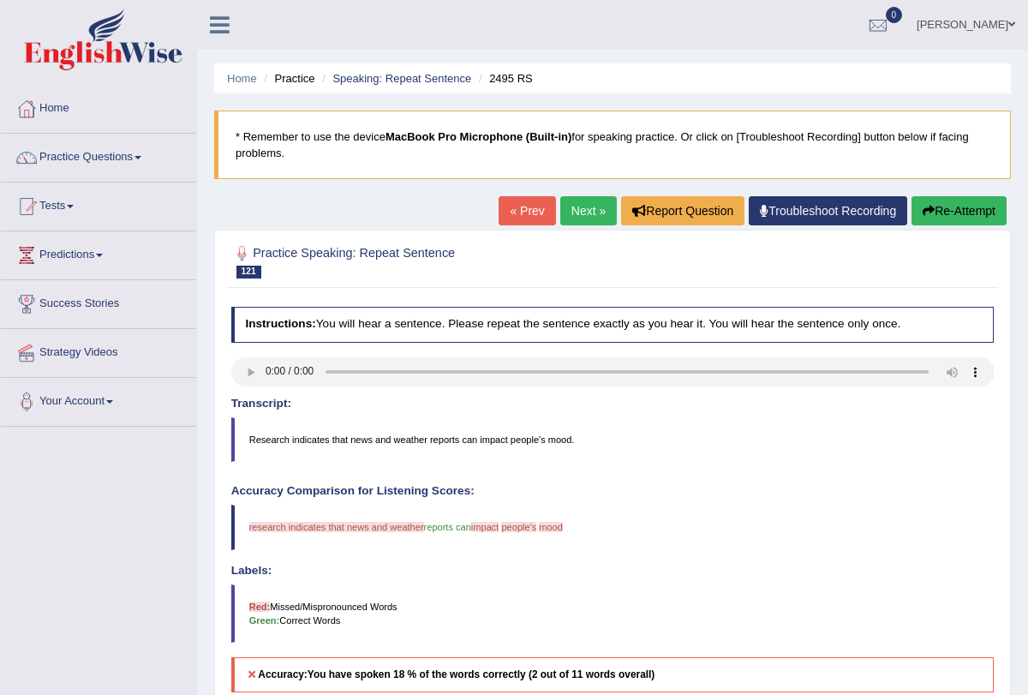
click at [947, 212] on button "Re-Attempt" at bounding box center [959, 210] width 95 height 29
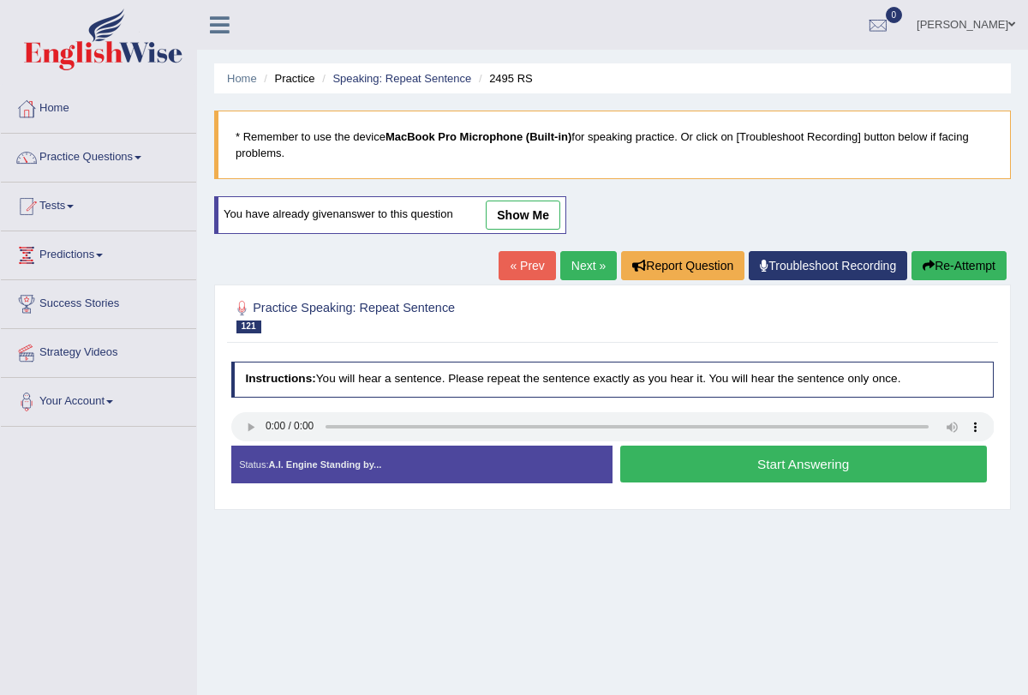
click at [681, 458] on button "Start Answering" at bounding box center [803, 464] width 367 height 37
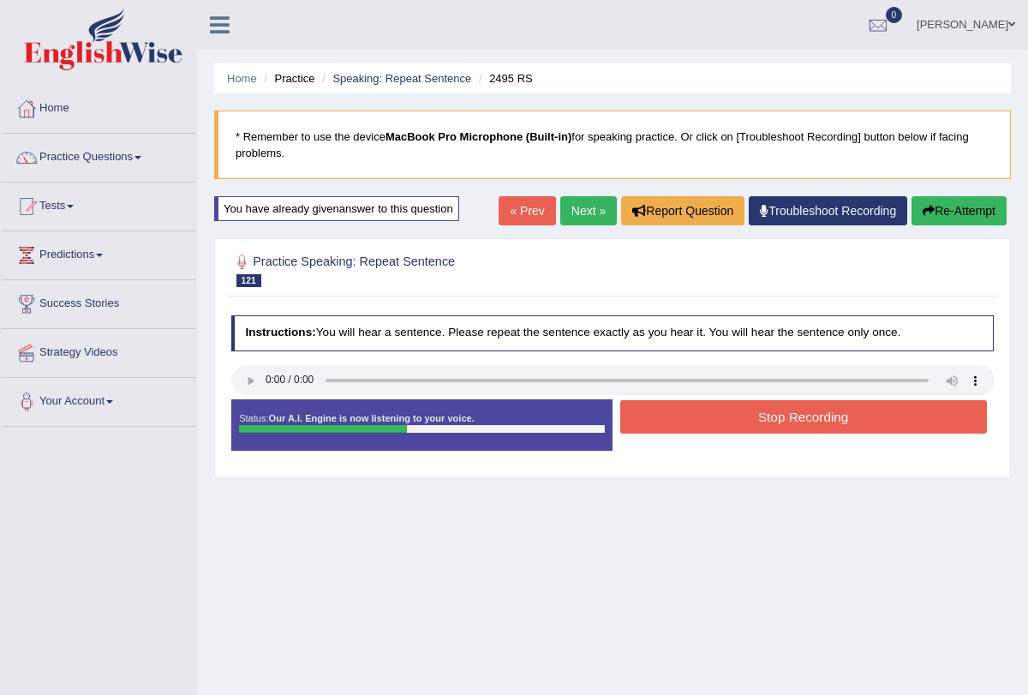
click at [706, 414] on button "Stop Recording" at bounding box center [803, 416] width 367 height 33
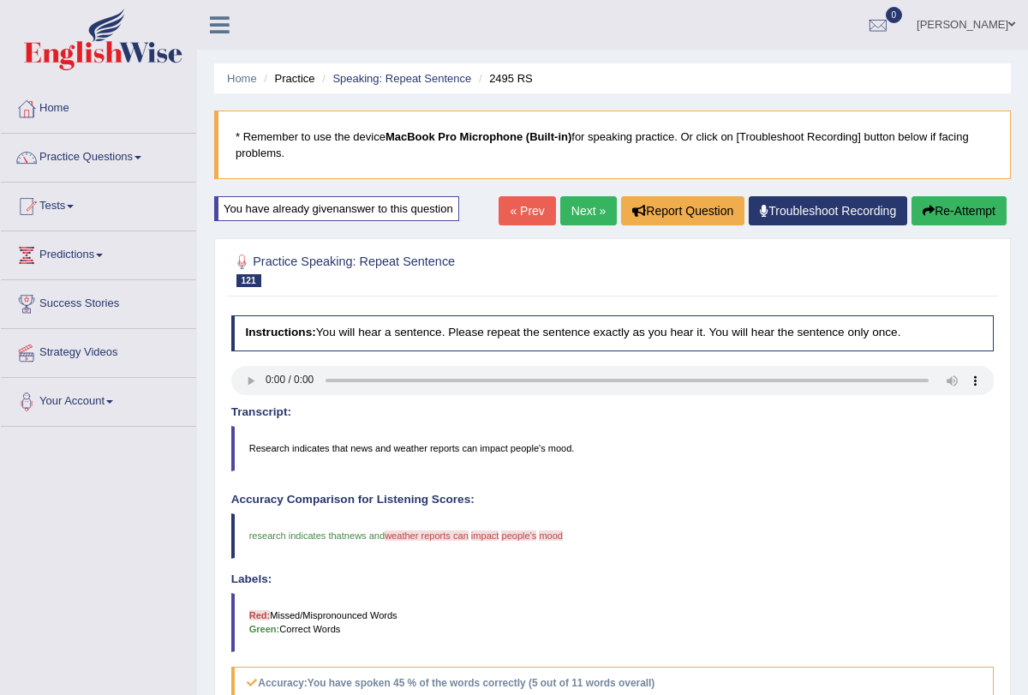
click at [915, 207] on button "Re-Attempt" at bounding box center [959, 210] width 95 height 29
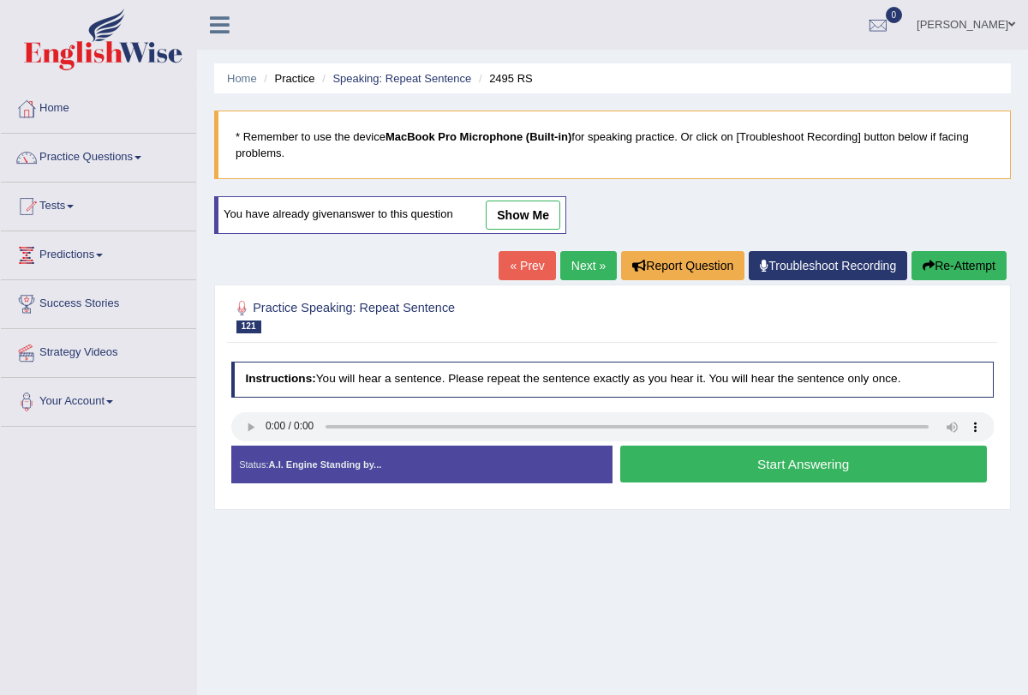
click at [651, 469] on button "Start Answering" at bounding box center [803, 464] width 367 height 37
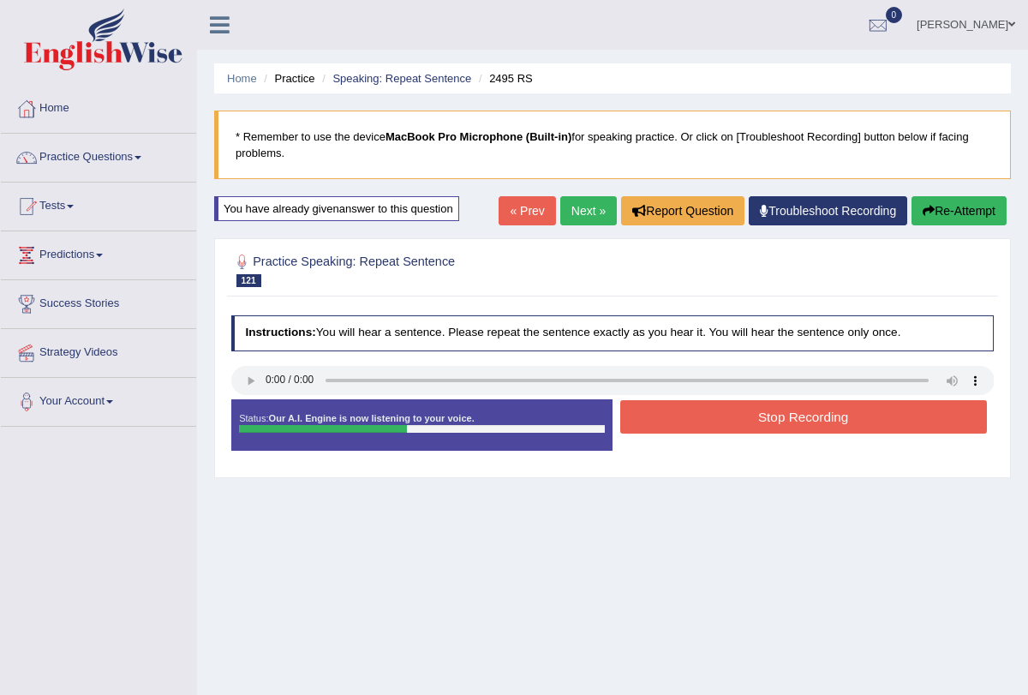
click at [711, 417] on button "Stop Recording" at bounding box center [803, 416] width 367 height 33
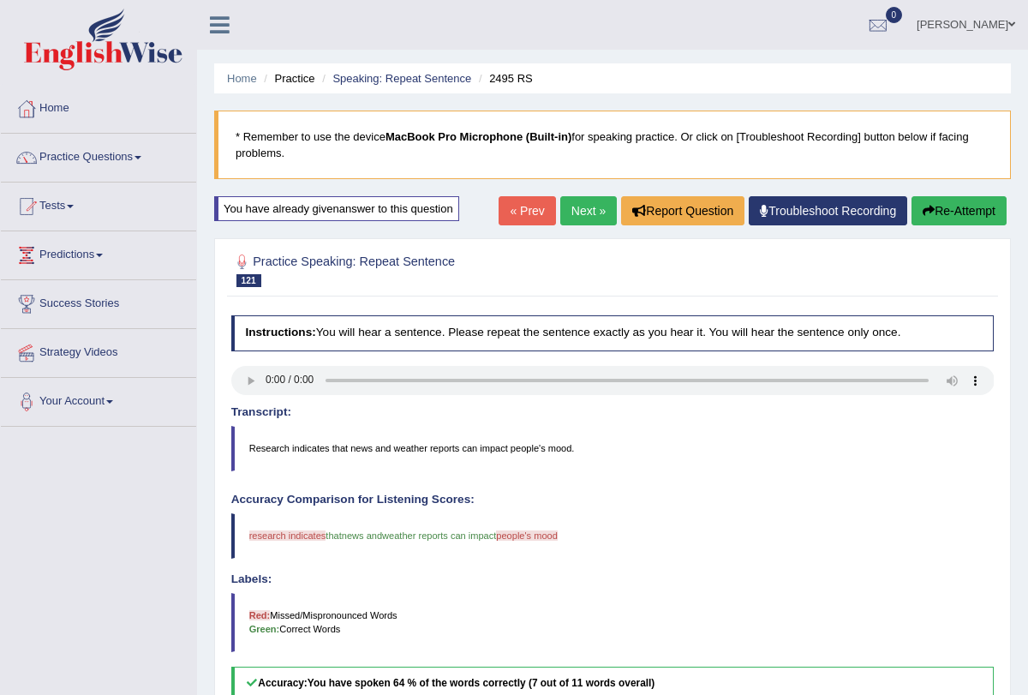
click at [574, 212] on link "Next »" at bounding box center [588, 210] width 57 height 29
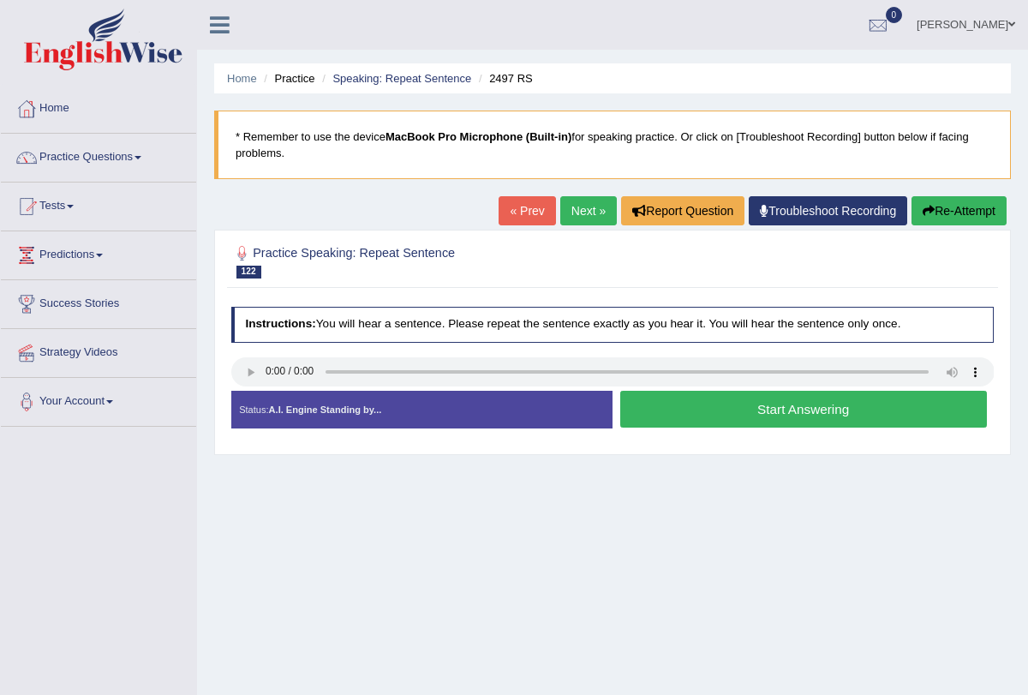
click at [666, 407] on button "Start Answering" at bounding box center [803, 409] width 367 height 37
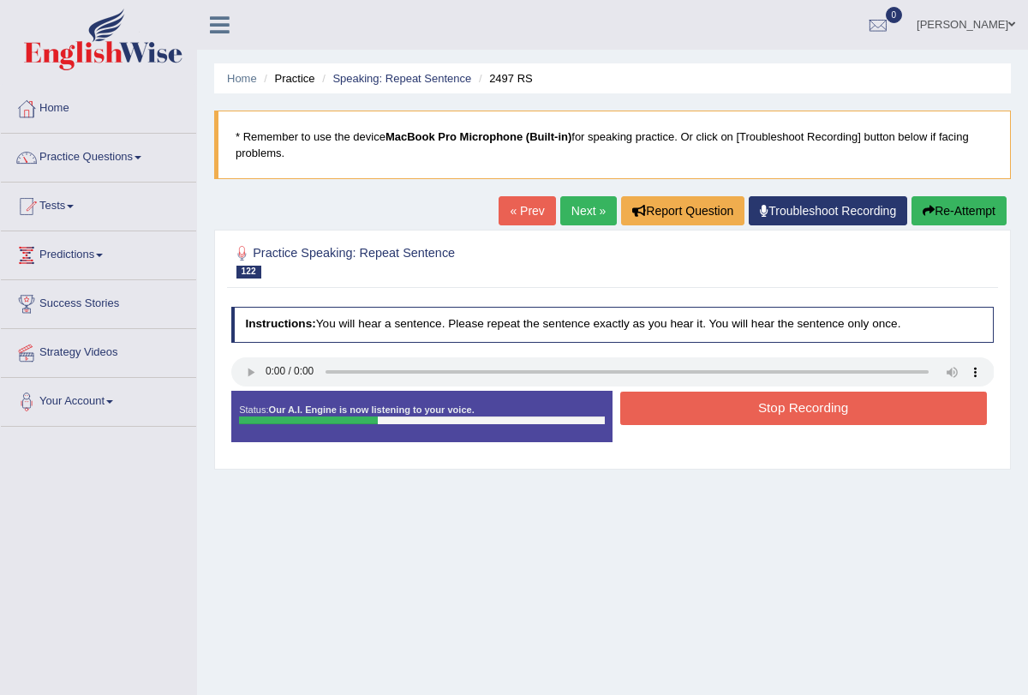
click at [666, 407] on button "Stop Recording" at bounding box center [803, 408] width 367 height 33
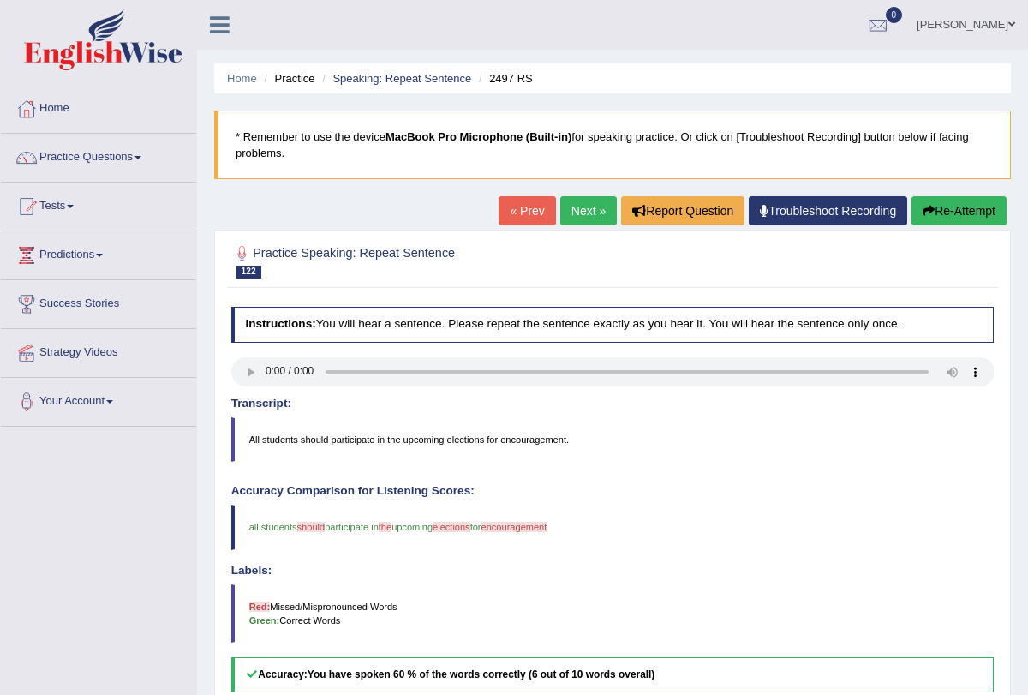
click at [566, 218] on link "Next »" at bounding box center [588, 210] width 57 height 29
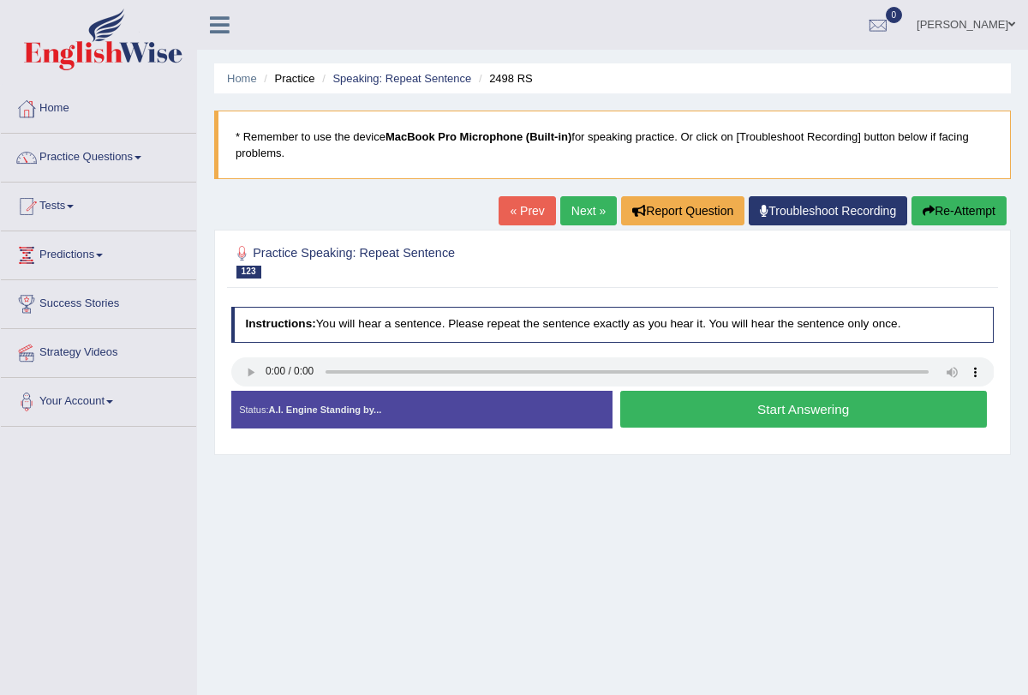
click at [647, 420] on button "Start Answering" at bounding box center [803, 409] width 367 height 37
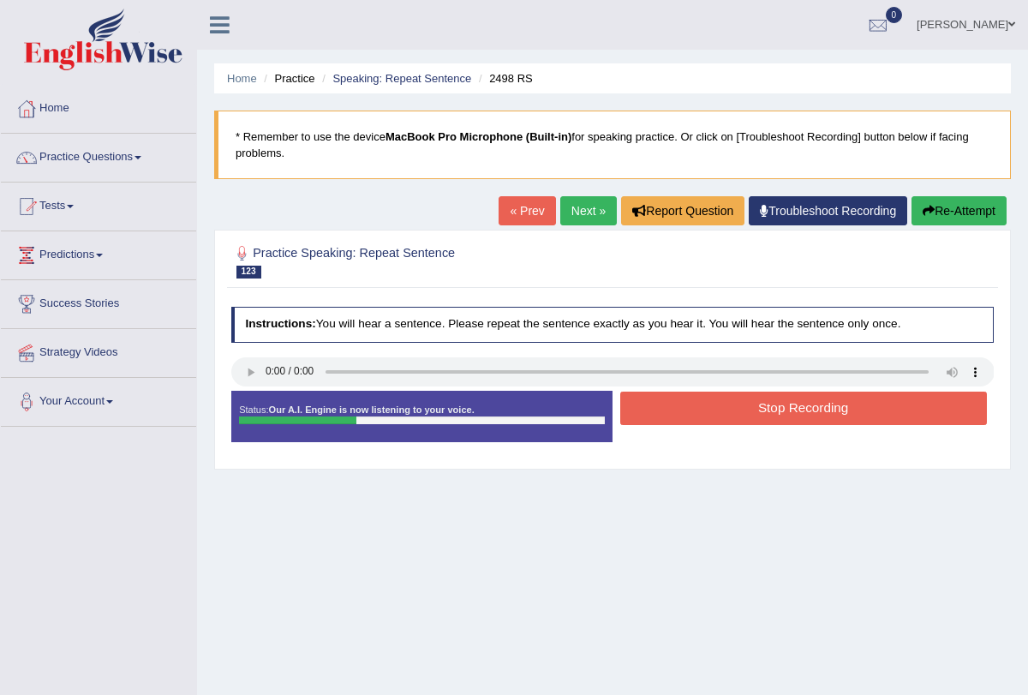
click at [699, 416] on button "Stop Recording" at bounding box center [803, 408] width 367 height 33
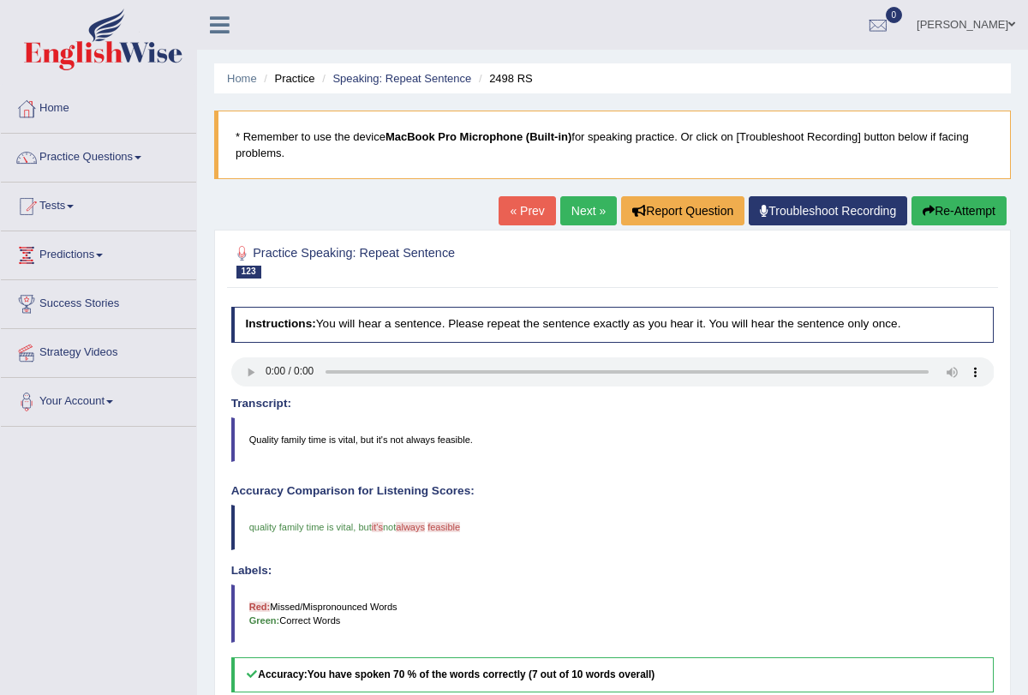
click at [566, 210] on link "Next »" at bounding box center [588, 210] width 57 height 29
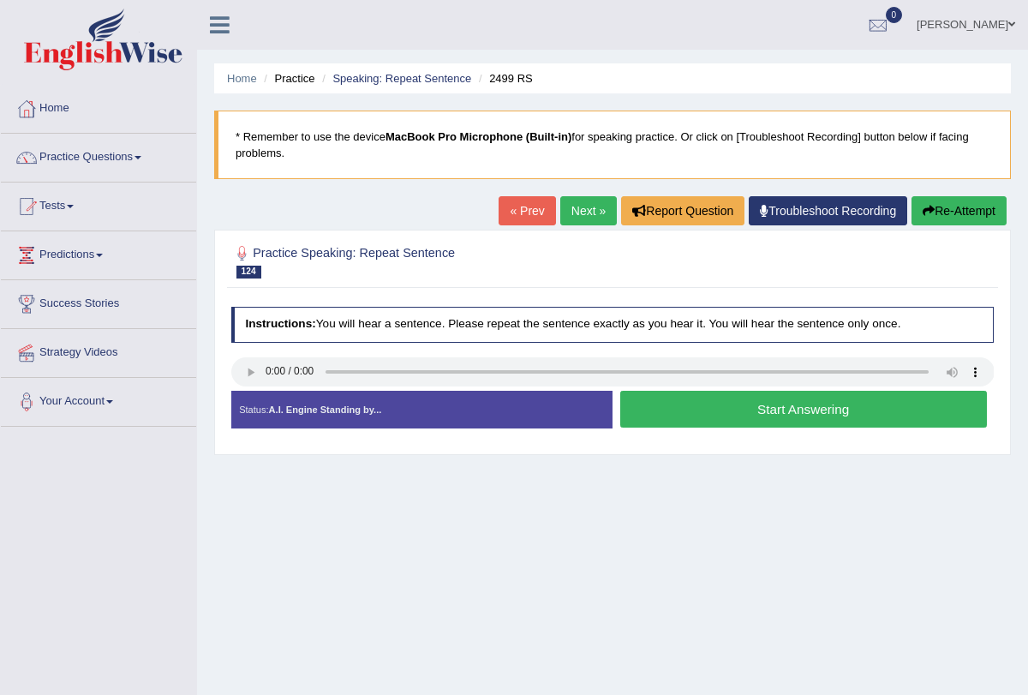
click at [663, 410] on button "Start Answering" at bounding box center [803, 409] width 367 height 37
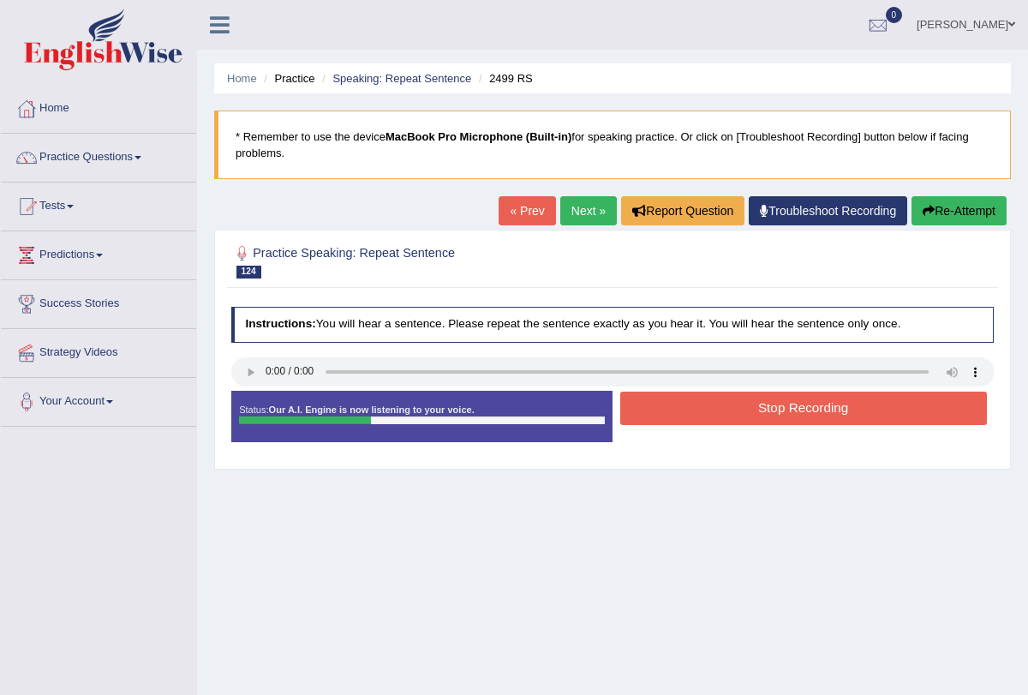
click at [663, 410] on button "Stop Recording" at bounding box center [803, 408] width 367 height 33
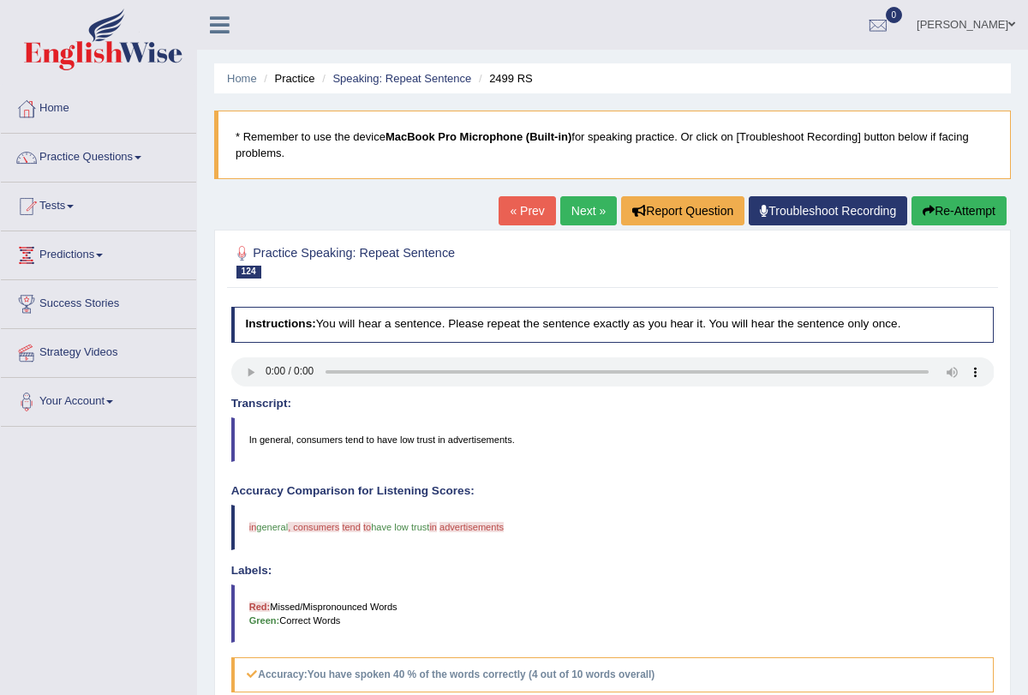
click at [585, 215] on link "Next »" at bounding box center [588, 210] width 57 height 29
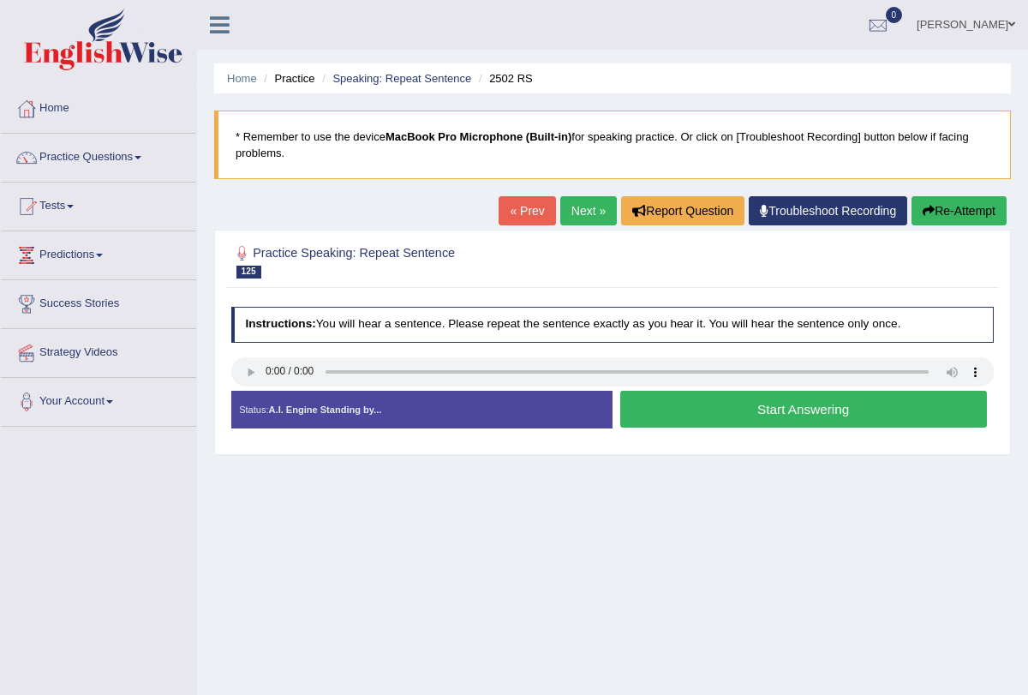
click at [682, 404] on button "Start Answering" at bounding box center [803, 409] width 367 height 37
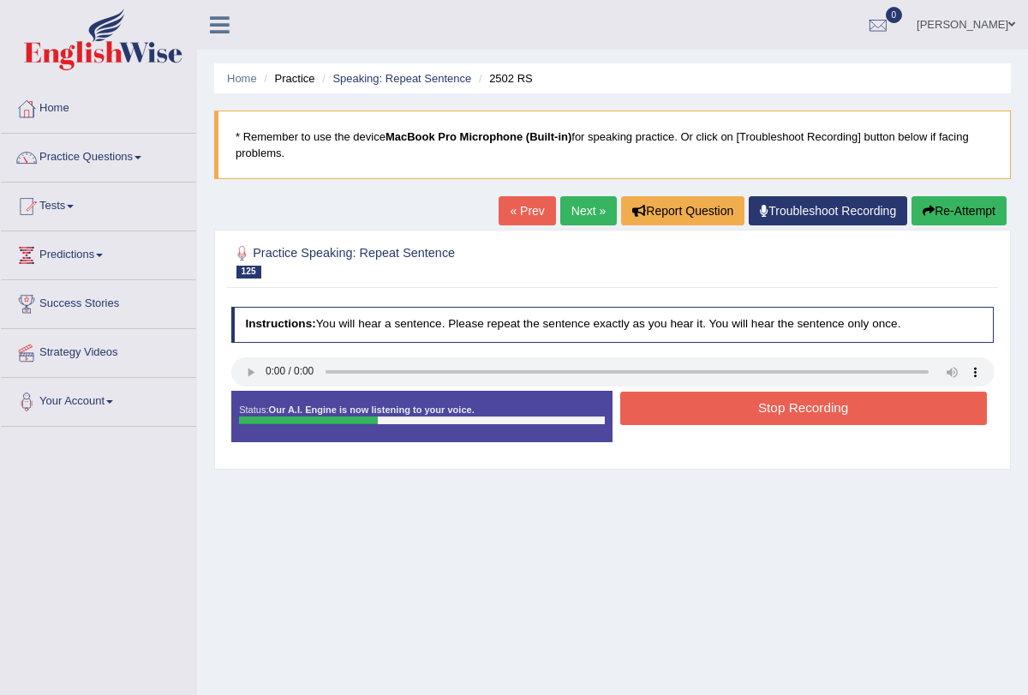
click at [682, 404] on button "Stop Recording" at bounding box center [803, 408] width 367 height 33
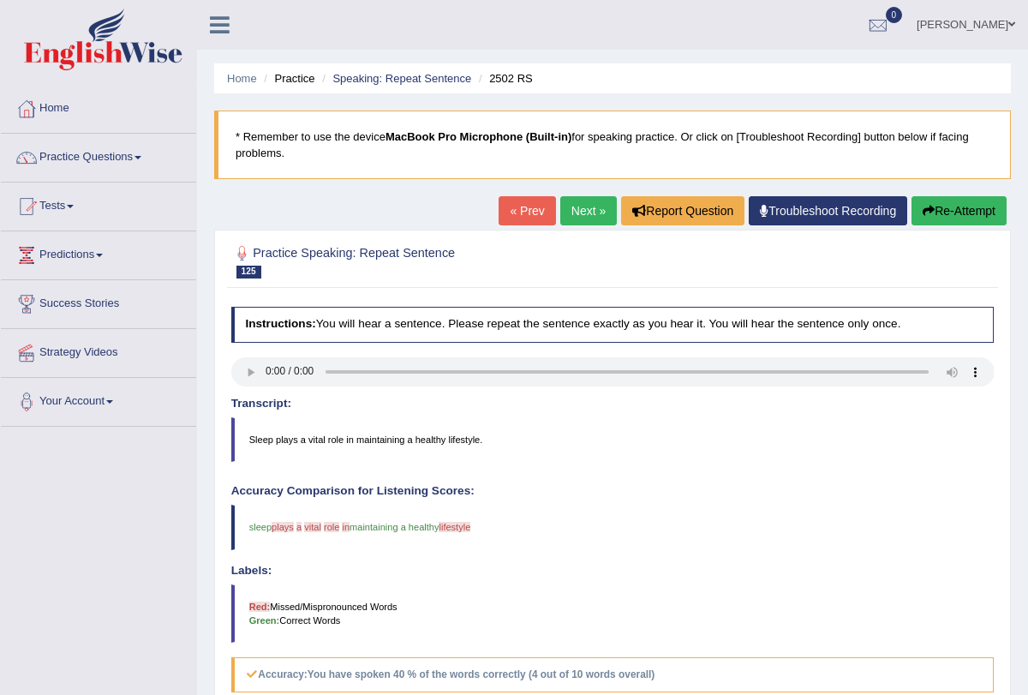
click at [575, 215] on link "Next »" at bounding box center [588, 210] width 57 height 29
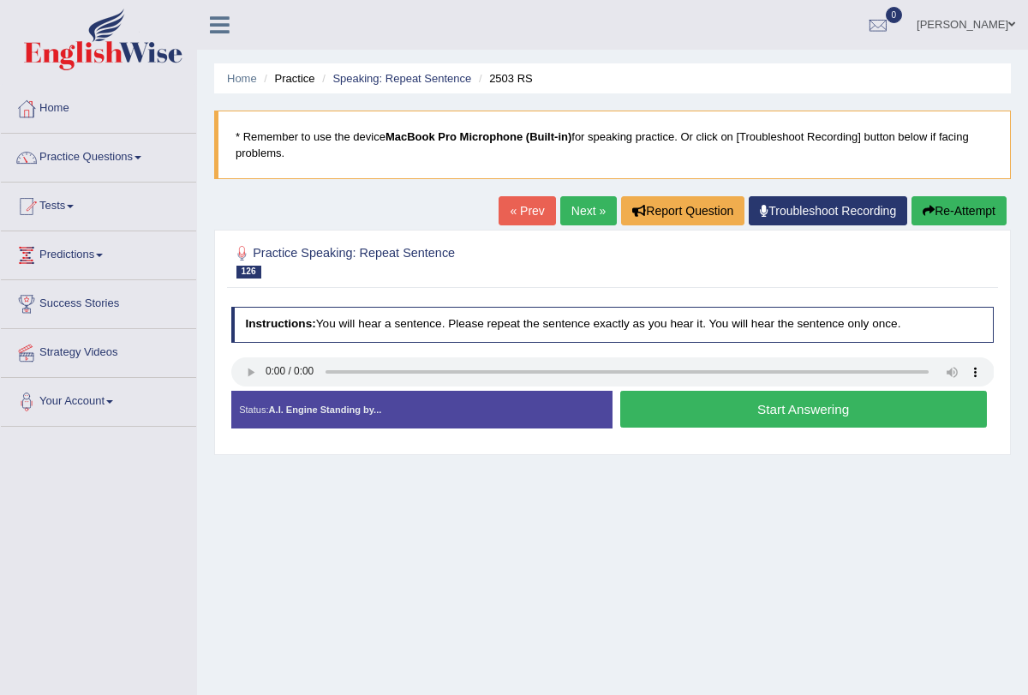
click at [682, 410] on button "Start Answering" at bounding box center [803, 409] width 367 height 37
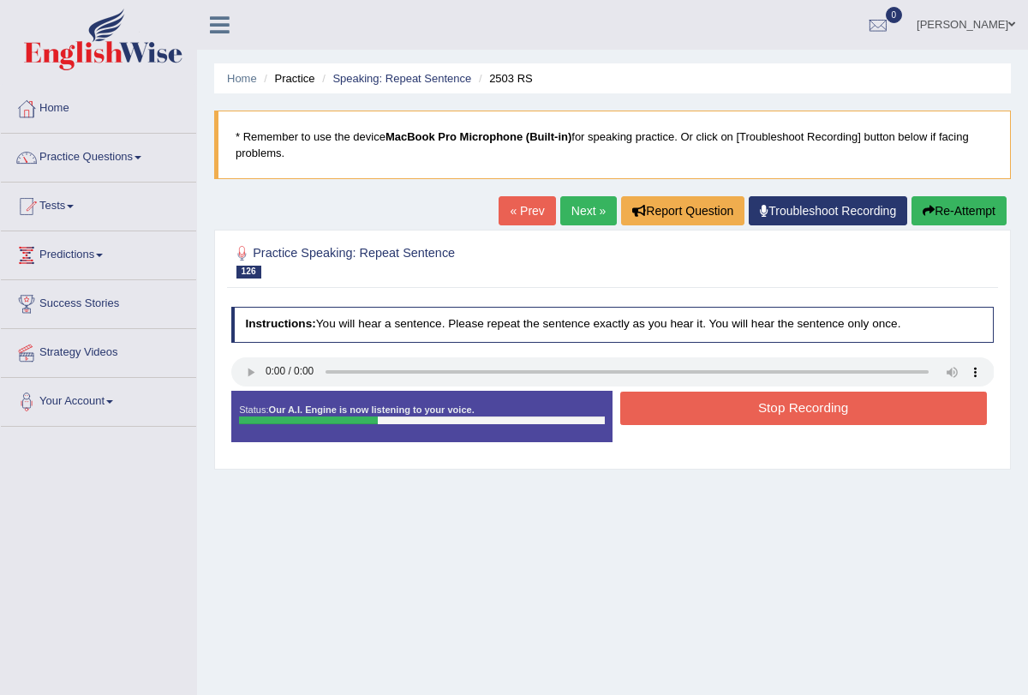
click at [681, 405] on button "Stop Recording" at bounding box center [803, 408] width 367 height 33
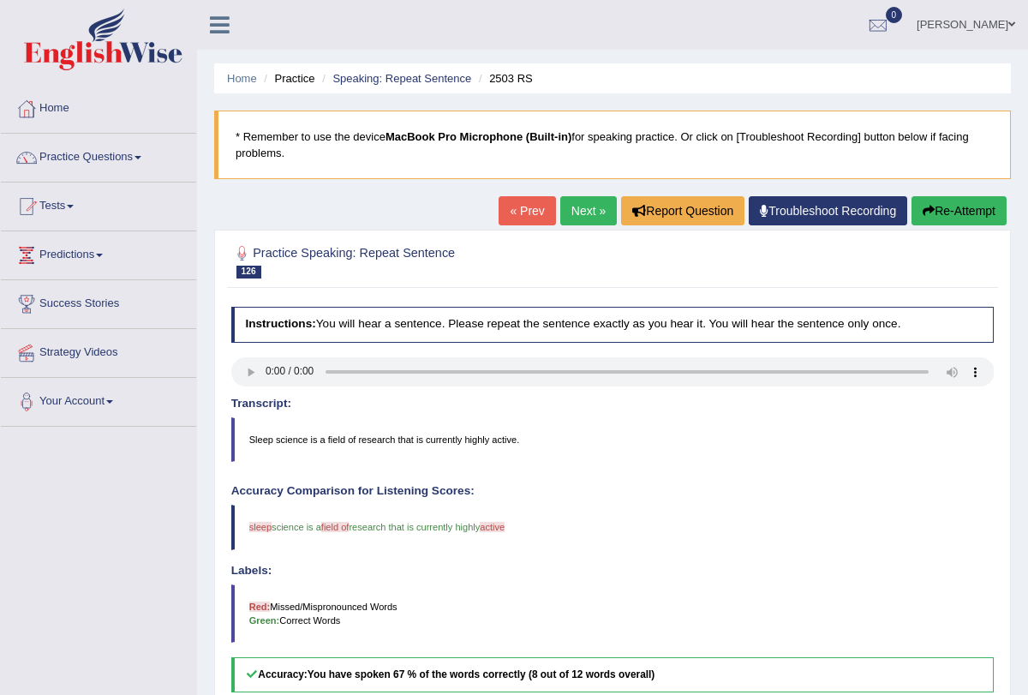
click at [587, 216] on link "Next »" at bounding box center [588, 210] width 57 height 29
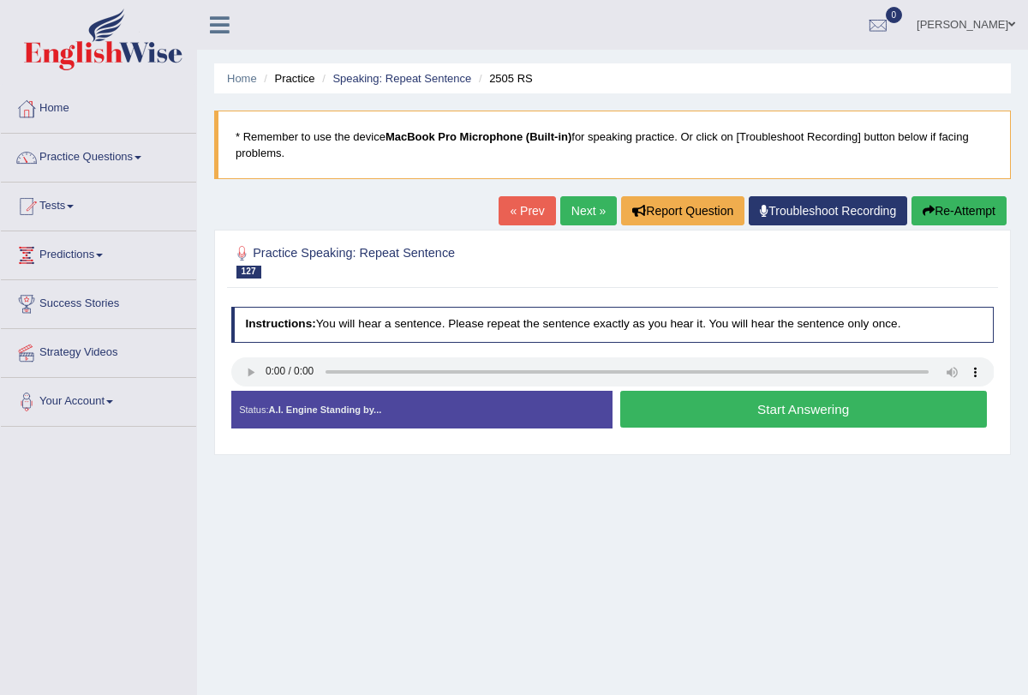
click at [649, 408] on button "Start Answering" at bounding box center [803, 409] width 367 height 37
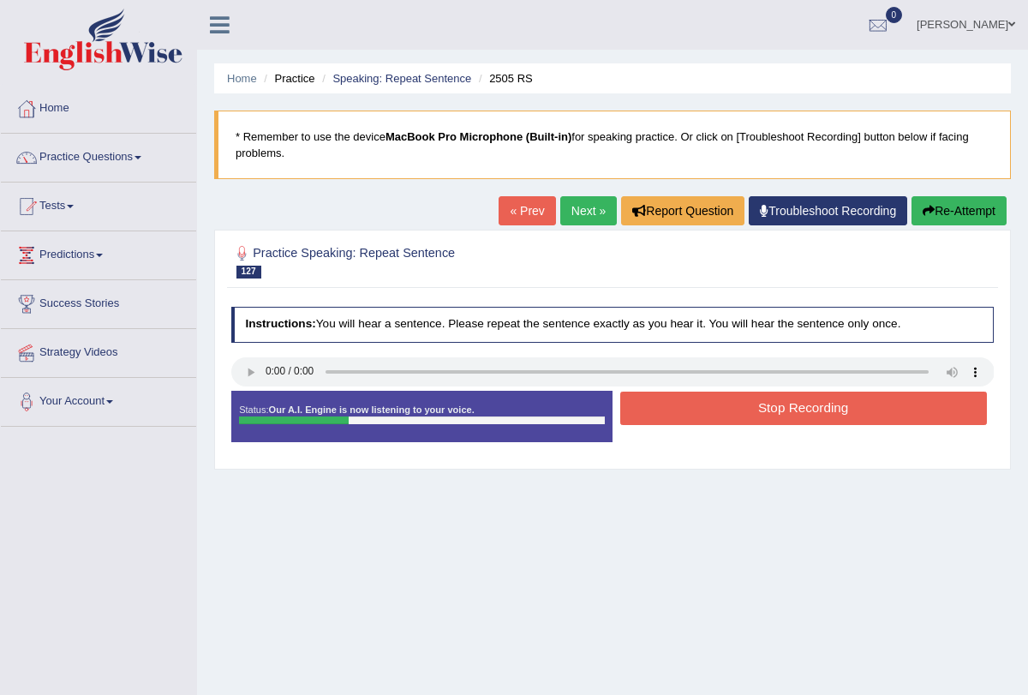
click at [649, 408] on button "Stop Recording" at bounding box center [803, 408] width 367 height 33
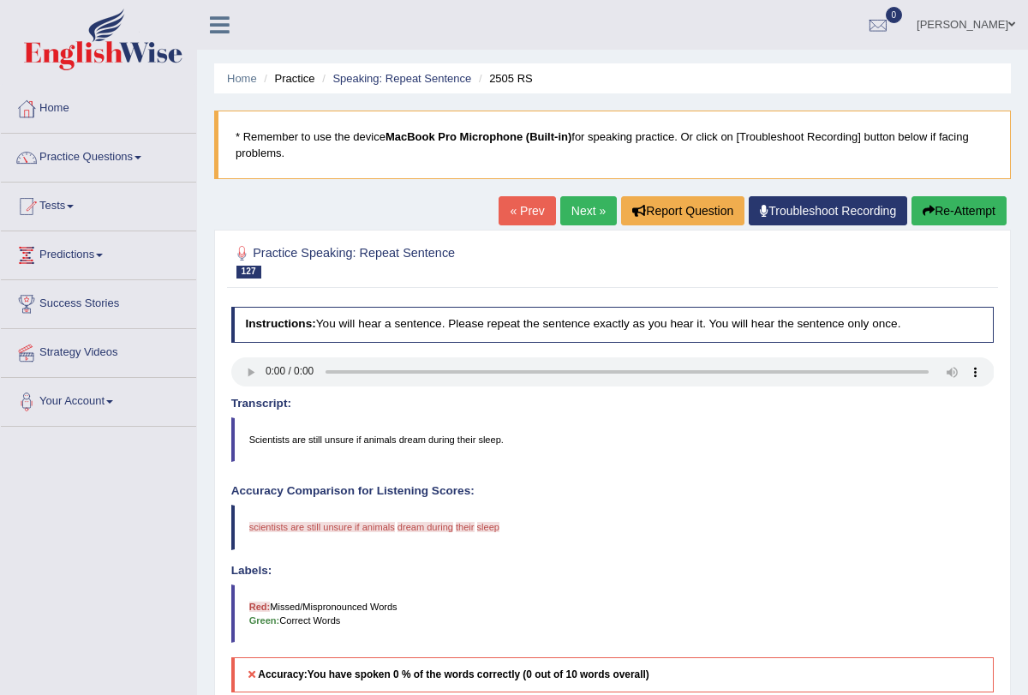
click at [928, 220] on button "Re-Attempt" at bounding box center [959, 210] width 95 height 29
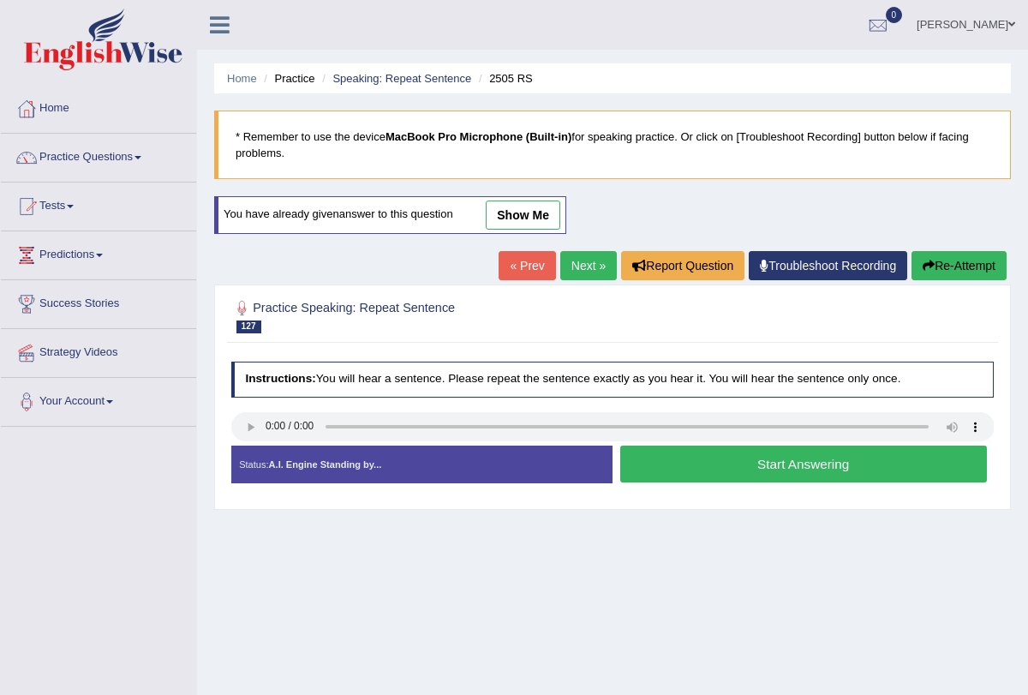
click at [719, 463] on button "Start Answering" at bounding box center [803, 464] width 367 height 37
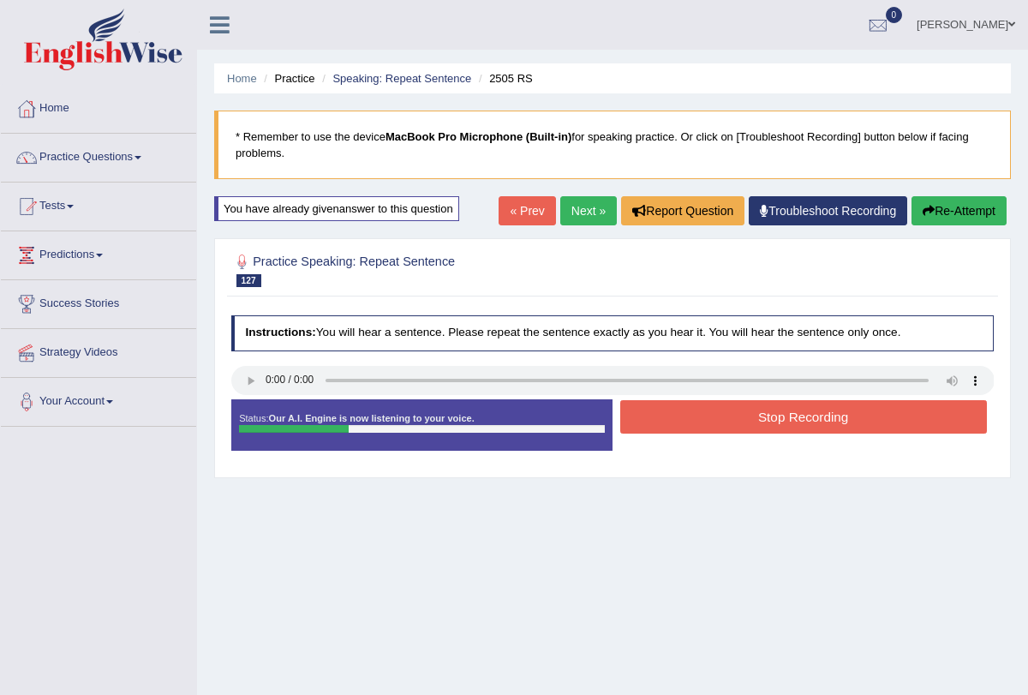
click at [712, 416] on button "Stop Recording" at bounding box center [803, 416] width 367 height 33
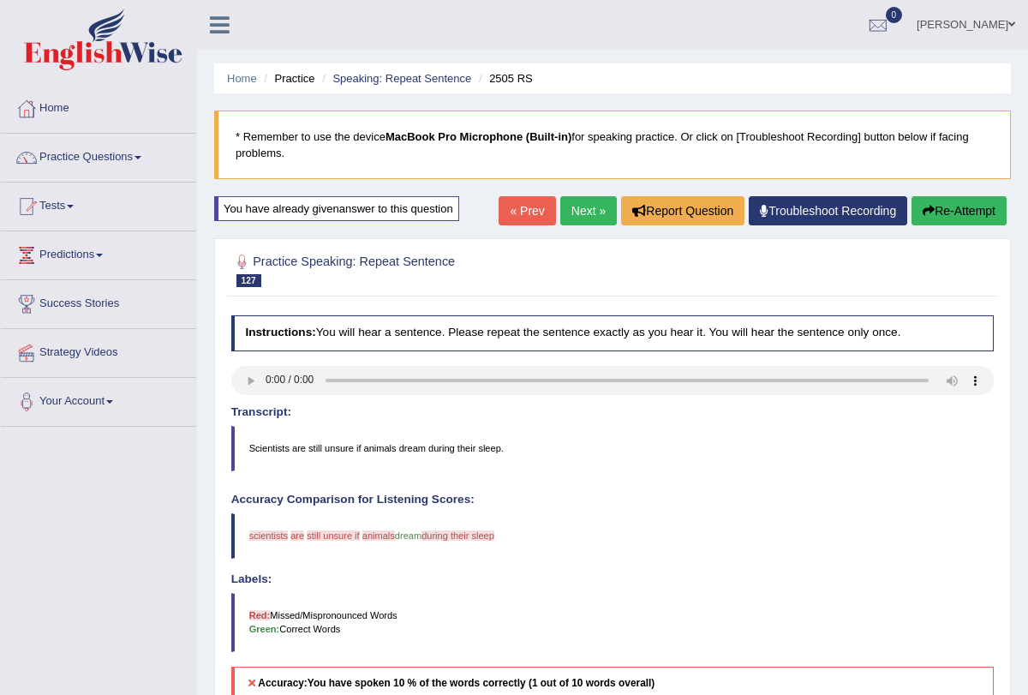
click at [927, 208] on icon "button" at bounding box center [929, 211] width 12 height 12
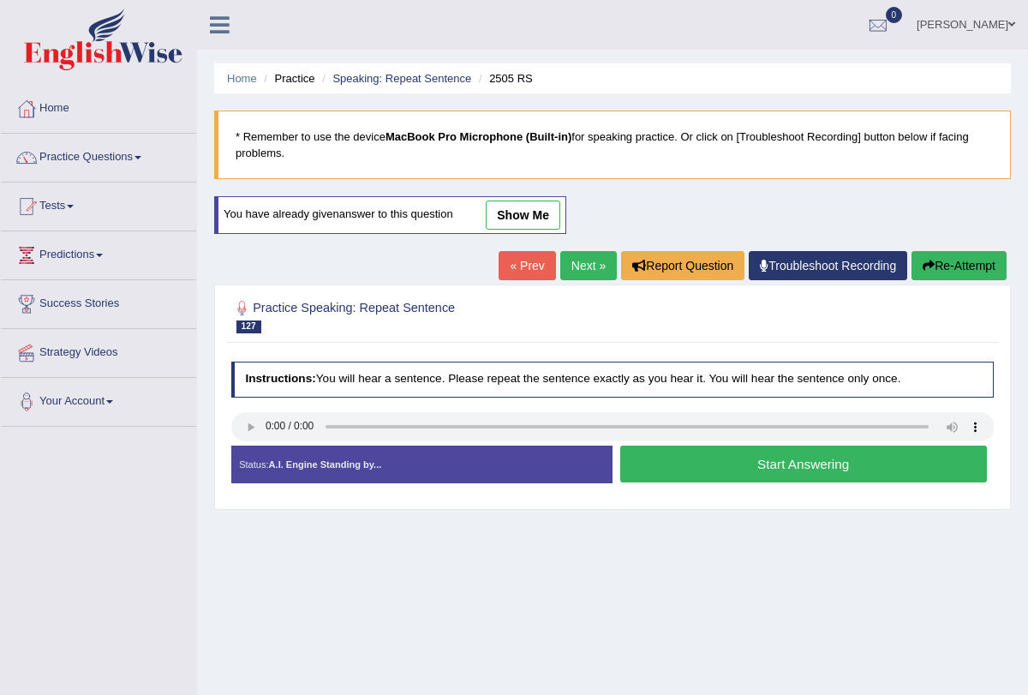
click at [649, 452] on button "Start Answering" at bounding box center [803, 464] width 367 height 37
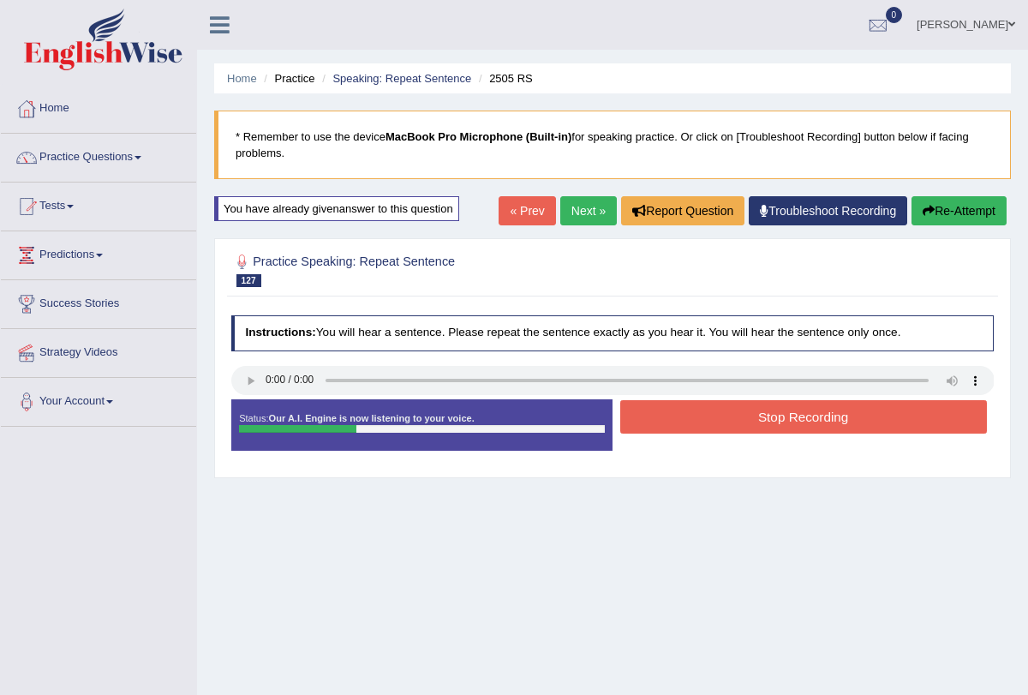
click at [673, 407] on button "Stop Recording" at bounding box center [803, 416] width 367 height 33
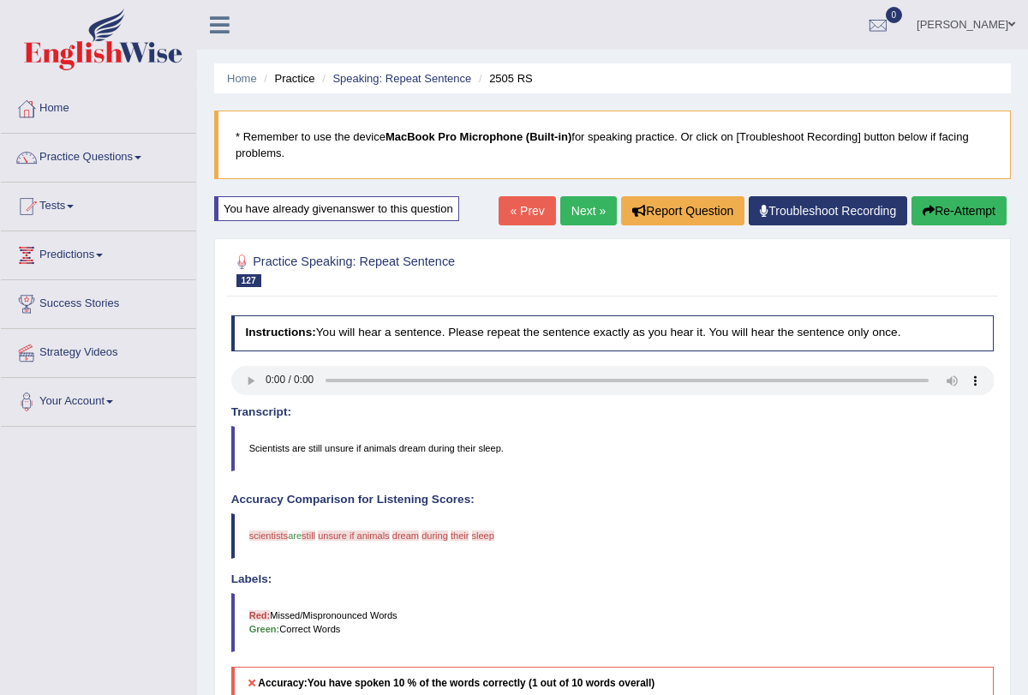
click at [972, 211] on button "Re-Attempt" at bounding box center [959, 210] width 95 height 29
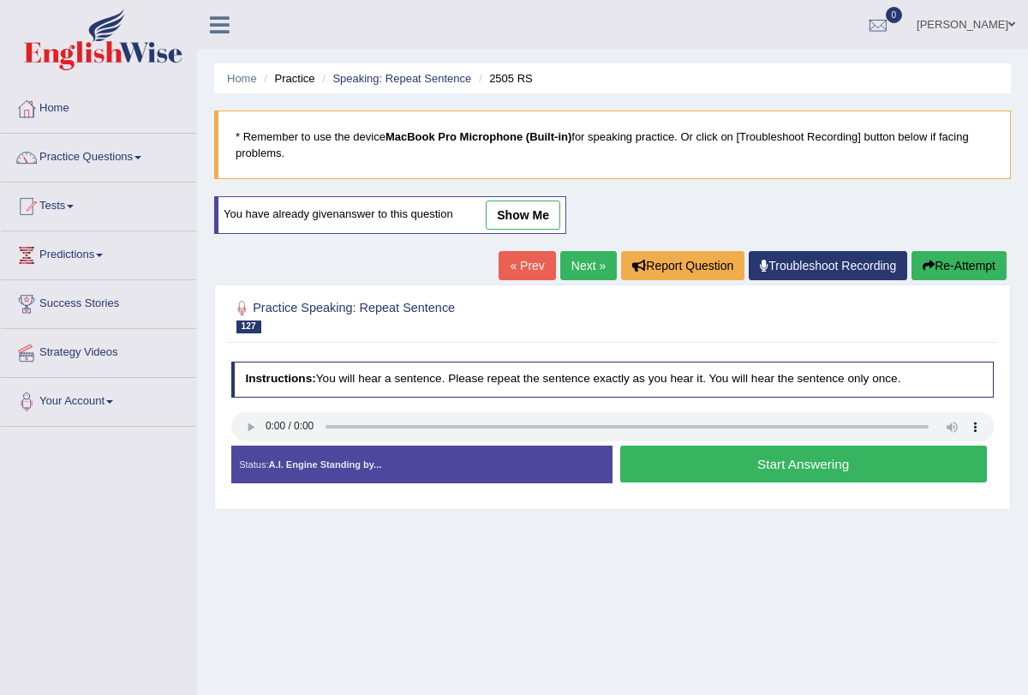
click at [662, 458] on button "Start Answering" at bounding box center [803, 464] width 367 height 37
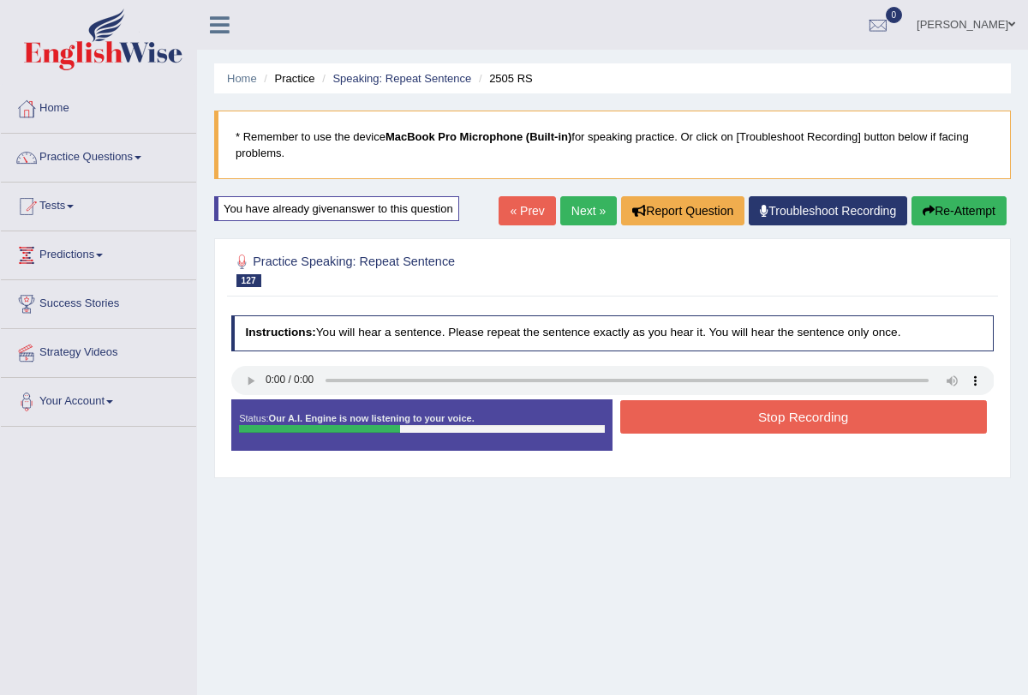
click at [681, 419] on button "Stop Recording" at bounding box center [803, 416] width 367 height 33
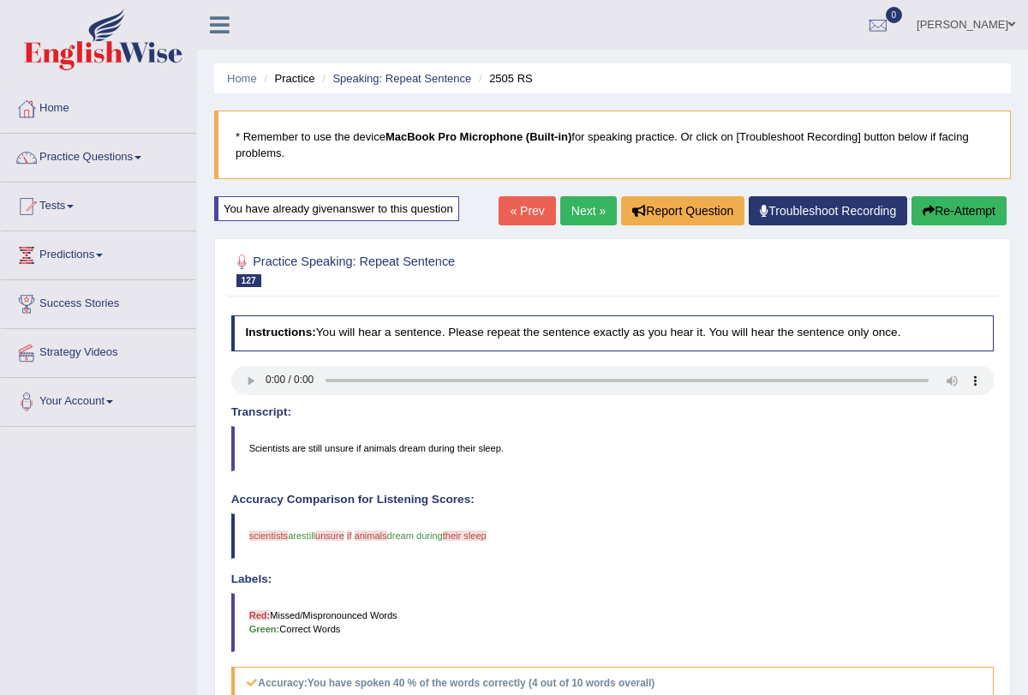
click at [944, 215] on button "Re-Attempt" at bounding box center [959, 210] width 95 height 29
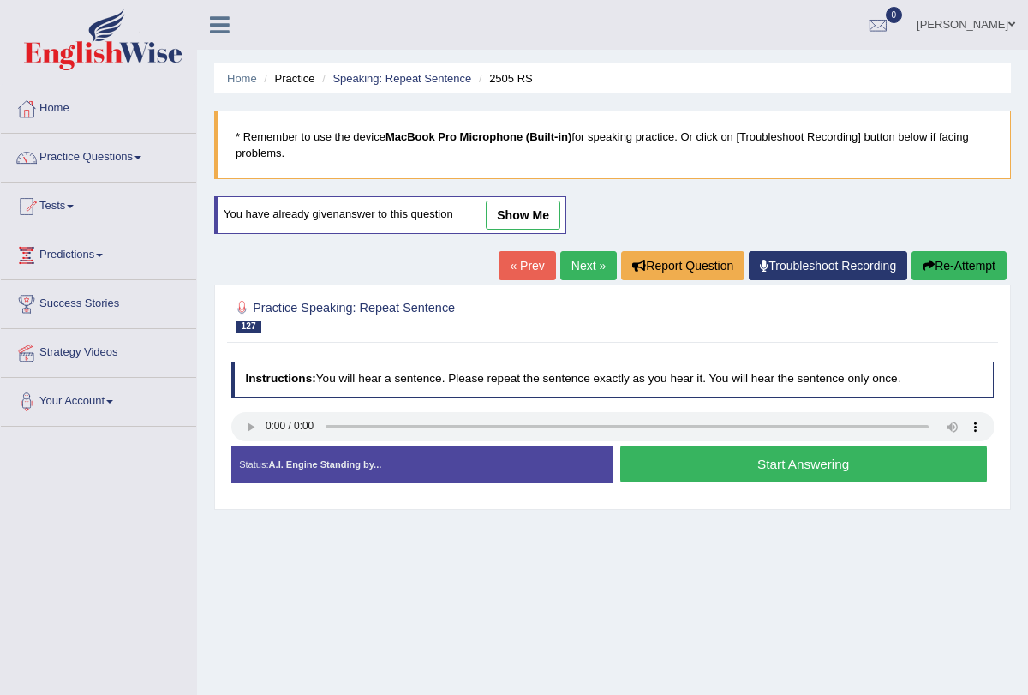
click at [632, 455] on button "Start Answering" at bounding box center [803, 464] width 367 height 37
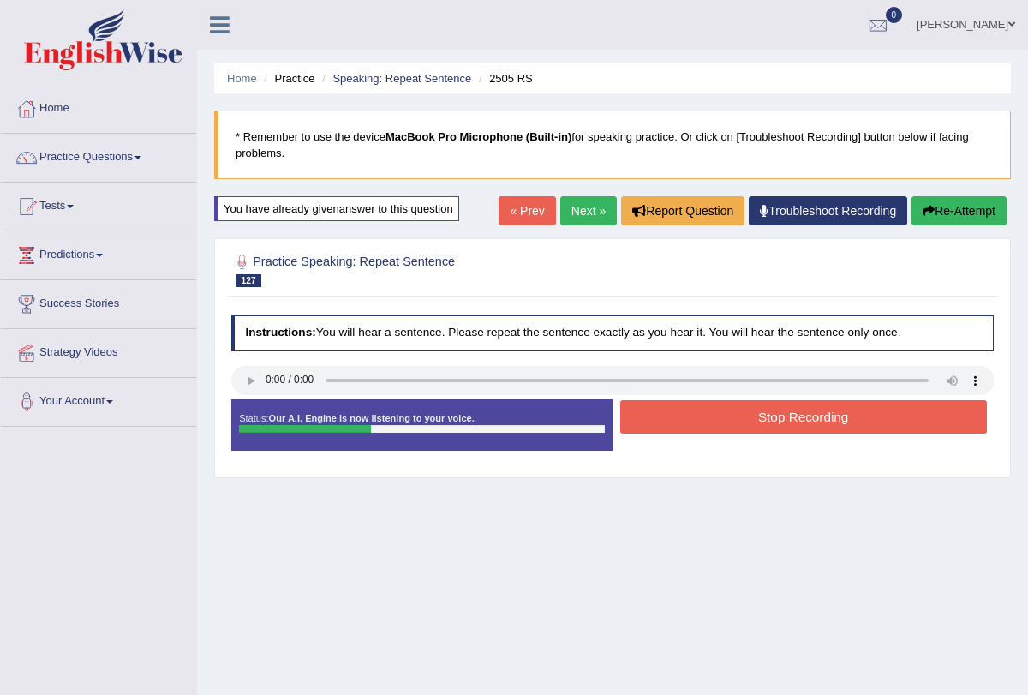
click at [673, 414] on button "Stop Recording" at bounding box center [803, 416] width 367 height 33
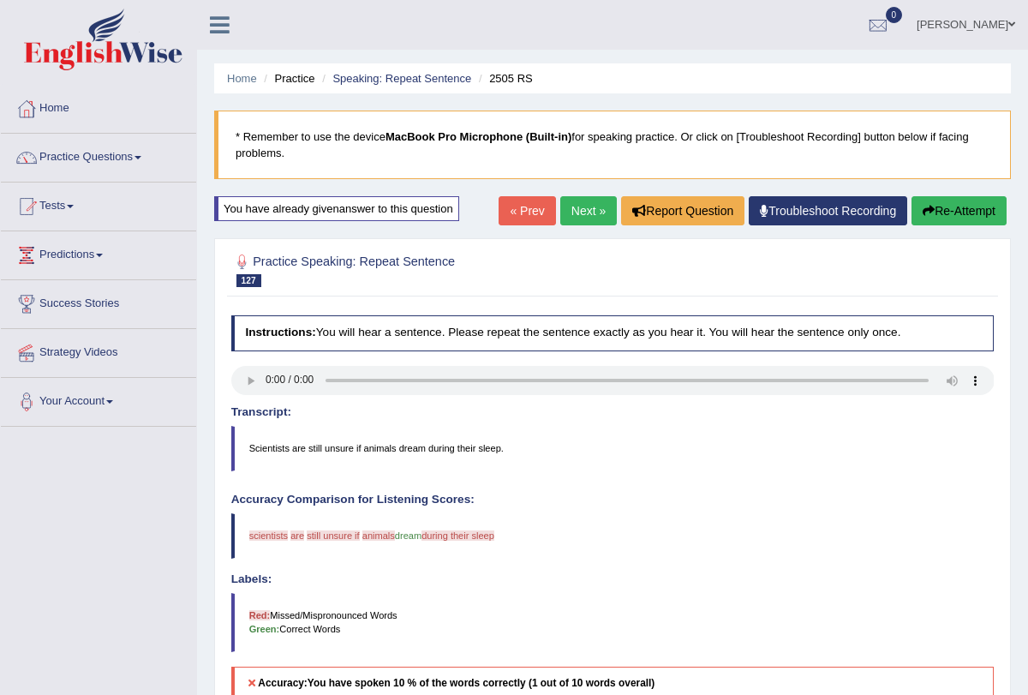
click at [963, 215] on button "Re-Attempt" at bounding box center [959, 210] width 95 height 29
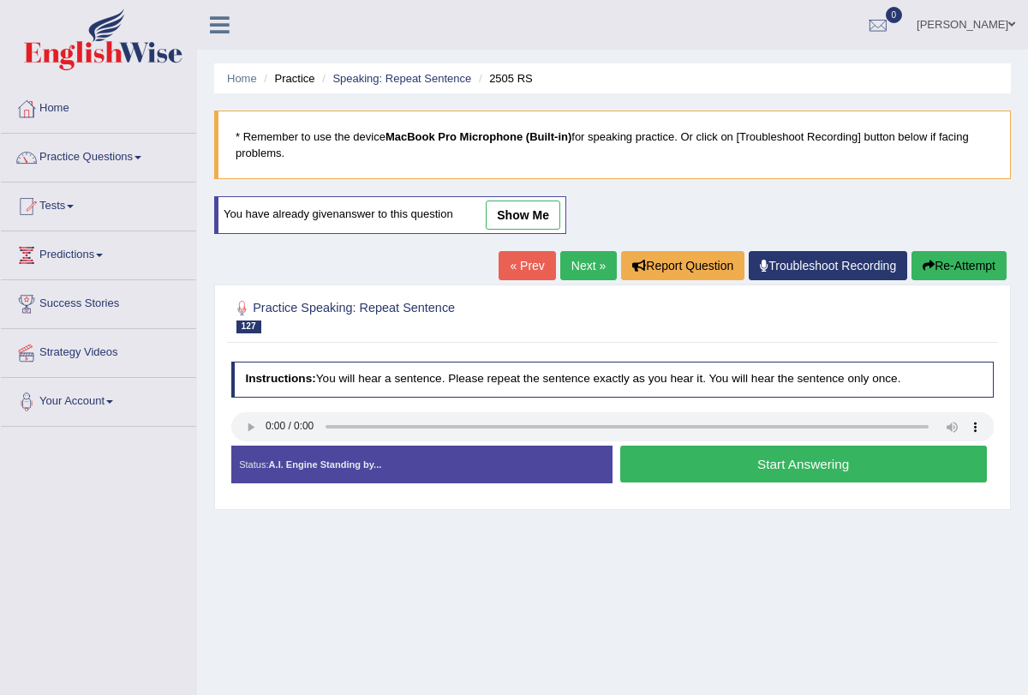
click at [666, 473] on button "Start Answering" at bounding box center [803, 464] width 367 height 37
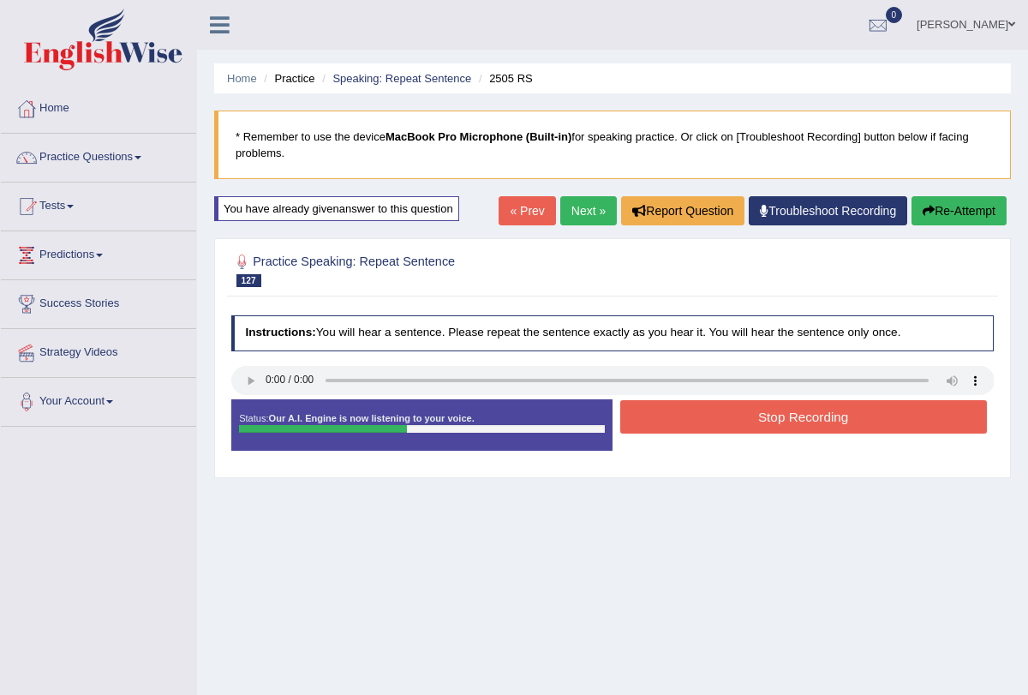
click at [679, 410] on button "Stop Recording" at bounding box center [803, 416] width 367 height 33
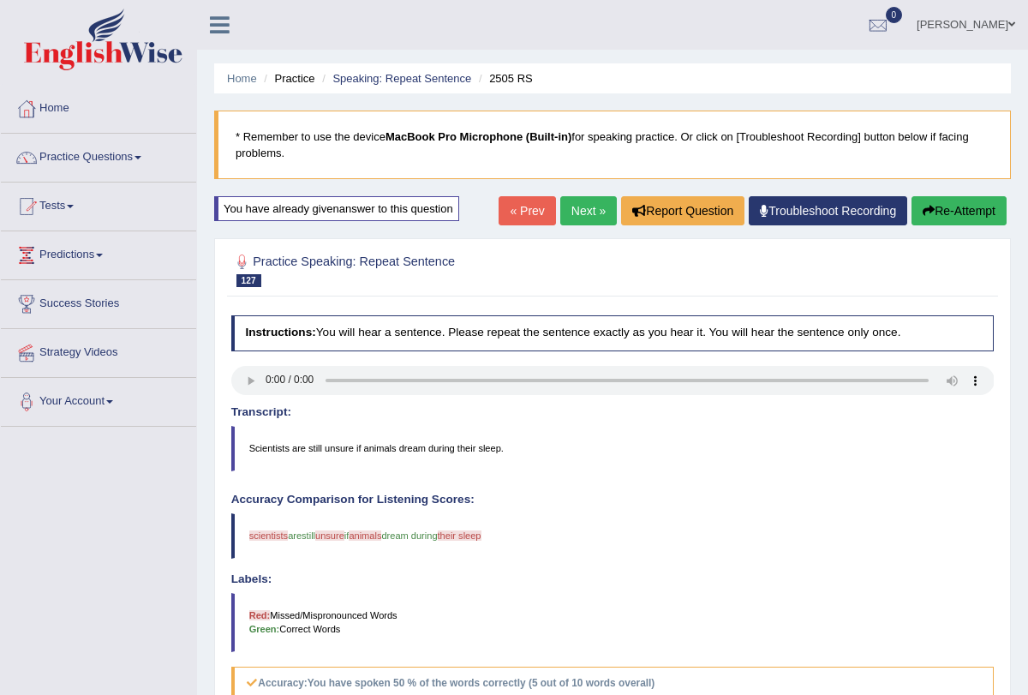
click at [567, 214] on link "Next »" at bounding box center [588, 210] width 57 height 29
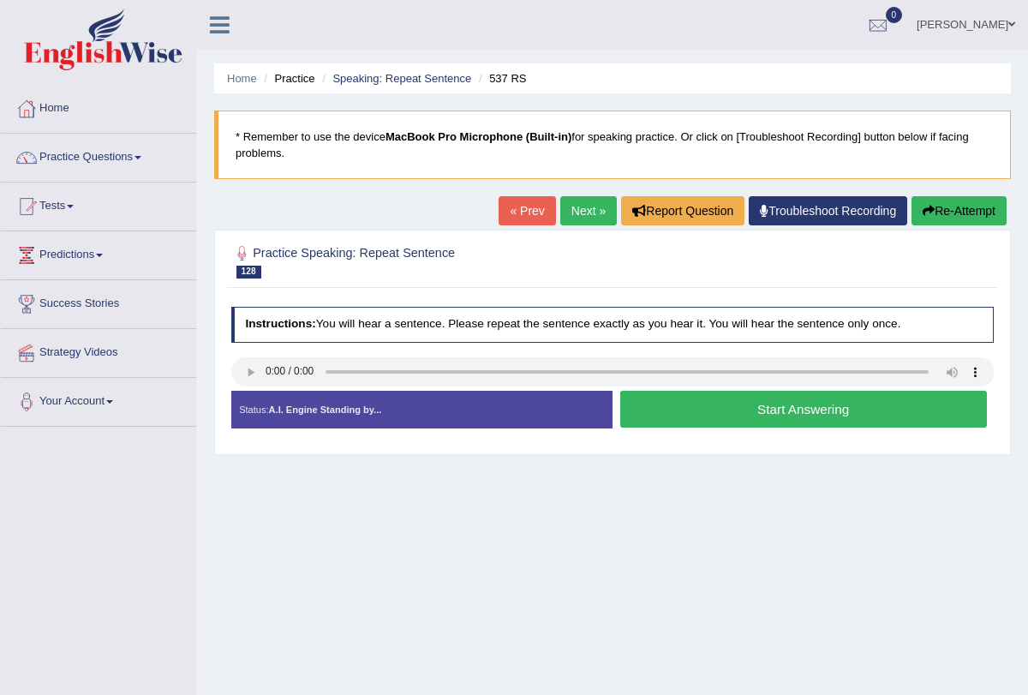
click at [710, 407] on button "Start Answering" at bounding box center [803, 409] width 367 height 37
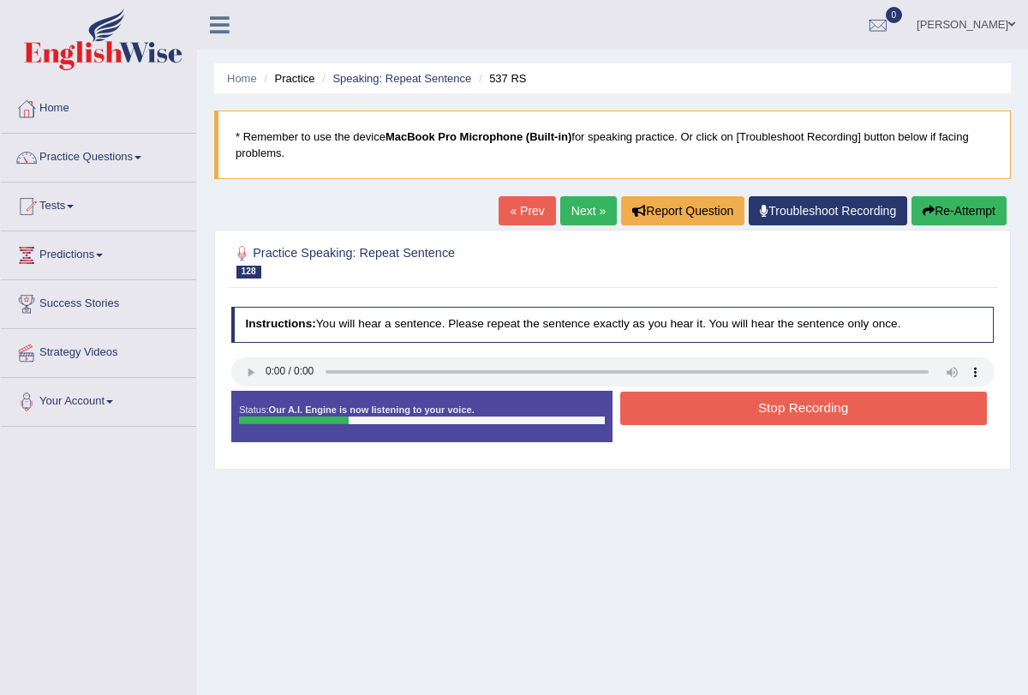
click at [710, 407] on button "Stop Recording" at bounding box center [803, 408] width 367 height 33
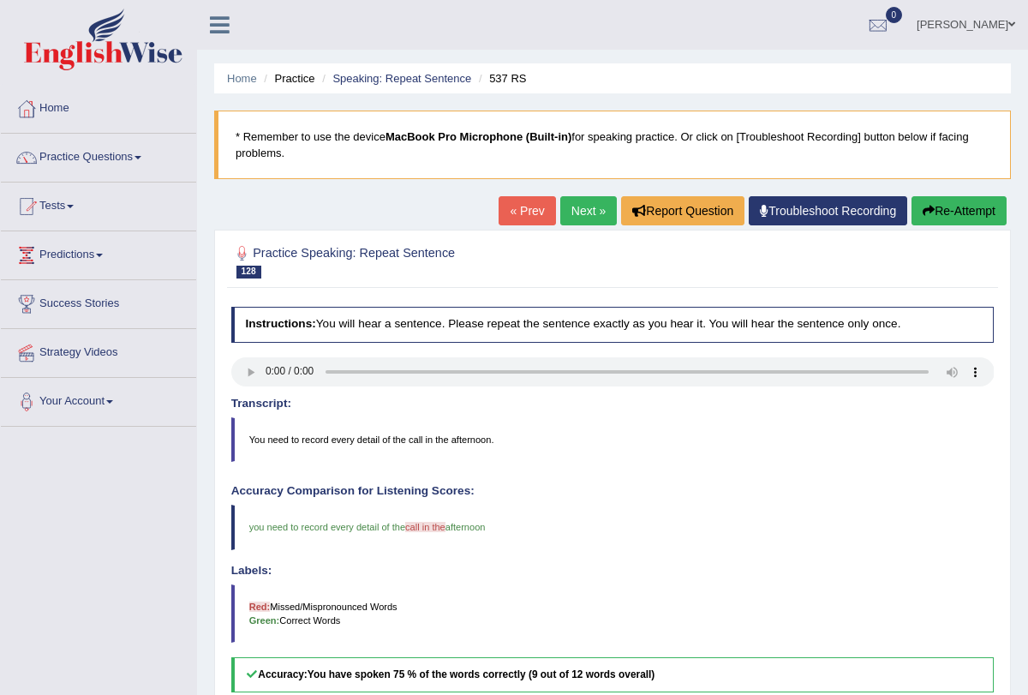
click at [571, 210] on link "Next »" at bounding box center [588, 210] width 57 height 29
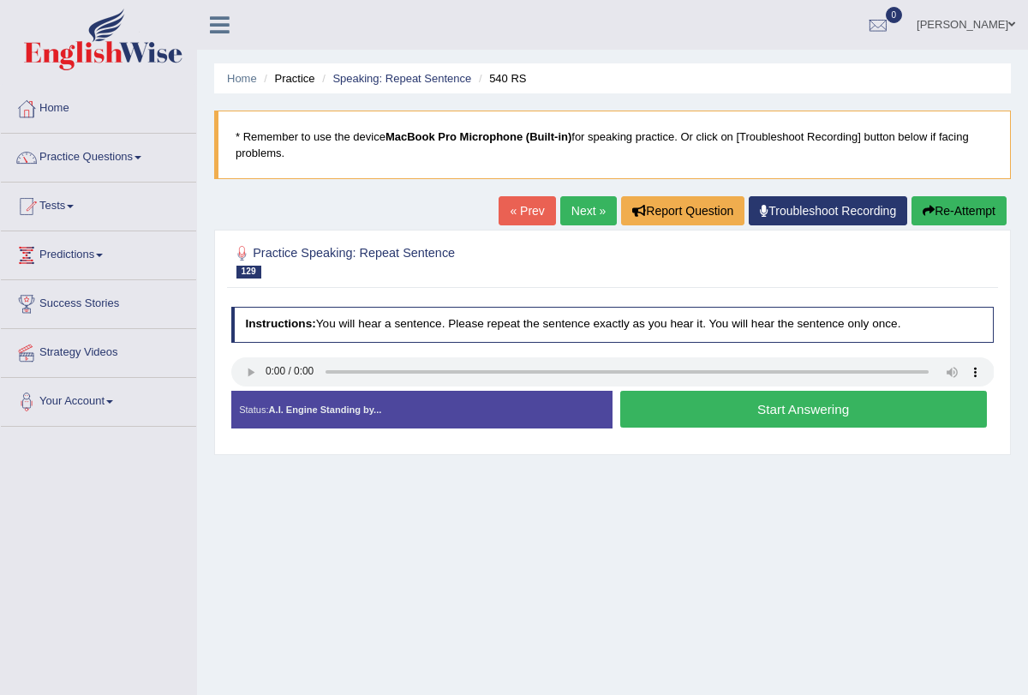
click at [687, 410] on button "Start Answering" at bounding box center [803, 409] width 367 height 37
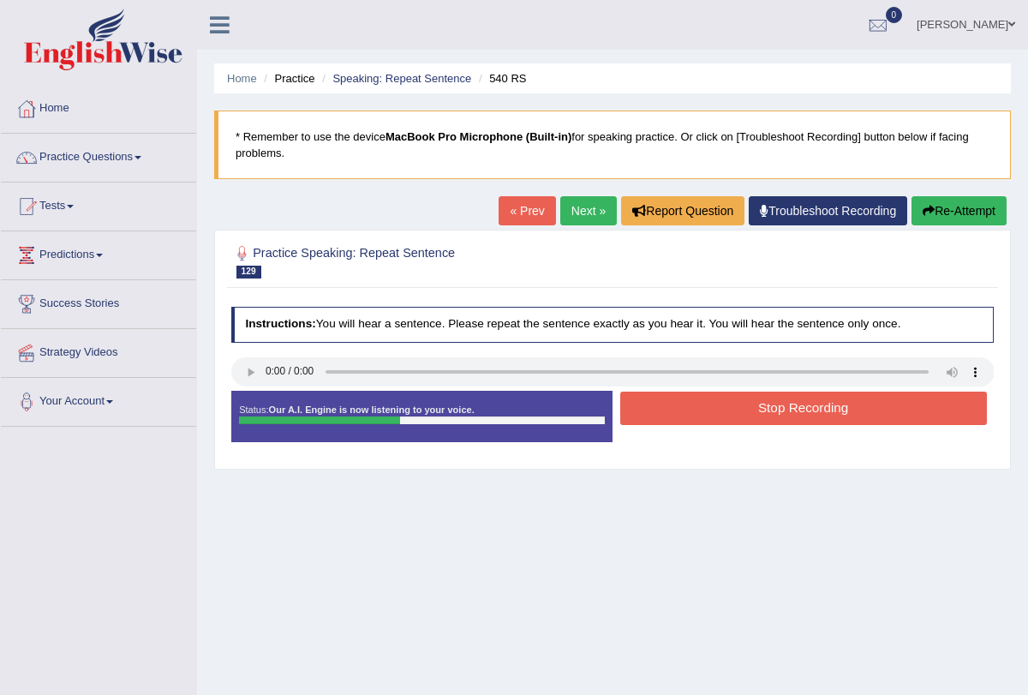
click at [687, 410] on button "Stop Recording" at bounding box center [803, 408] width 367 height 33
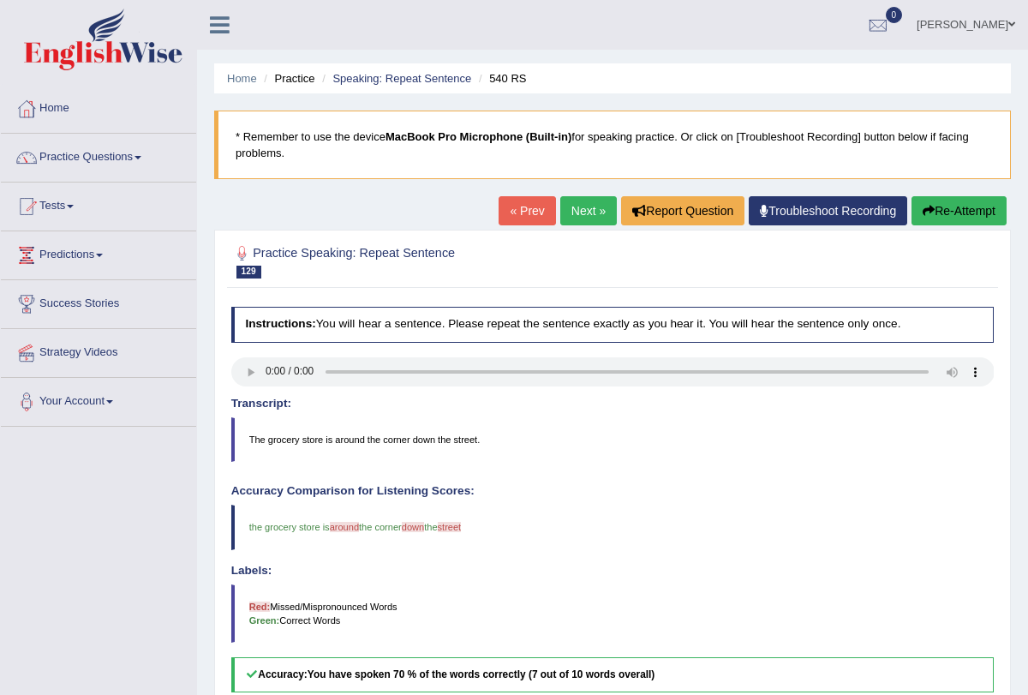
click at [571, 213] on link "Next »" at bounding box center [588, 210] width 57 height 29
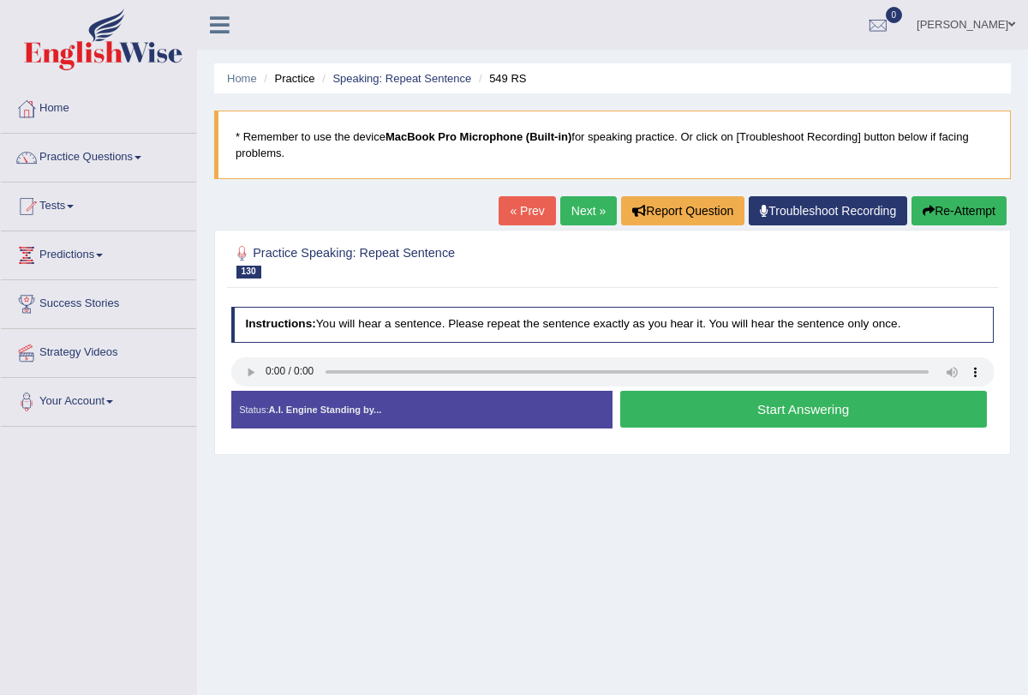
click at [688, 416] on button "Start Answering" at bounding box center [803, 409] width 367 height 37
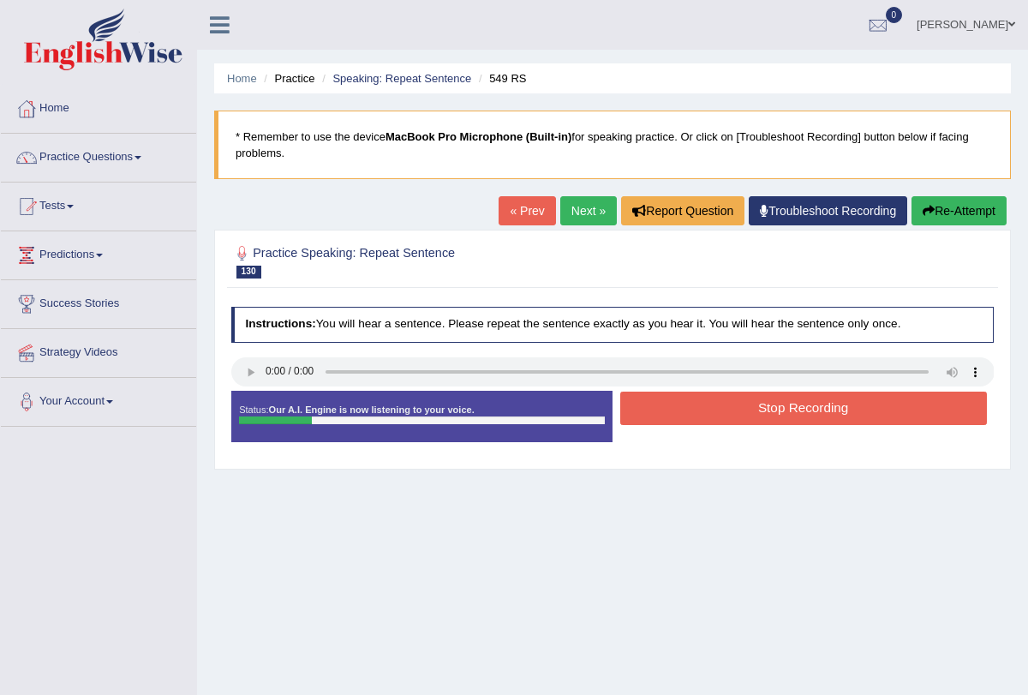
click at [688, 416] on button "Stop Recording" at bounding box center [803, 408] width 367 height 33
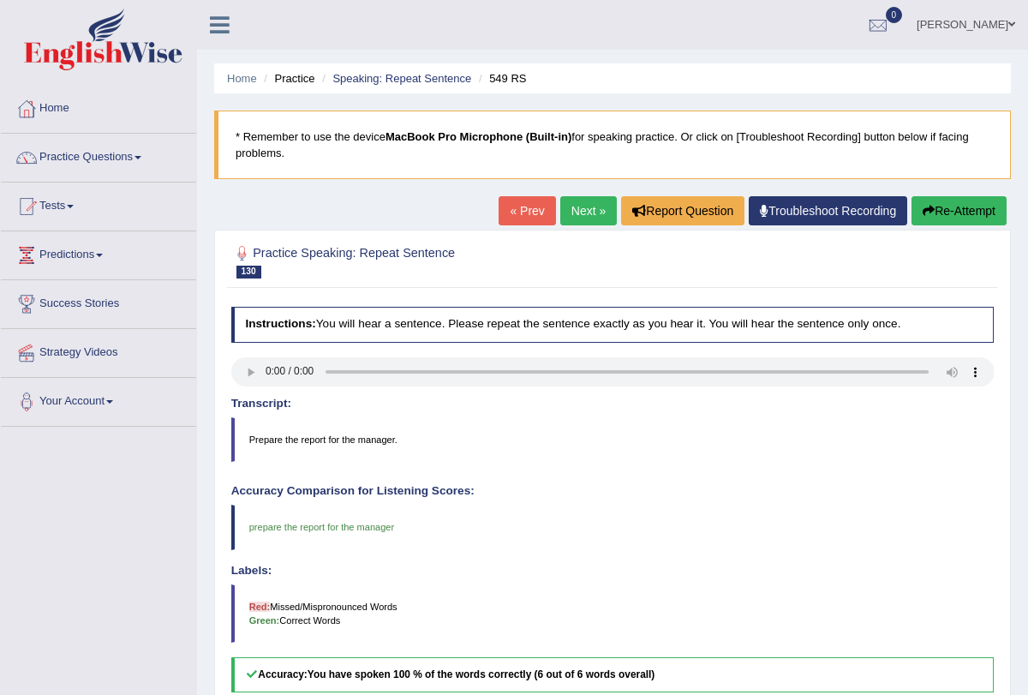
click at [589, 209] on link "Next »" at bounding box center [588, 210] width 57 height 29
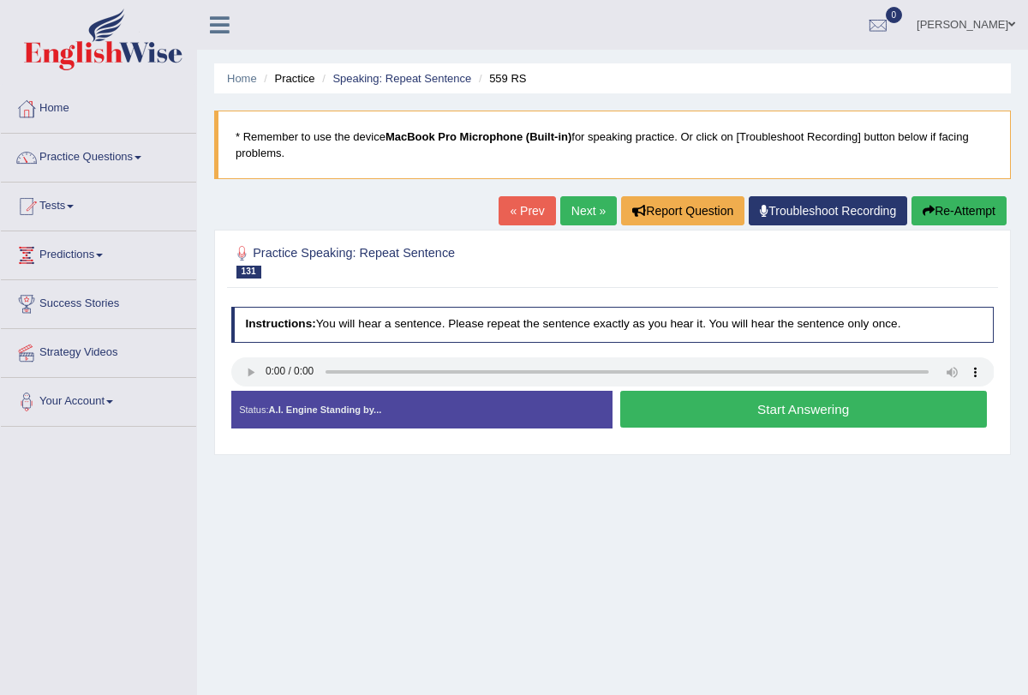
click at [650, 410] on button "Start Answering" at bounding box center [803, 409] width 367 height 37
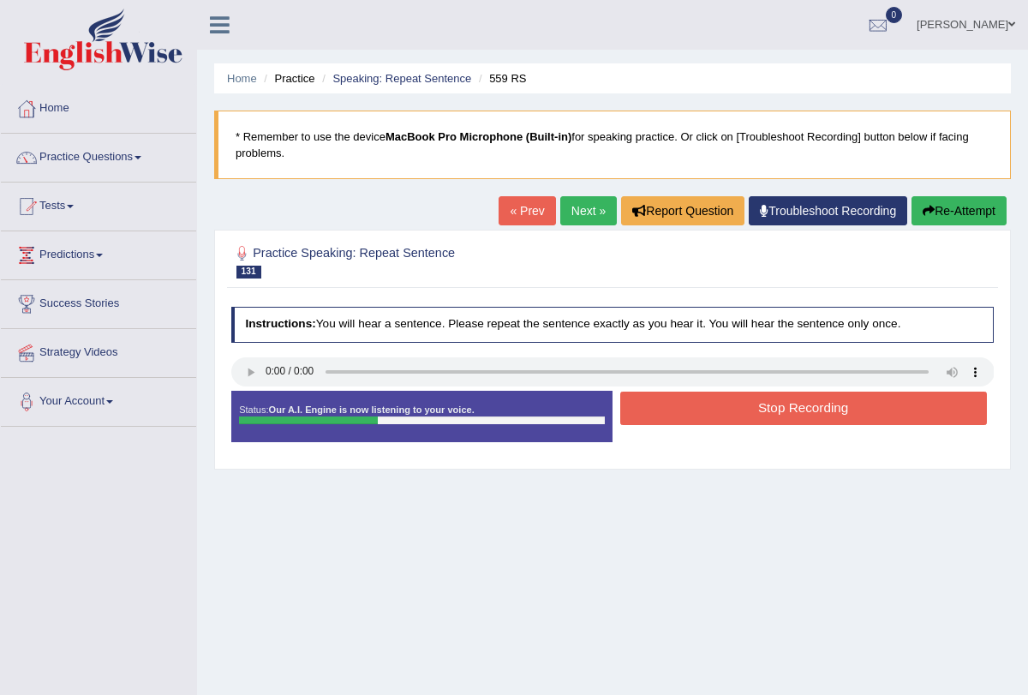
click at [650, 410] on button "Stop Recording" at bounding box center [803, 408] width 367 height 33
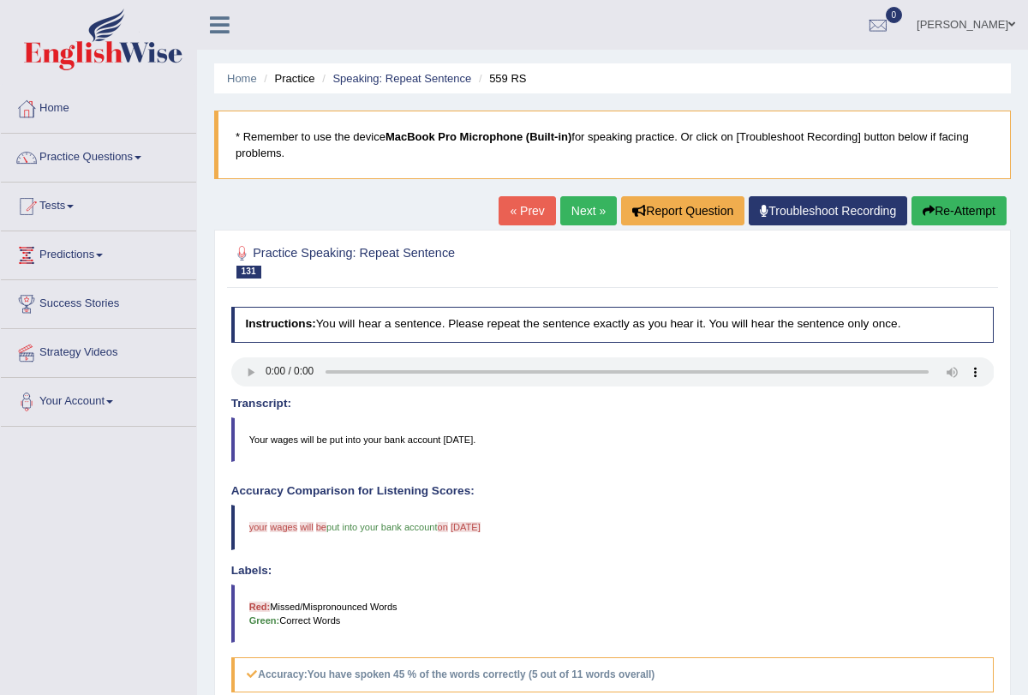
click at [944, 216] on button "Re-Attempt" at bounding box center [959, 210] width 95 height 29
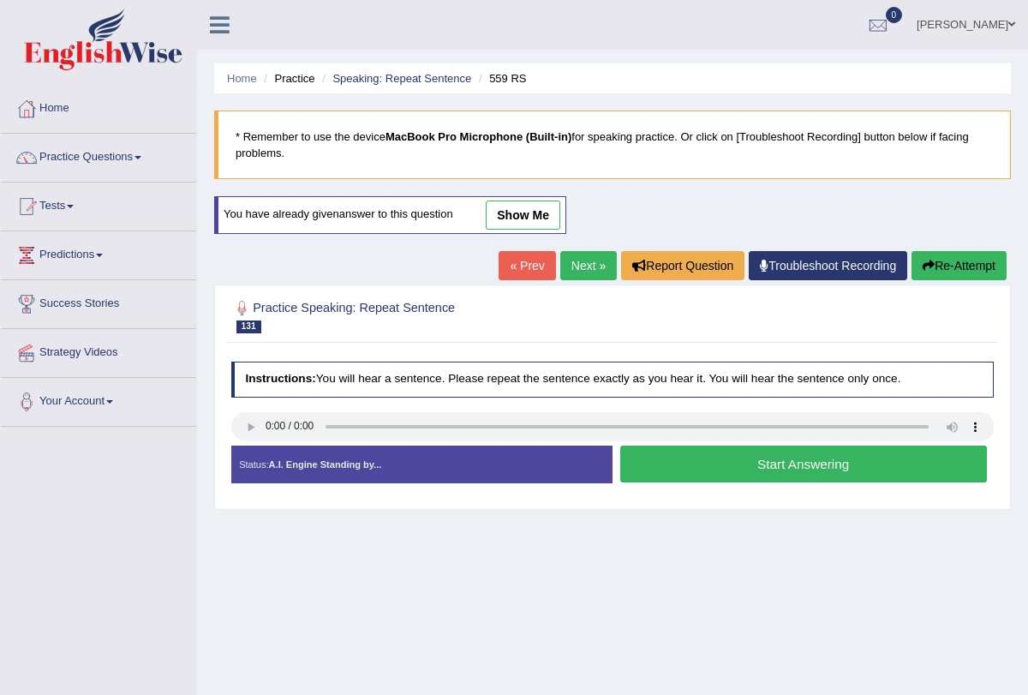
click at [703, 464] on button "Start Answering" at bounding box center [803, 464] width 367 height 37
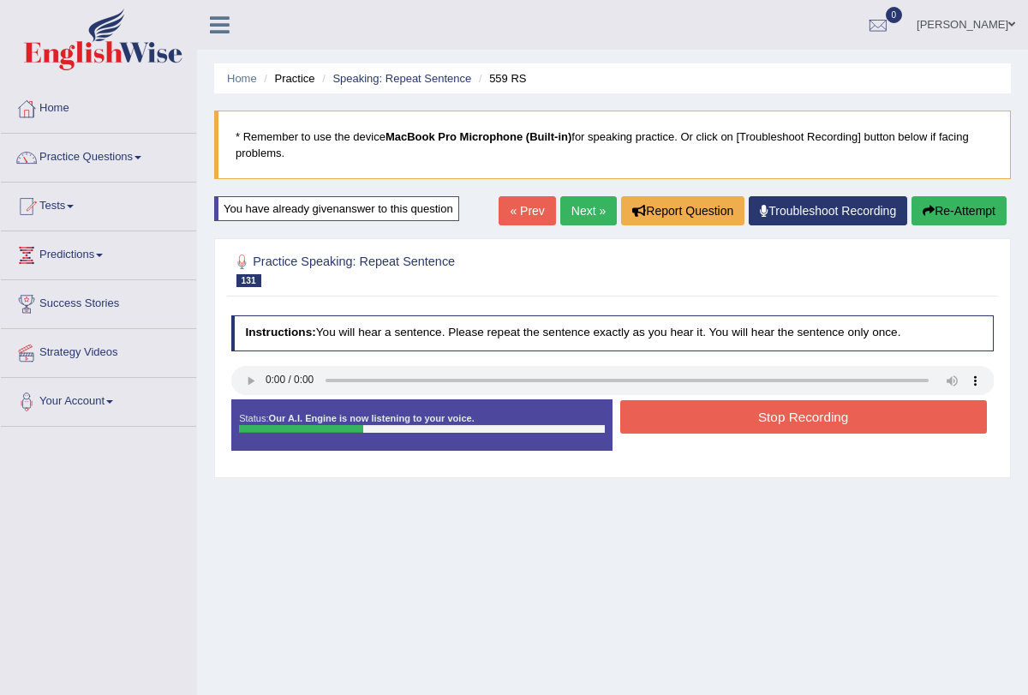
click at [706, 412] on button "Stop Recording" at bounding box center [803, 416] width 367 height 33
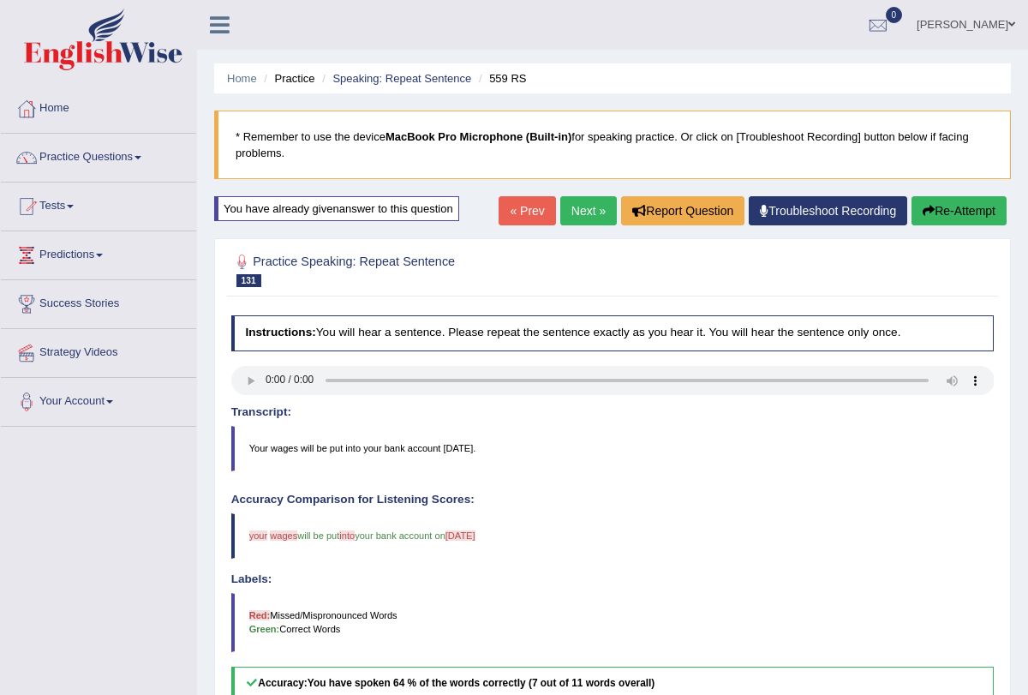
click at [578, 196] on div "« Prev Next » Report Question Troubleshoot Recording Re-Attempt" at bounding box center [755, 212] width 512 height 33
click at [574, 206] on link "Next »" at bounding box center [588, 210] width 57 height 29
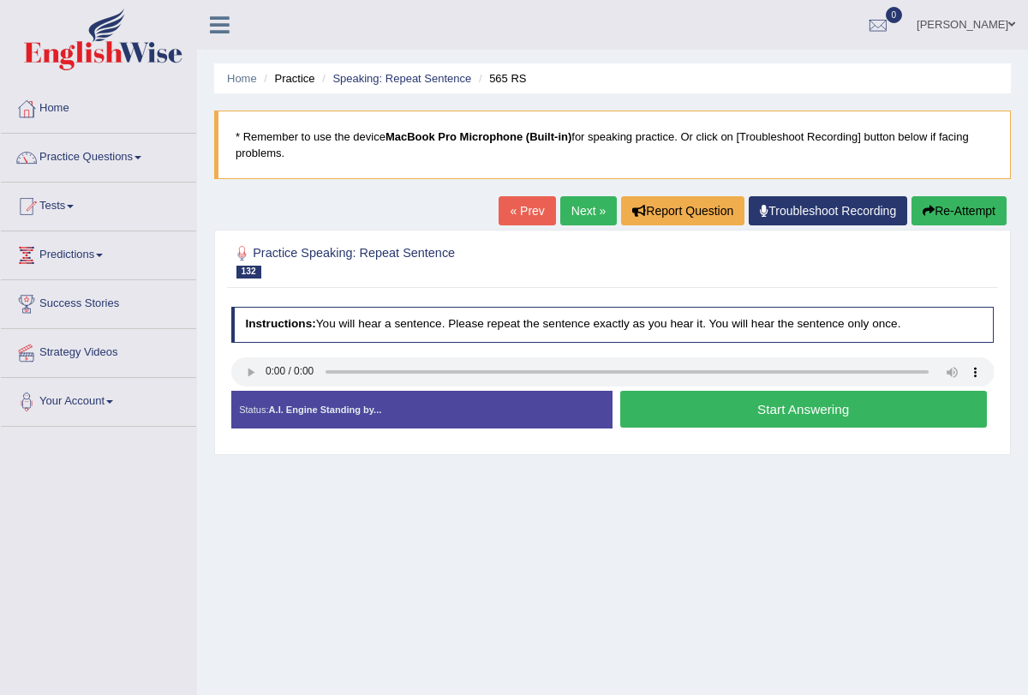
click at [650, 414] on button "Start Answering" at bounding box center [803, 409] width 367 height 37
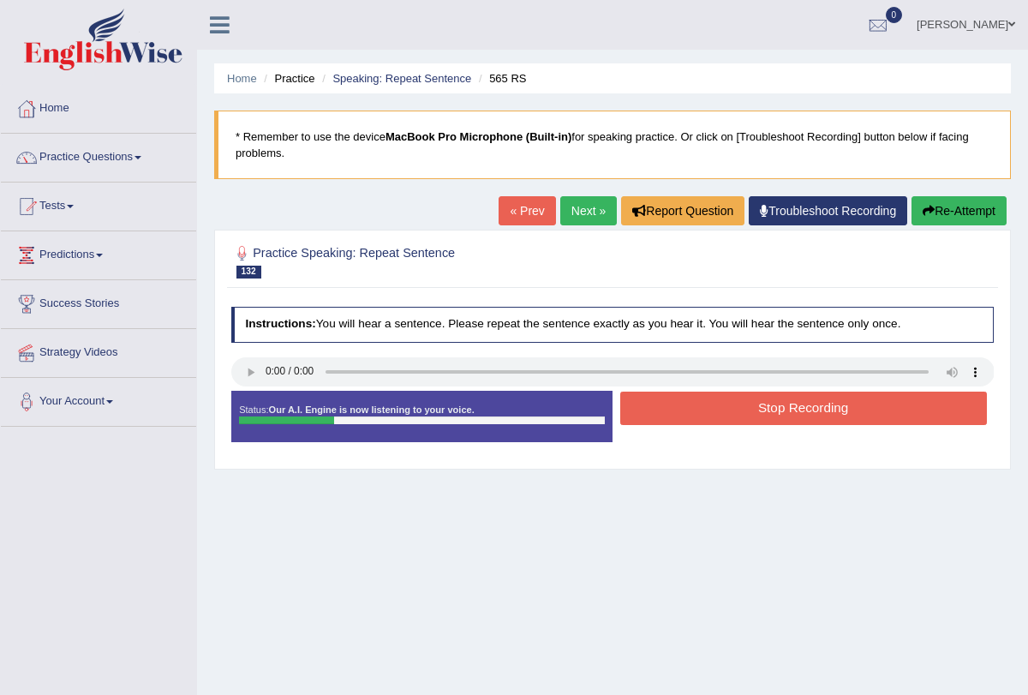
click at [690, 403] on button "Stop Recording" at bounding box center [803, 408] width 367 height 33
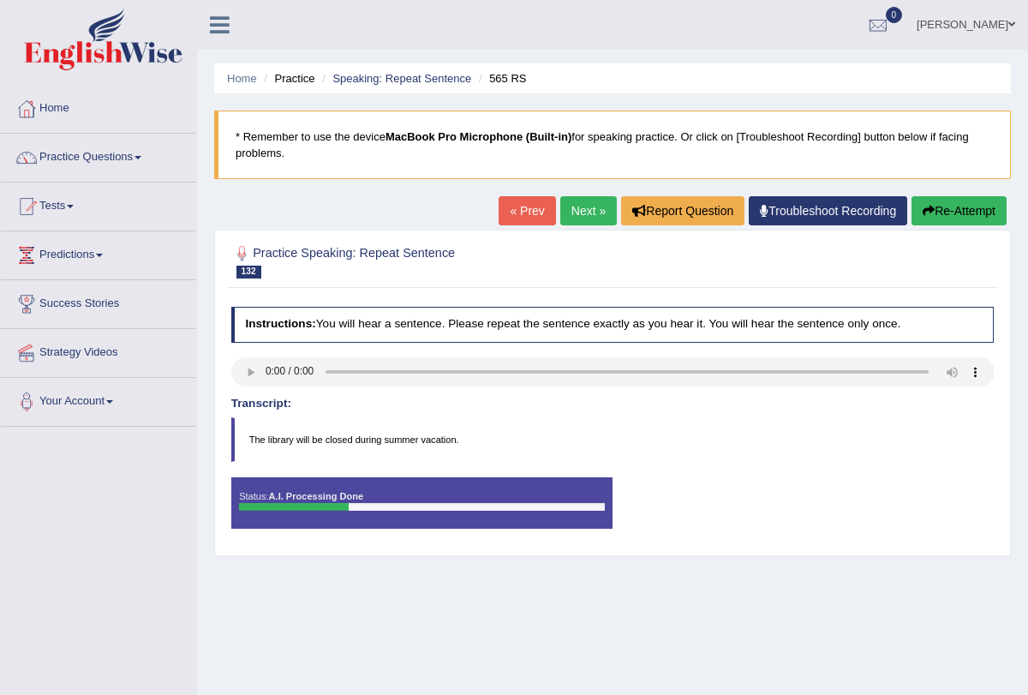
click at [0, 0] on div "Comparing text to speech..." at bounding box center [0, 0] width 0 height 0
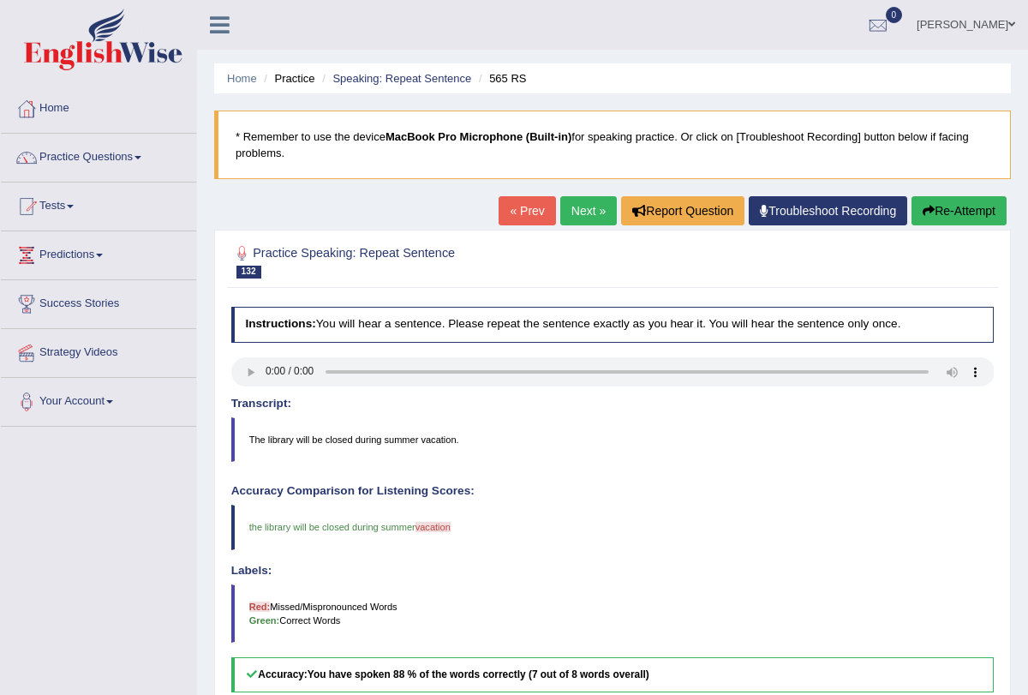
click at [593, 201] on link "Next »" at bounding box center [588, 210] width 57 height 29
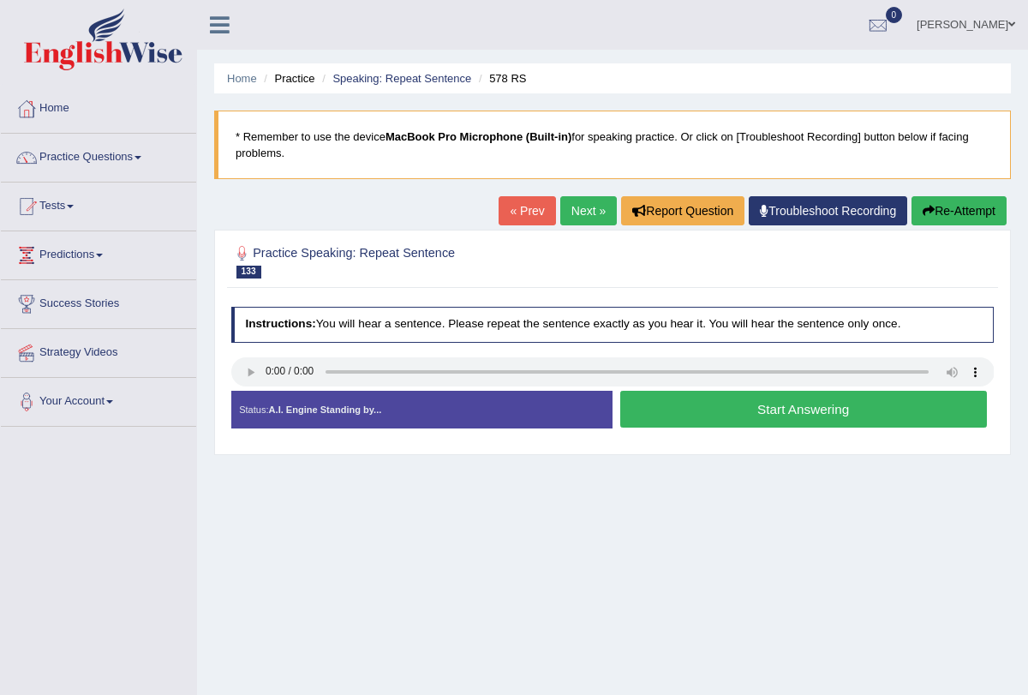
click at [685, 416] on button "Start Answering" at bounding box center [803, 409] width 367 height 37
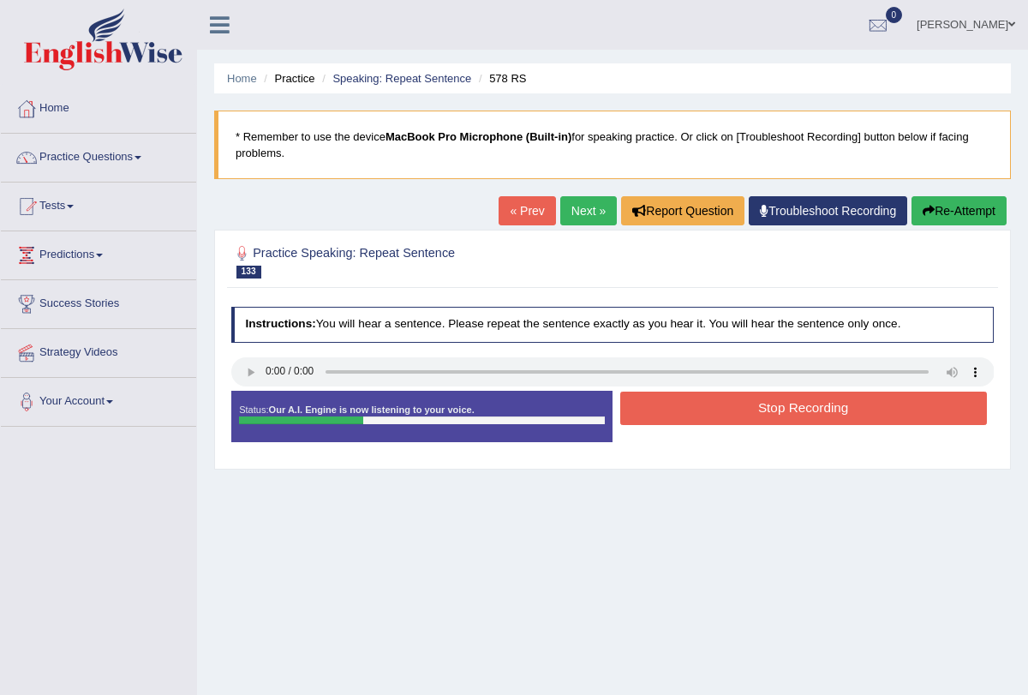
click at [692, 405] on button "Stop Recording" at bounding box center [803, 408] width 367 height 33
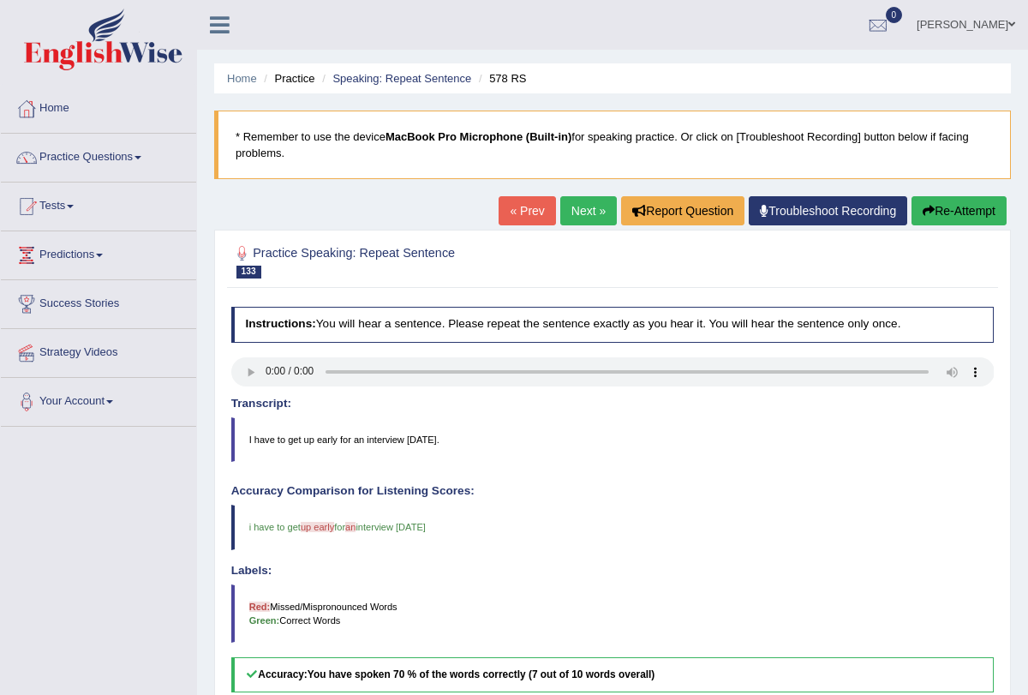
click at [584, 205] on link "Next »" at bounding box center [588, 210] width 57 height 29
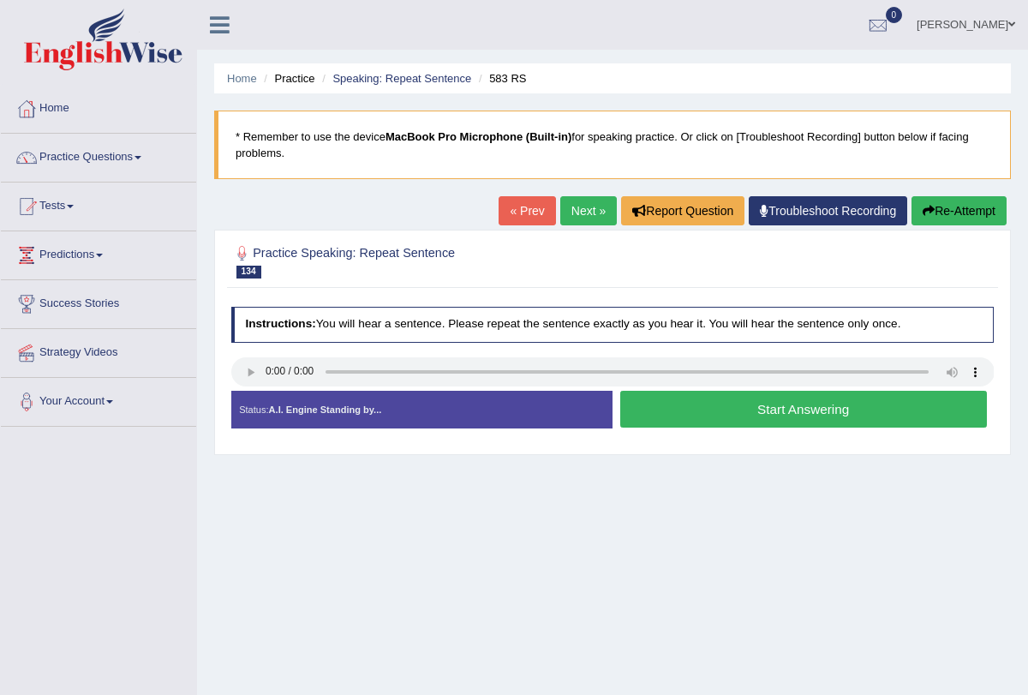
click at [702, 410] on button "Start Answering" at bounding box center [803, 409] width 367 height 37
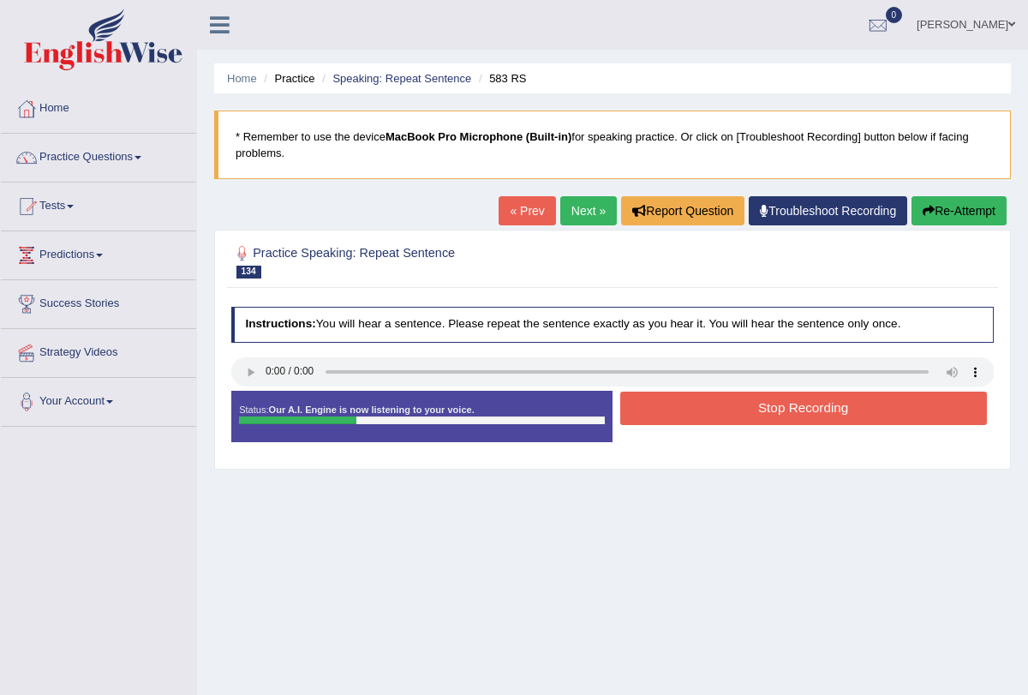
click at [702, 409] on button "Stop Recording" at bounding box center [803, 408] width 367 height 33
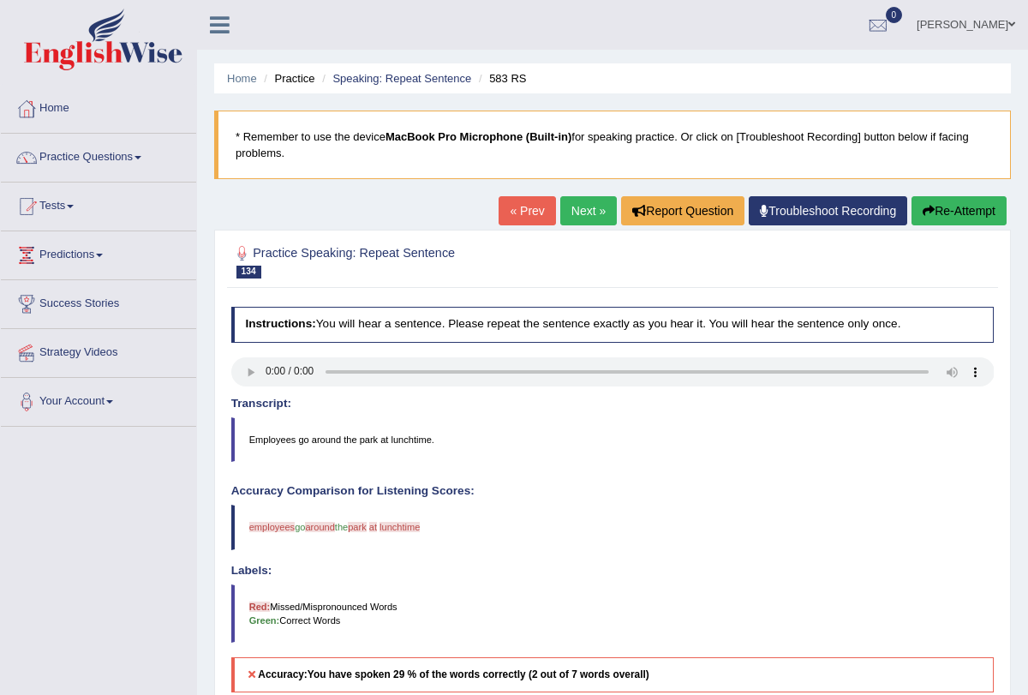
click at [950, 208] on button "Re-Attempt" at bounding box center [959, 210] width 95 height 29
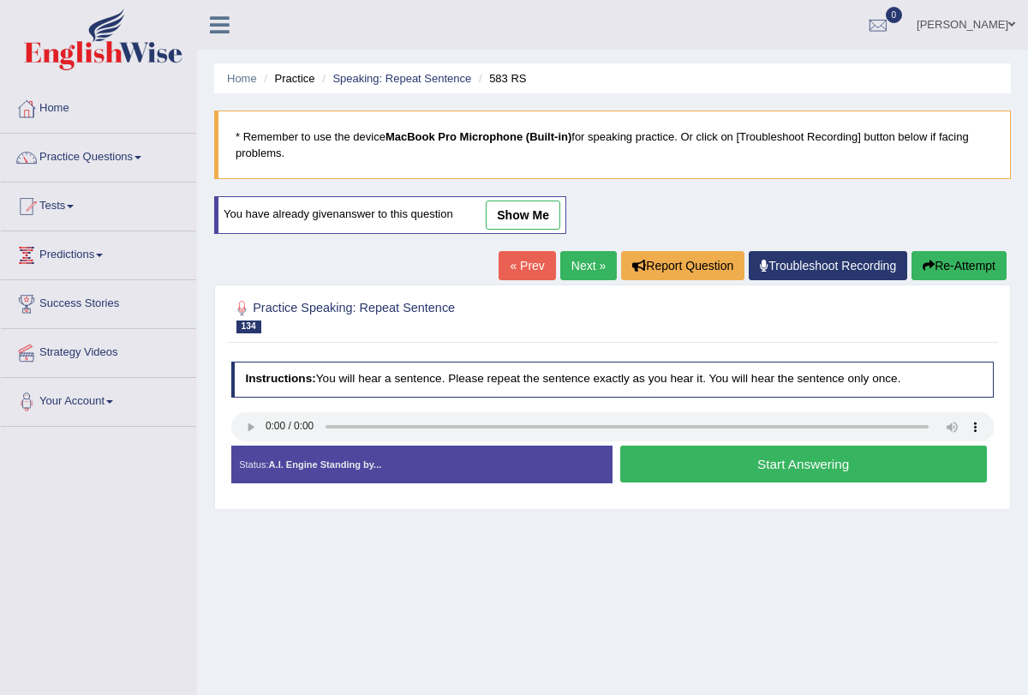
click at [679, 461] on button "Start Answering" at bounding box center [803, 464] width 367 height 37
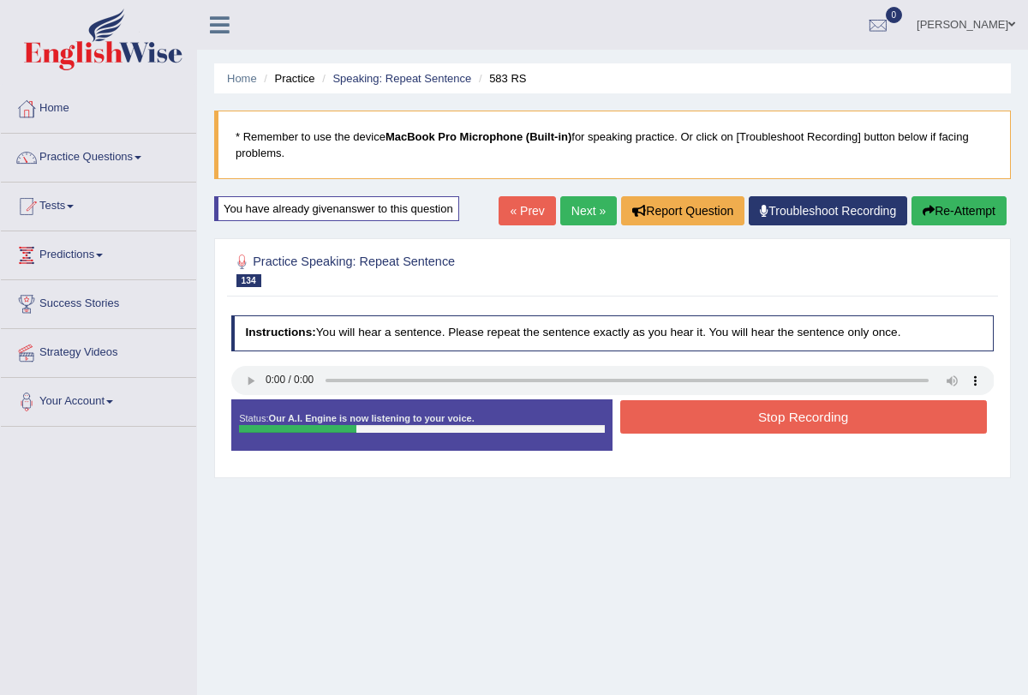
click at [691, 422] on button "Stop Recording" at bounding box center [803, 416] width 367 height 33
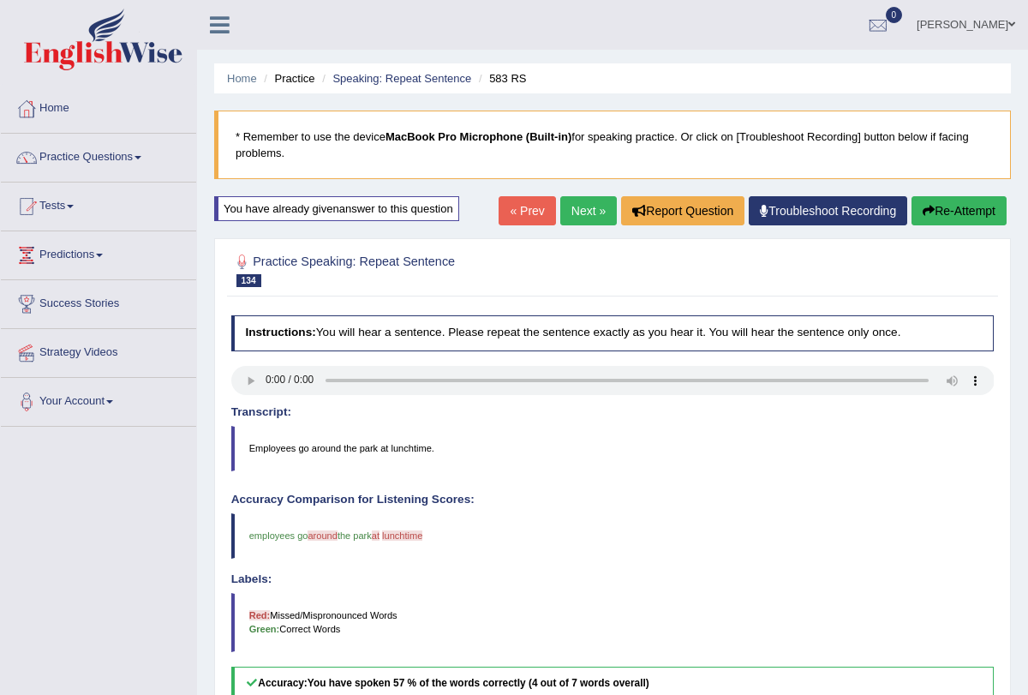
click at [579, 222] on link "Next »" at bounding box center [588, 210] width 57 height 29
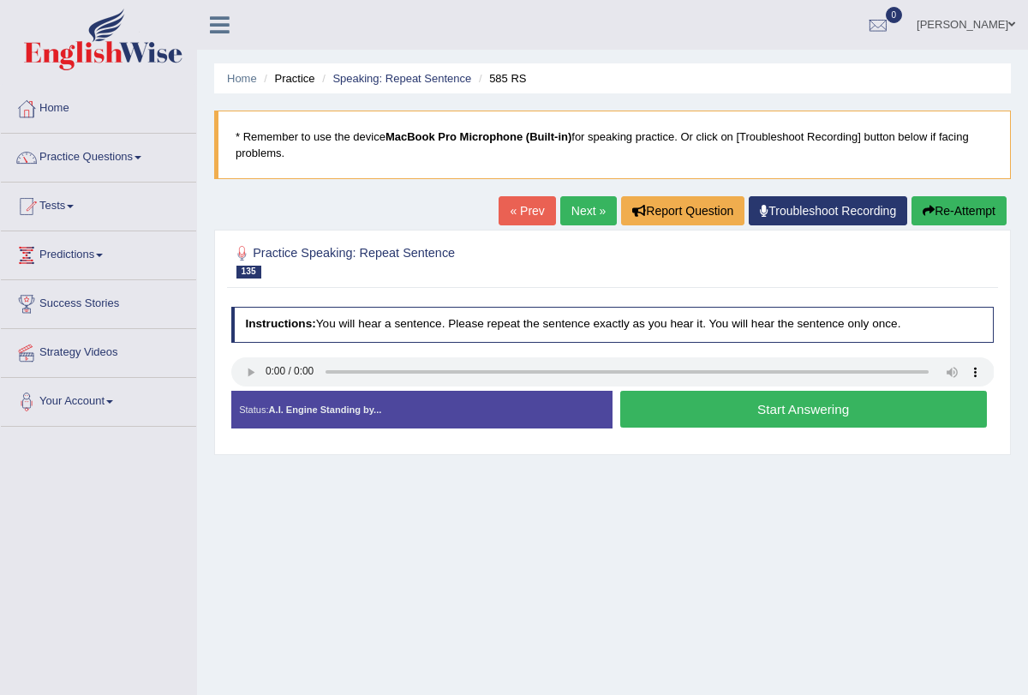
click at [566, 214] on link "Next »" at bounding box center [588, 210] width 57 height 29
click at [684, 409] on button "Start Answering" at bounding box center [803, 409] width 367 height 37
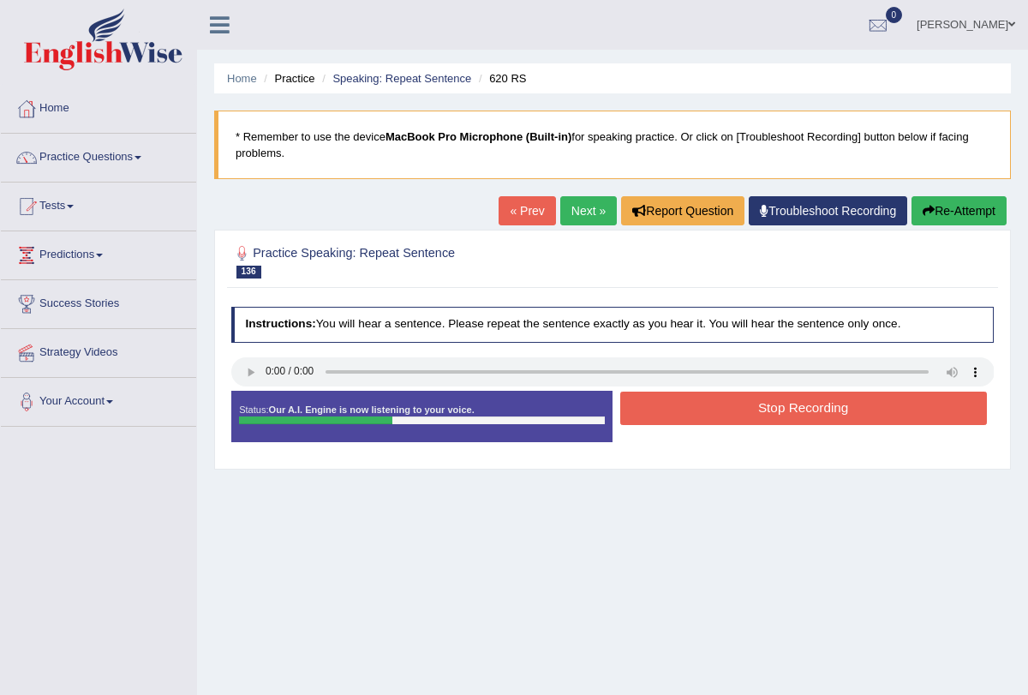
click at [684, 404] on button "Stop Recording" at bounding box center [803, 408] width 367 height 33
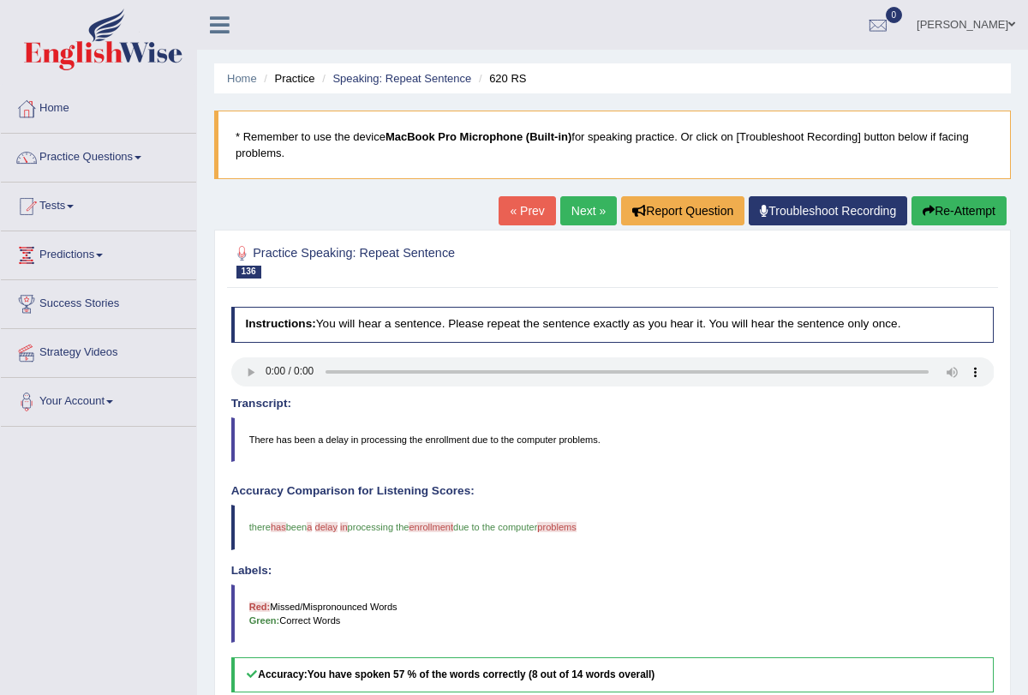
click at [571, 203] on link "Next »" at bounding box center [588, 210] width 57 height 29
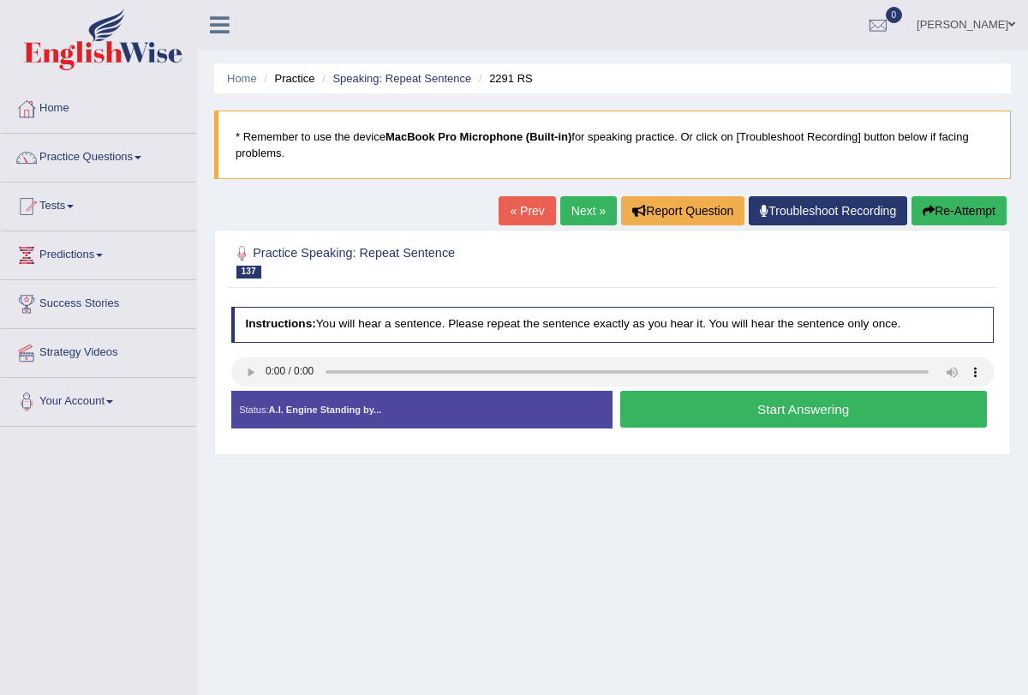
click at [698, 413] on button "Start Answering" at bounding box center [803, 409] width 367 height 37
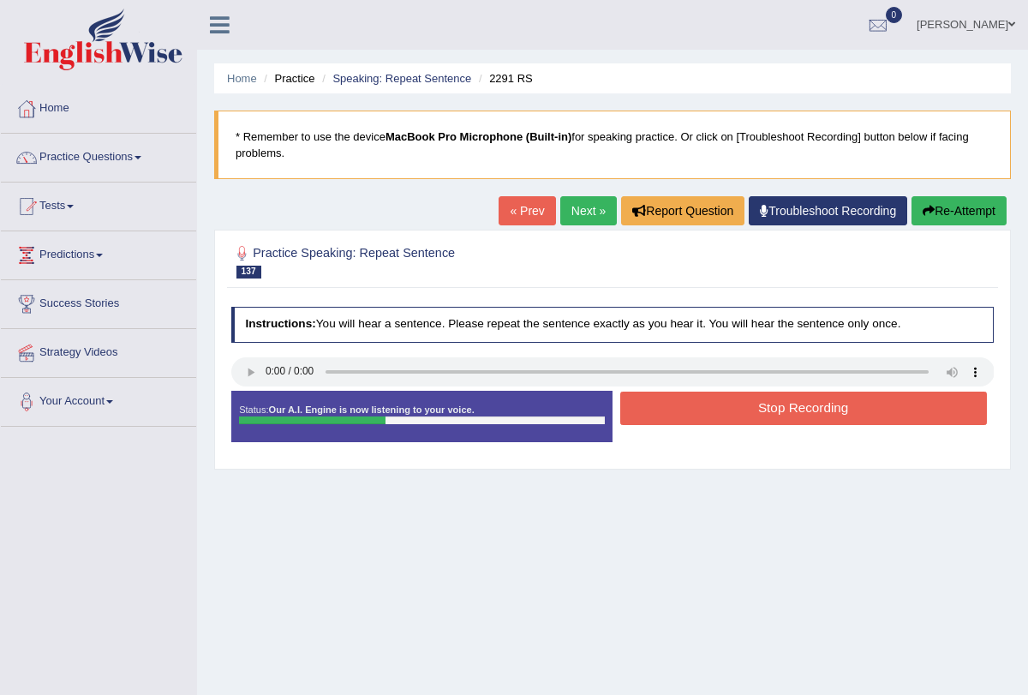
click at [700, 402] on button "Stop Recording" at bounding box center [803, 408] width 367 height 33
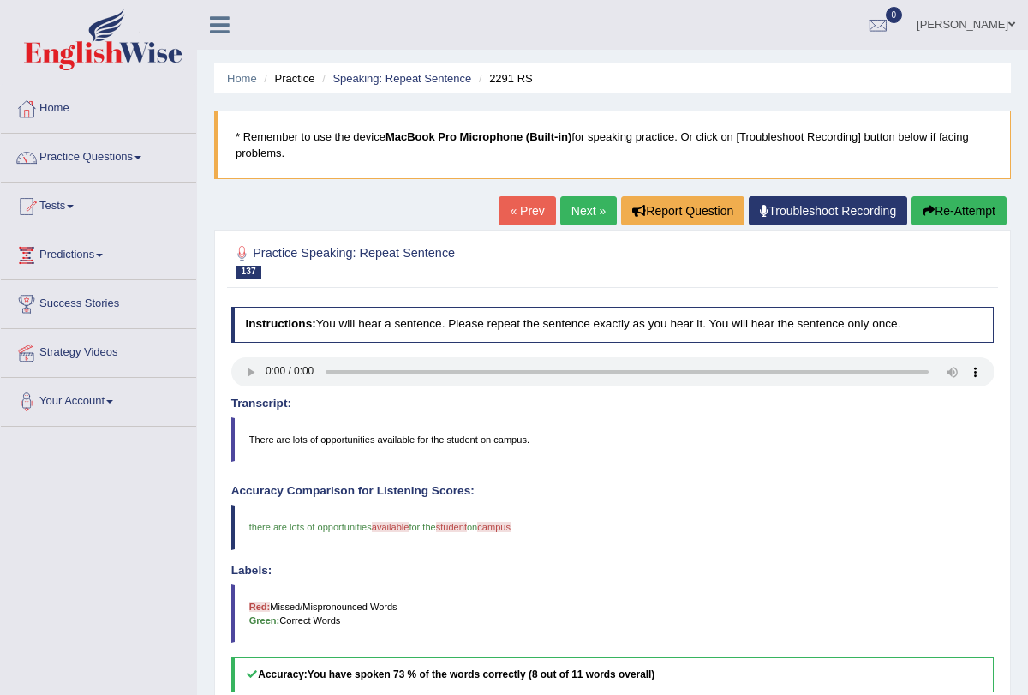
click at [572, 206] on link "Next »" at bounding box center [588, 210] width 57 height 29
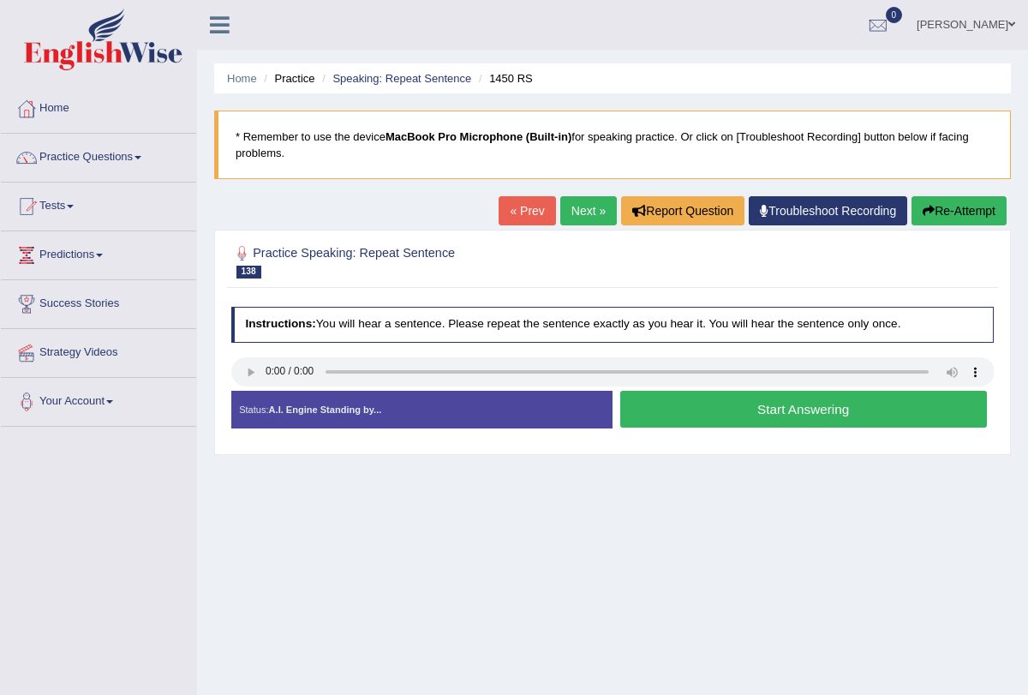
click at [708, 408] on button "Start Answering" at bounding box center [803, 409] width 367 height 37
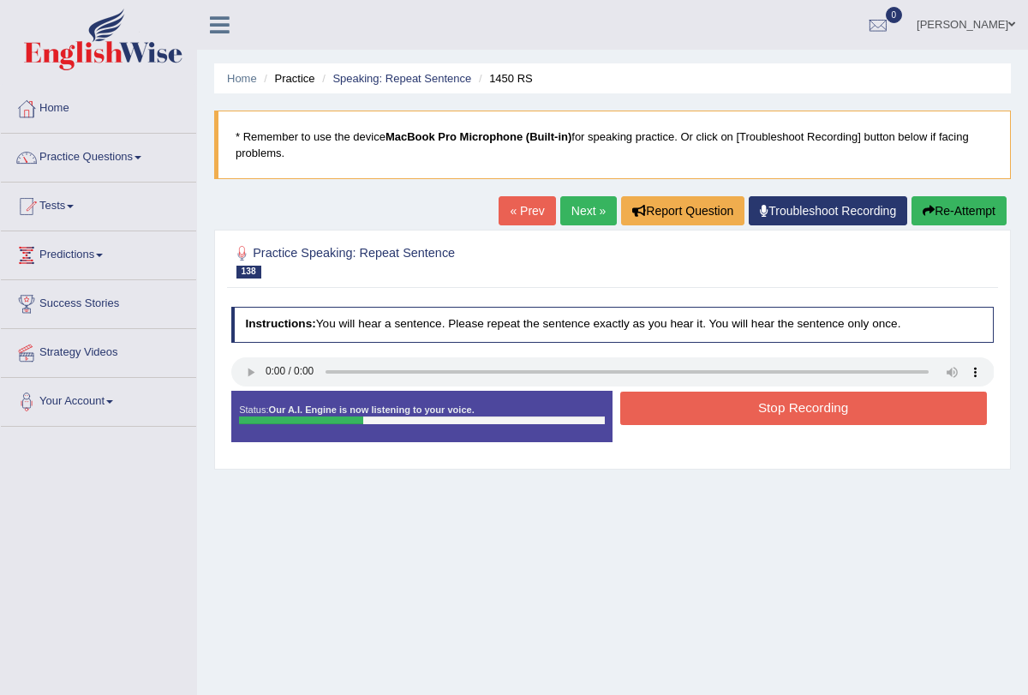
click at [708, 408] on button "Stop Recording" at bounding box center [803, 408] width 367 height 33
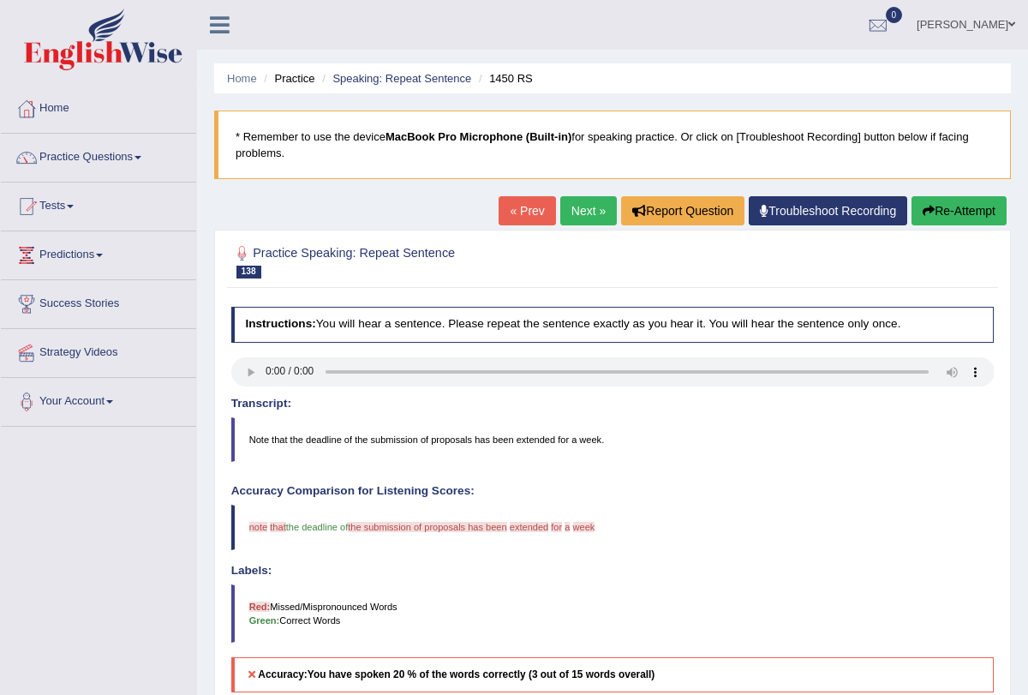
click at [944, 199] on button "Re-Attempt" at bounding box center [959, 210] width 95 height 29
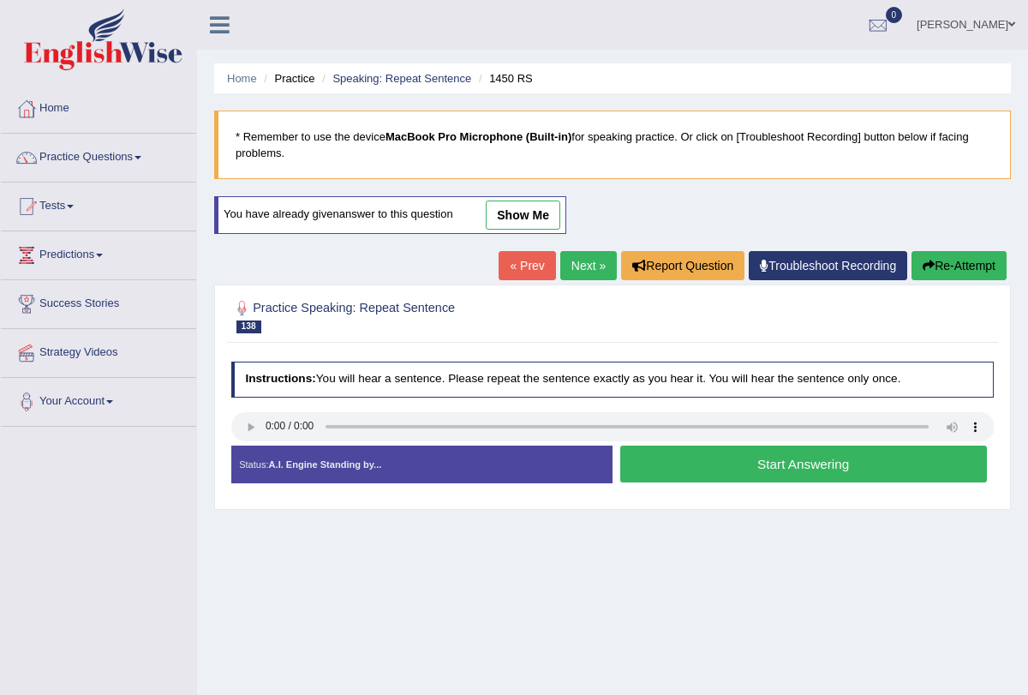
click at [656, 453] on button "Start Answering" at bounding box center [803, 464] width 367 height 37
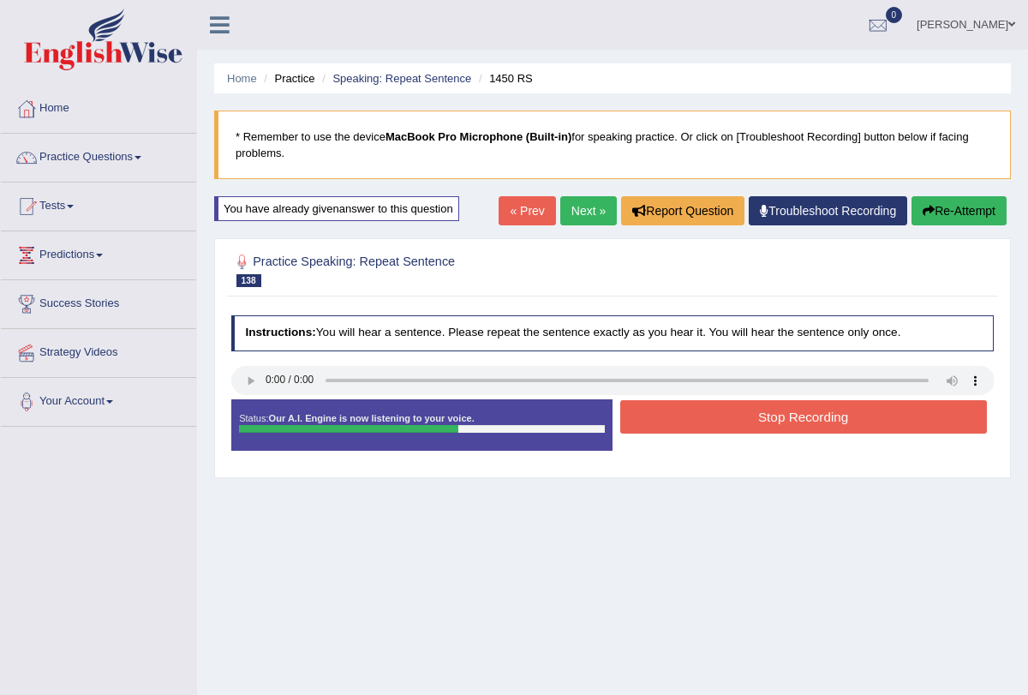
click at [668, 418] on button "Stop Recording" at bounding box center [803, 416] width 367 height 33
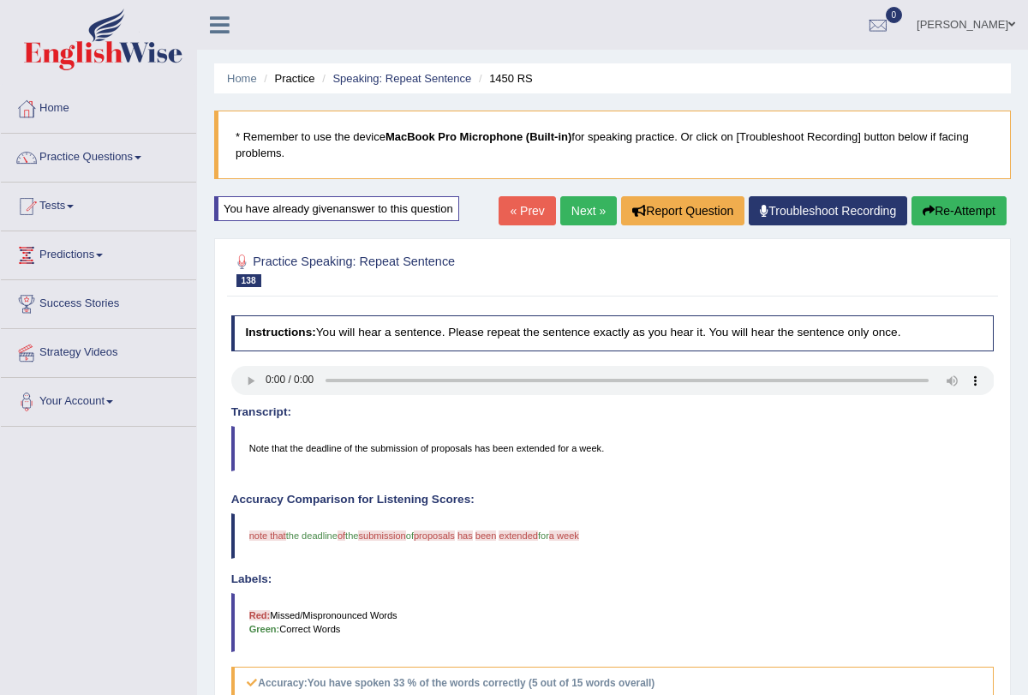
click at [929, 204] on button "Re-Attempt" at bounding box center [959, 210] width 95 height 29
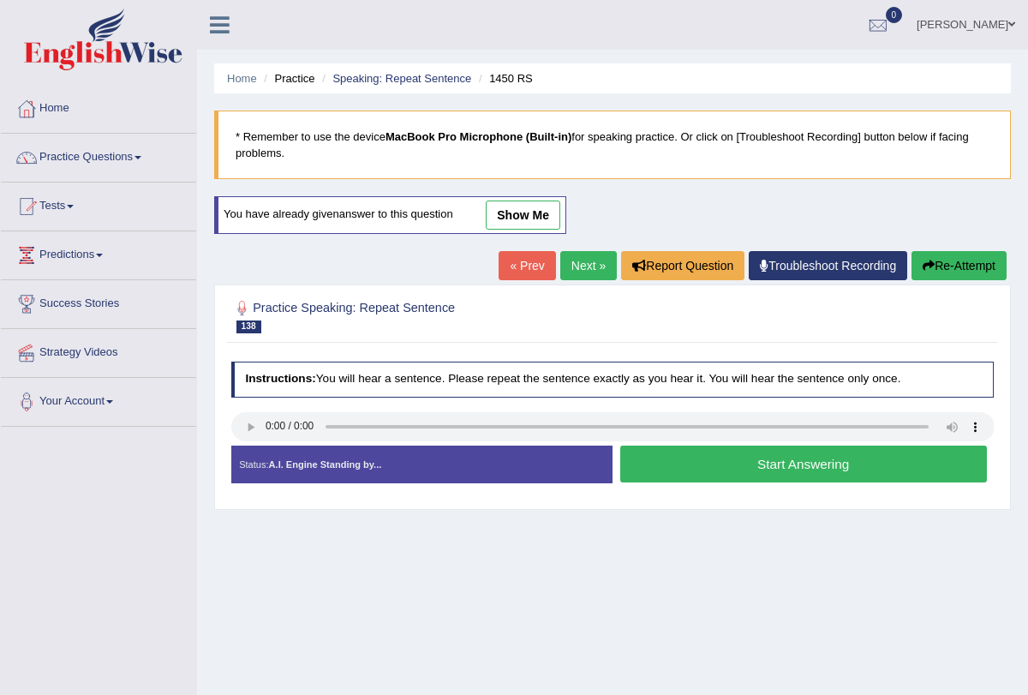
click at [687, 466] on button "Start Answering" at bounding box center [803, 464] width 367 height 37
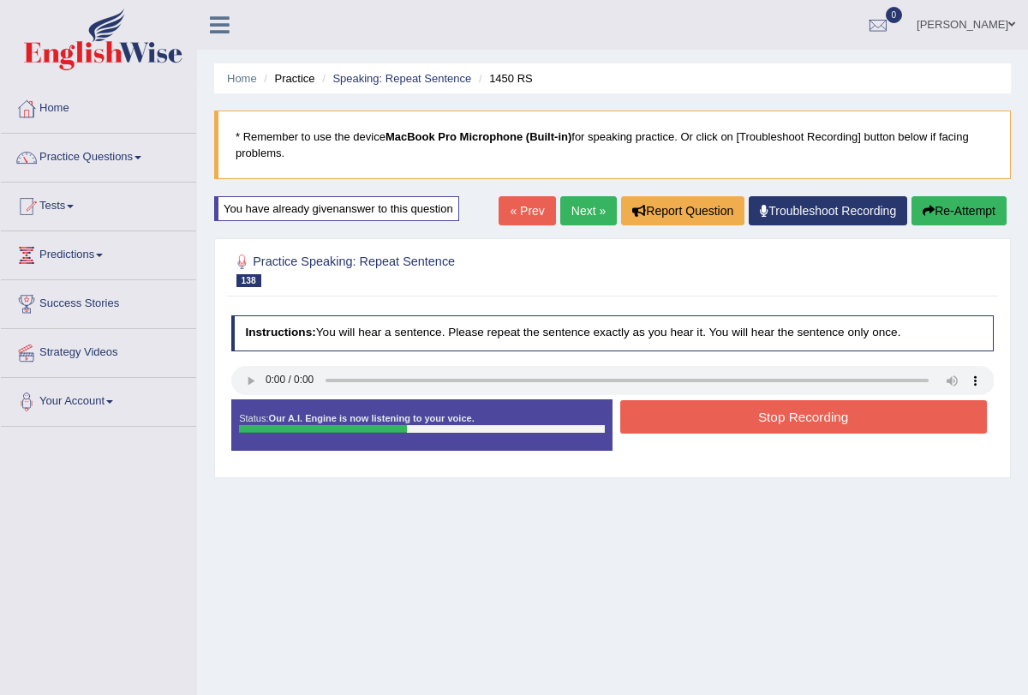
click at [692, 422] on button "Stop Recording" at bounding box center [803, 416] width 367 height 33
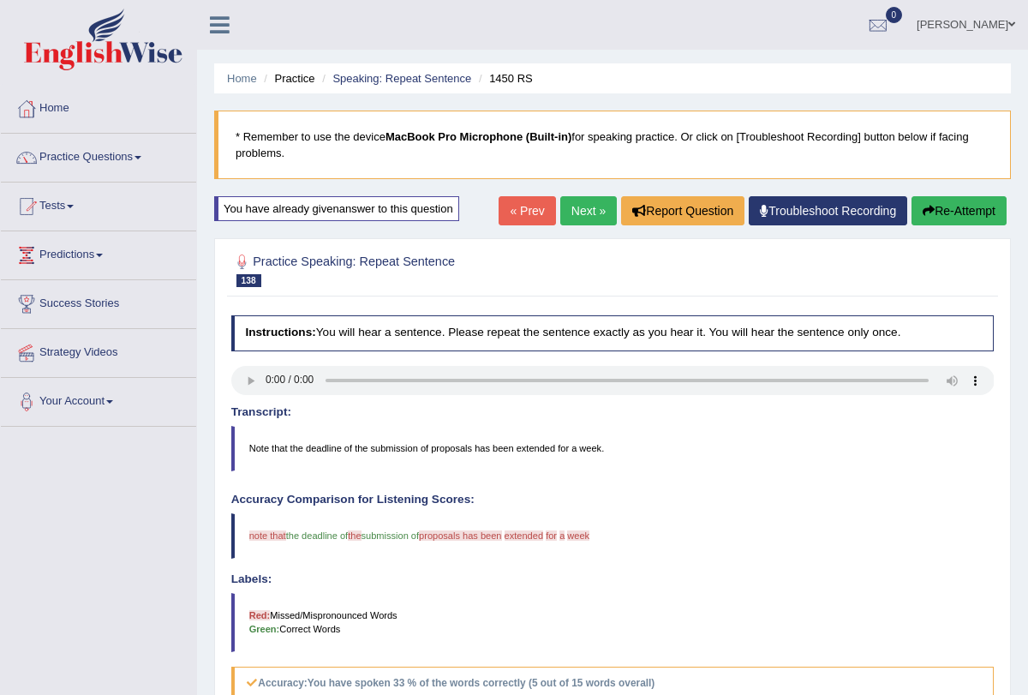
click at [576, 210] on link "Next »" at bounding box center [588, 210] width 57 height 29
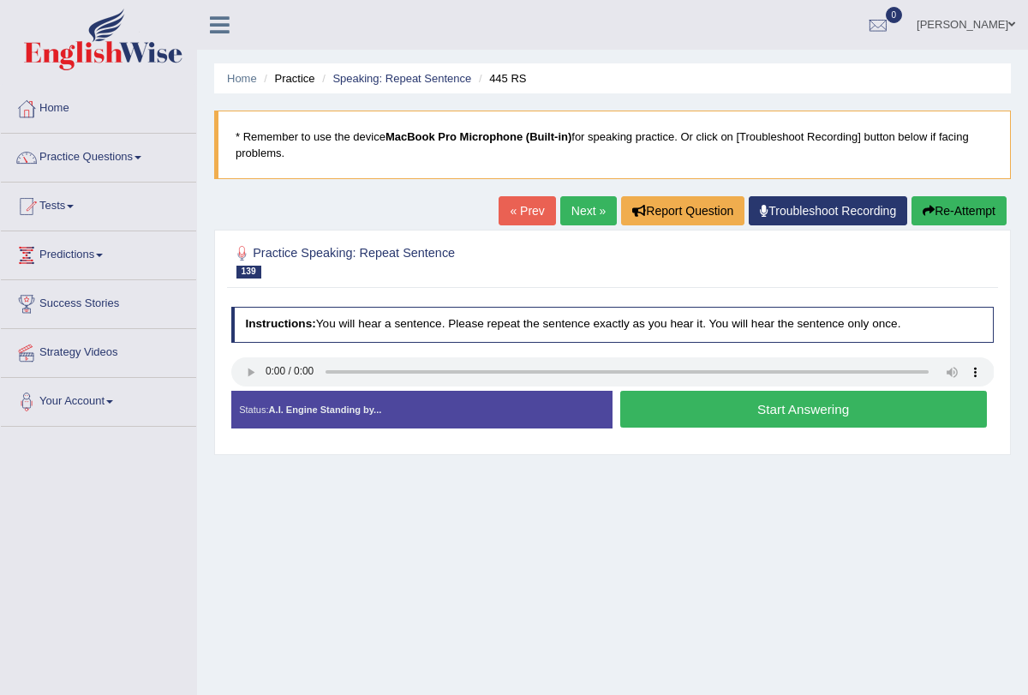
click at [725, 418] on button "Start Answering" at bounding box center [803, 409] width 367 height 37
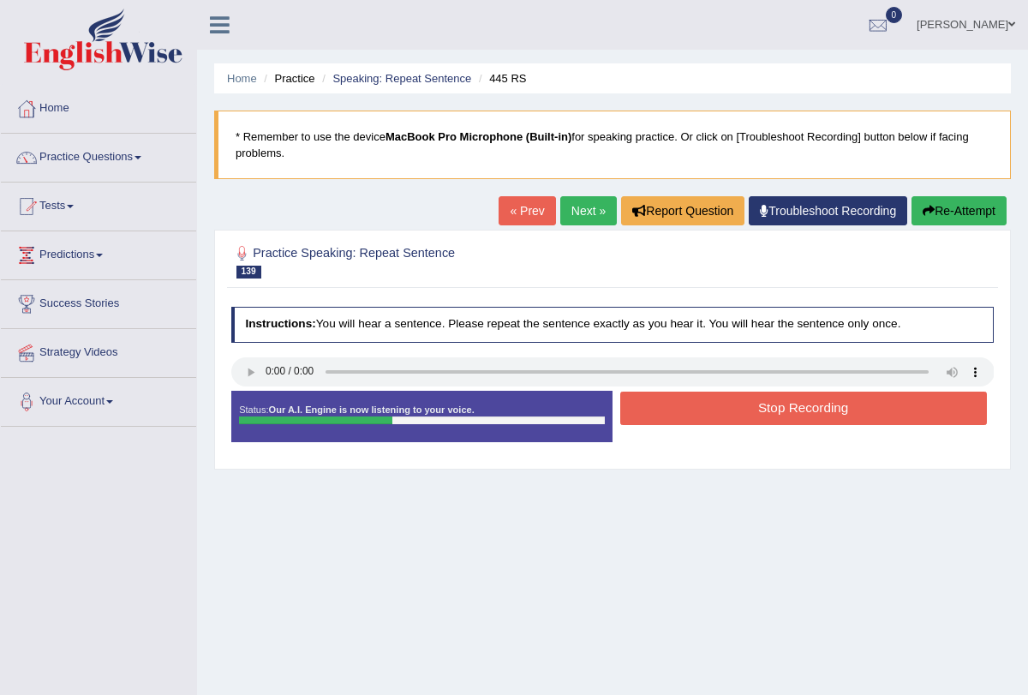
click at [726, 406] on button "Stop Recording" at bounding box center [803, 408] width 367 height 33
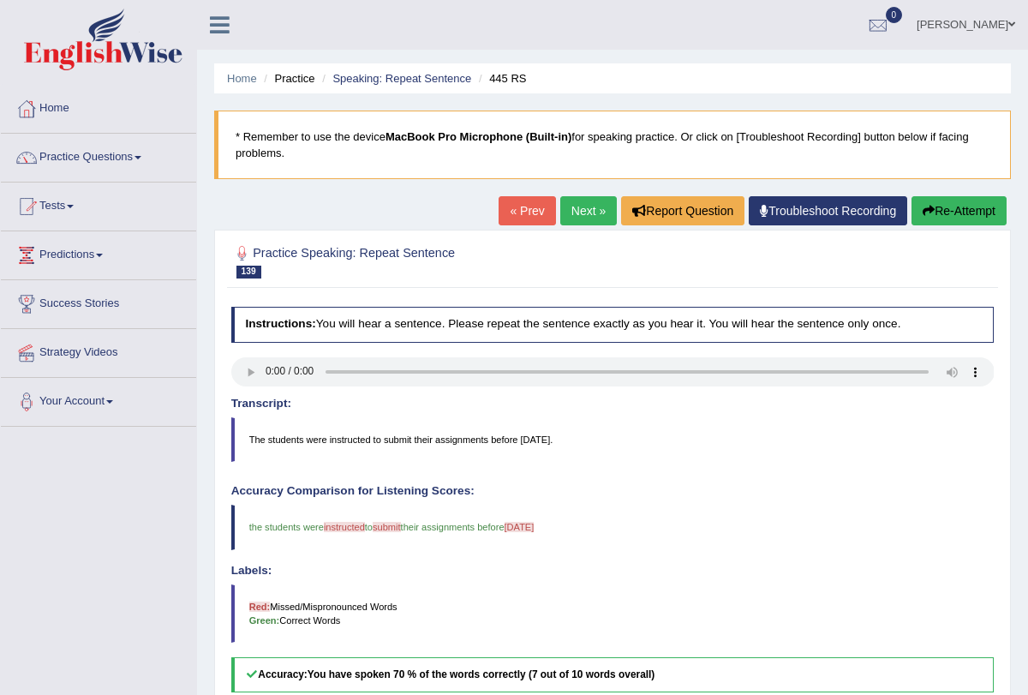
click at [578, 209] on link "Next »" at bounding box center [588, 210] width 57 height 29
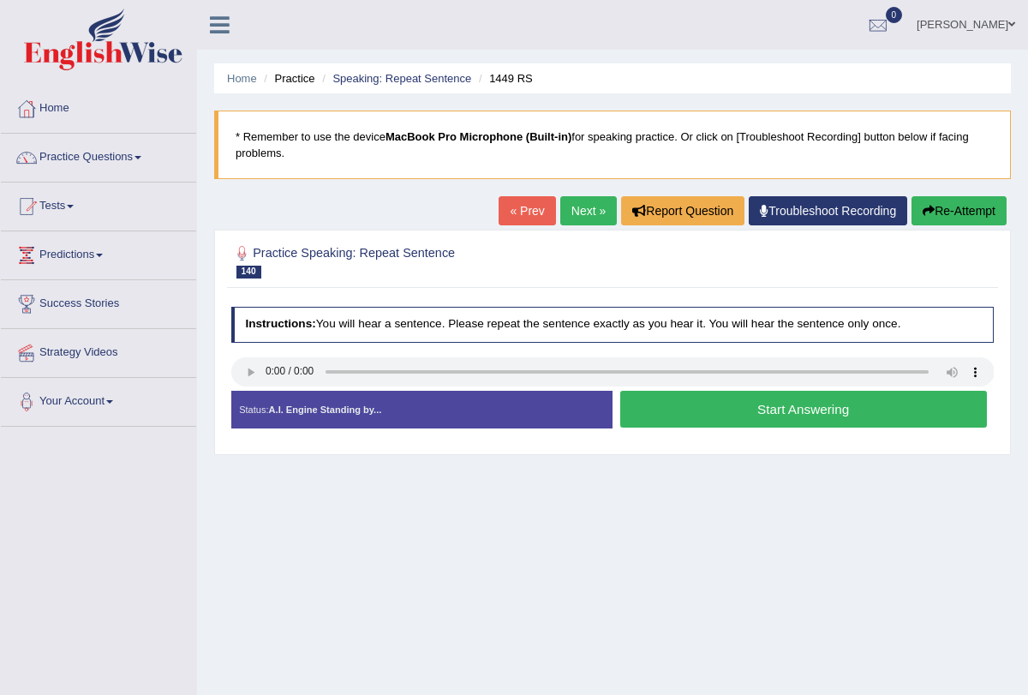
click at [674, 410] on button "Start Answering" at bounding box center [803, 409] width 367 height 37
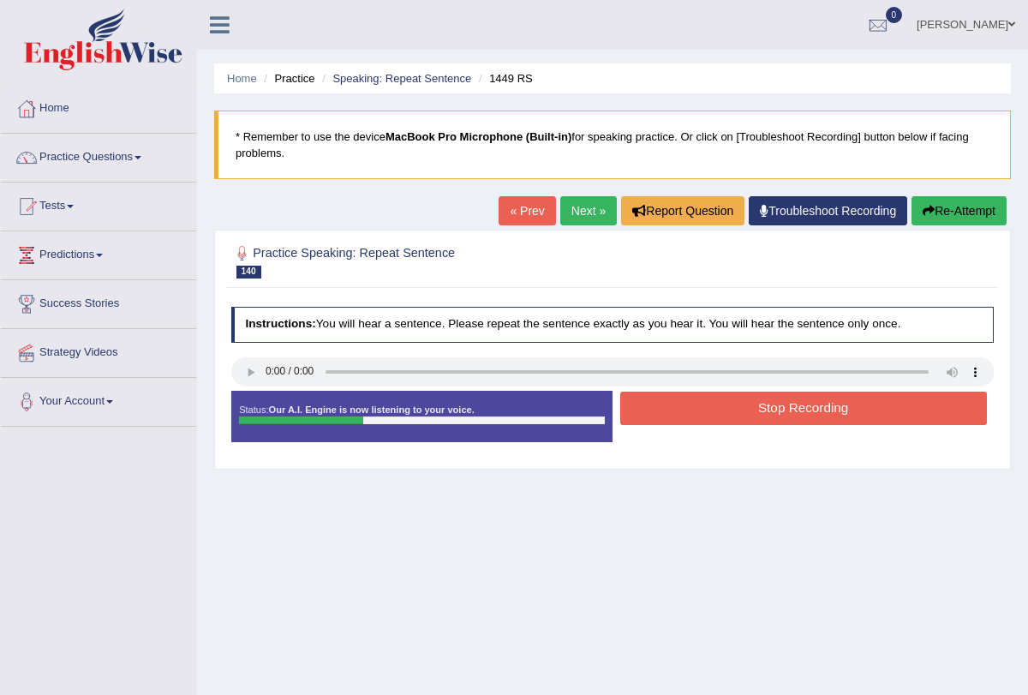
click at [680, 399] on button "Stop Recording" at bounding box center [803, 408] width 367 height 33
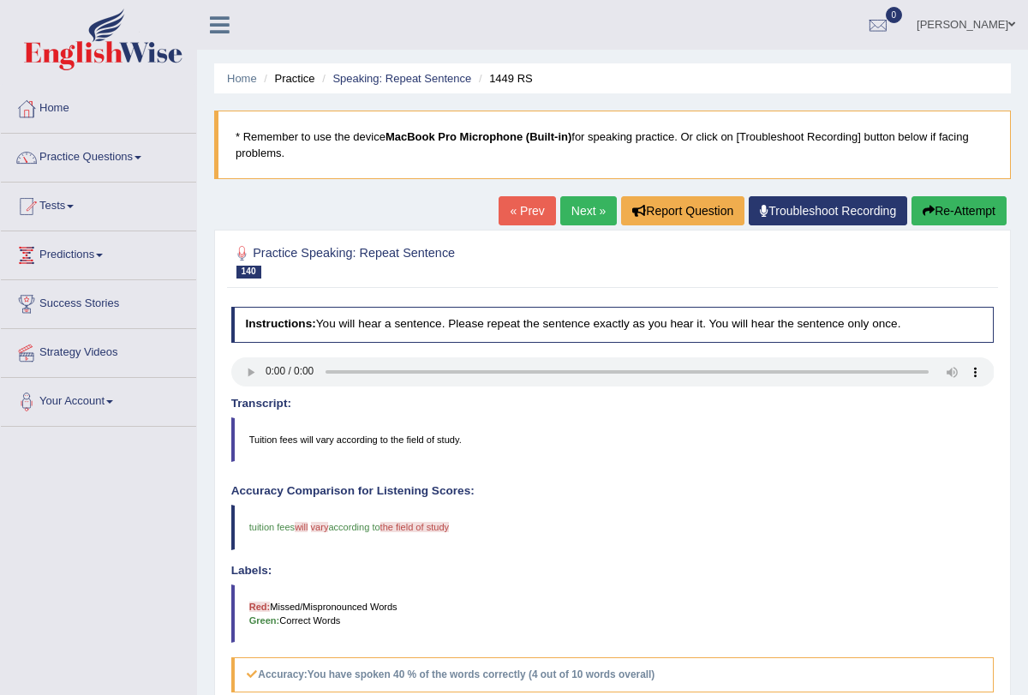
click at [950, 199] on button "Re-Attempt" at bounding box center [959, 210] width 95 height 29
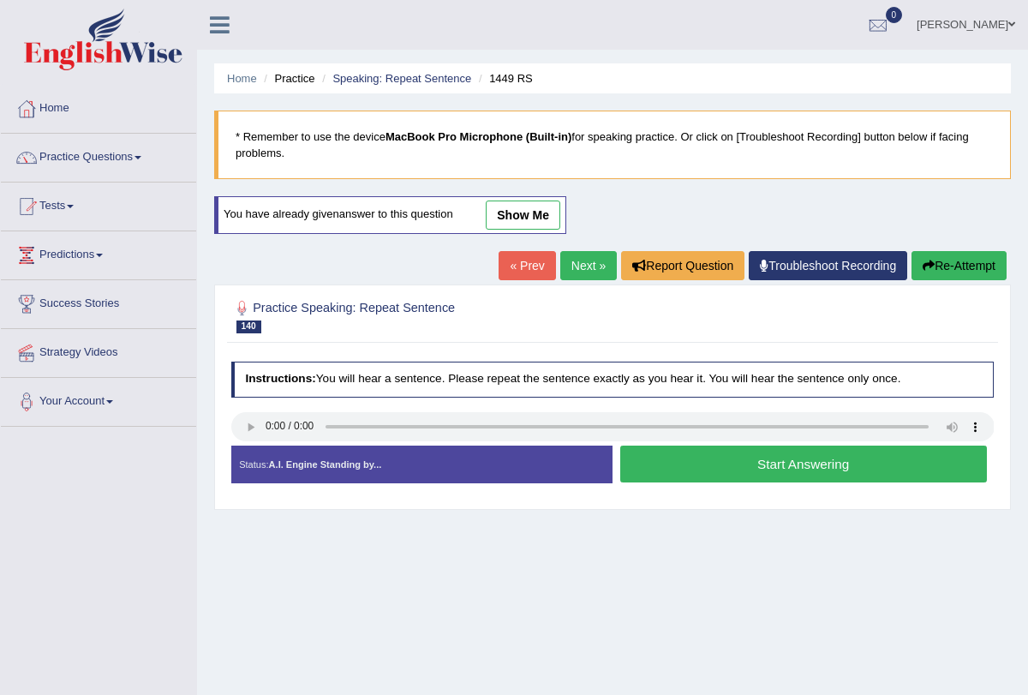
click at [702, 455] on button "Start Answering" at bounding box center [803, 464] width 367 height 37
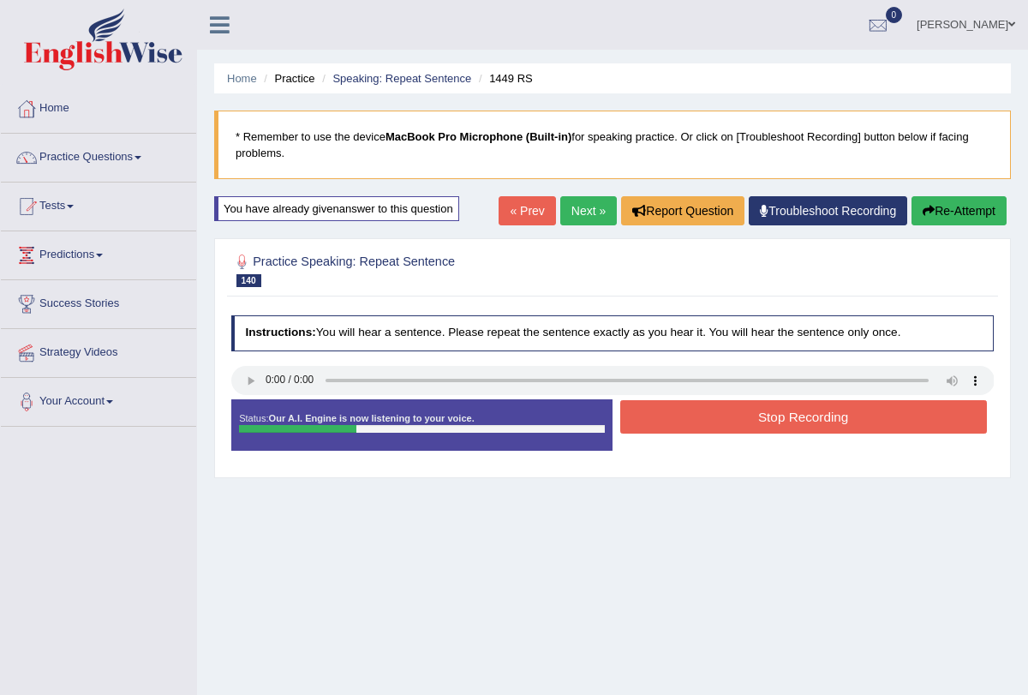
click at [713, 415] on button "Stop Recording" at bounding box center [803, 416] width 367 height 33
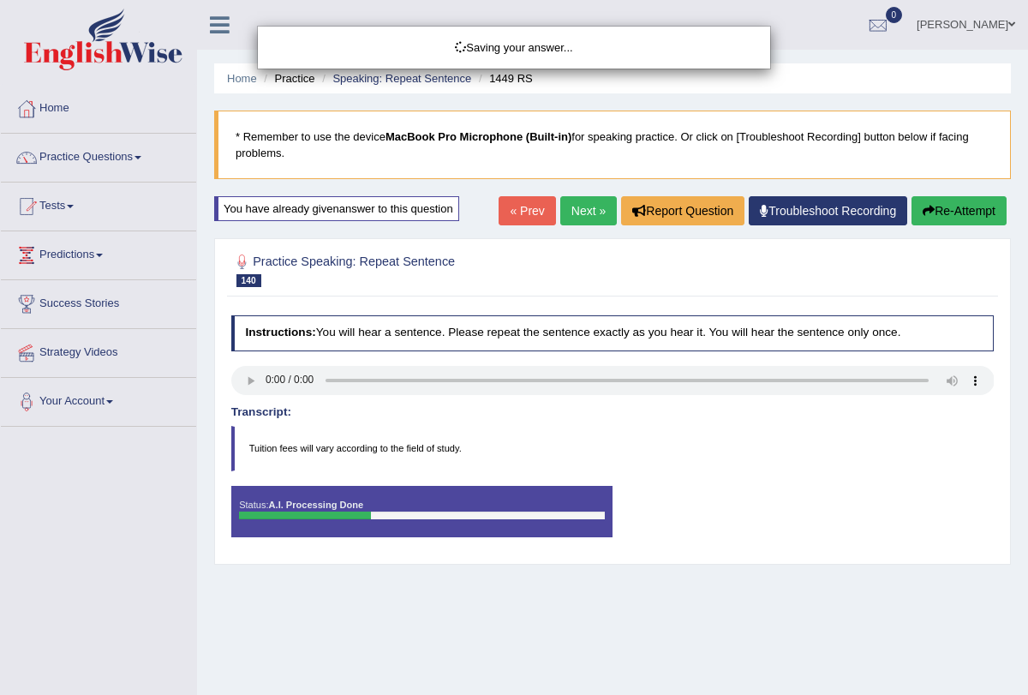
click at [581, 209] on div "Saving your answer..." at bounding box center [514, 347] width 1028 height 695
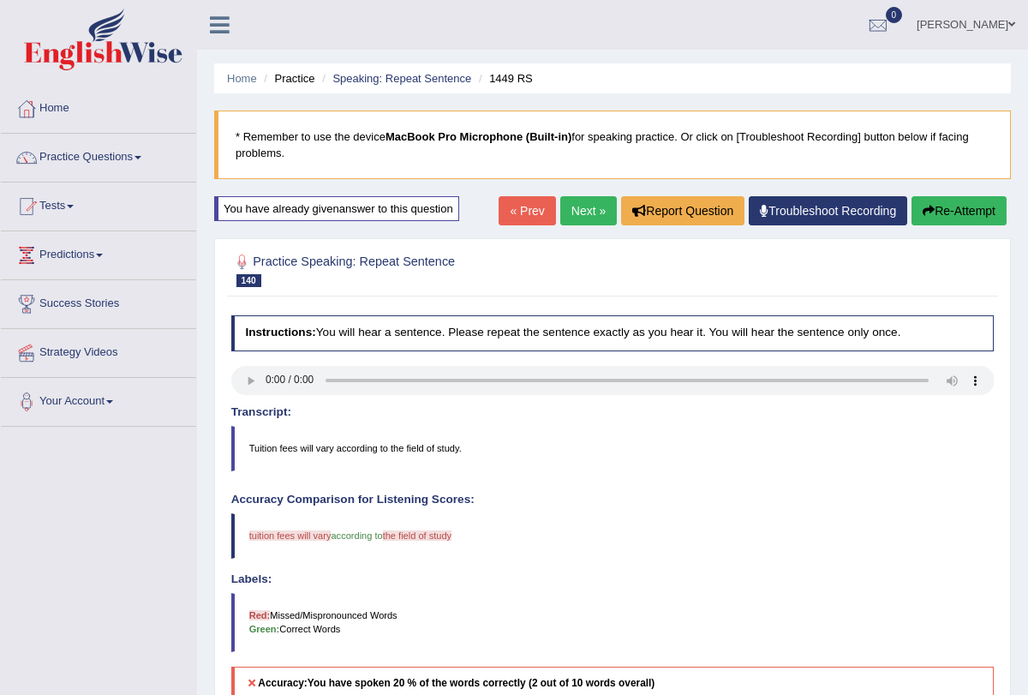
click at [561, 213] on link "Next »" at bounding box center [588, 210] width 57 height 29
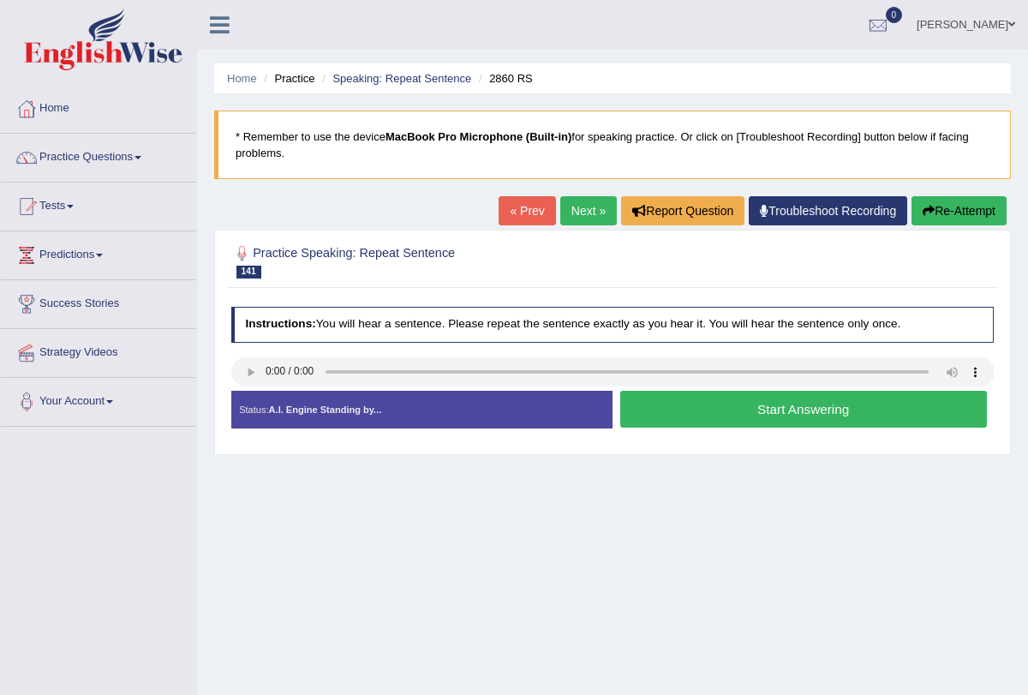
click at [677, 413] on button "Start Answering" at bounding box center [803, 409] width 367 height 37
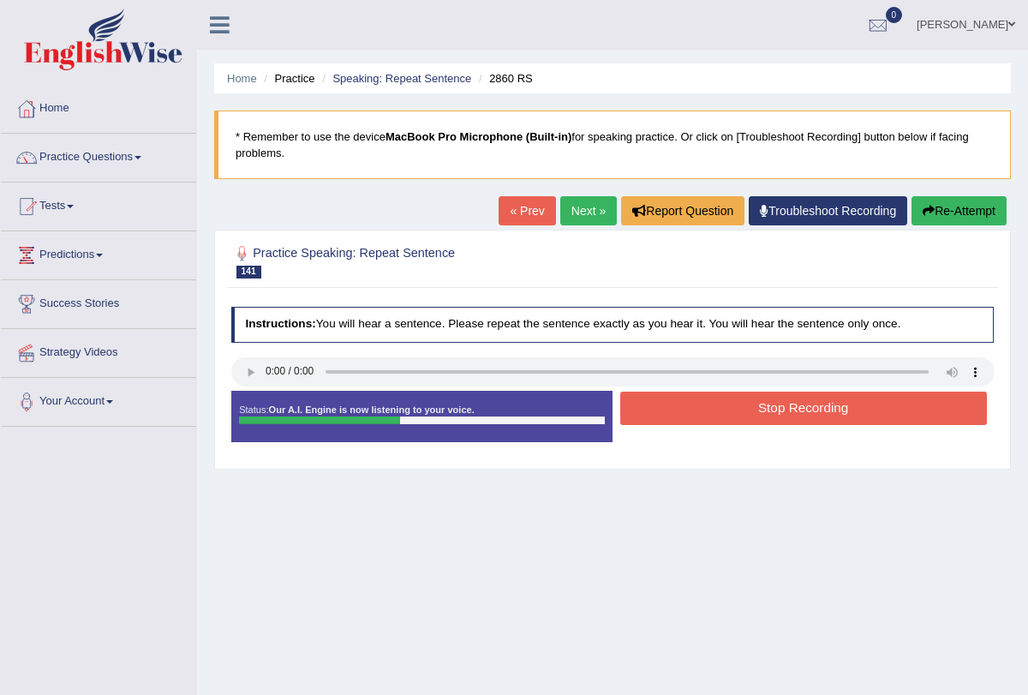
click at [680, 406] on button "Stop Recording" at bounding box center [803, 408] width 367 height 33
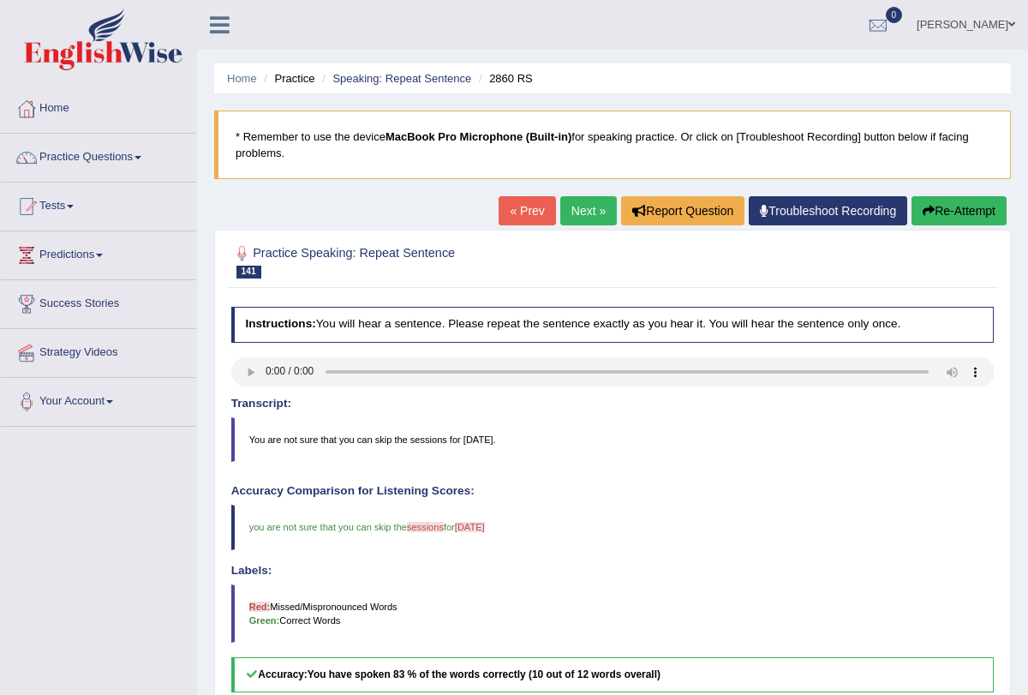
click at [567, 206] on link "Next »" at bounding box center [588, 210] width 57 height 29
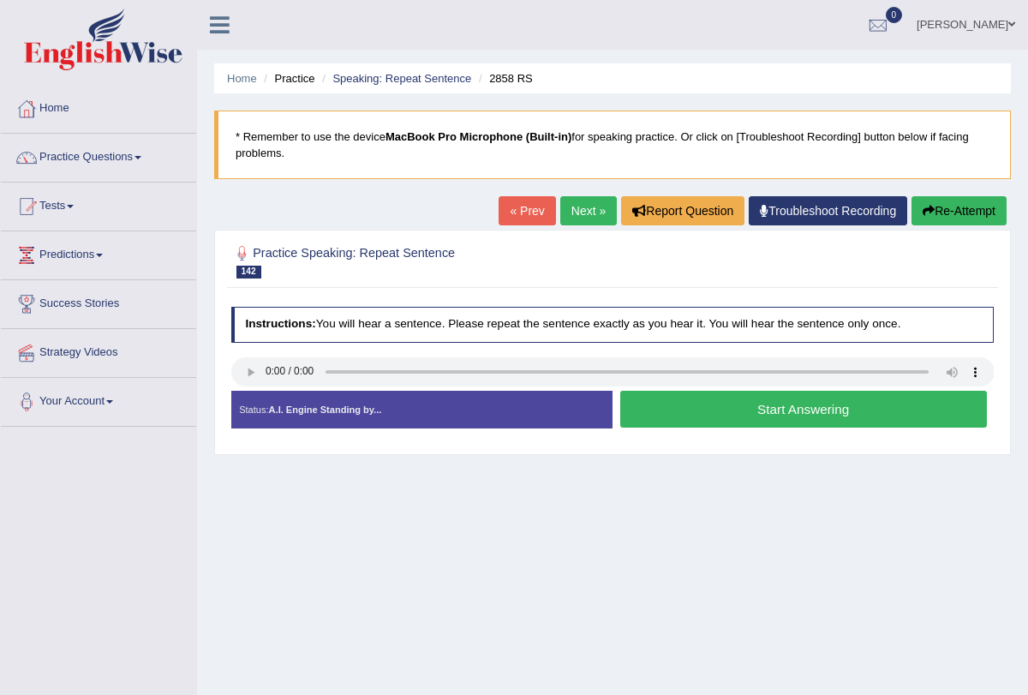
click at [578, 215] on link "Next »" at bounding box center [588, 210] width 57 height 29
click at [716, 411] on button "Start Answering" at bounding box center [803, 409] width 367 height 37
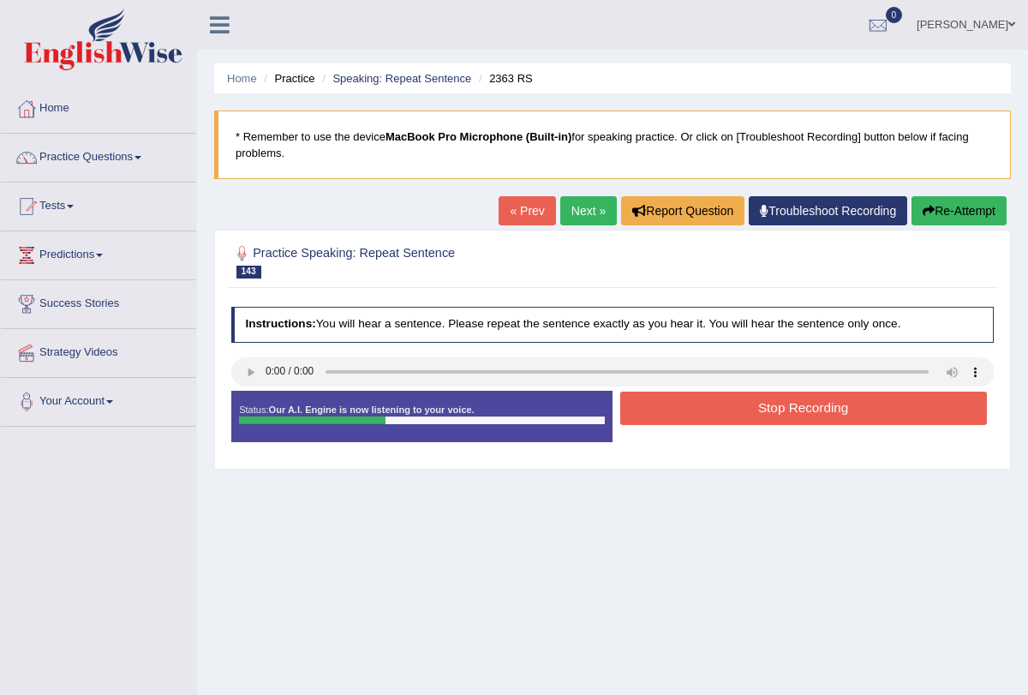
click at [716, 411] on button "Stop Recording" at bounding box center [803, 408] width 367 height 33
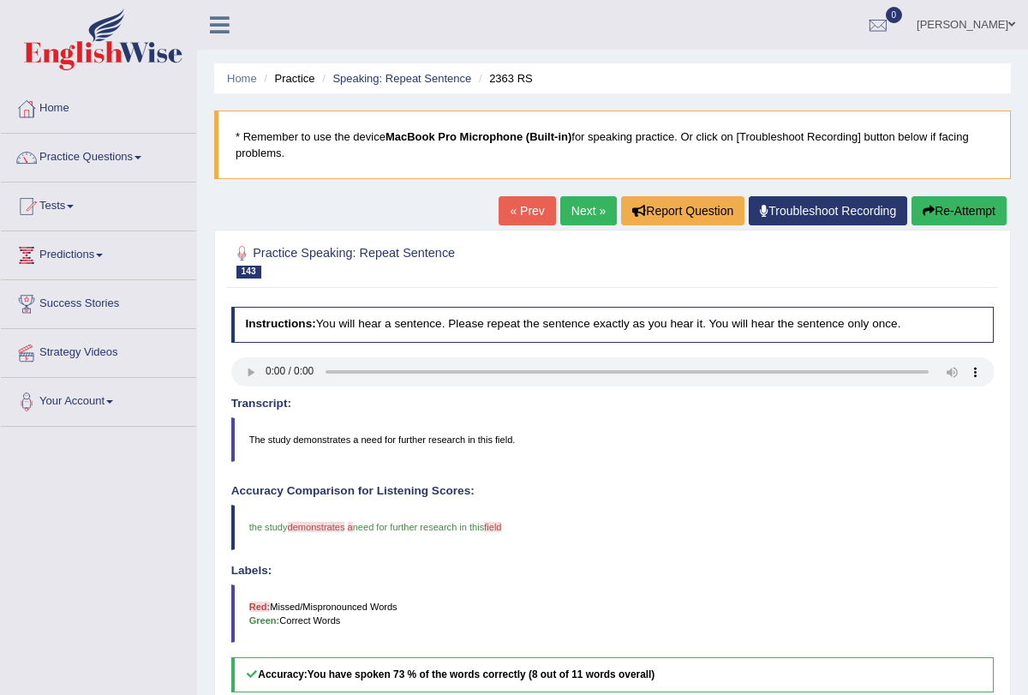
click at [577, 218] on link "Next »" at bounding box center [588, 210] width 57 height 29
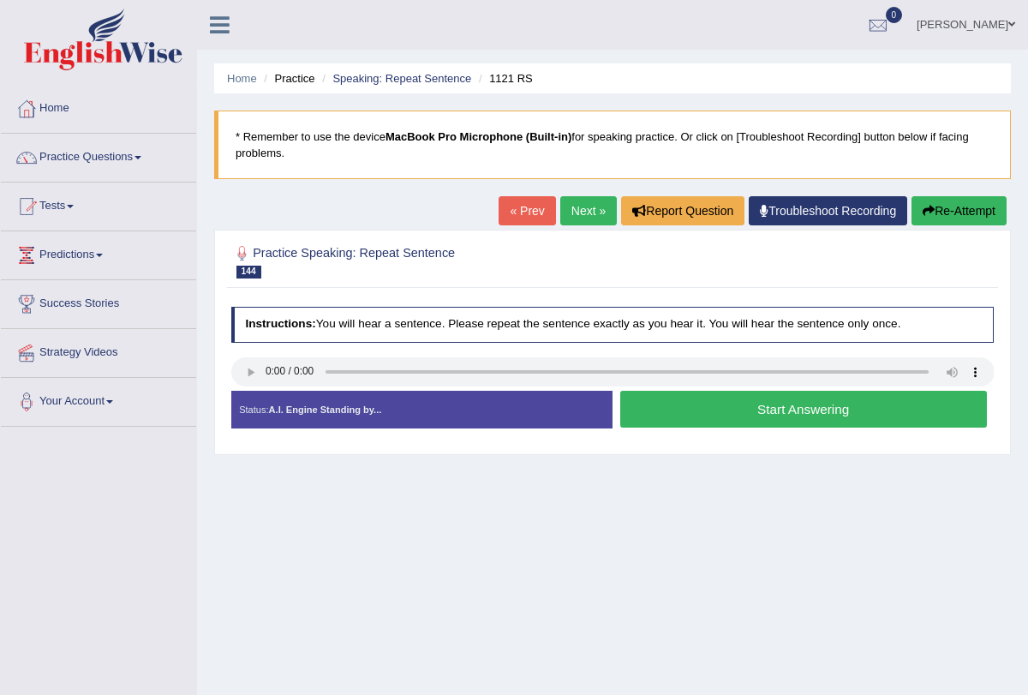
click at [716, 405] on button "Start Answering" at bounding box center [803, 409] width 367 height 37
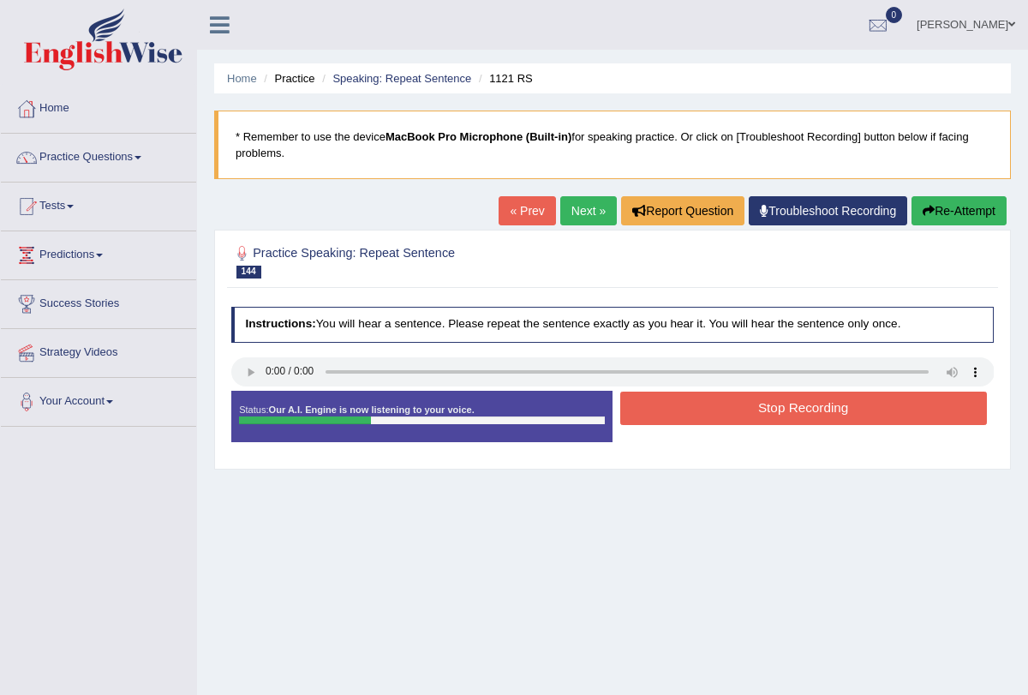
click at [716, 405] on button "Stop Recording" at bounding box center [803, 408] width 367 height 33
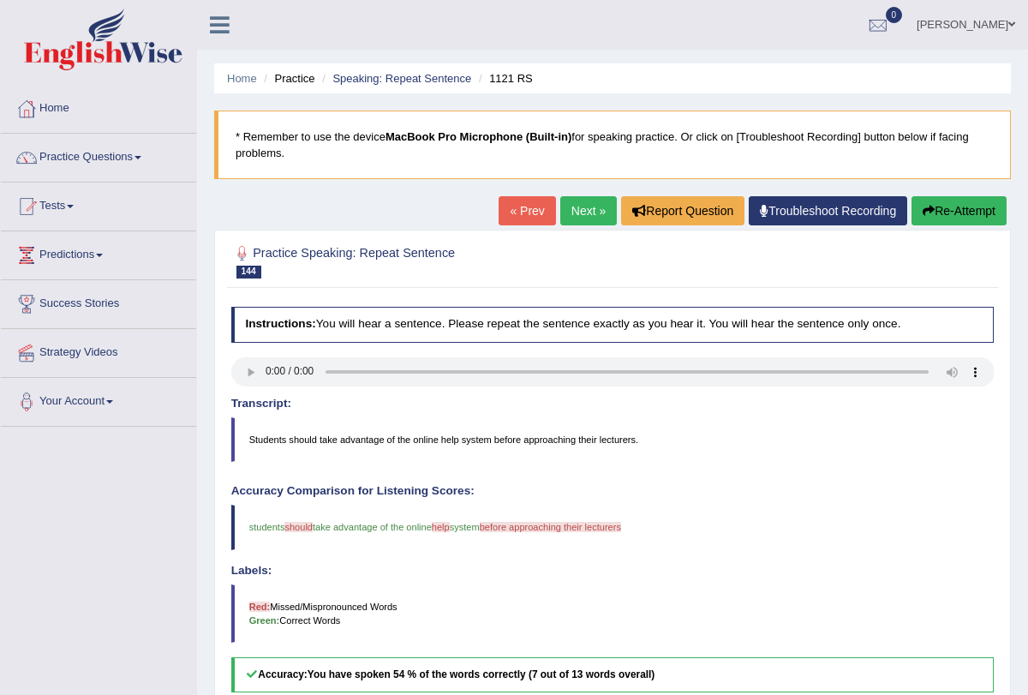
click at [566, 207] on link "Next »" at bounding box center [588, 210] width 57 height 29
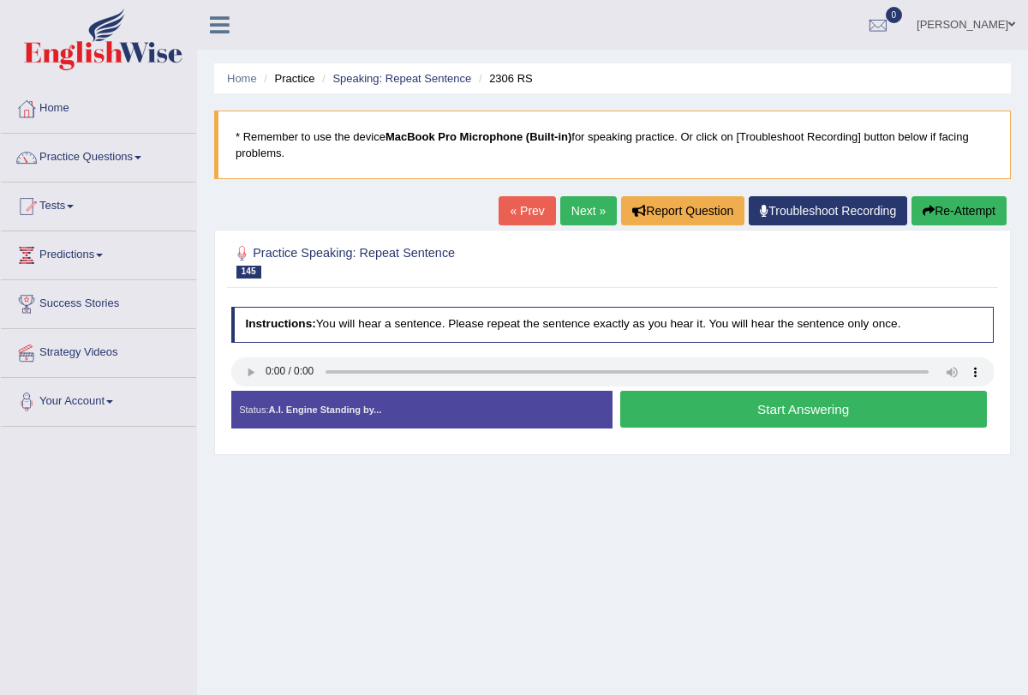
click at [715, 413] on button "Start Answering" at bounding box center [803, 409] width 367 height 37
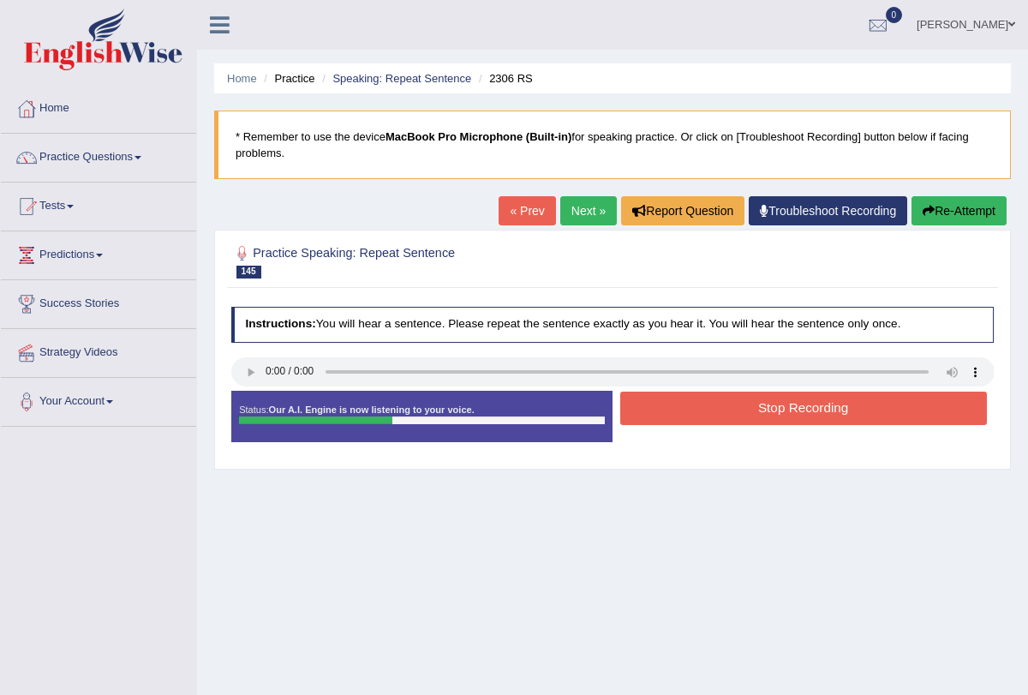
click at [715, 413] on button "Stop Recording" at bounding box center [803, 408] width 367 height 33
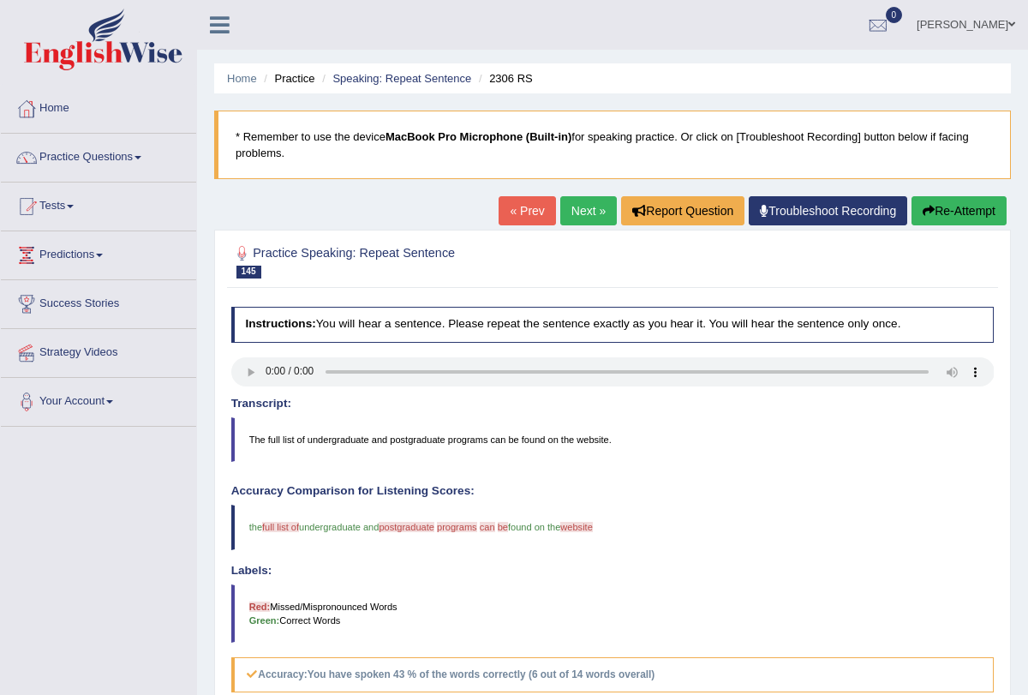
click at [938, 208] on button "Re-Attempt" at bounding box center [959, 210] width 95 height 29
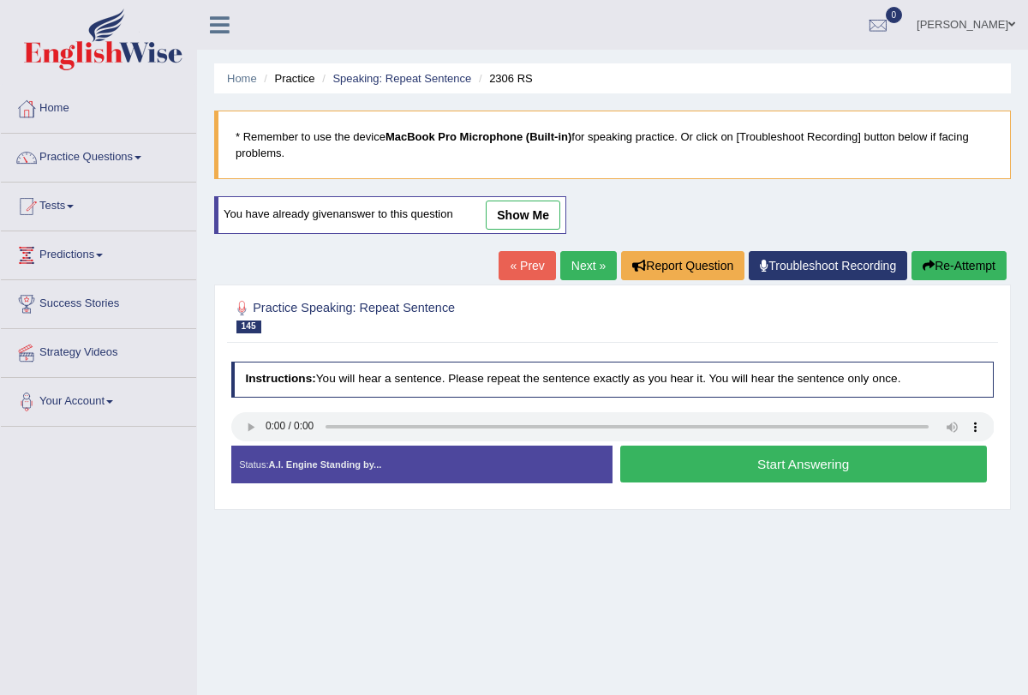
click at [650, 451] on button "Start Answering" at bounding box center [803, 464] width 367 height 37
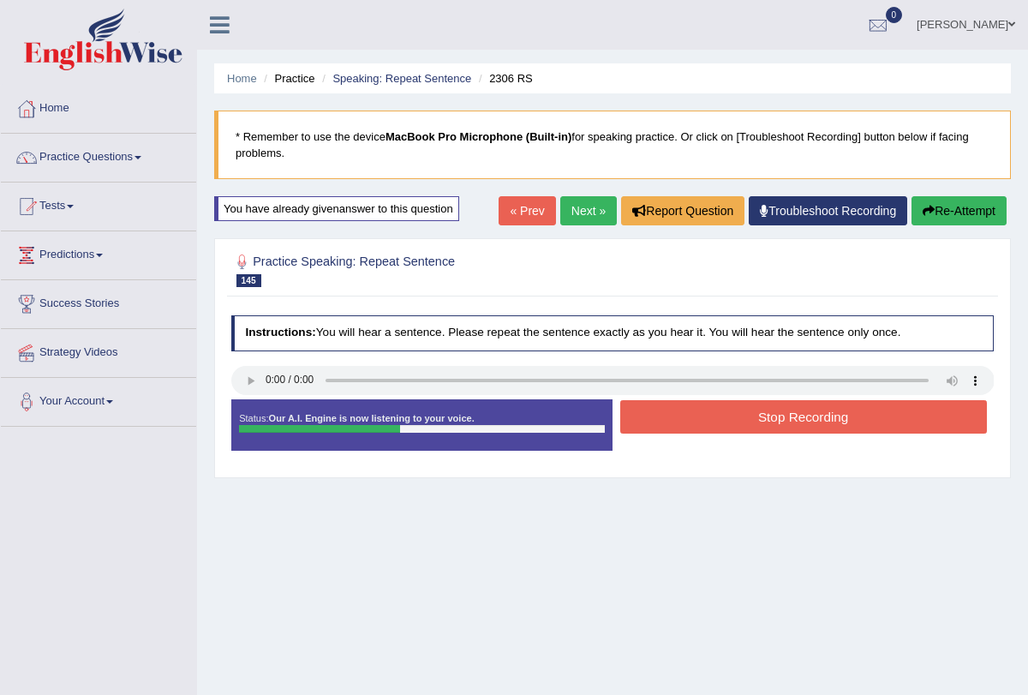
click at [694, 406] on button "Stop Recording" at bounding box center [803, 416] width 367 height 33
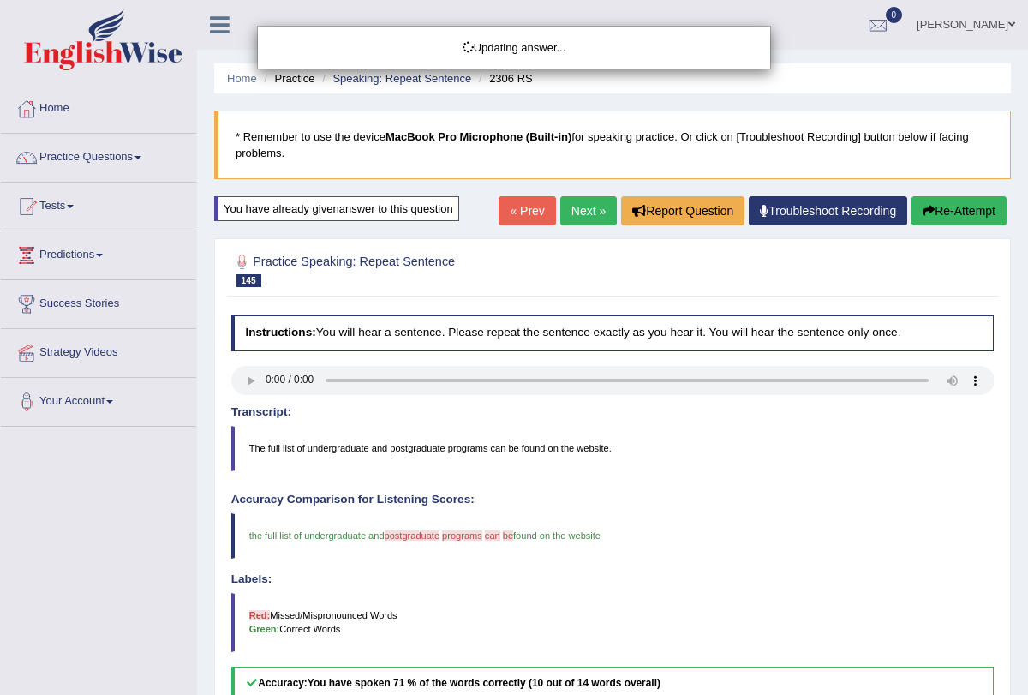
click at [569, 199] on link "Next »" at bounding box center [588, 210] width 57 height 29
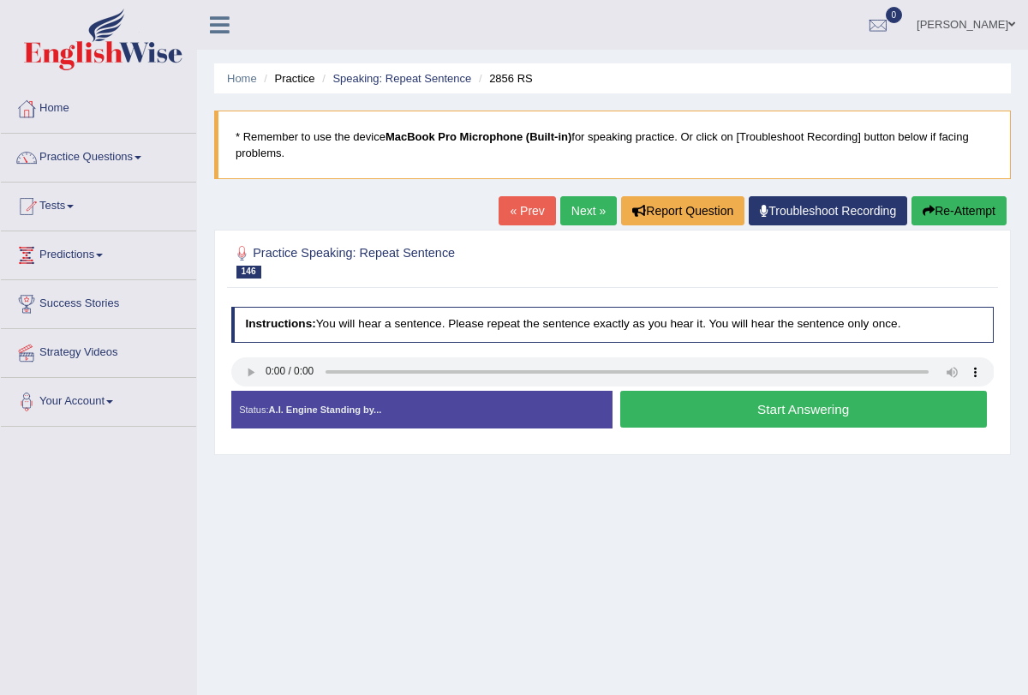
click at [659, 401] on button "Start Answering" at bounding box center [803, 409] width 367 height 37
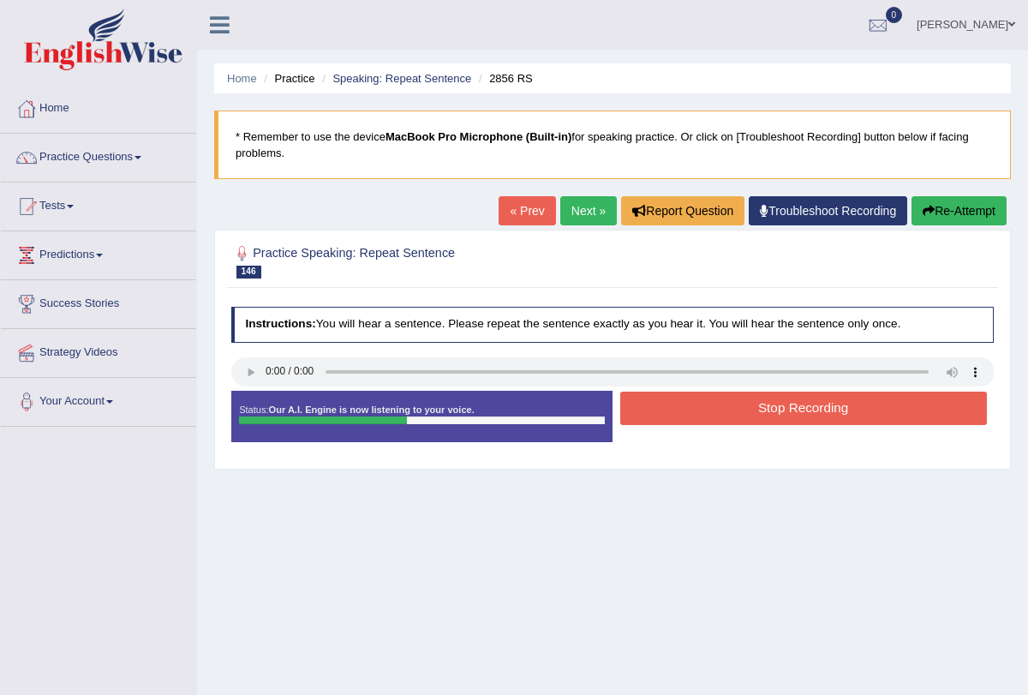
click at [659, 401] on button "Stop Recording" at bounding box center [803, 408] width 367 height 33
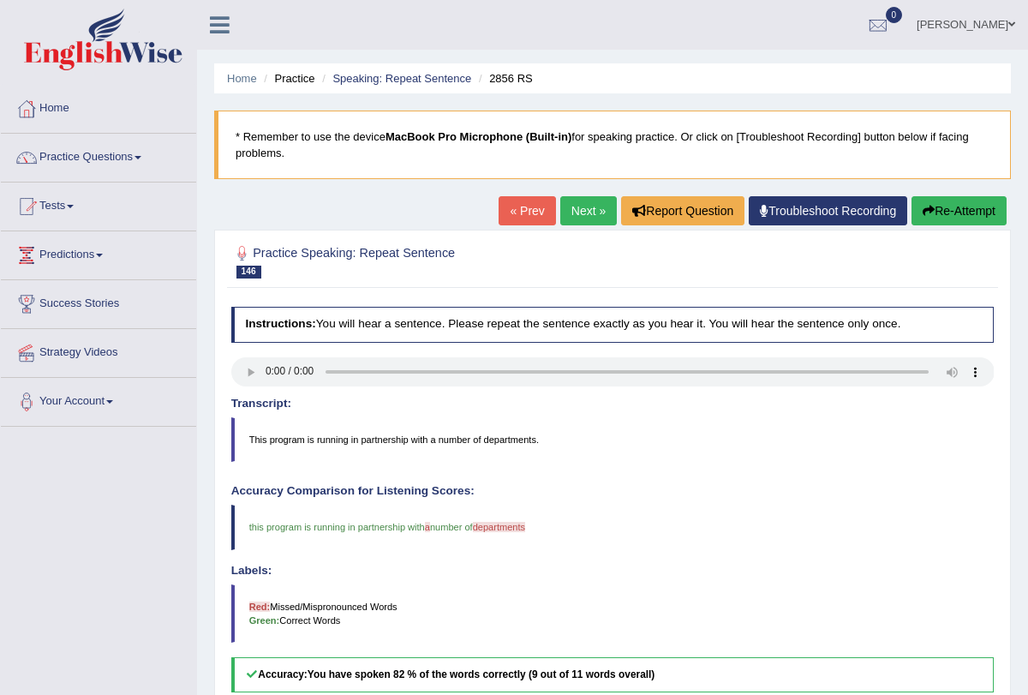
click at [584, 219] on link "Next »" at bounding box center [588, 210] width 57 height 29
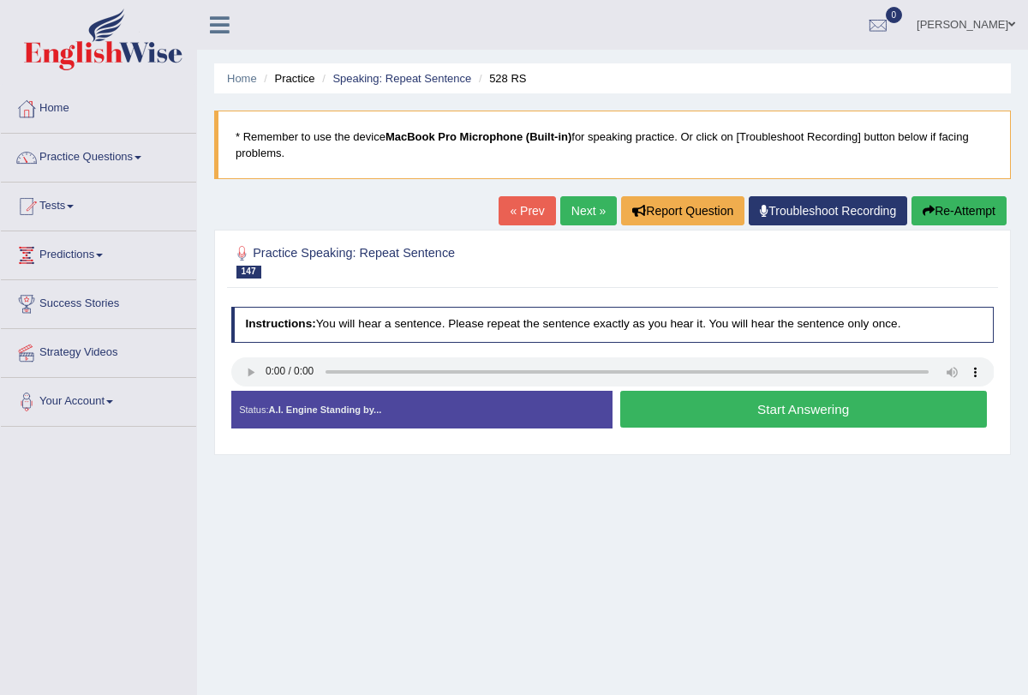
click at [586, 205] on link "Next »" at bounding box center [588, 210] width 57 height 29
click at [569, 213] on link "Next »" at bounding box center [588, 210] width 57 height 29
click at [738, 425] on button "Start Answering" at bounding box center [803, 409] width 367 height 37
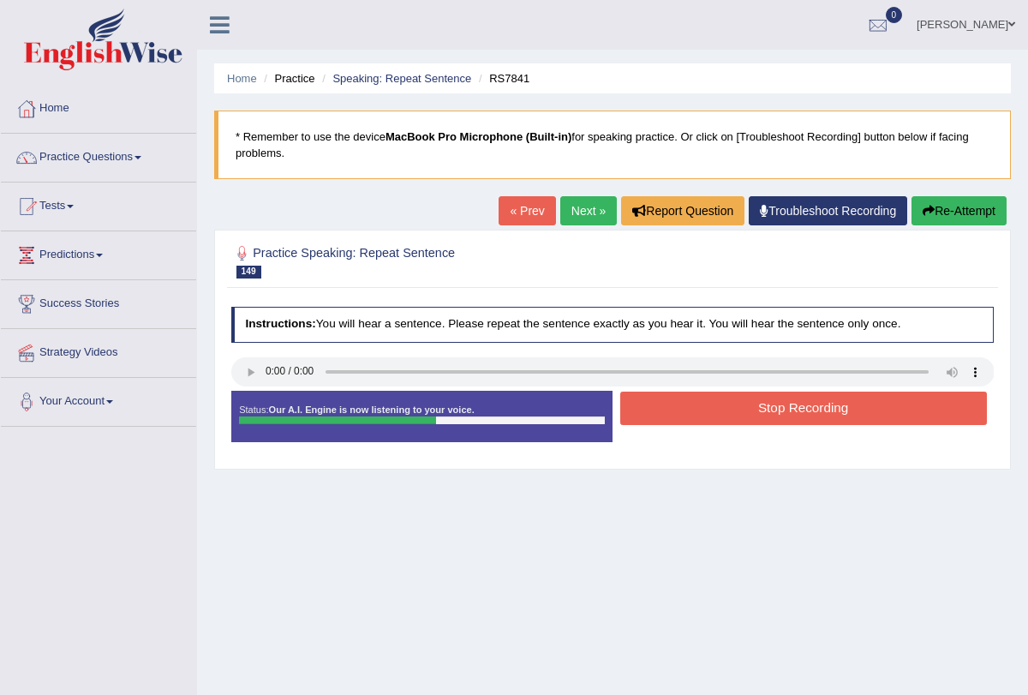
click at [734, 405] on button "Stop Recording" at bounding box center [803, 408] width 367 height 33
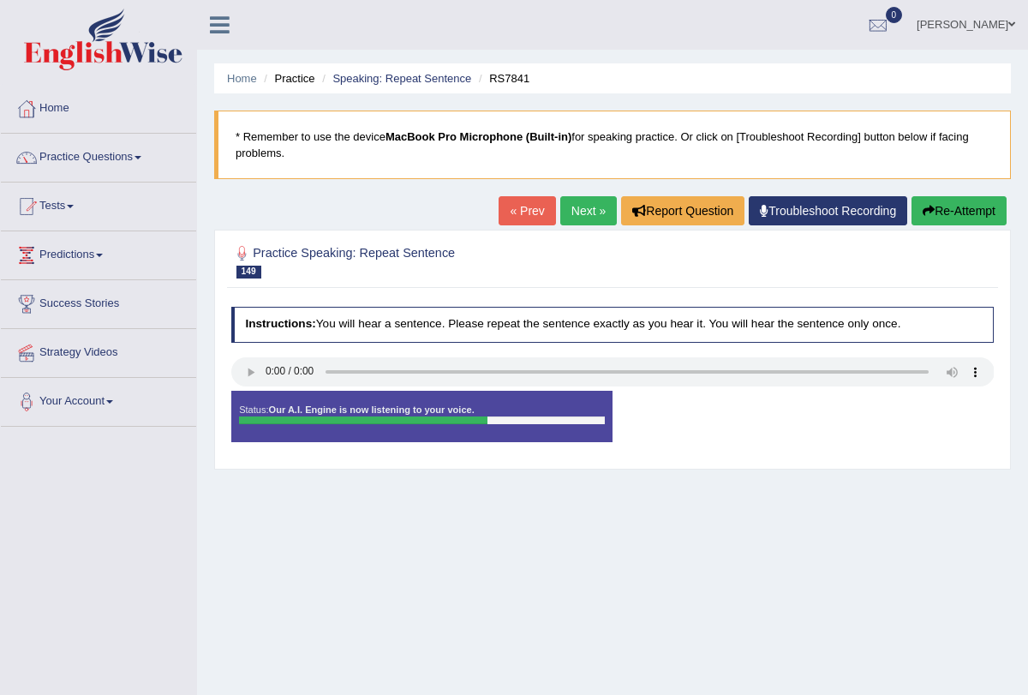
click at [953, 214] on button "Re-Attempt" at bounding box center [959, 210] width 95 height 29
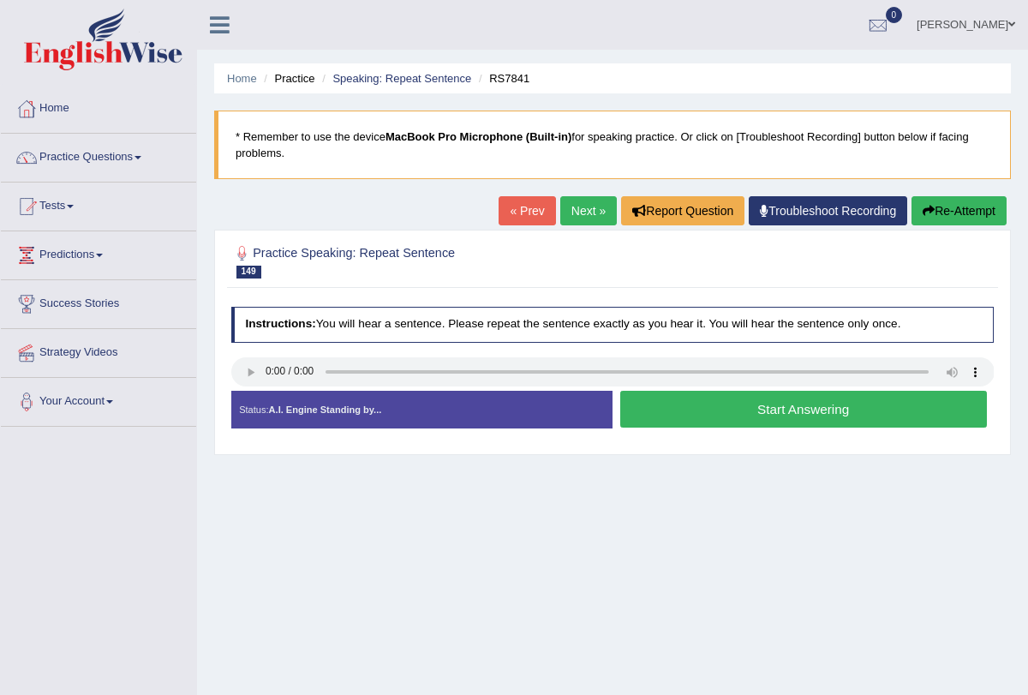
click at [684, 414] on button "Start Answering" at bounding box center [803, 409] width 367 height 37
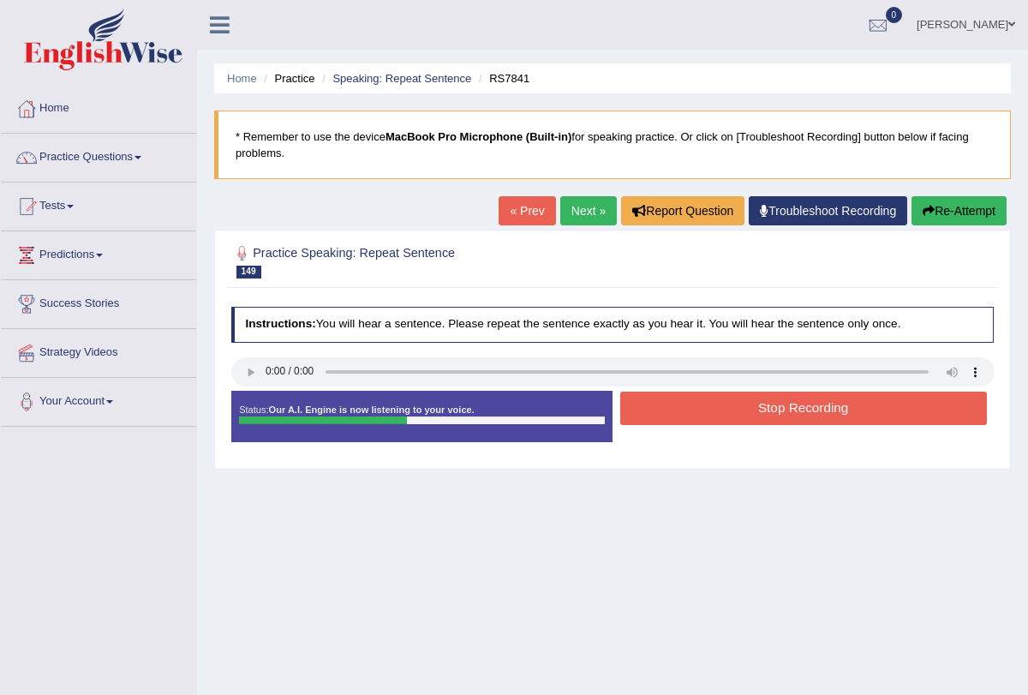
click at [686, 402] on button "Stop Recording" at bounding box center [803, 408] width 367 height 33
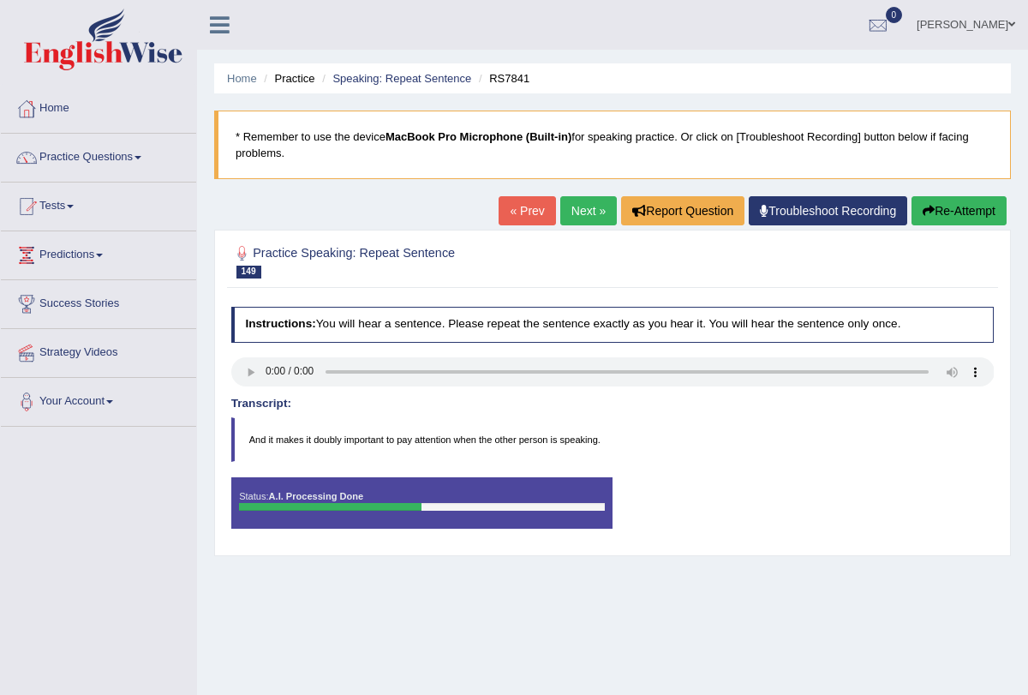
click at [580, 212] on div "Saving your answer..." at bounding box center [514, 347] width 1028 height 695
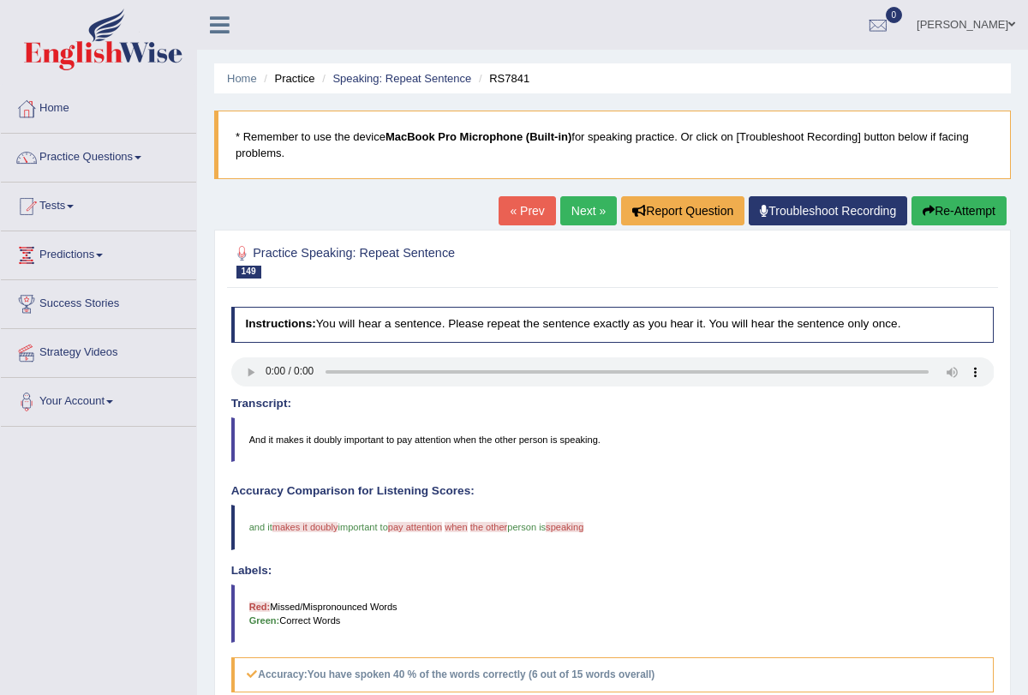
click at [578, 207] on link "Next »" at bounding box center [588, 210] width 57 height 29
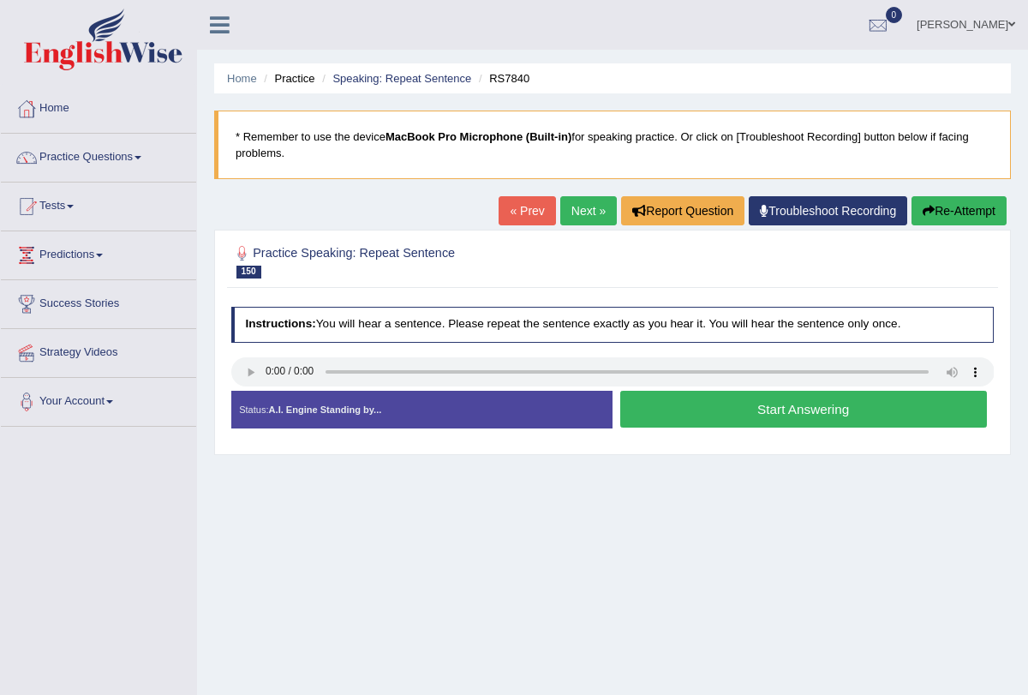
click at [662, 410] on button "Start Answering" at bounding box center [803, 409] width 367 height 37
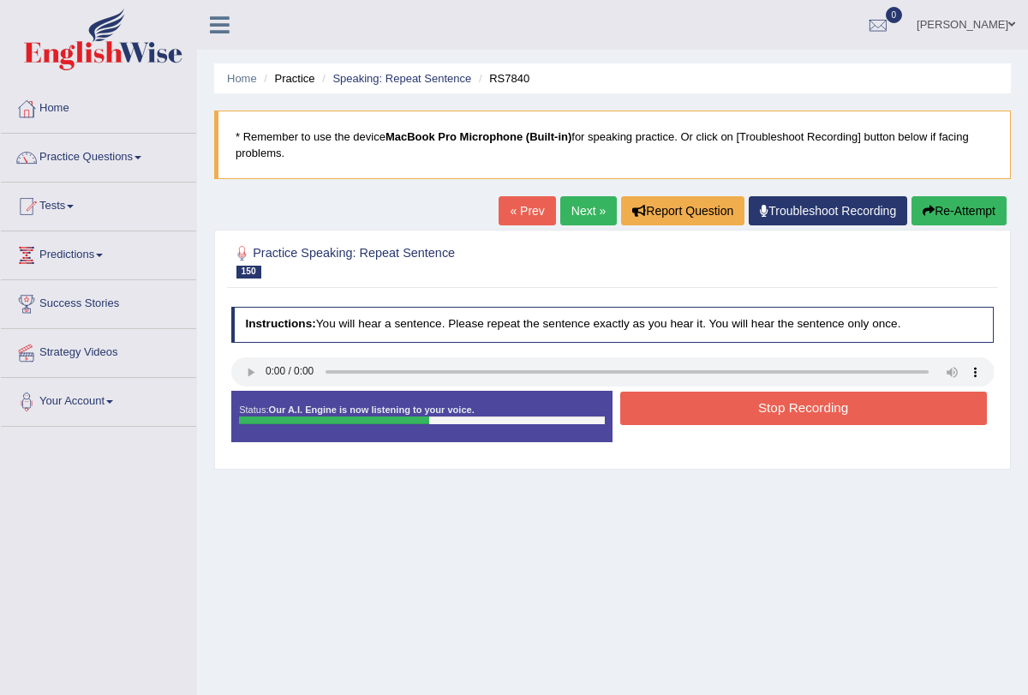
click at [662, 410] on button "Stop Recording" at bounding box center [803, 408] width 367 height 33
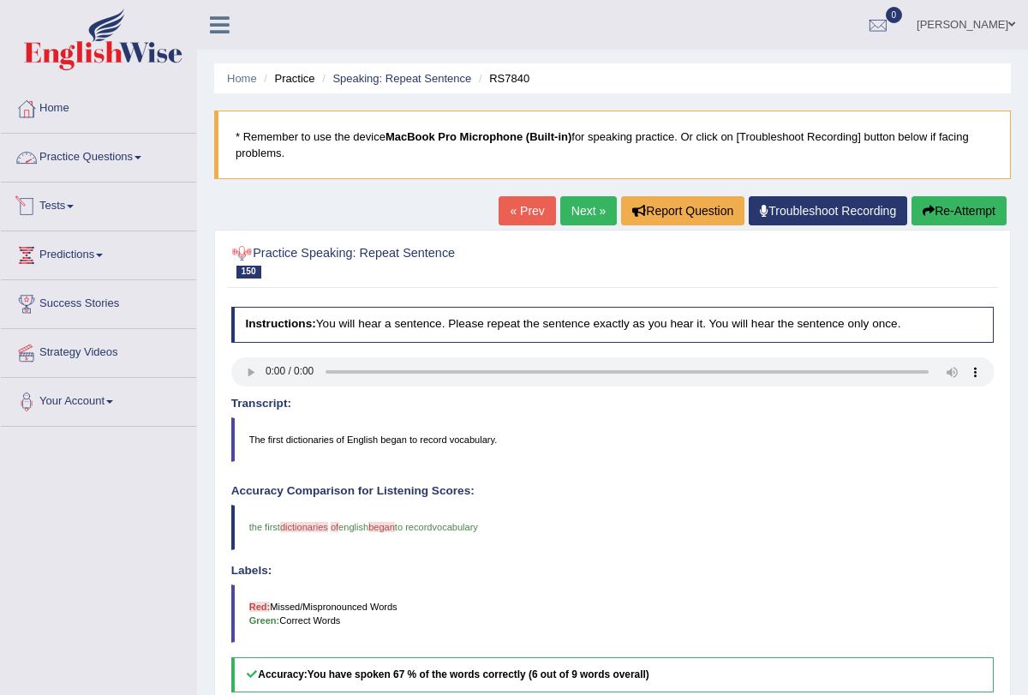
click at [141, 157] on span at bounding box center [138, 157] width 7 height 3
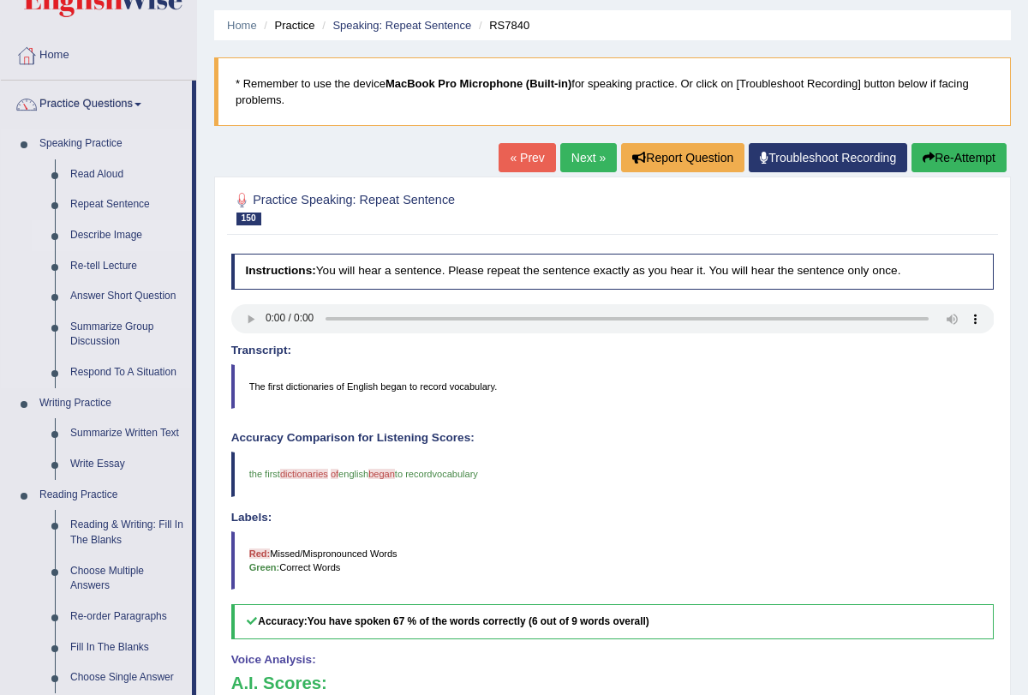
scroll to position [47, 0]
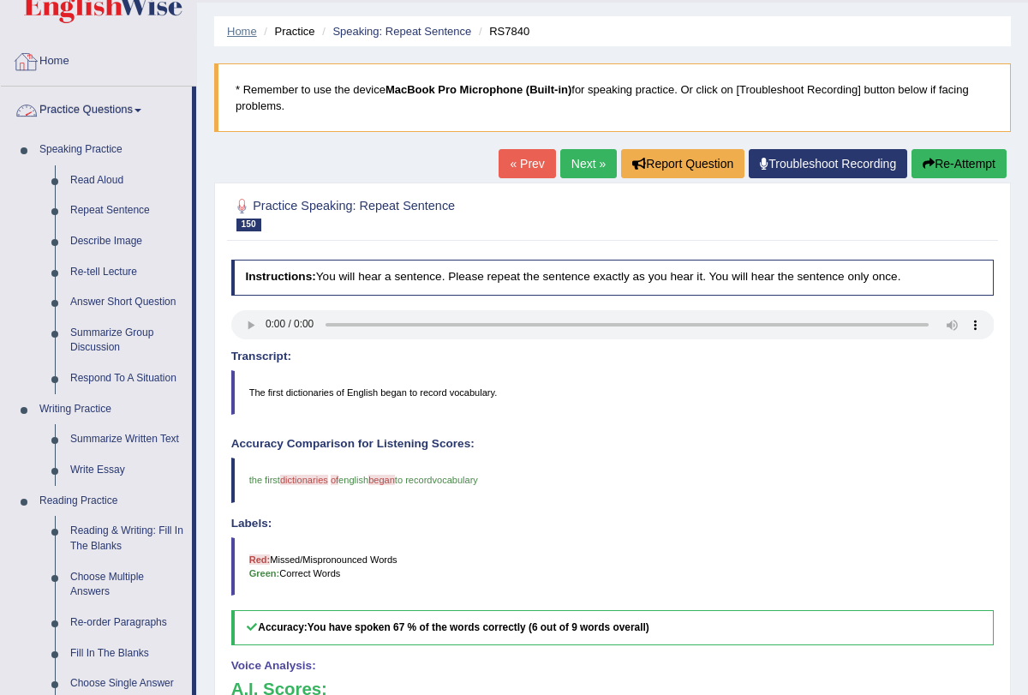
click at [244, 25] on link "Home" at bounding box center [242, 31] width 30 height 13
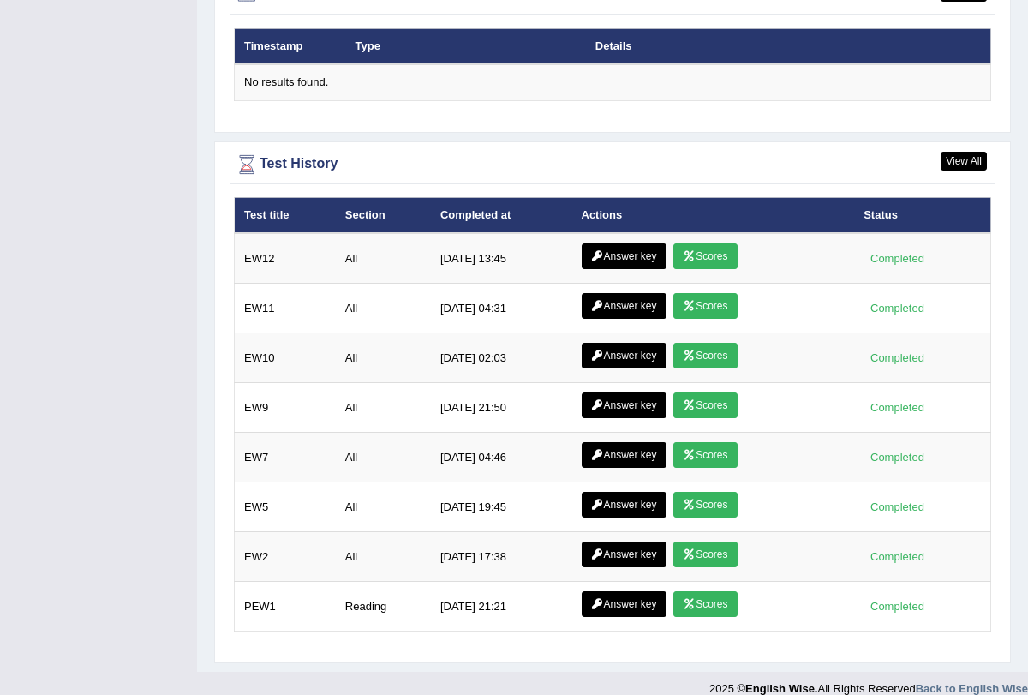
scroll to position [2136, 0]
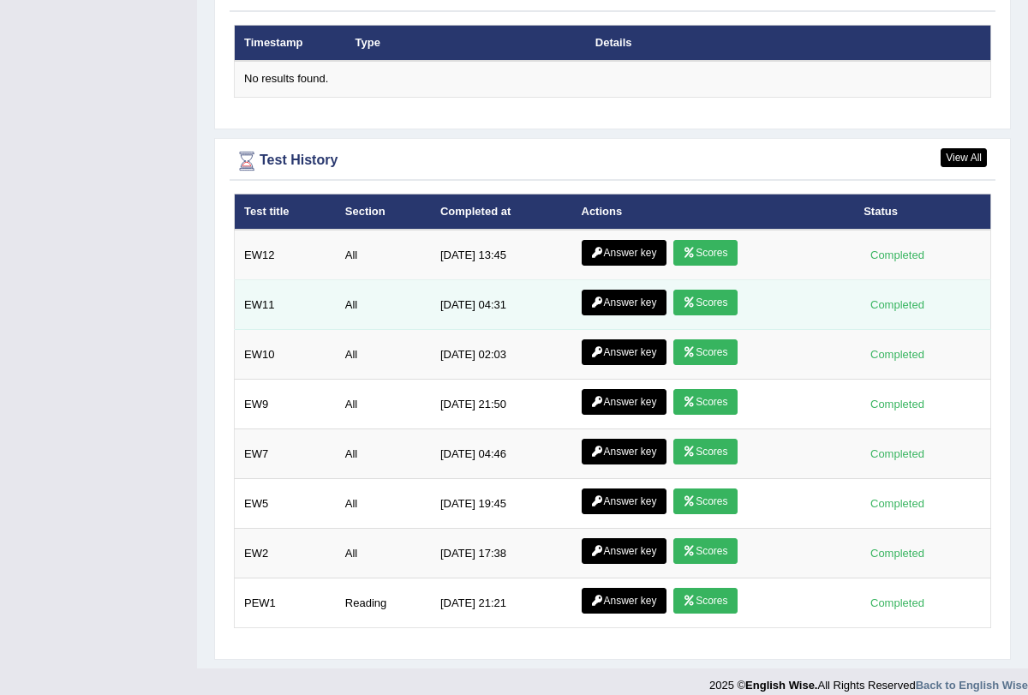
click at [707, 290] on link "Scores" at bounding box center [705, 303] width 63 height 26
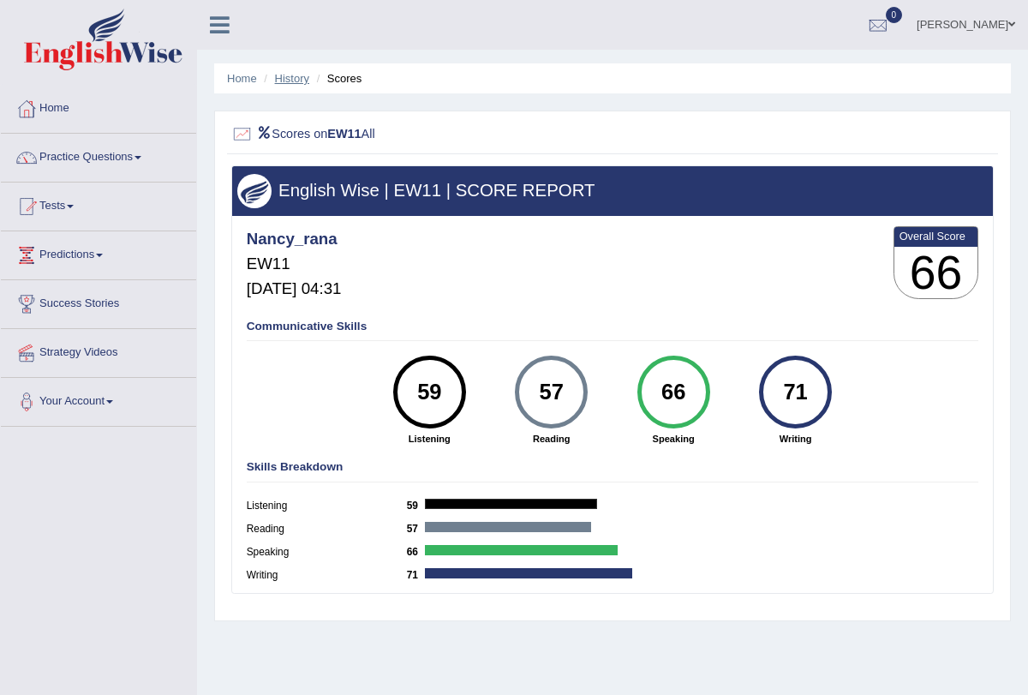
click at [278, 79] on link "History" at bounding box center [292, 78] width 34 height 13
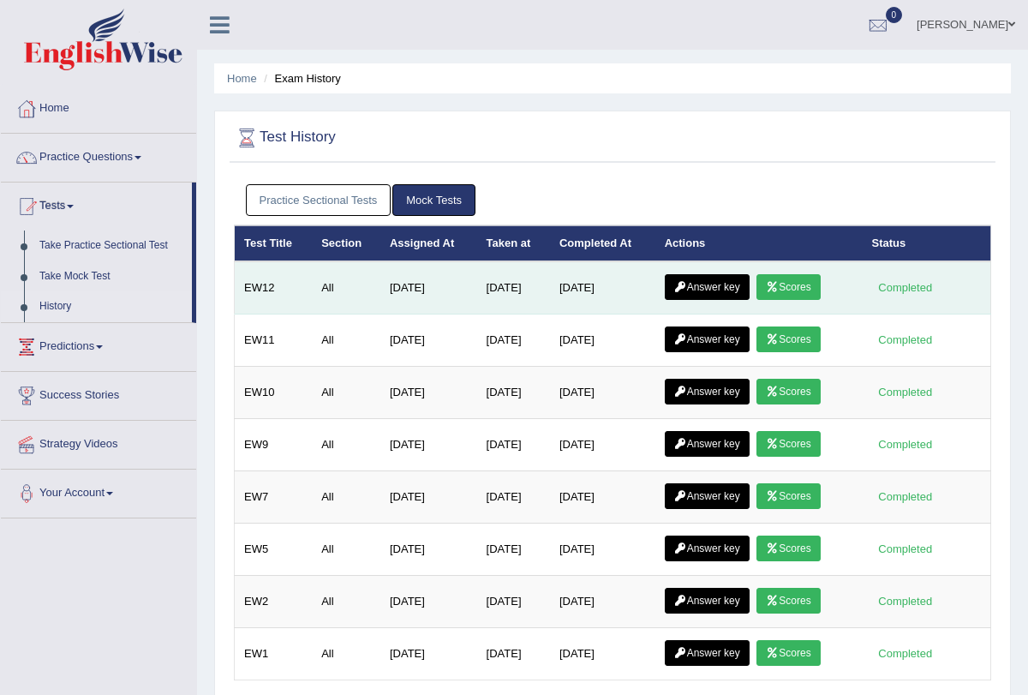
click at [780, 297] on link "Scores" at bounding box center [788, 287] width 63 height 26
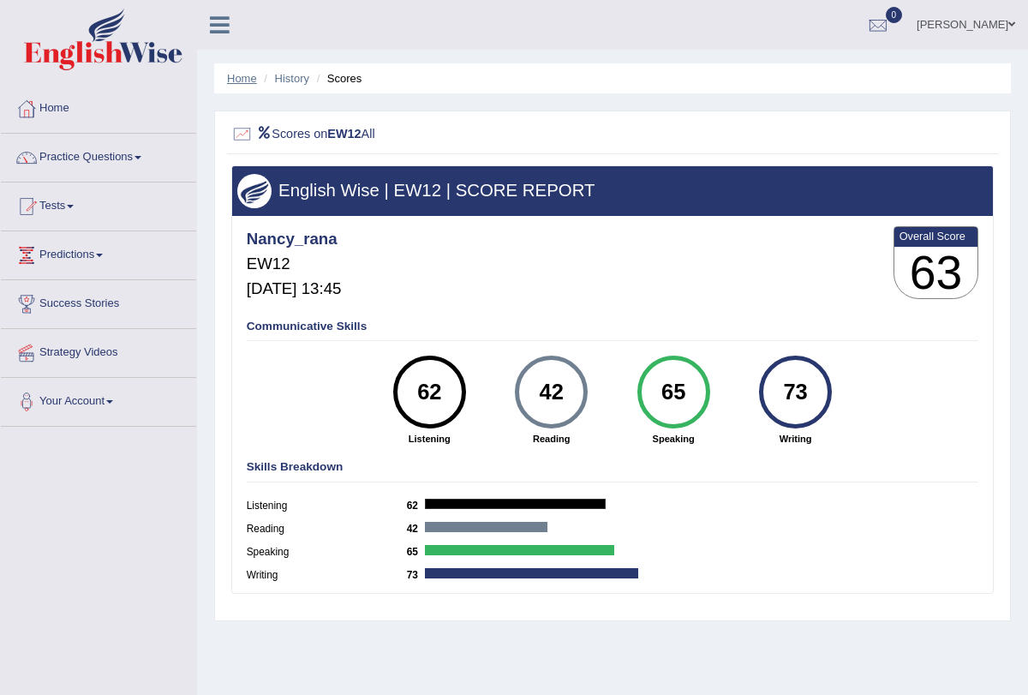
click at [249, 75] on link "Home" at bounding box center [242, 78] width 30 height 13
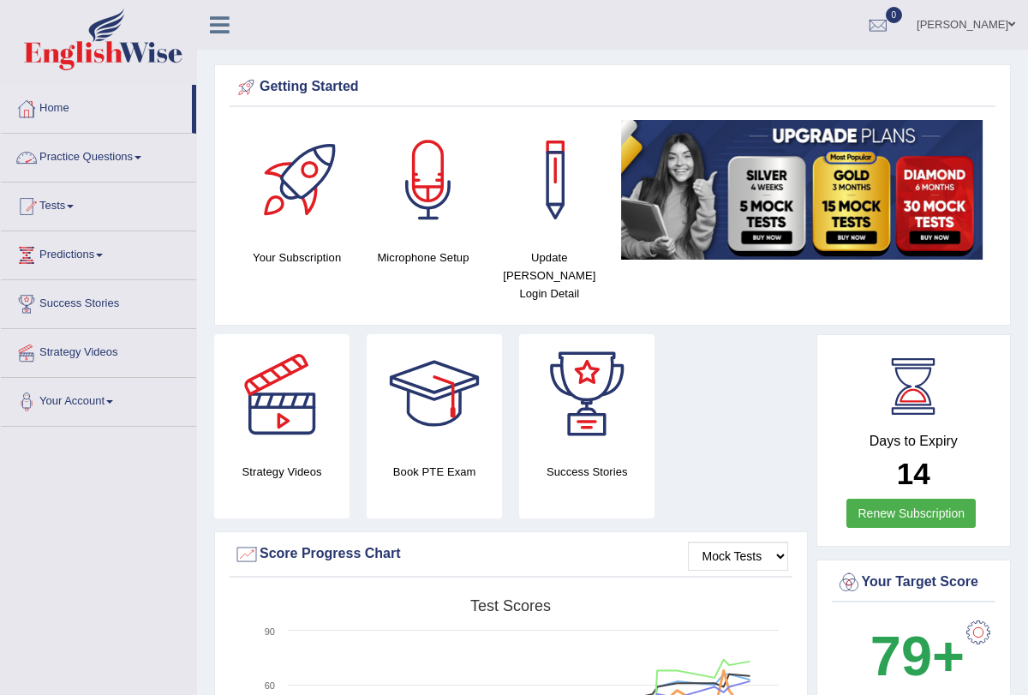
click at [151, 160] on link "Practice Questions" at bounding box center [98, 155] width 195 height 43
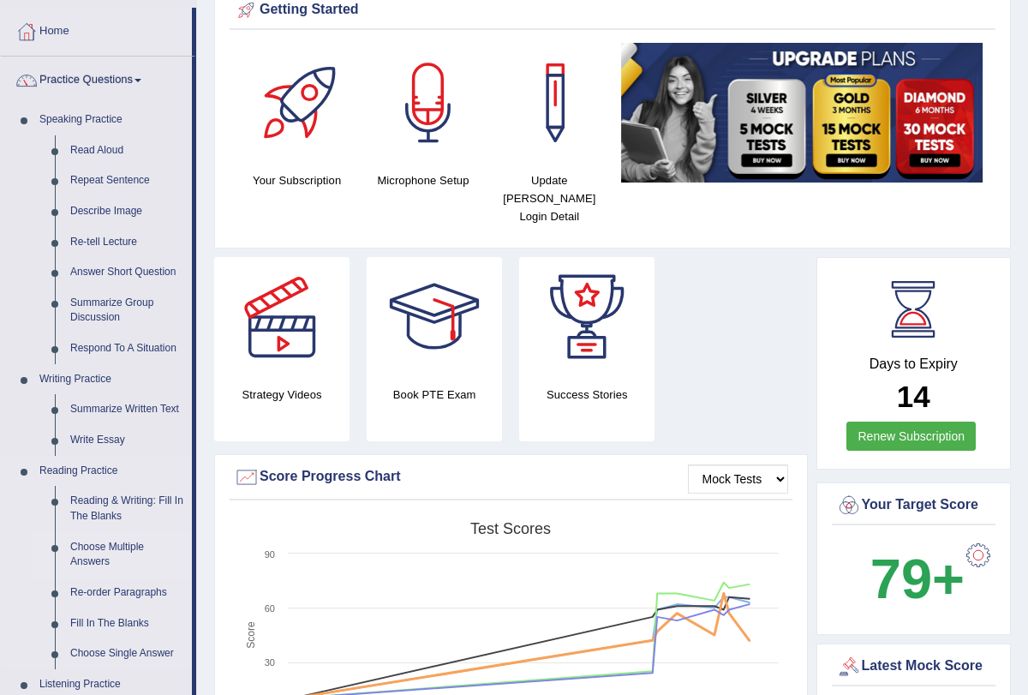
scroll to position [41, 0]
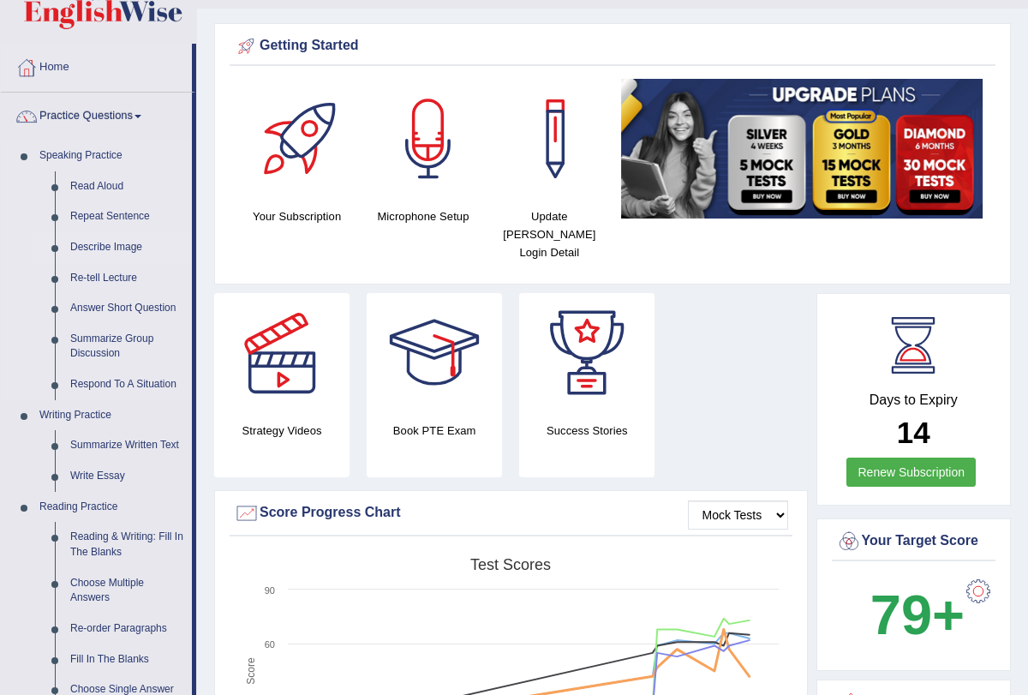
click at [113, 246] on link "Describe Image" at bounding box center [127, 247] width 129 height 31
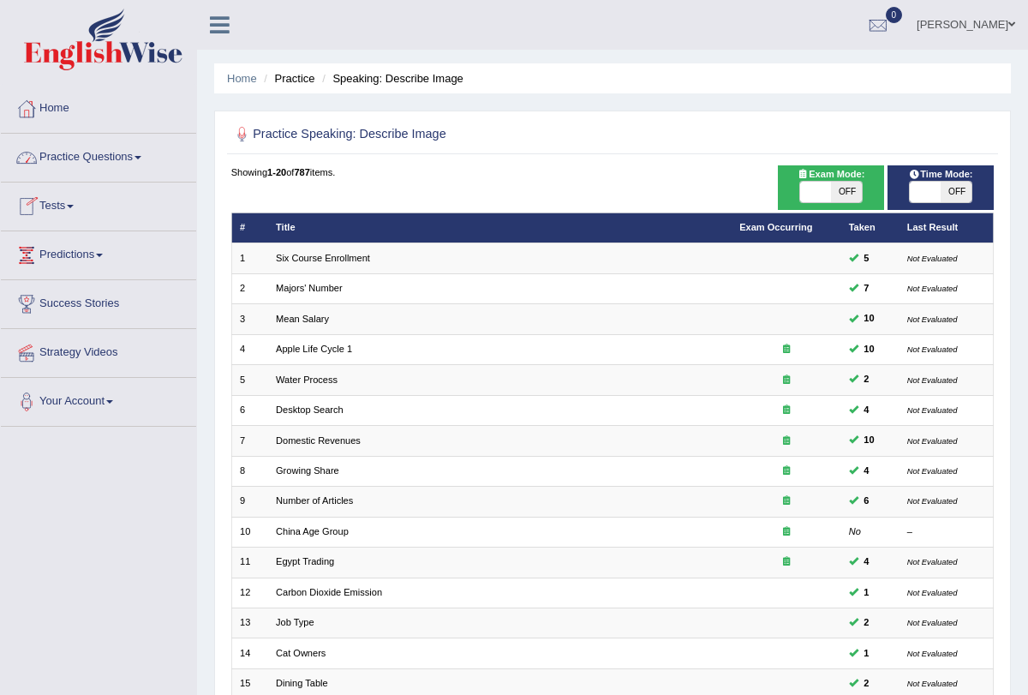
click link "Practice Questions"
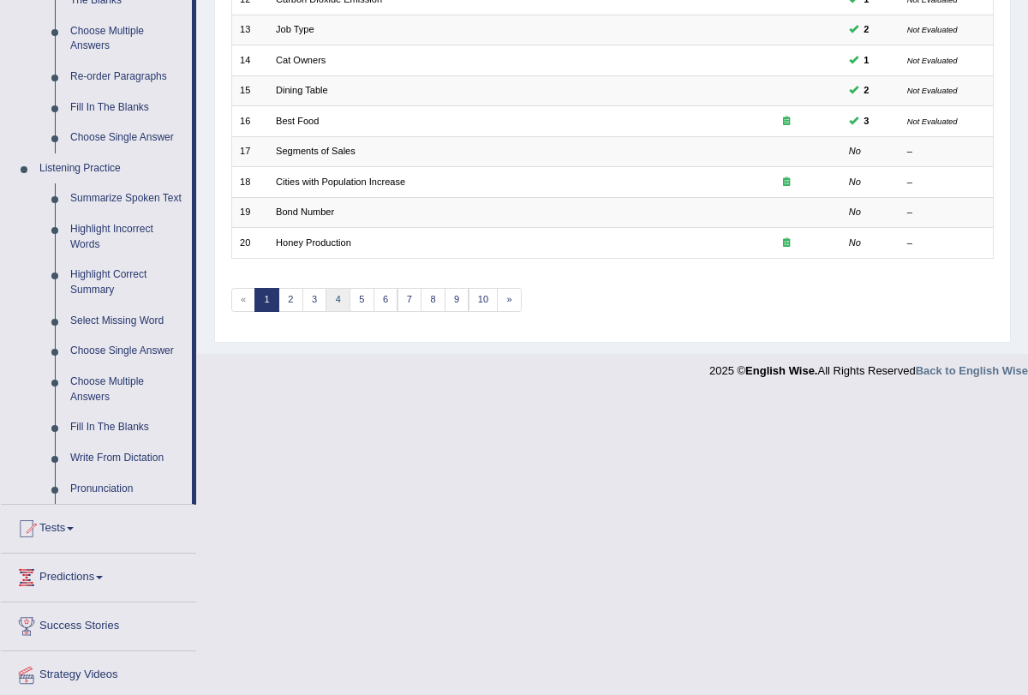
scroll to position [592, 0]
click link "2"
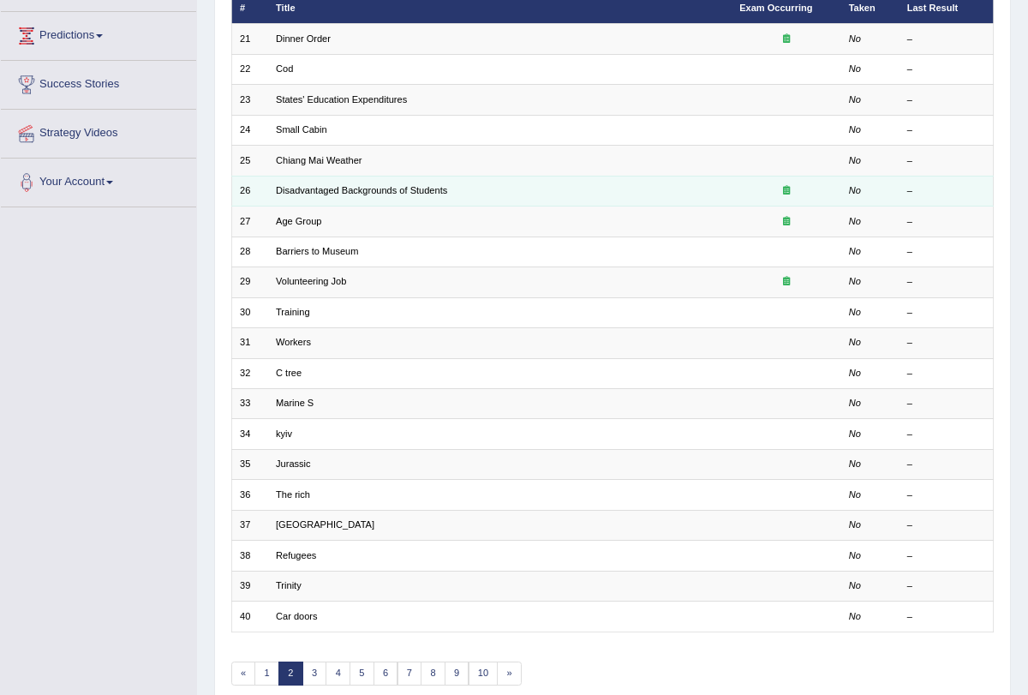
scroll to position [284, 0]
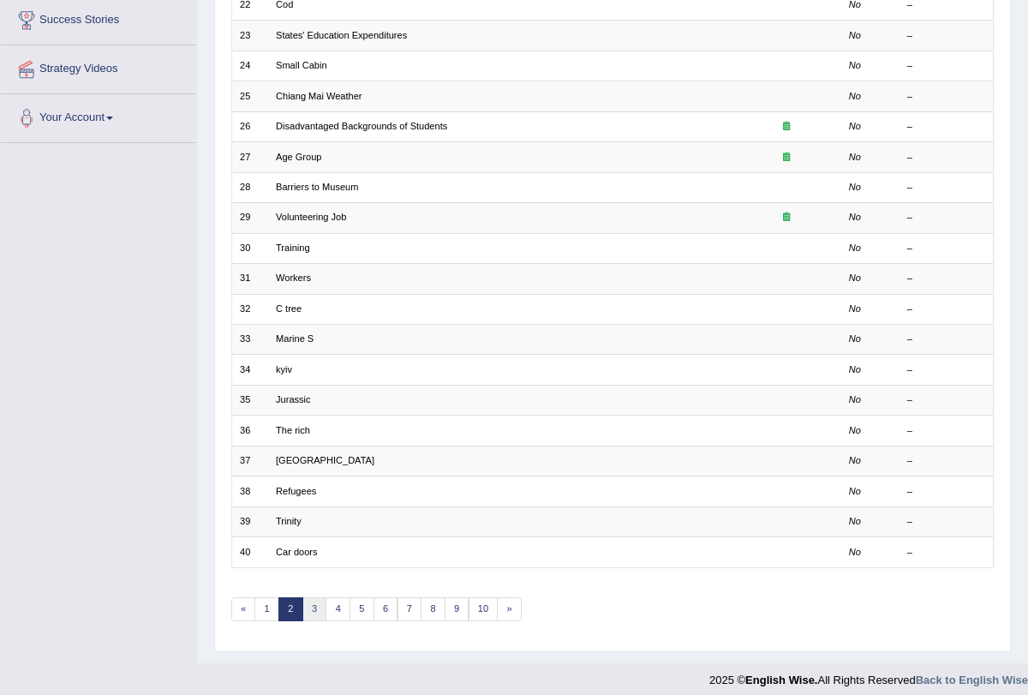
click at [314, 597] on link "3" at bounding box center [315, 609] width 25 height 24
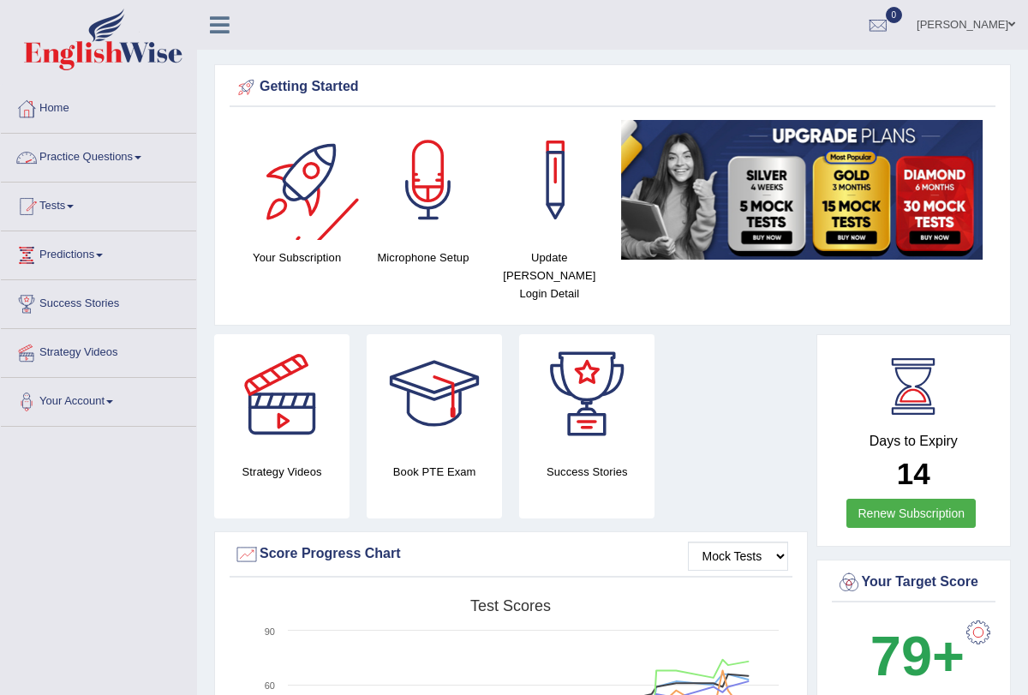
click at [141, 159] on span at bounding box center [138, 157] width 7 height 3
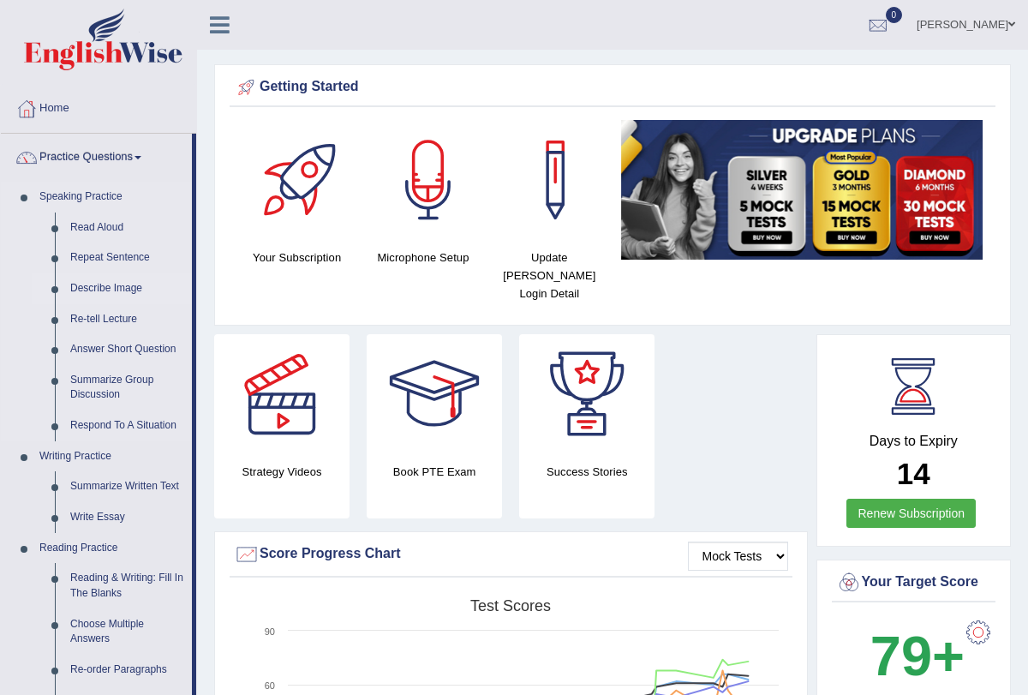
click at [123, 284] on link "Describe Image" at bounding box center [127, 288] width 129 height 31
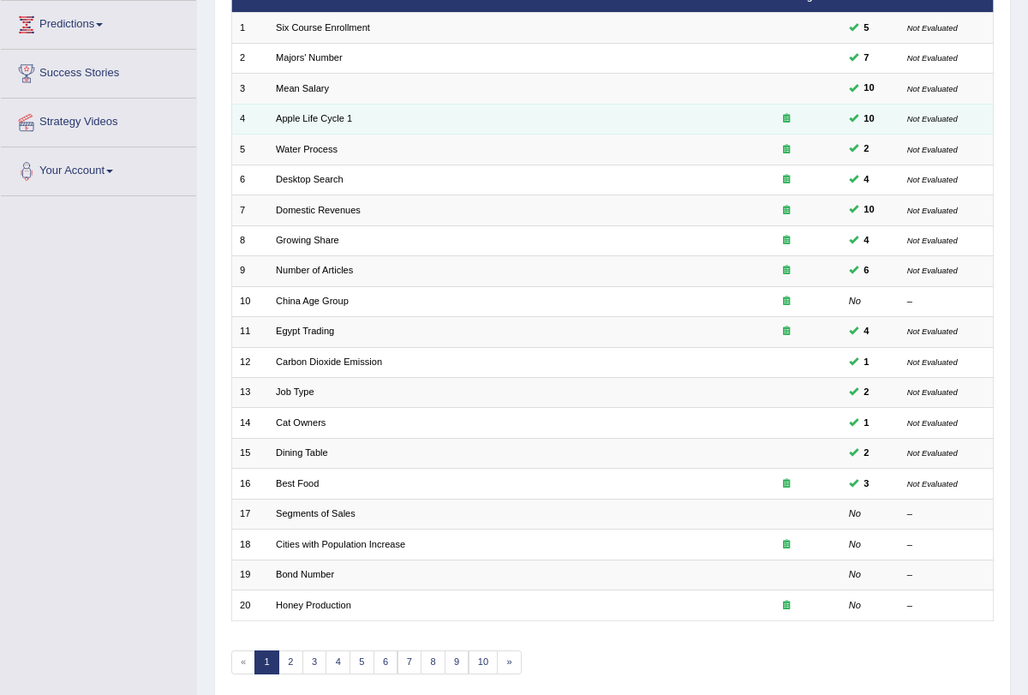
scroll to position [284, 0]
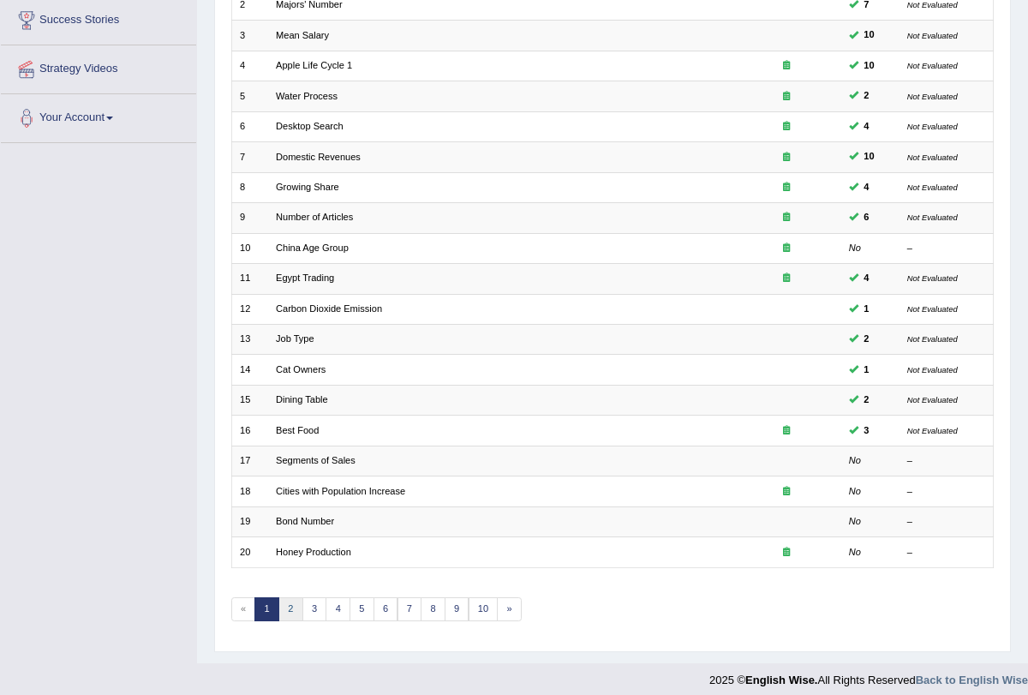
click at [287, 597] on link "2" at bounding box center [291, 609] width 25 height 24
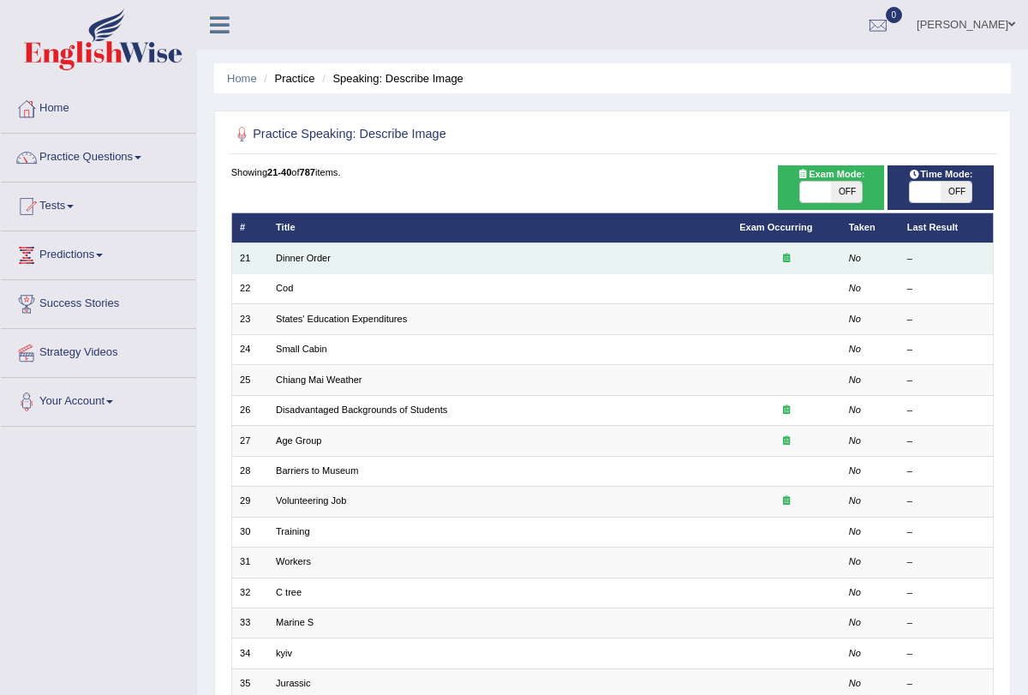
click at [286, 265] on td "Dinner Order" at bounding box center [500, 258] width 464 height 30
click at [294, 256] on link "Dinner Order" at bounding box center [303, 258] width 55 height 10
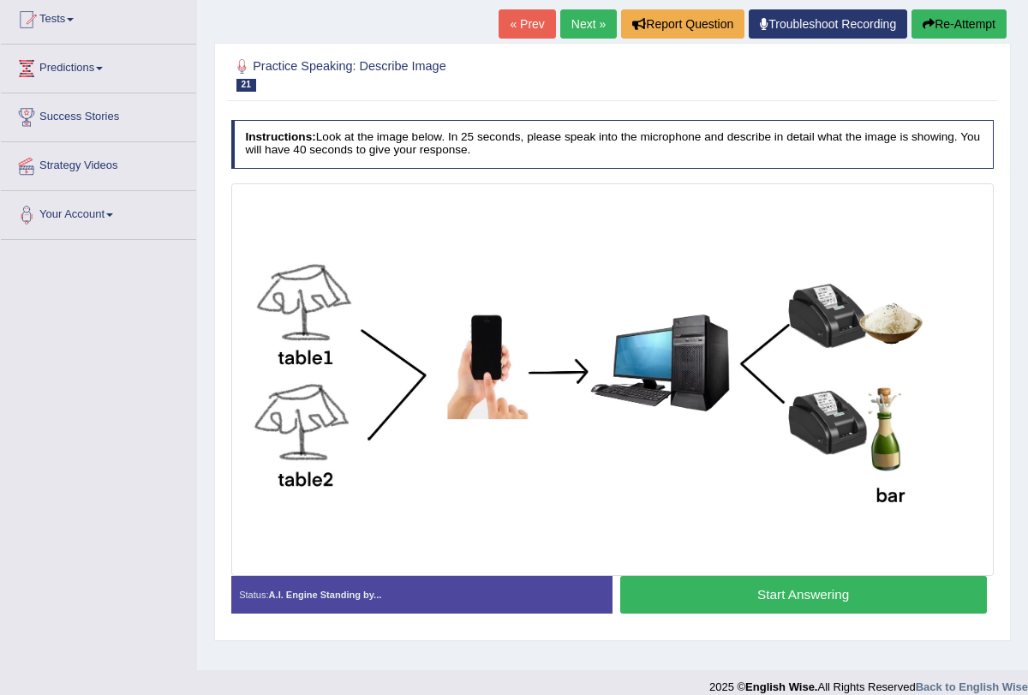
scroll to position [195, 0]
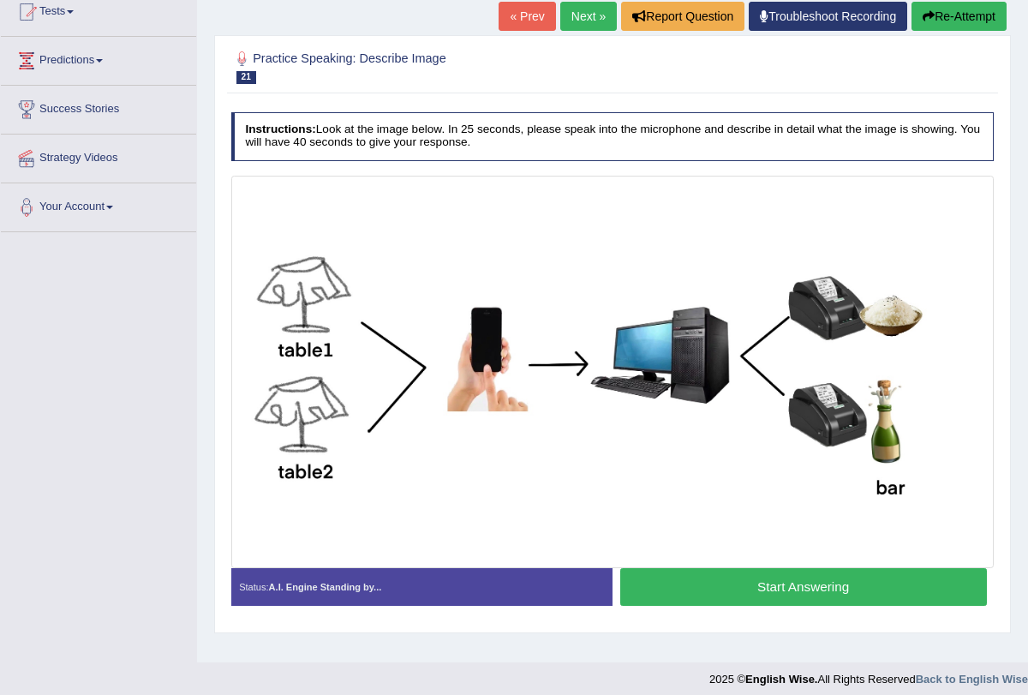
click at [669, 573] on button "Start Answering" at bounding box center [803, 586] width 367 height 37
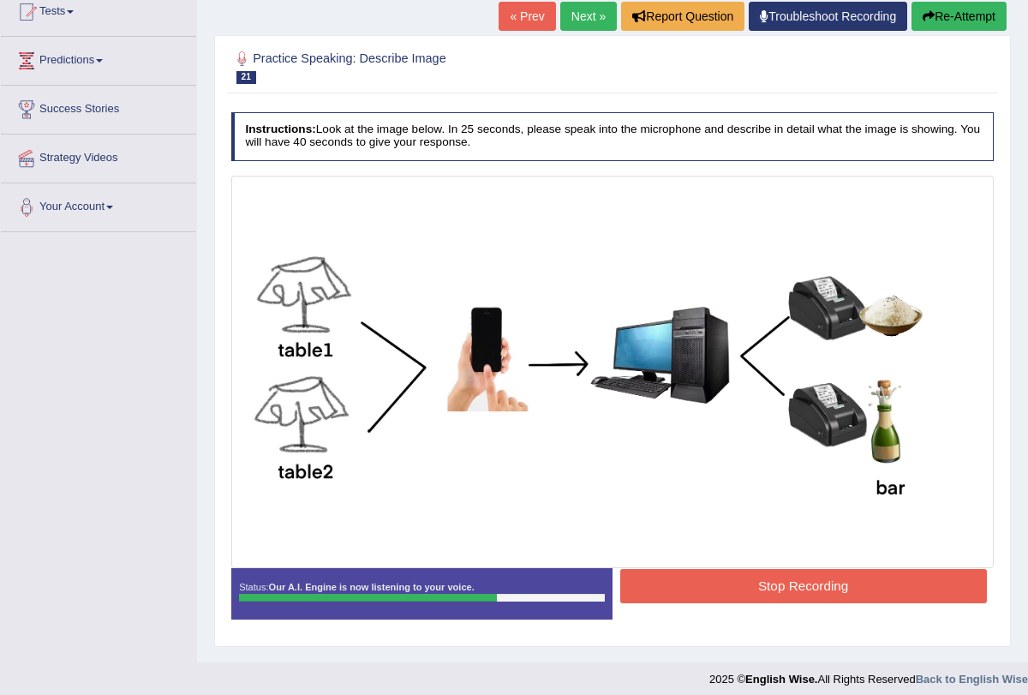
click at [691, 584] on button "Stop Recording" at bounding box center [803, 585] width 367 height 33
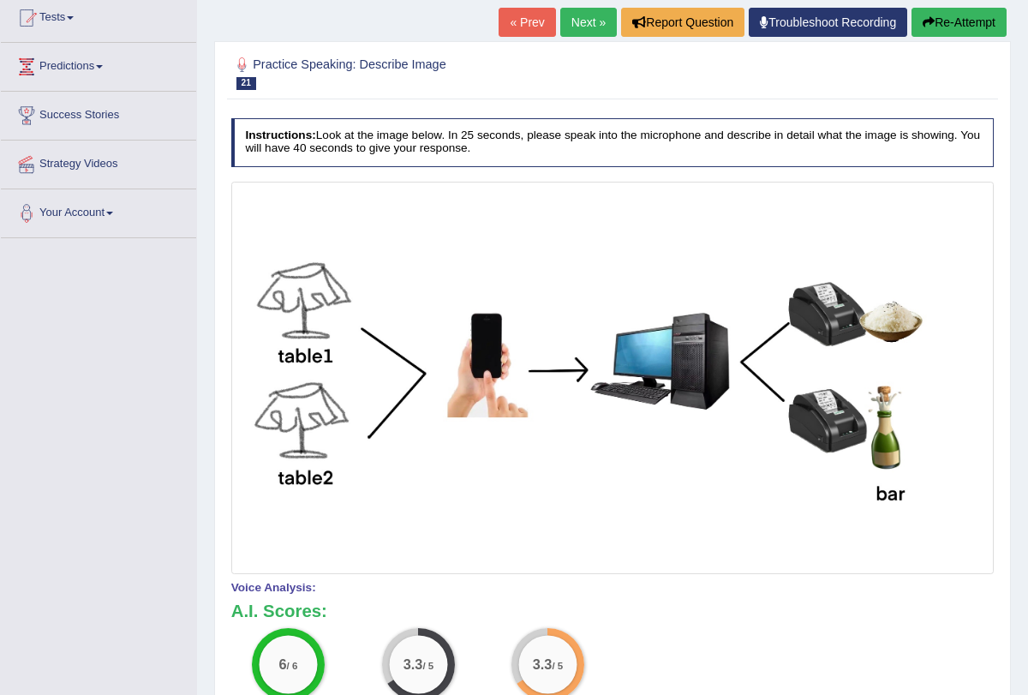
scroll to position [0, 0]
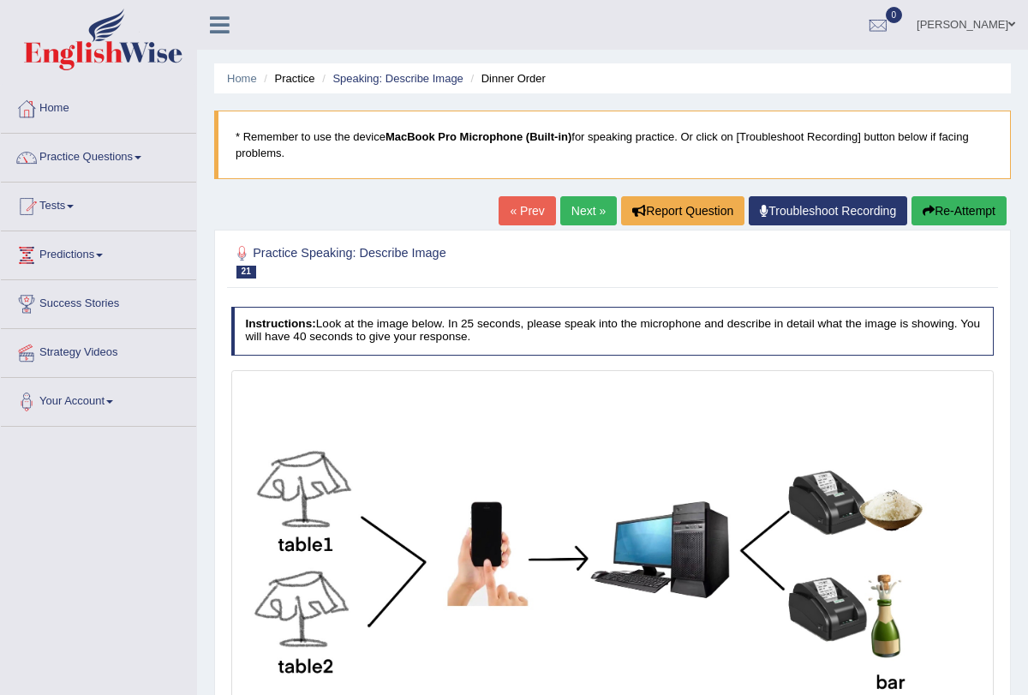
click at [578, 205] on link "Next »" at bounding box center [588, 210] width 57 height 29
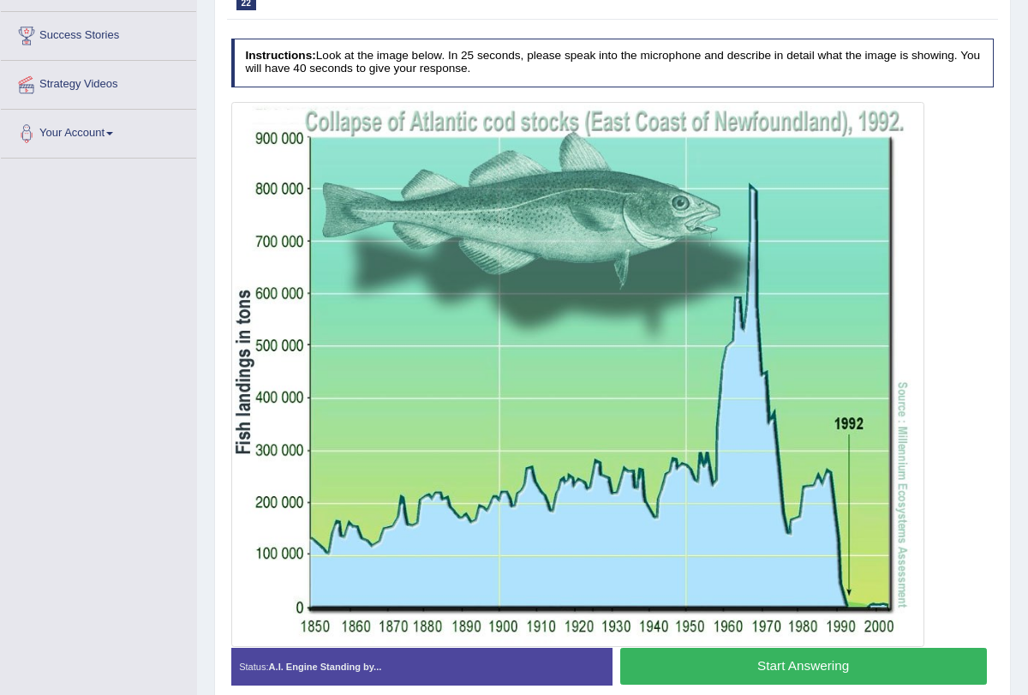
scroll to position [272, 0]
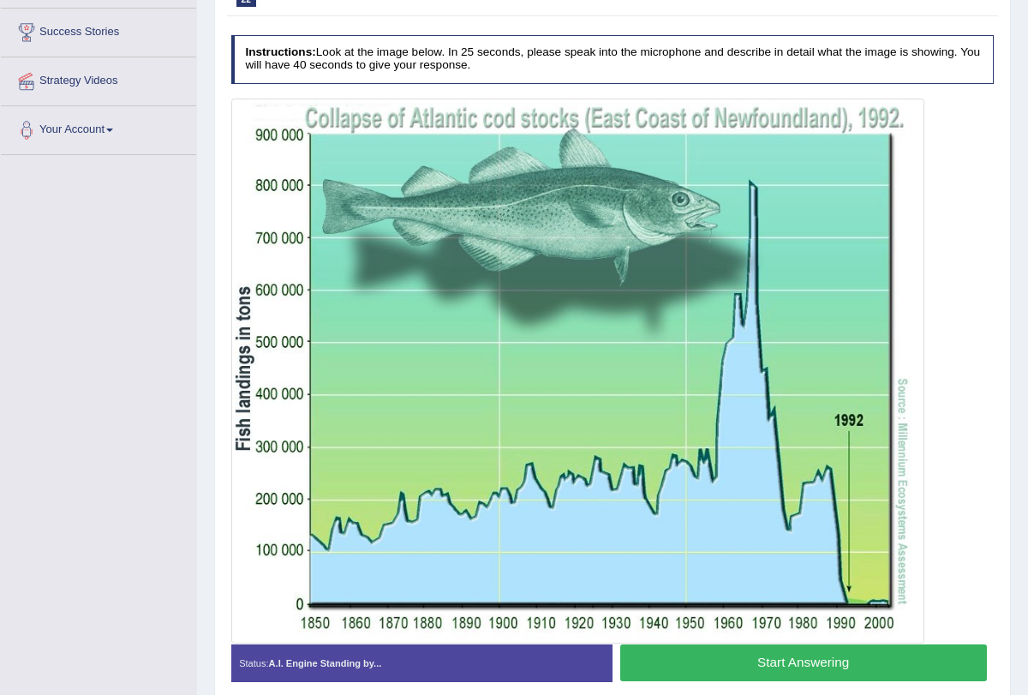
click at [680, 673] on button "Start Answering" at bounding box center [803, 662] width 367 height 37
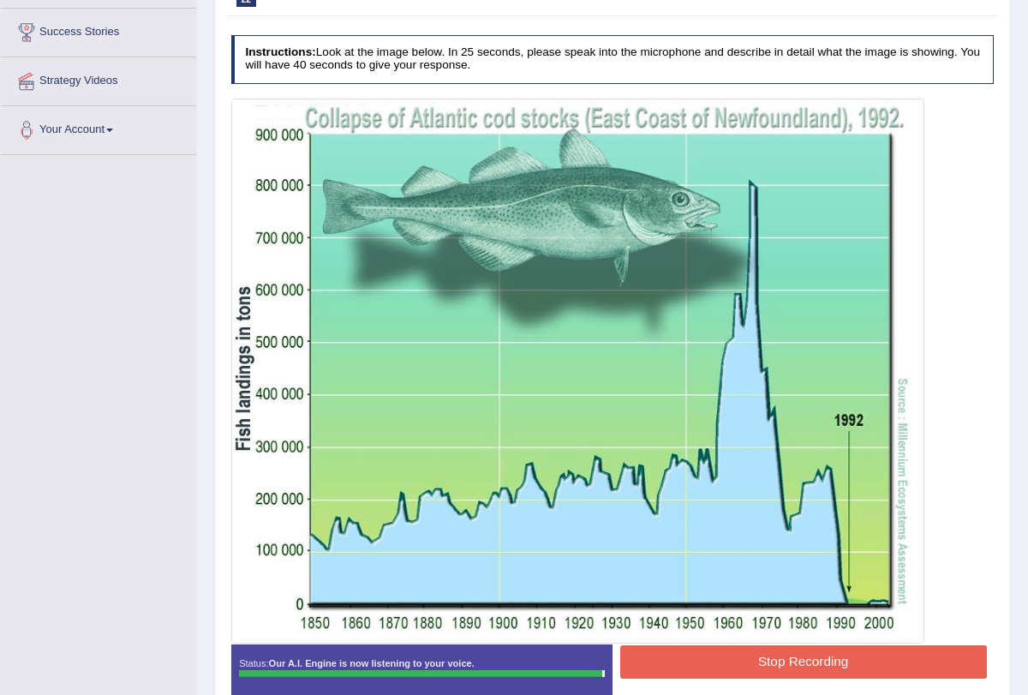
click at [684, 662] on button "Stop Recording" at bounding box center [803, 661] width 367 height 33
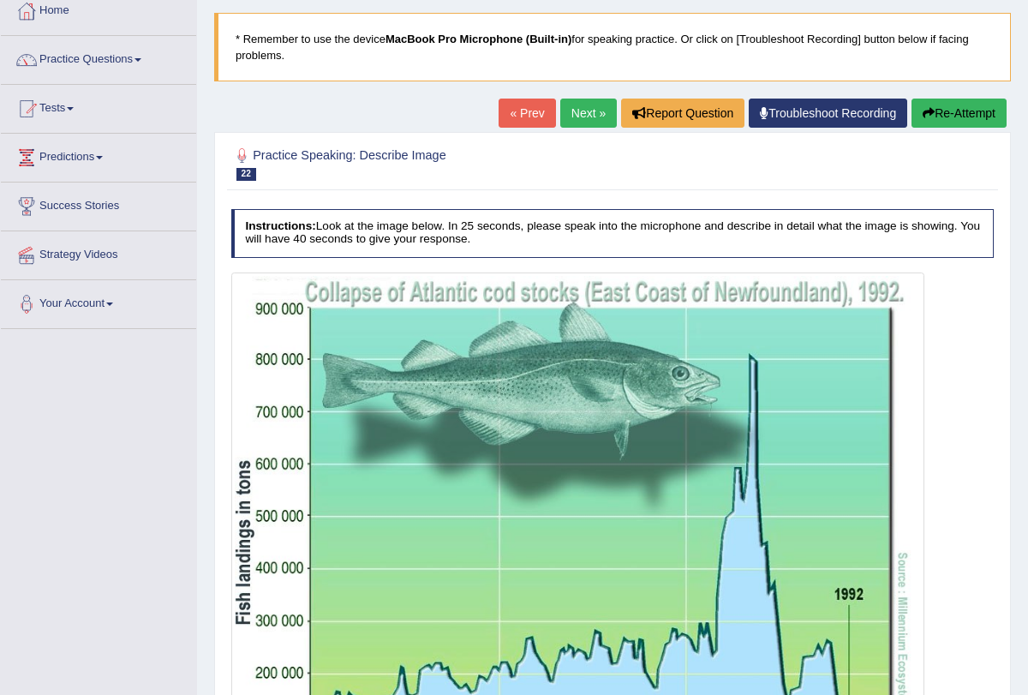
scroll to position [0, 0]
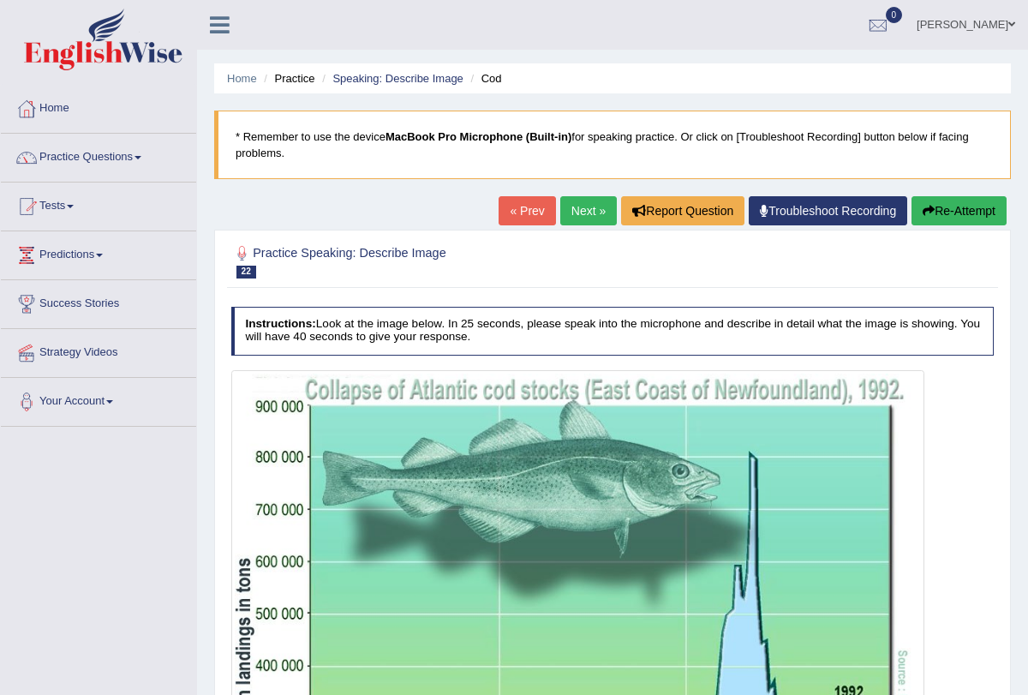
click at [560, 208] on link "Next »" at bounding box center [588, 210] width 57 height 29
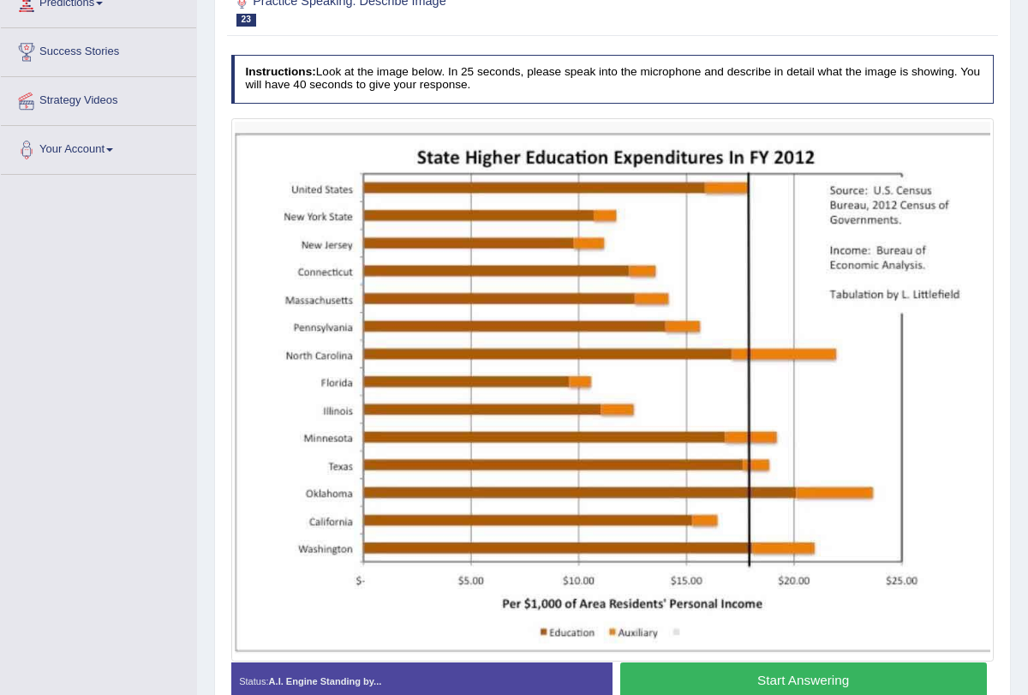
scroll to position [292, 0]
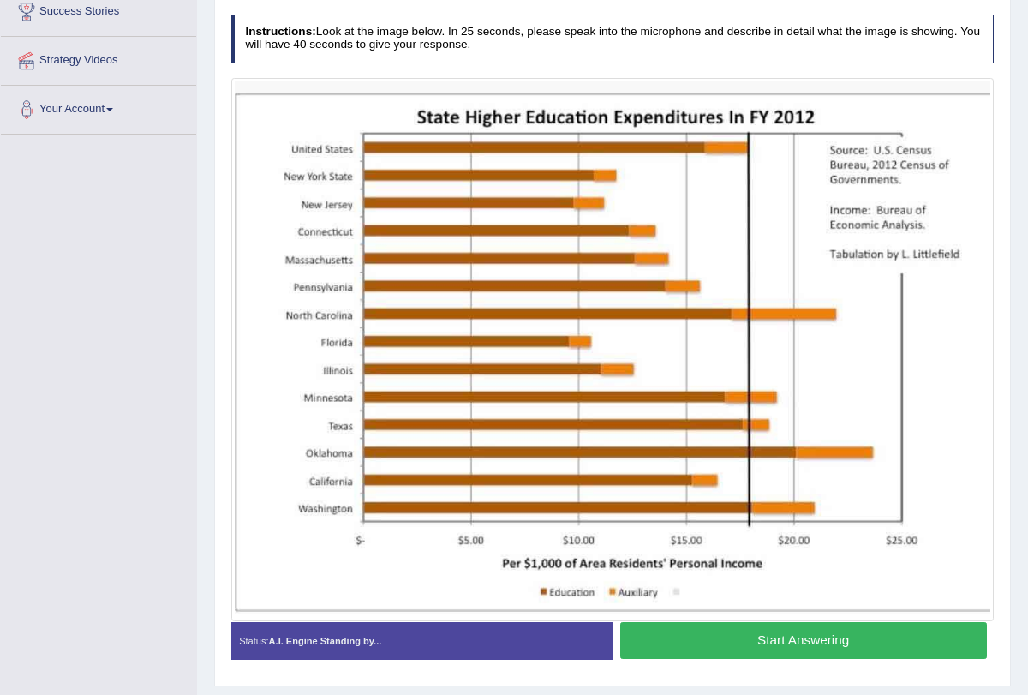
click at [692, 644] on button "Start Answering" at bounding box center [803, 640] width 367 height 37
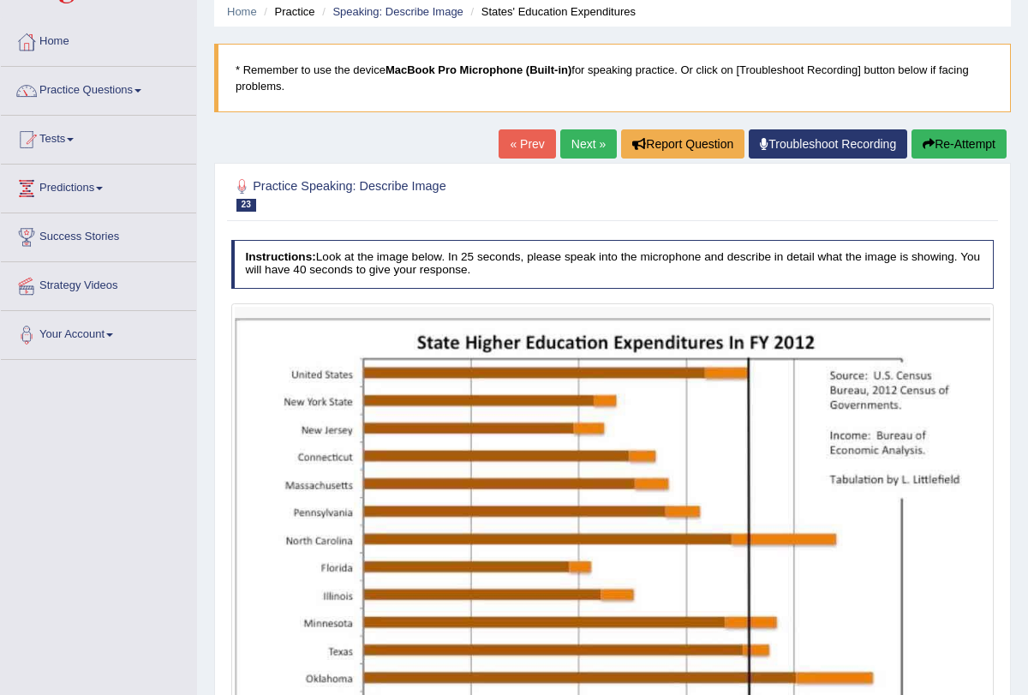
scroll to position [0, 0]
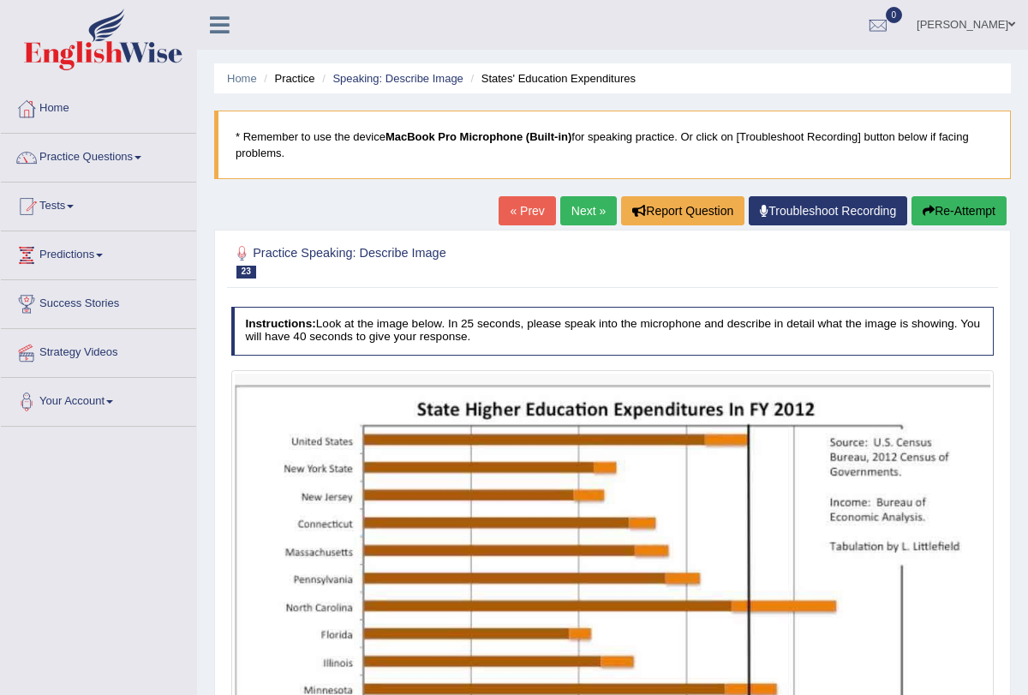
click at [584, 212] on link "Next »" at bounding box center [588, 210] width 57 height 29
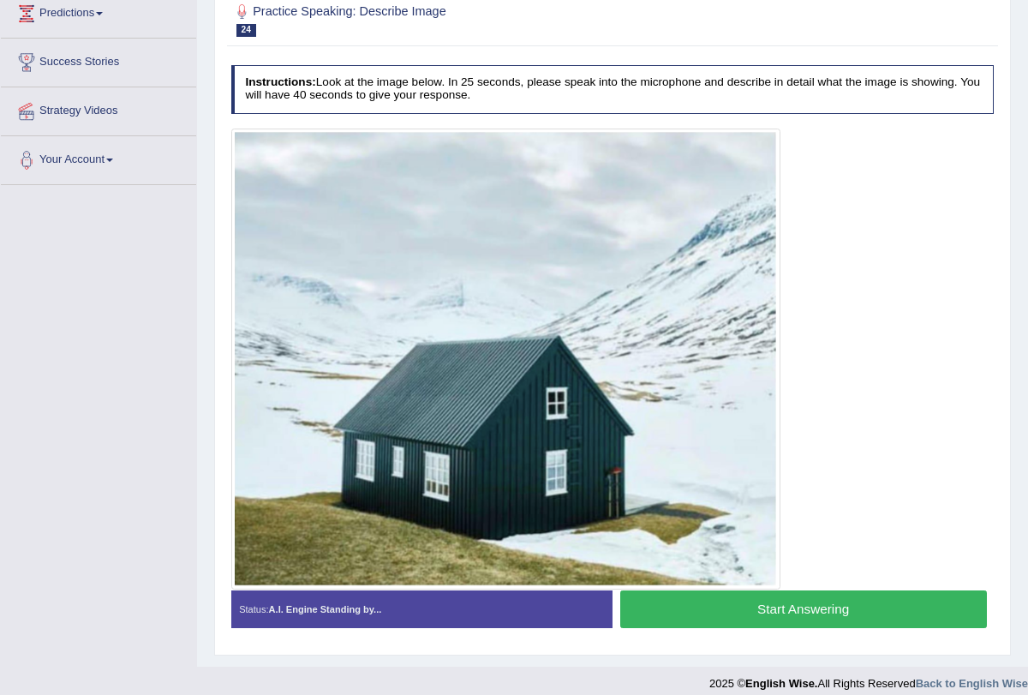
scroll to position [253, 0]
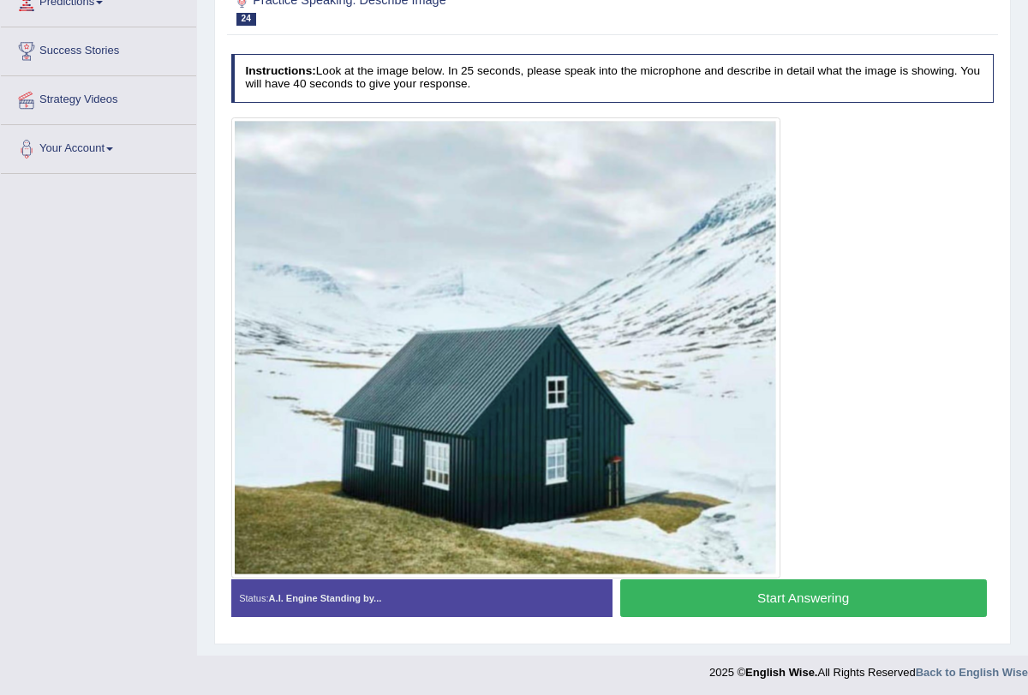
click at [698, 582] on button "Start Answering" at bounding box center [803, 597] width 367 height 37
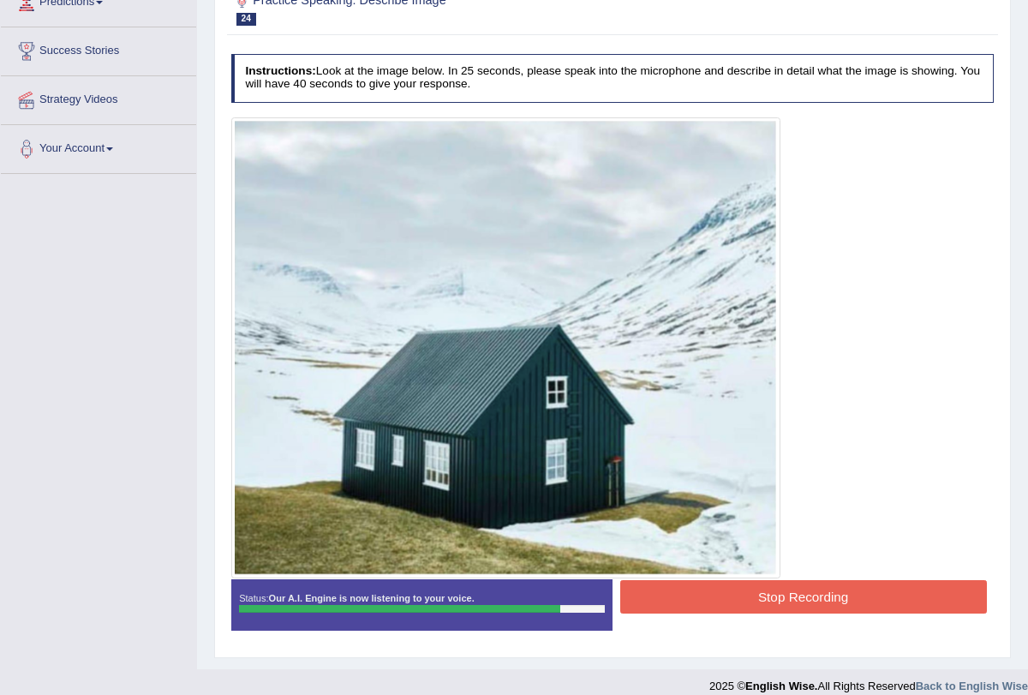
click at [720, 599] on button "Stop Recording" at bounding box center [803, 596] width 367 height 33
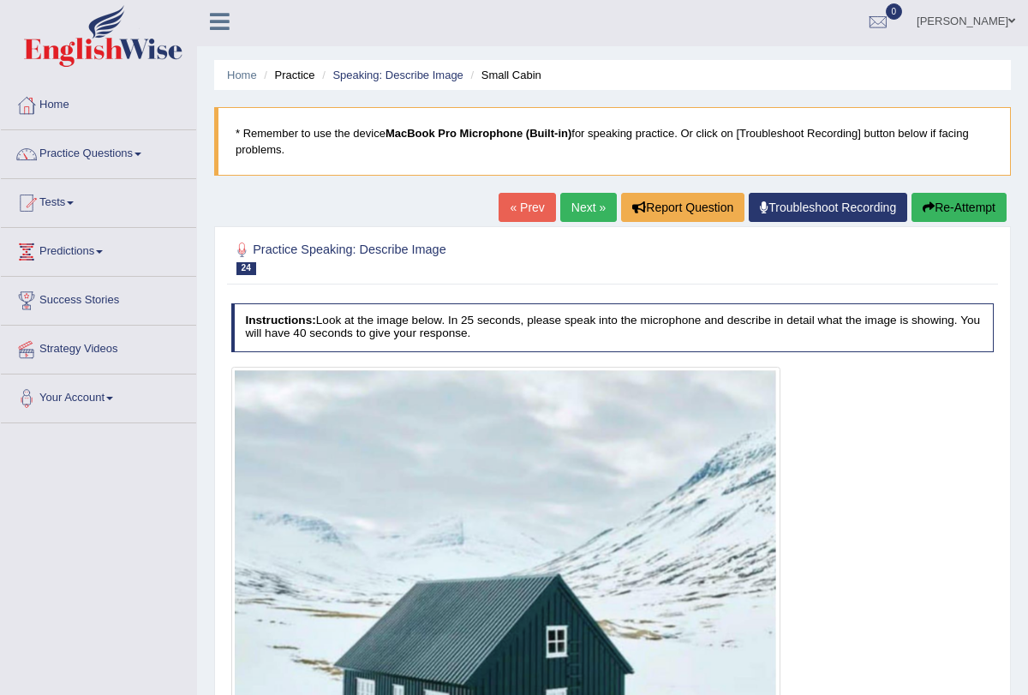
scroll to position [0, 0]
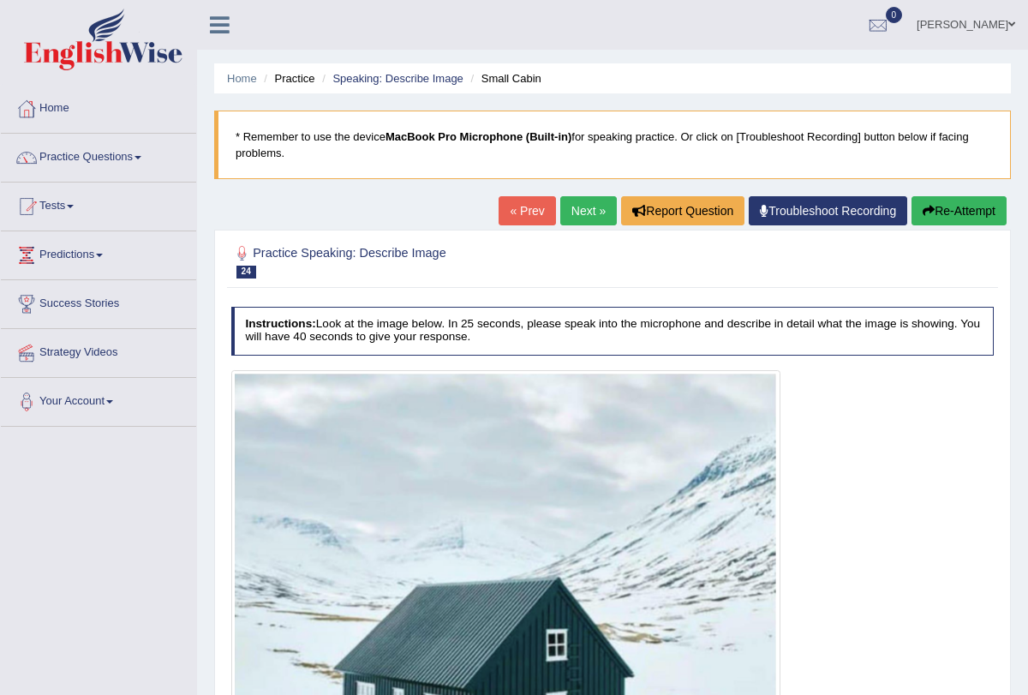
click at [577, 217] on link "Next »" at bounding box center [588, 210] width 57 height 29
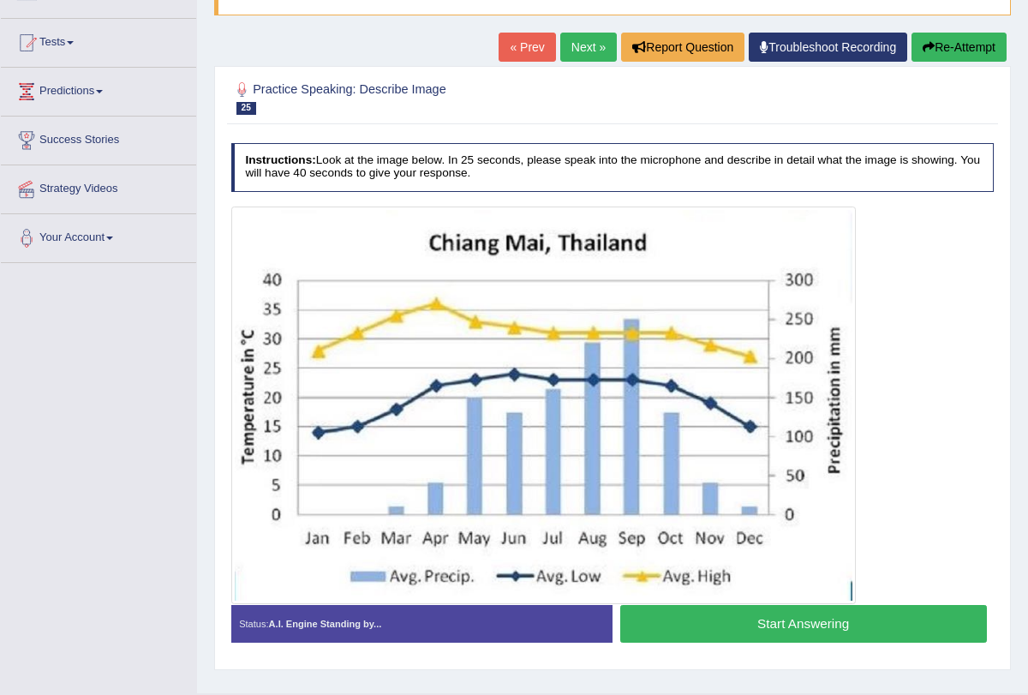
scroll to position [168, 0]
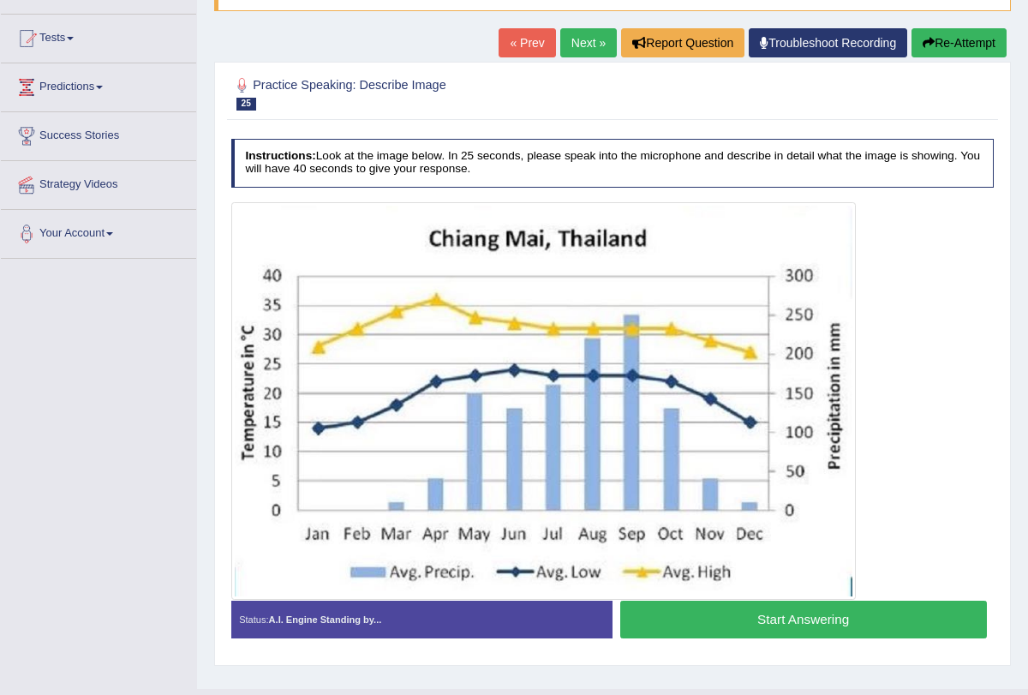
click at [676, 622] on button "Start Answering" at bounding box center [803, 619] width 367 height 37
